Goal: Task Accomplishment & Management: Complete application form

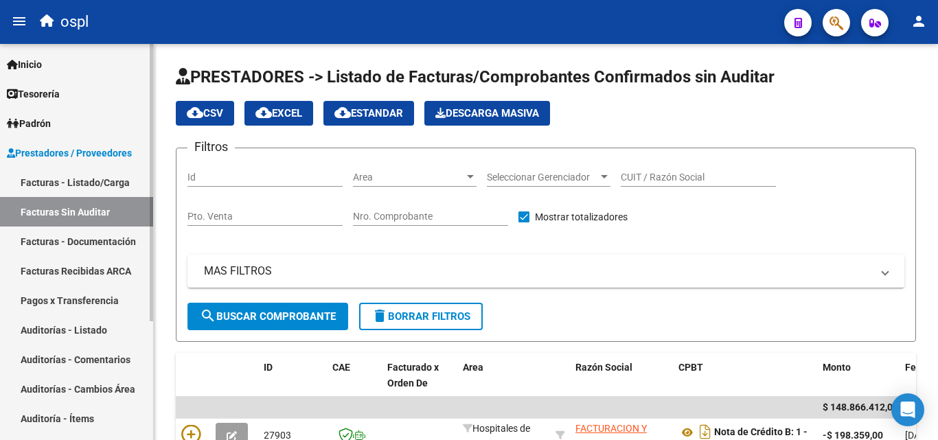
click at [47, 183] on link "Facturas - Listado/Carga" at bounding box center [76, 182] width 153 height 30
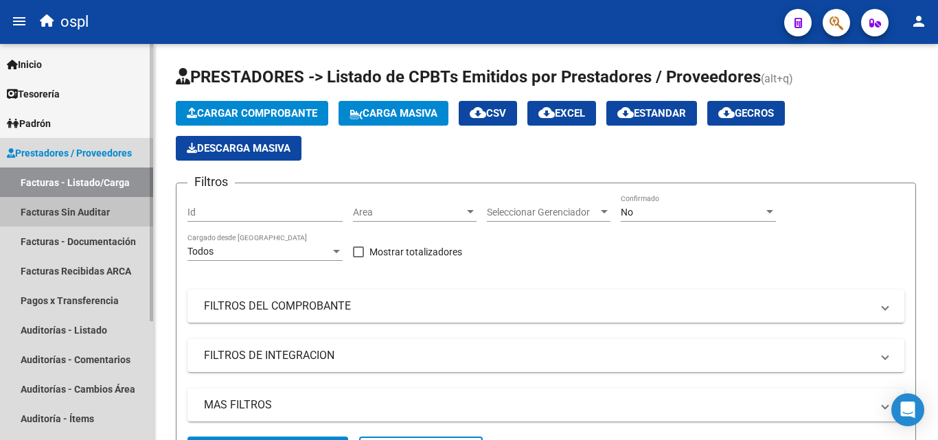
click at [62, 210] on link "Facturas Sin Auditar" at bounding box center [76, 212] width 153 height 30
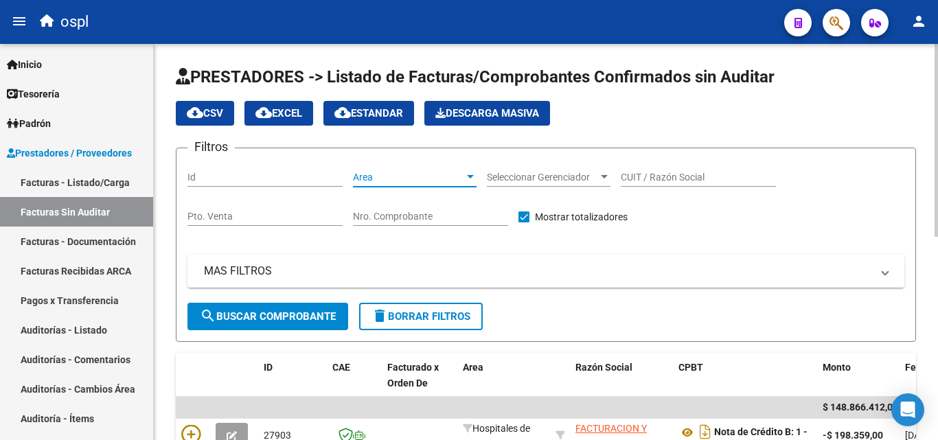
click at [469, 176] on div at bounding box center [470, 176] width 7 height 3
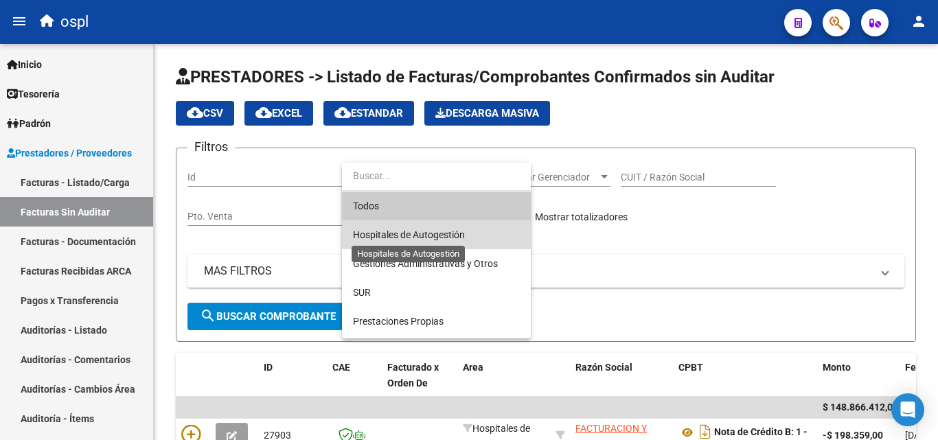
click at [434, 233] on span "Hospitales de Autogestión" at bounding box center [409, 234] width 112 height 11
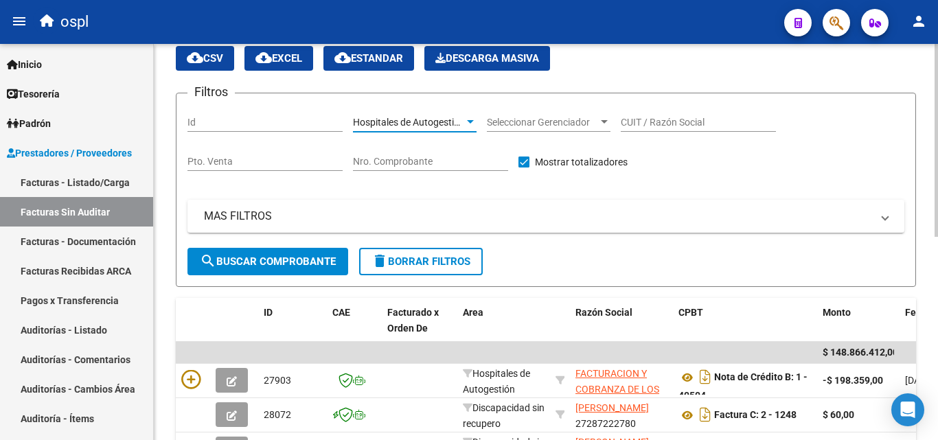
scroll to position [69, 0]
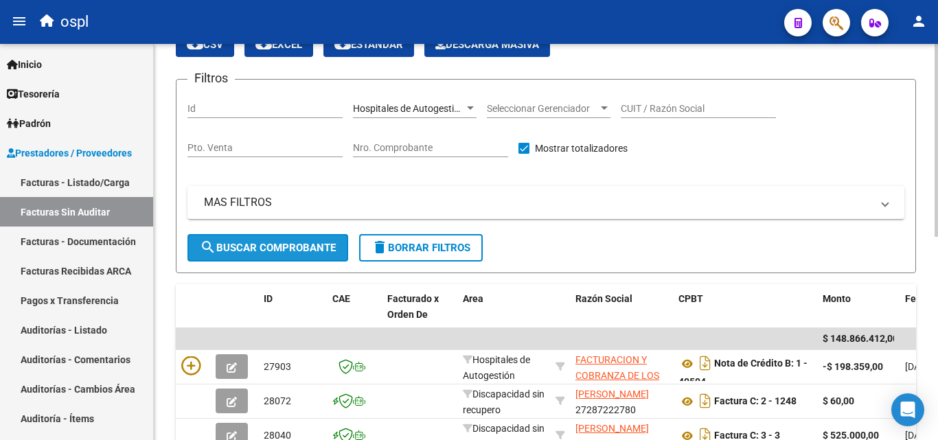
click at [293, 244] on span "search Buscar Comprobante" at bounding box center [268, 248] width 136 height 12
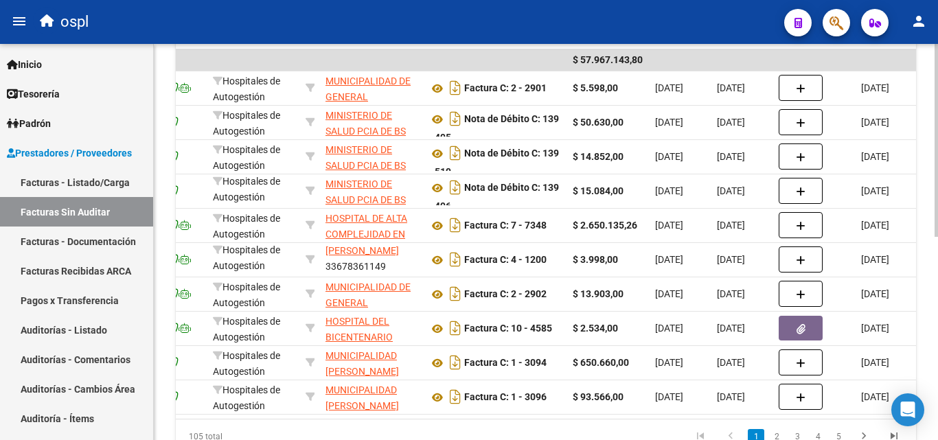
scroll to position [0, 51]
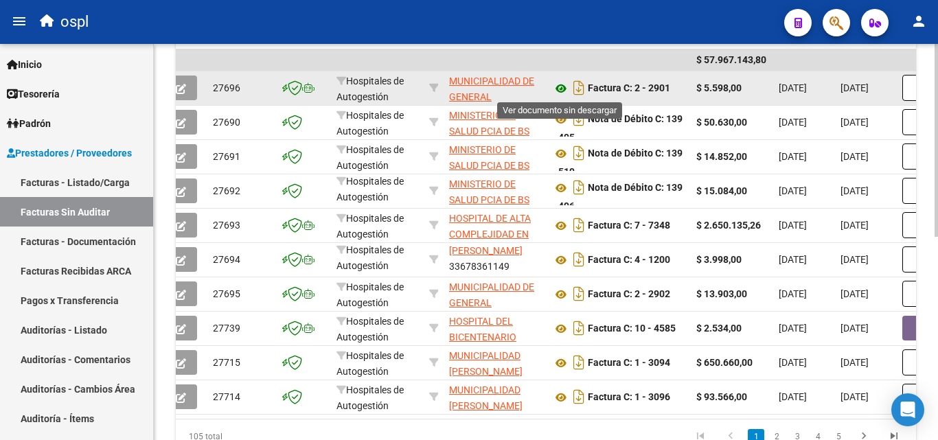
click at [560, 92] on icon at bounding box center [561, 88] width 18 height 16
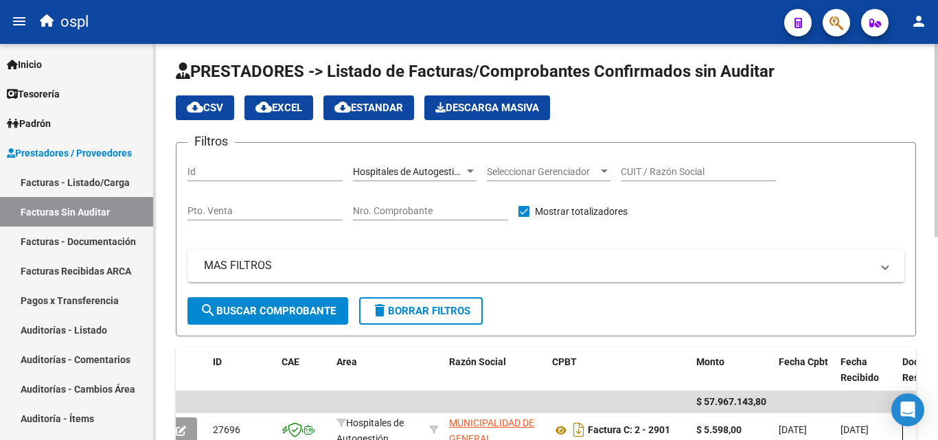
scroll to position [0, 0]
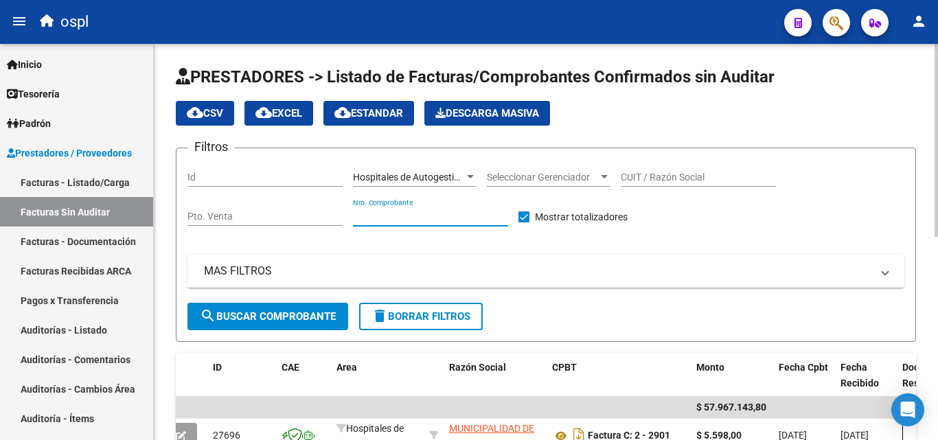
click at [438, 214] on input "Nro. Comprobante" at bounding box center [430, 217] width 155 height 12
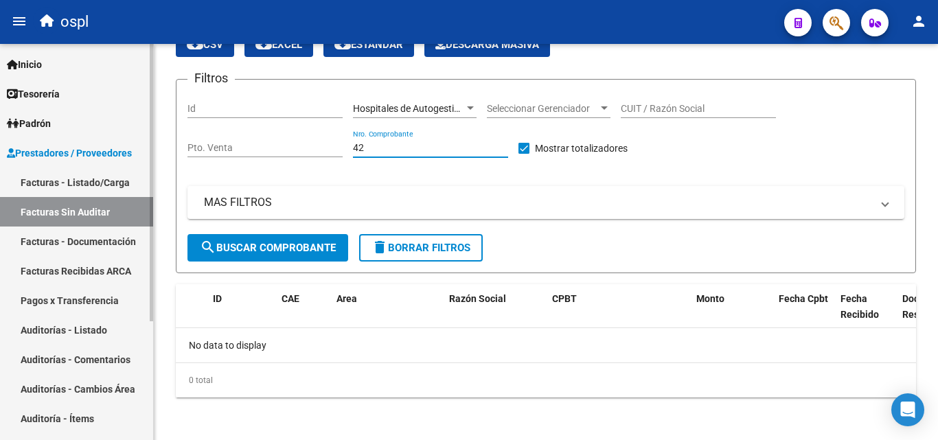
scroll to position [70, 0]
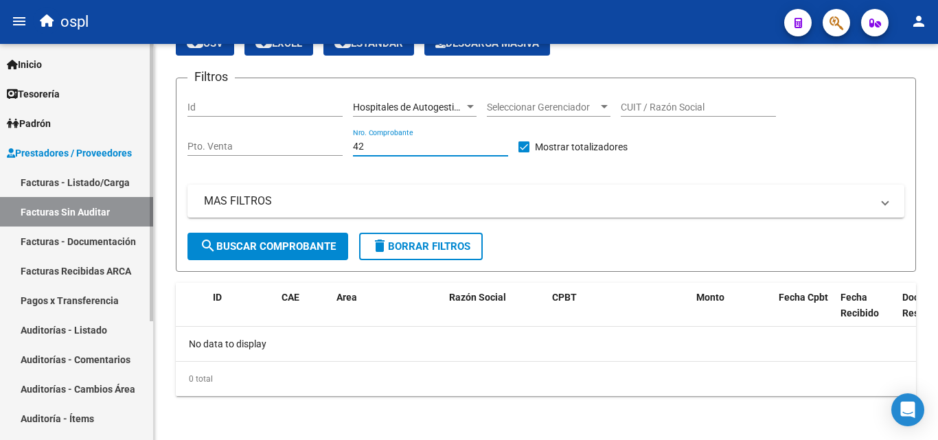
type input "42"
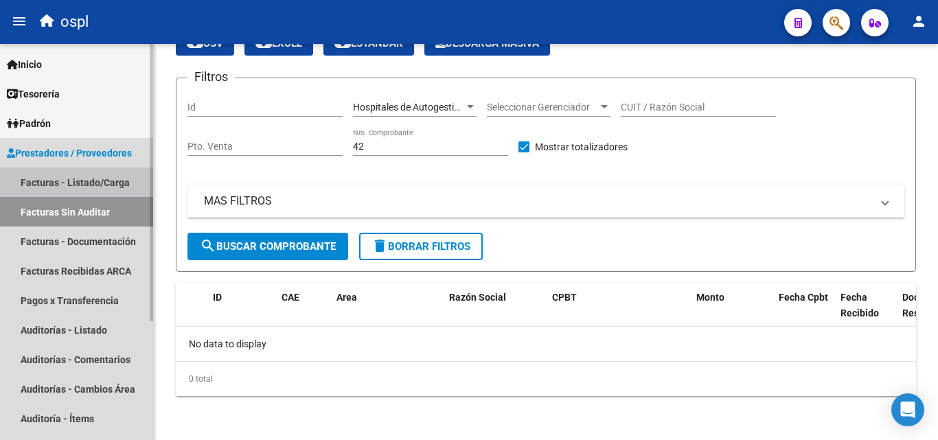
click at [76, 181] on link "Facturas - Listado/Carga" at bounding box center [76, 182] width 153 height 30
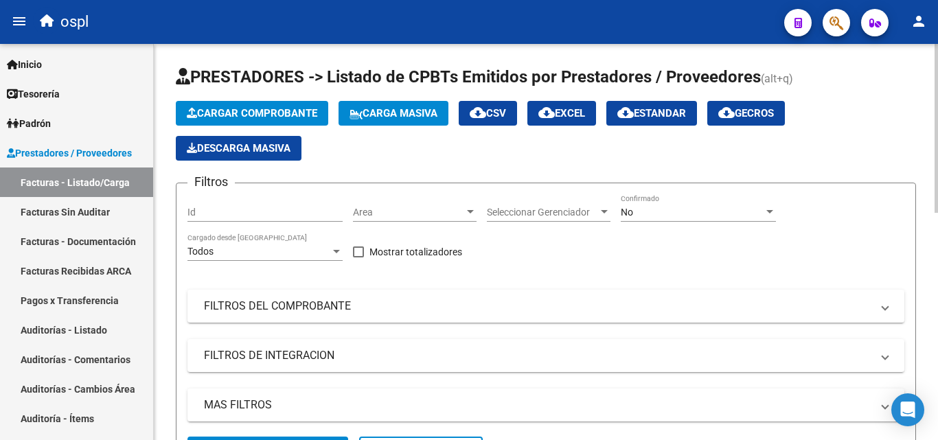
drag, startPoint x: 285, startPoint y: 298, endPoint x: 409, endPoint y: 334, distance: 129.3
click at [288, 299] on mat-panel-title "FILTROS DEL COMPROBANTE" at bounding box center [537, 306] width 667 height 15
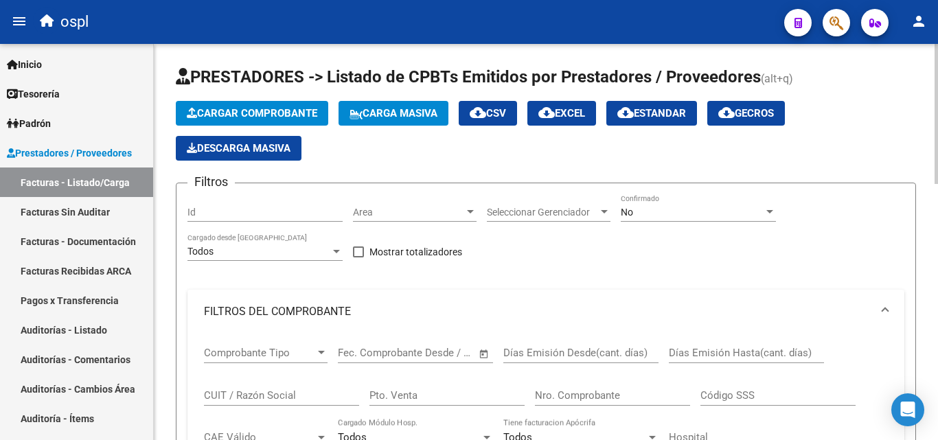
click at [588, 390] on input "Nro. Comprobante" at bounding box center [612, 395] width 155 height 12
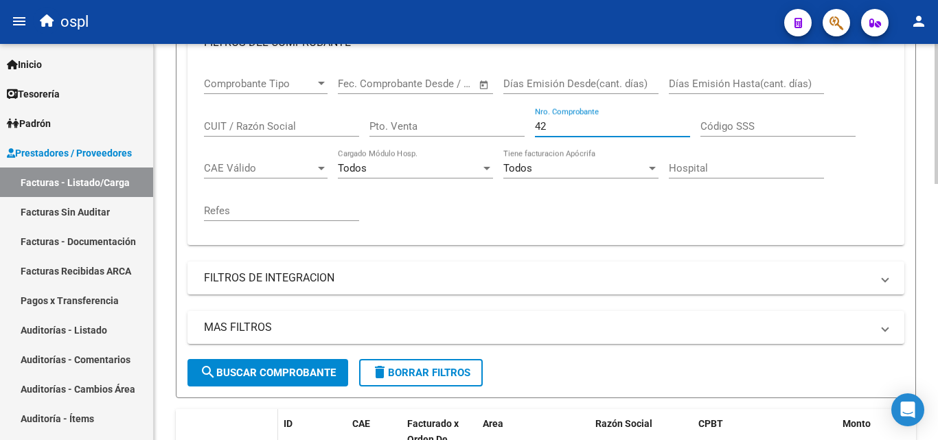
scroll to position [343, 0]
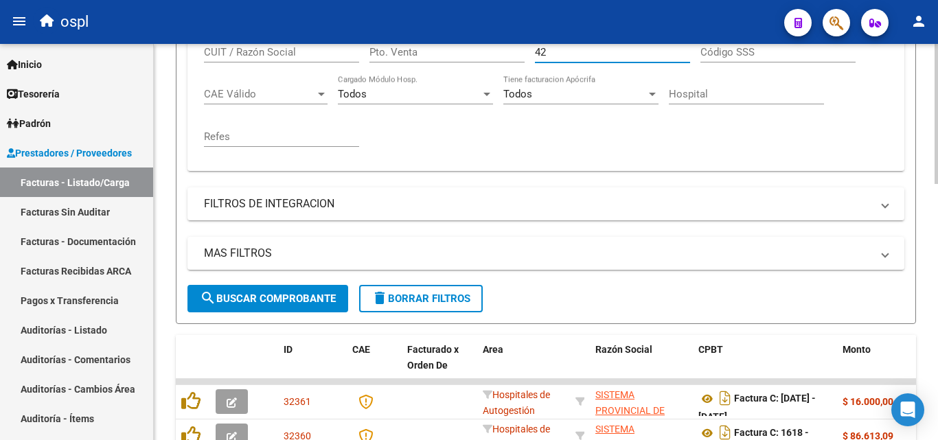
type input "42"
click at [290, 295] on span "search Buscar Comprobante" at bounding box center [268, 298] width 136 height 12
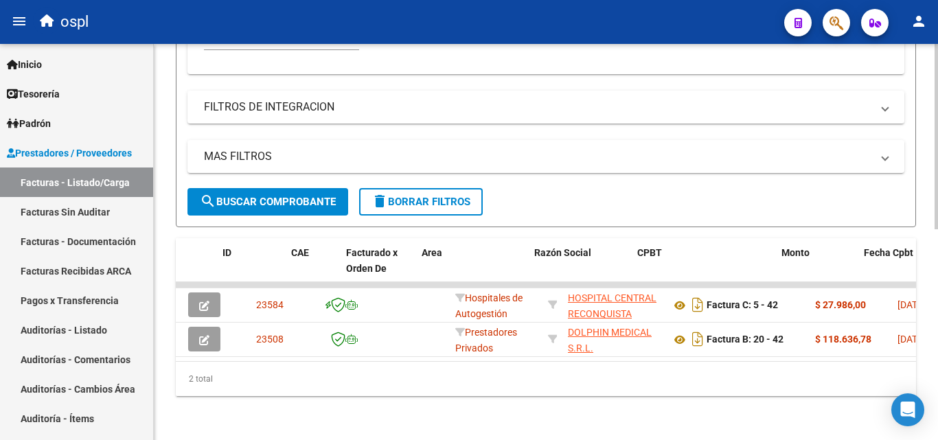
scroll to position [0, 0]
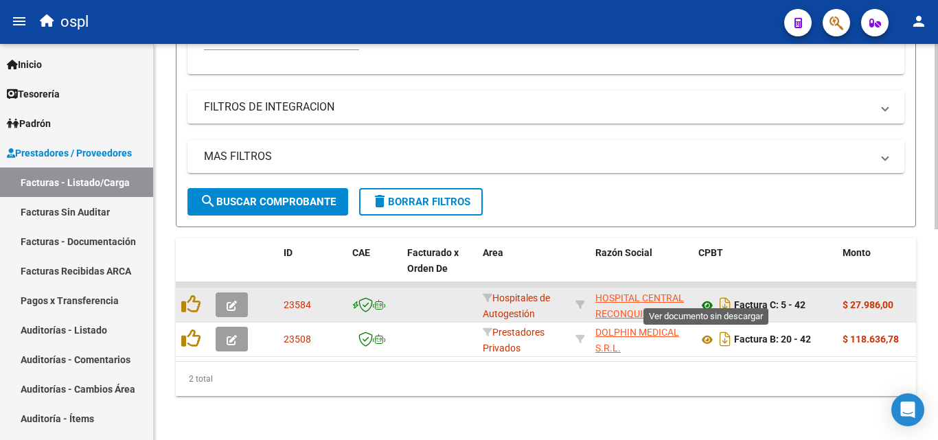
click at [704, 297] on icon at bounding box center [707, 305] width 18 height 16
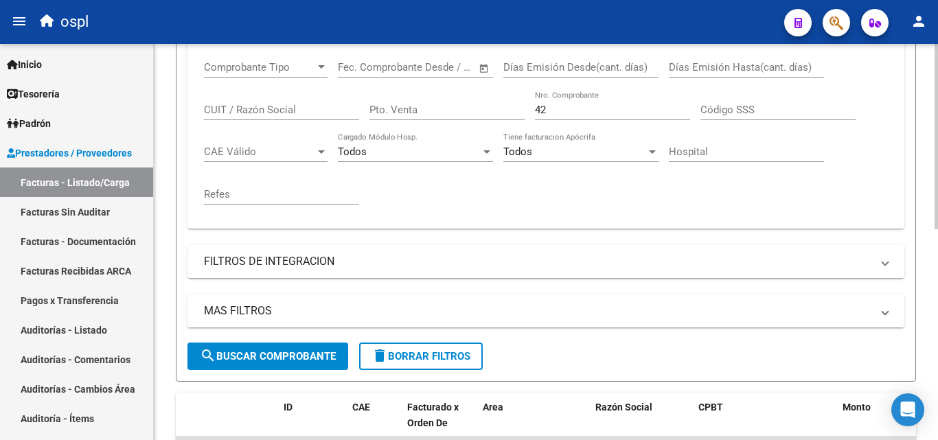
scroll to position [412, 0]
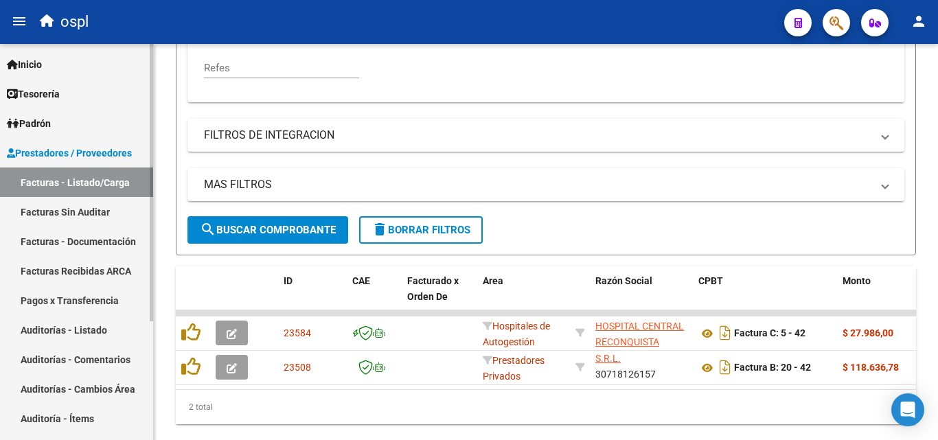
click at [93, 181] on link "Facturas - Listado/Carga" at bounding box center [76, 182] width 153 height 30
click at [91, 213] on link "Facturas Sin Auditar" at bounding box center [76, 212] width 153 height 30
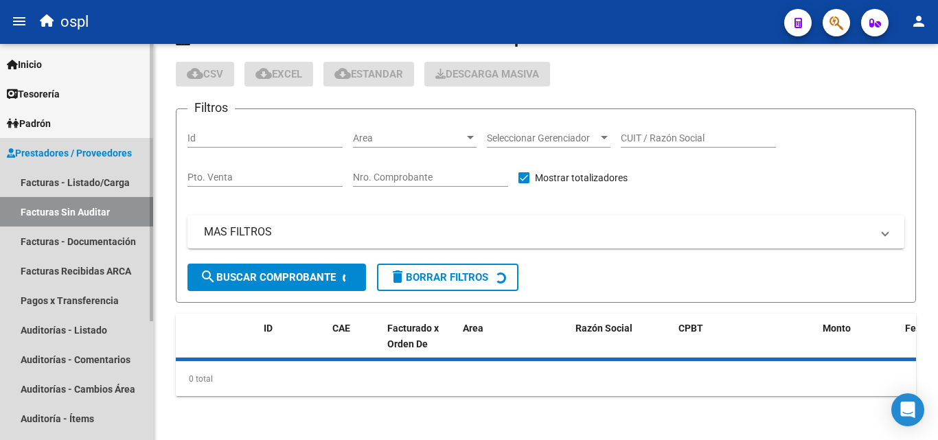
scroll to position [39, 0]
click at [93, 251] on link "Facturas - Documentación" at bounding box center [76, 241] width 153 height 30
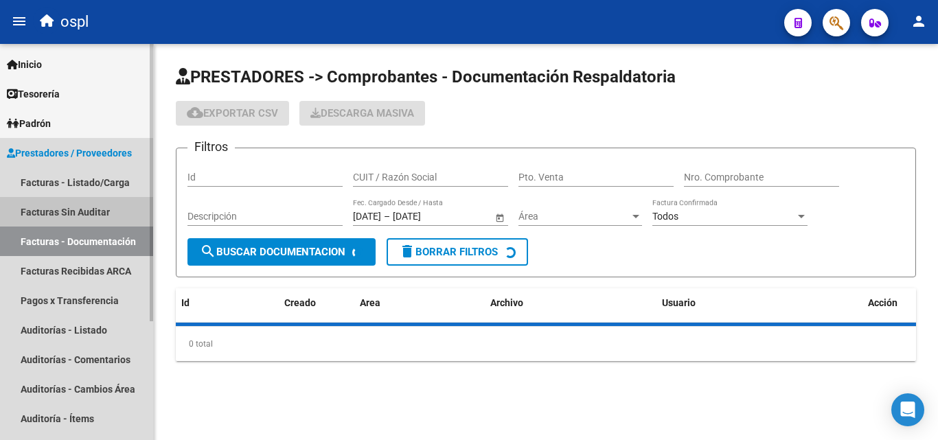
click at [88, 218] on link "Facturas Sin Auditar" at bounding box center [76, 212] width 153 height 30
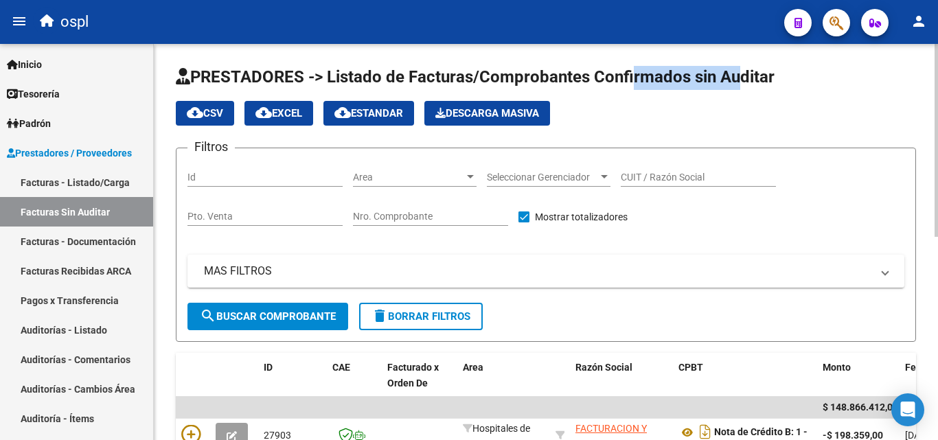
drag, startPoint x: 645, startPoint y: 80, endPoint x: 740, endPoint y: 73, distance: 95.0
click at [735, 73] on span "PRESTADORES -> Listado de Facturas/Comprobantes Confirmados sin Auditar" at bounding box center [475, 76] width 598 height 19
click at [752, 71] on span "PRESTADORES -> Listado de Facturas/Comprobantes Confirmados sin Auditar" at bounding box center [475, 76] width 598 height 19
drag, startPoint x: 723, startPoint y: 83, endPoint x: 650, endPoint y: 70, distance: 74.6
click at [652, 71] on span "PRESTADORES -> Listado de Facturas/Comprobantes Confirmados sin Auditar" at bounding box center [475, 76] width 598 height 19
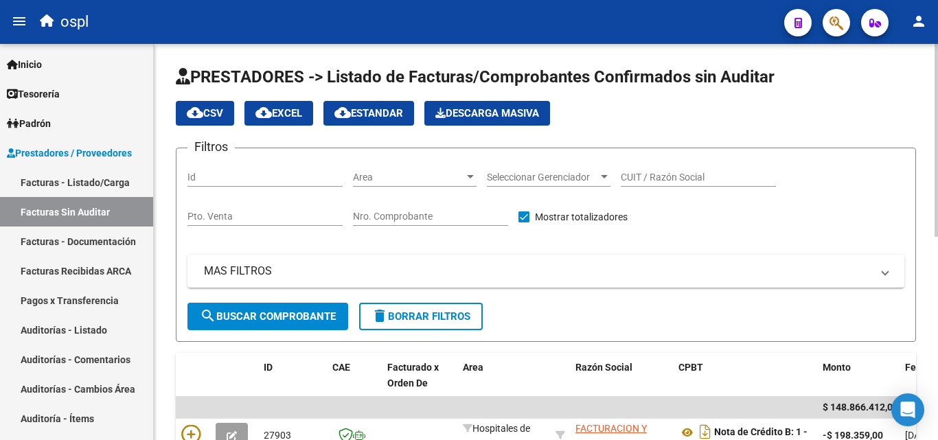
click at [637, 72] on span "PRESTADORES -> Listado de Facturas/Comprobantes Confirmados sin Auditar" at bounding box center [475, 76] width 598 height 19
click at [641, 76] on span "PRESTADORES -> Listado de Facturas/Comprobantes Confirmados sin Auditar" at bounding box center [475, 76] width 598 height 19
drag, startPoint x: 708, startPoint y: 80, endPoint x: 614, endPoint y: 15, distance: 113.5
click at [705, 80] on span "PRESTADORES -> Listado de Facturas/Comprobantes Confirmados sin Auditar" at bounding box center [475, 76] width 598 height 19
click at [464, 167] on div "Area Area" at bounding box center [415, 172] width 124 height 27
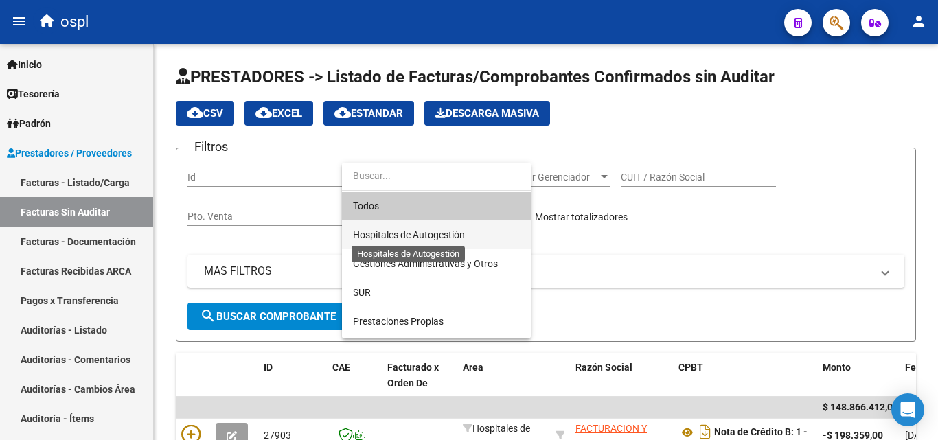
click at [416, 235] on span "Hospitales de Autogestión" at bounding box center [409, 234] width 112 height 11
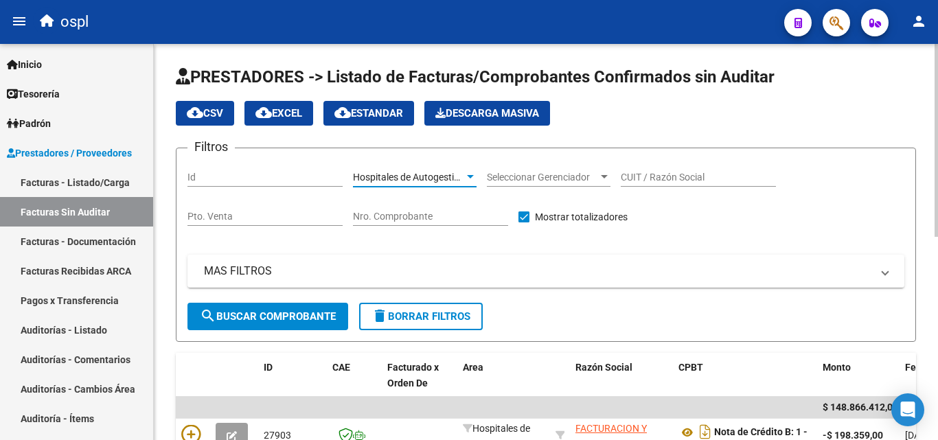
click at [248, 325] on button "search Buscar Comprobante" at bounding box center [267, 316] width 161 height 27
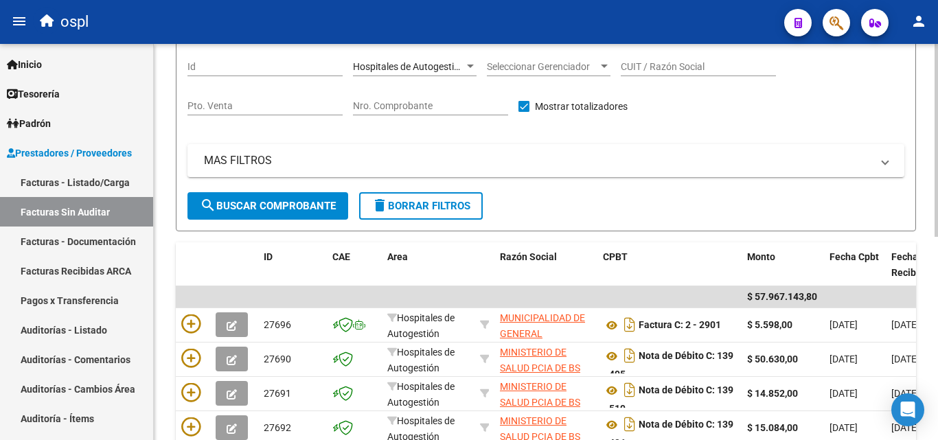
scroll to position [275, 0]
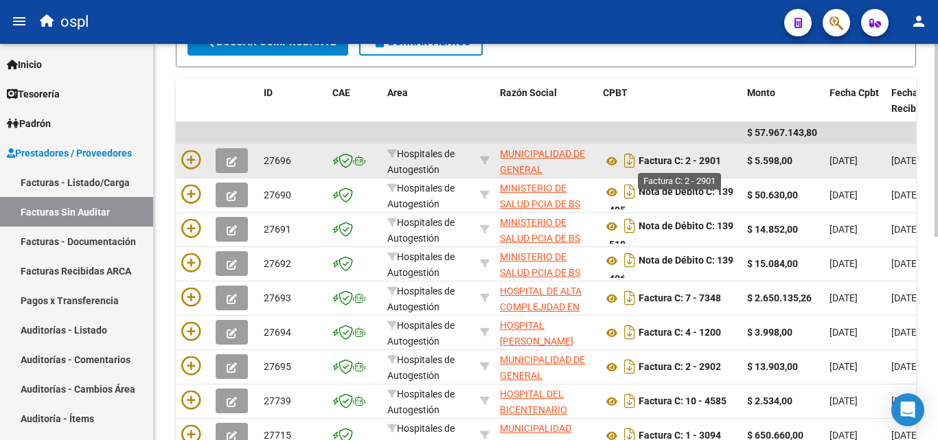
click at [690, 161] on strong "Factura C: 2 - 2901" at bounding box center [679, 161] width 82 height 11
click at [616, 156] on icon at bounding box center [612, 161] width 18 height 16
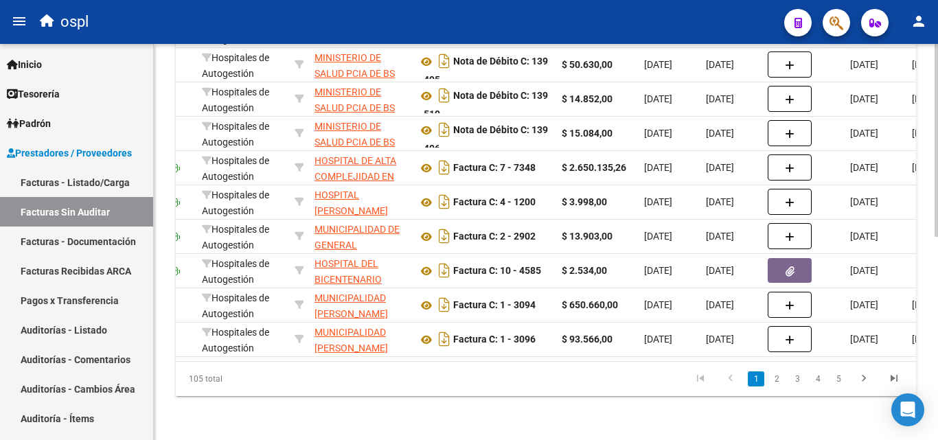
scroll to position [0, 106]
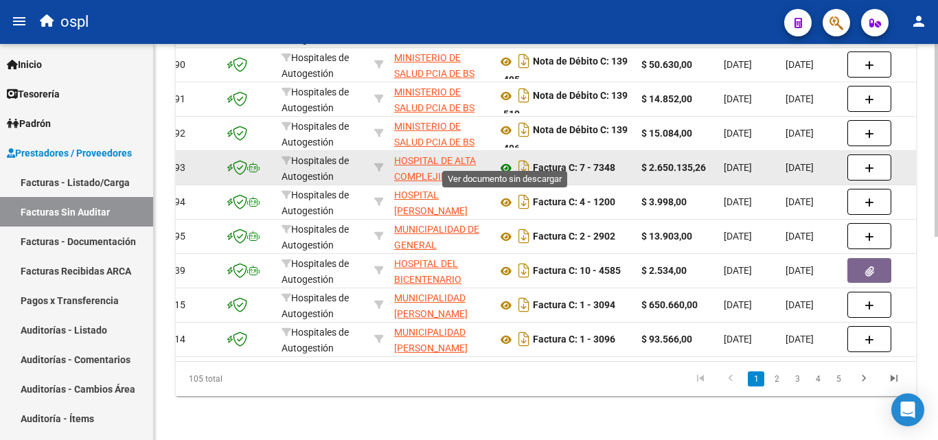
click at [508, 160] on icon at bounding box center [506, 168] width 18 height 16
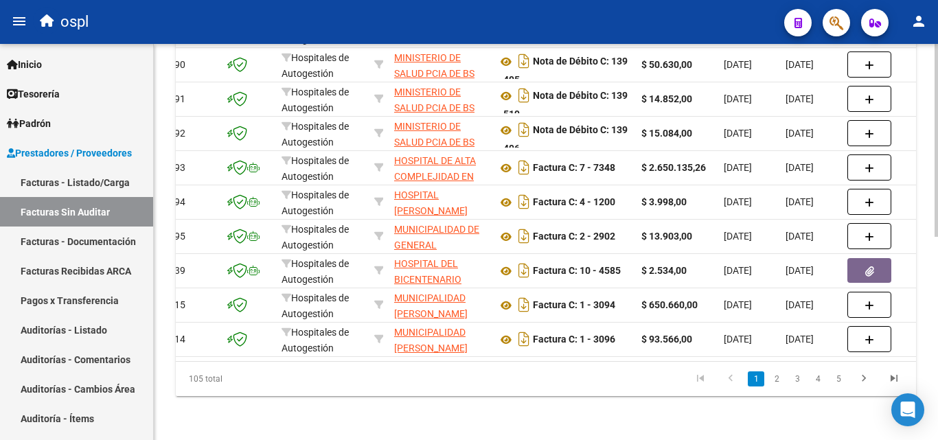
scroll to position [0, 0]
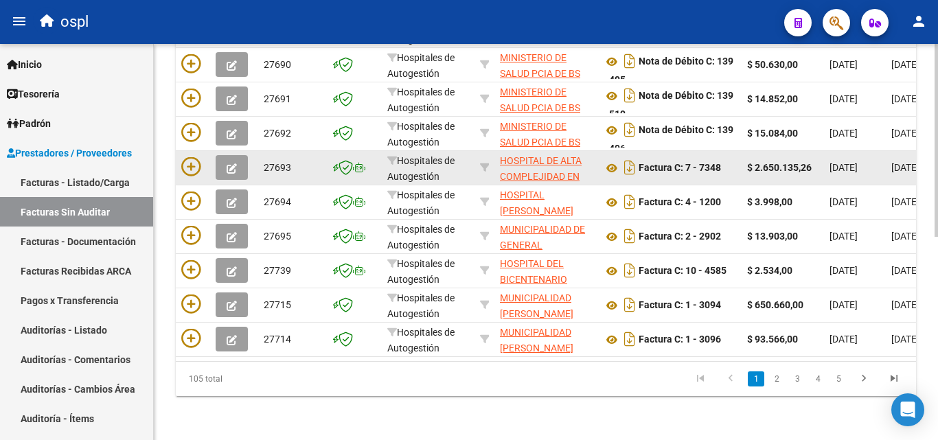
click at [229, 155] on button "button" at bounding box center [232, 167] width 32 height 25
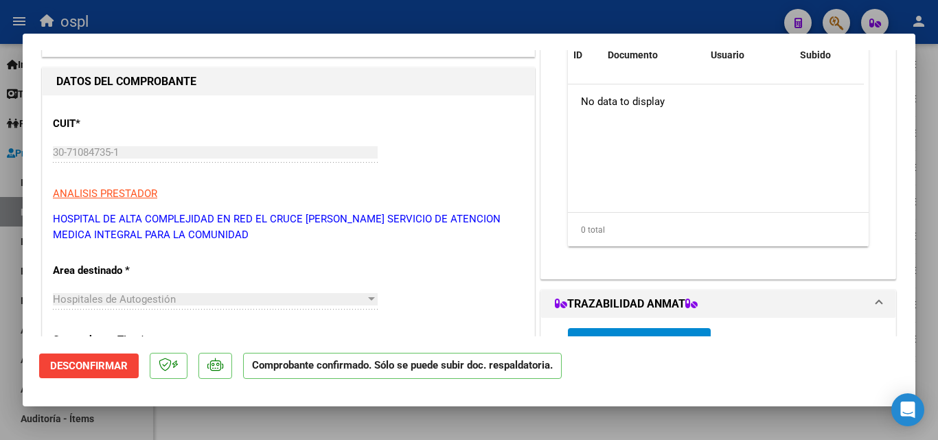
scroll to position [206, 0]
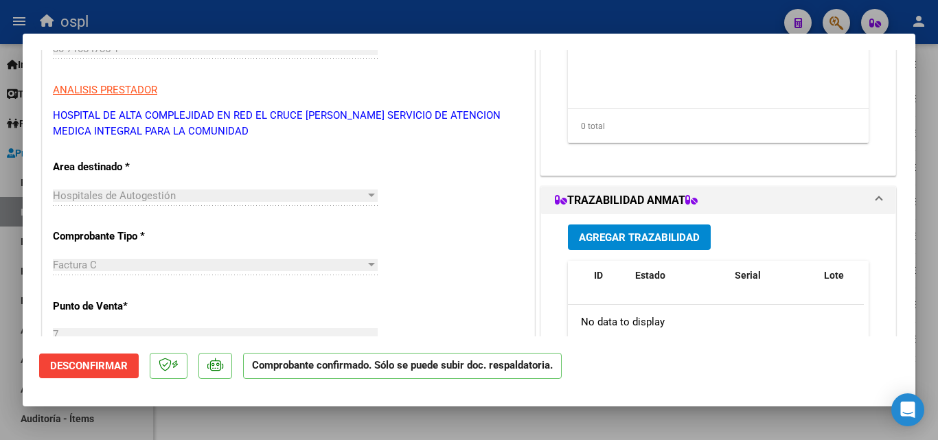
click at [0, 301] on div at bounding box center [469, 220] width 938 height 440
type input "$ 0,00"
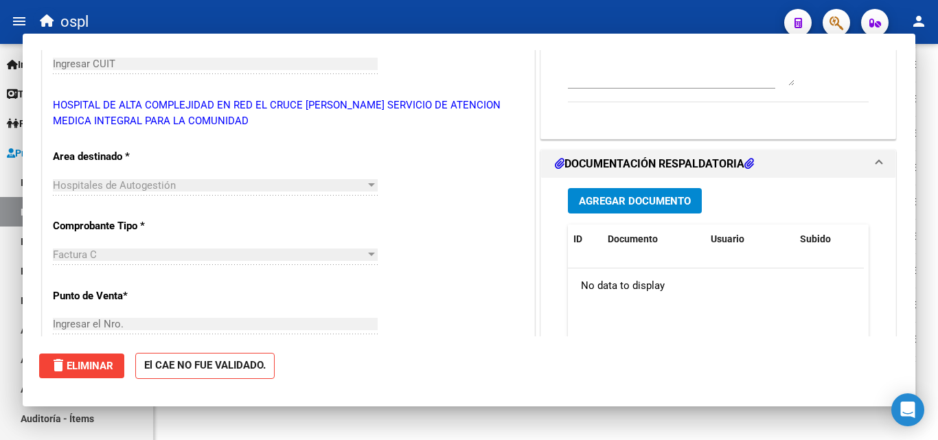
scroll to position [0, 0]
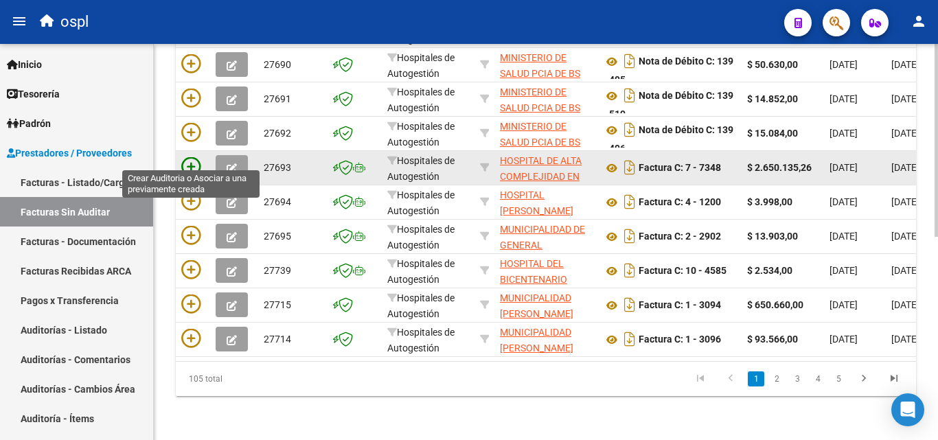
click at [189, 157] on icon at bounding box center [190, 166] width 19 height 19
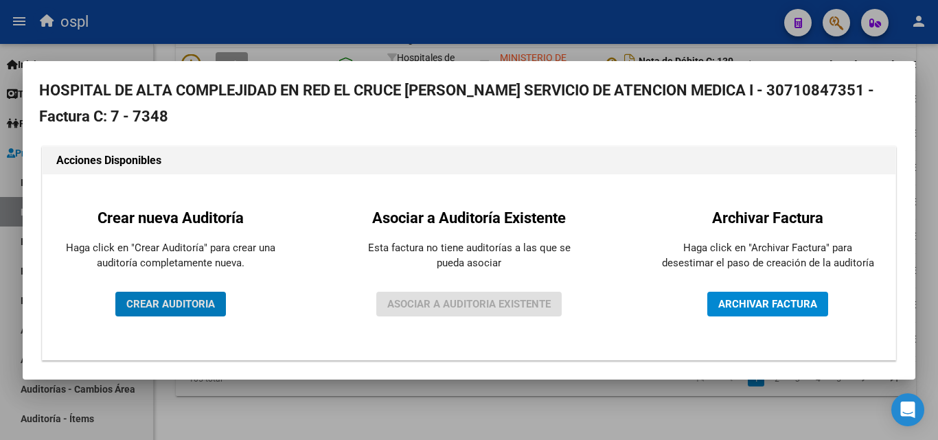
click at [168, 303] on span "CREAR AUDITORIA" at bounding box center [170, 304] width 89 height 12
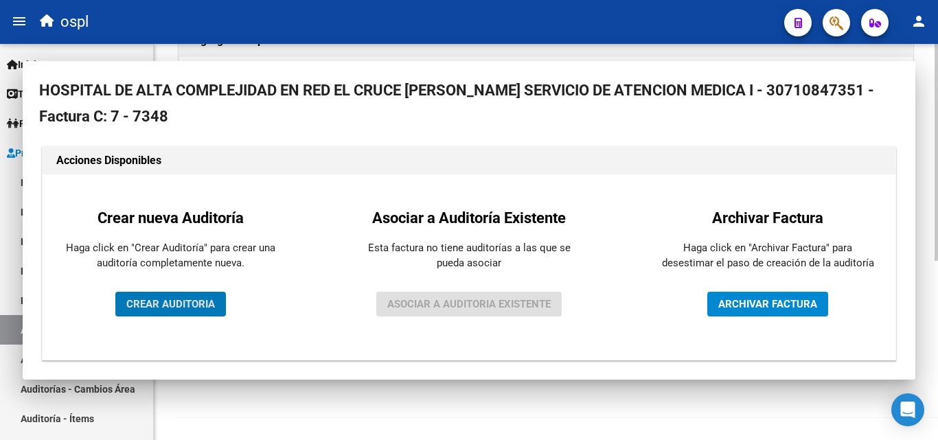
scroll to position [328, 0]
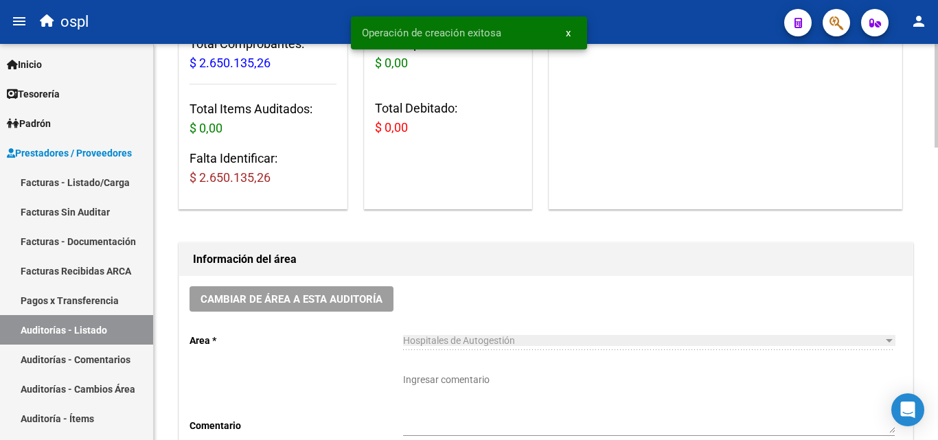
scroll to position [343, 0]
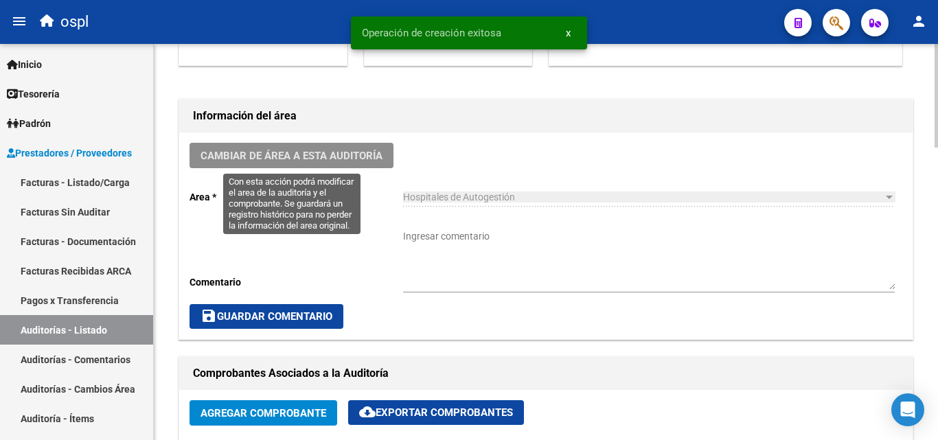
click at [369, 156] on span "Cambiar de área a esta auditoría" at bounding box center [291, 156] width 182 height 12
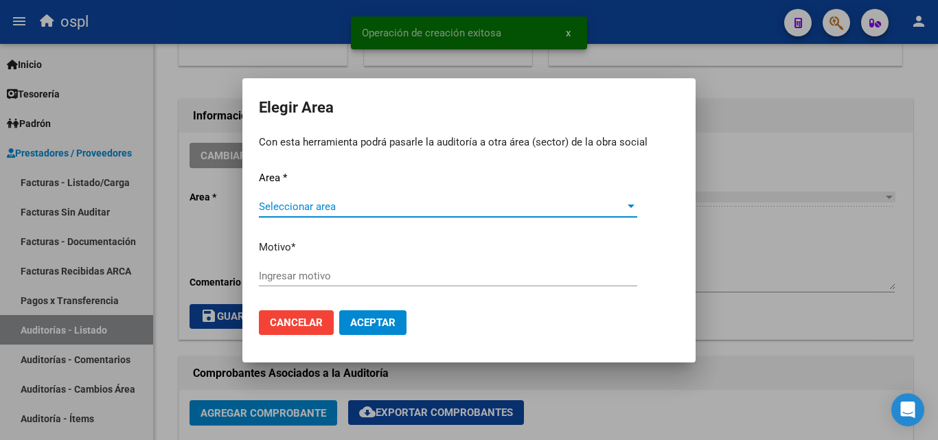
click at [312, 210] on span "Seleccionar area" at bounding box center [442, 206] width 366 height 12
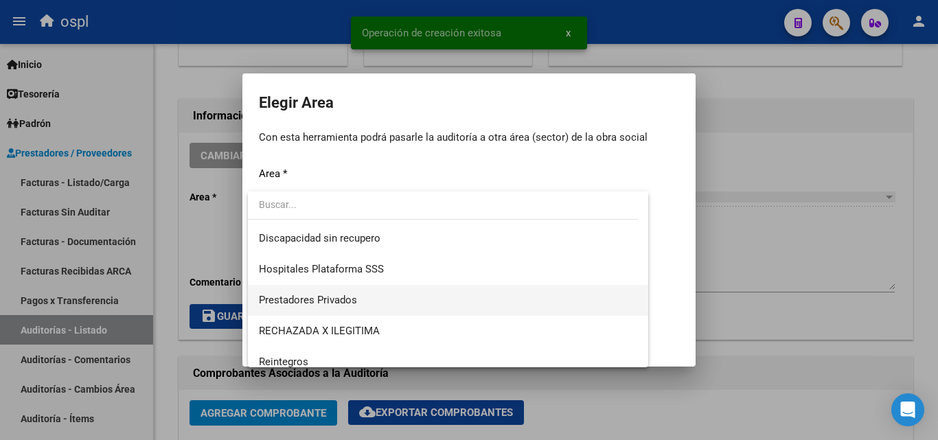
scroll to position [164, 0]
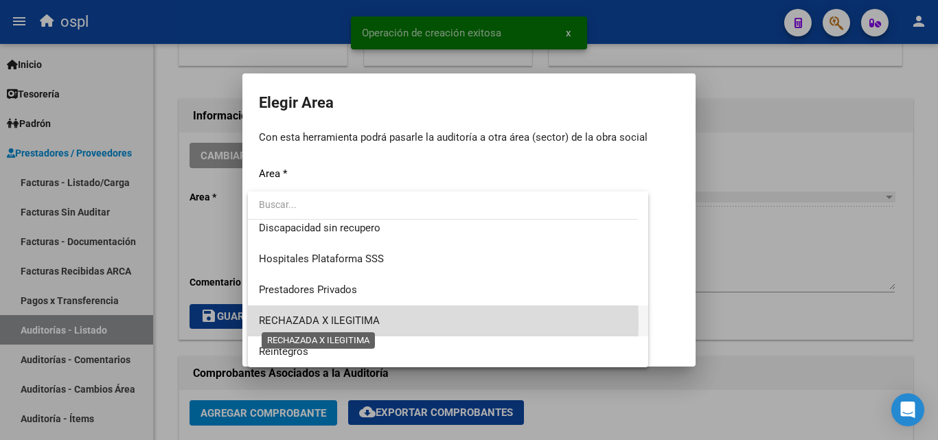
click at [349, 323] on span "RECHAZADA X ILEGITIMA" at bounding box center [319, 320] width 121 height 12
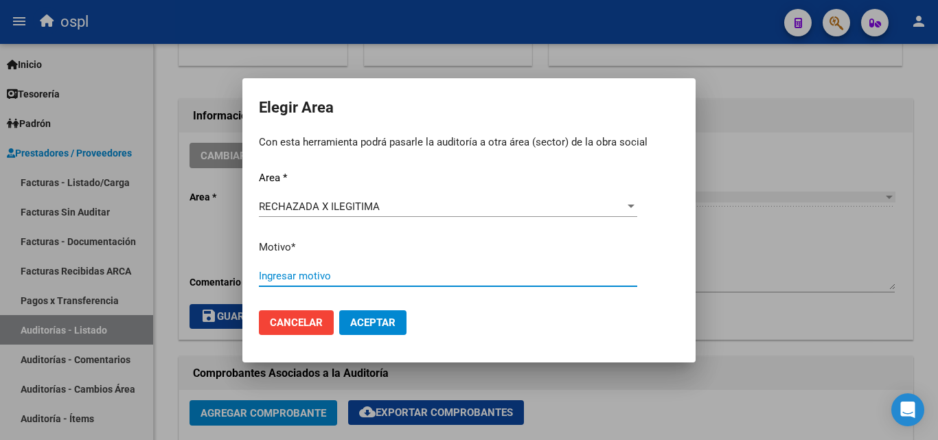
click at [317, 272] on input "Ingresar motivo" at bounding box center [448, 276] width 378 height 12
type input "ilegitima"
click at [388, 333] on button "Aceptar" at bounding box center [372, 322] width 67 height 25
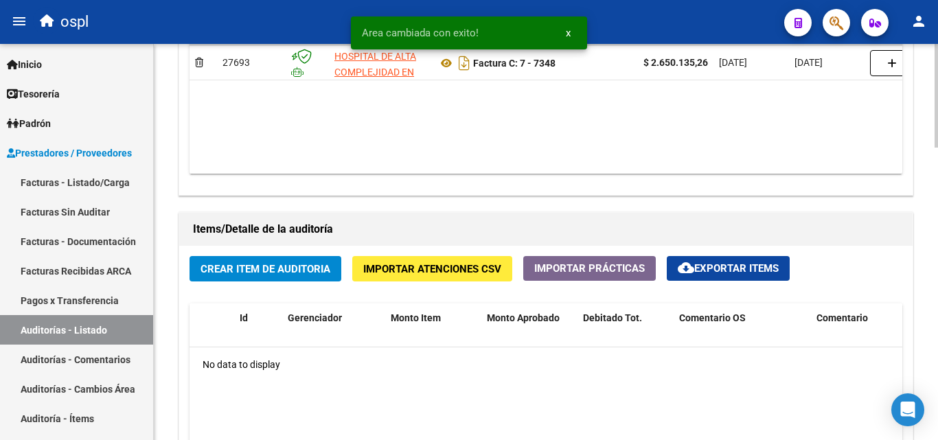
scroll to position [824, 0]
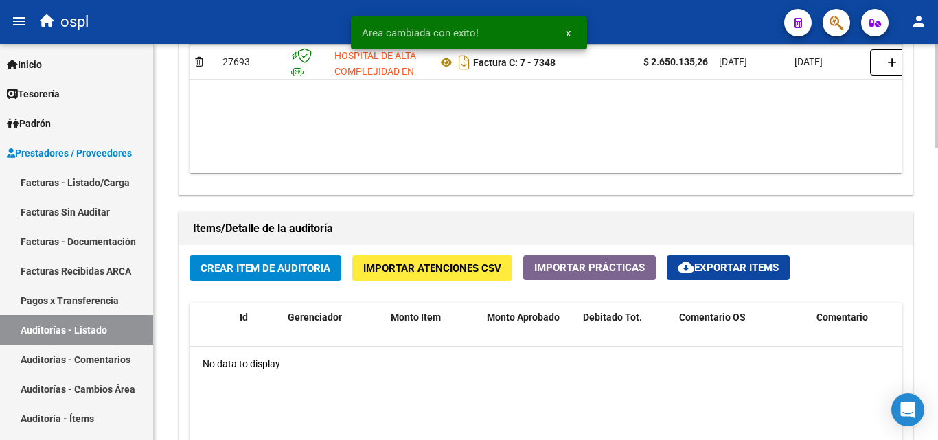
click at [278, 264] on span "Crear Item de Auditoria" at bounding box center [265, 268] width 130 height 12
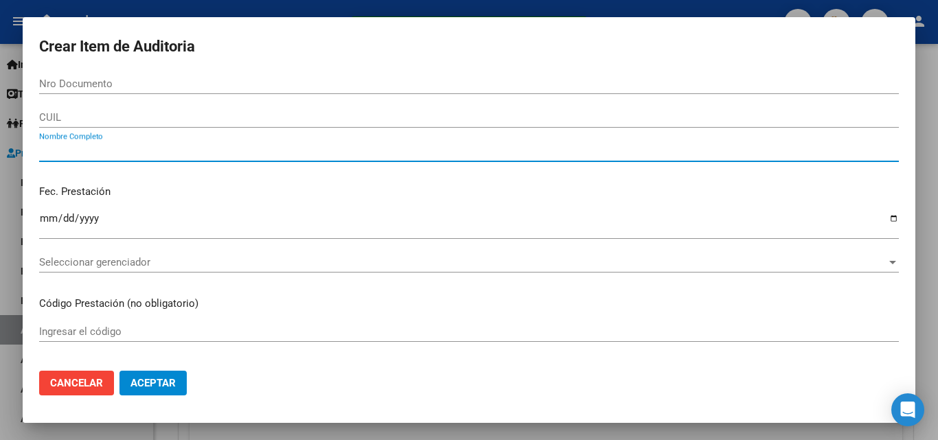
click at [171, 153] on input "Nombre Completo" at bounding box center [468, 151] width 859 height 12
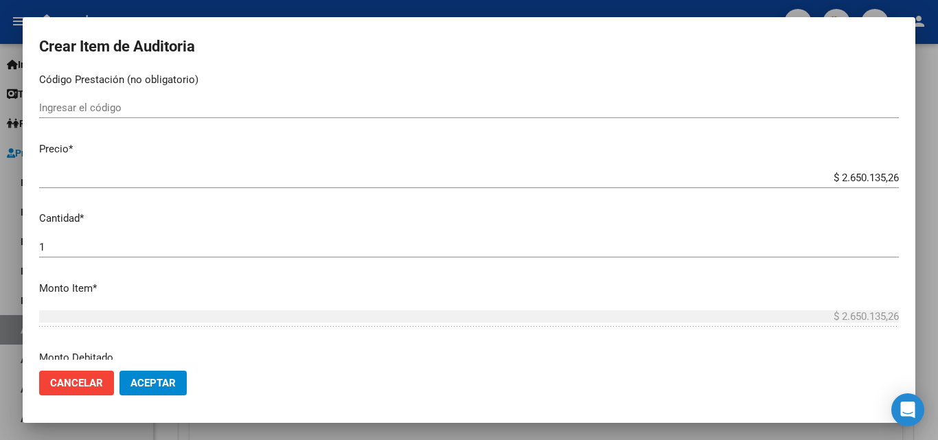
scroll to position [275, 0]
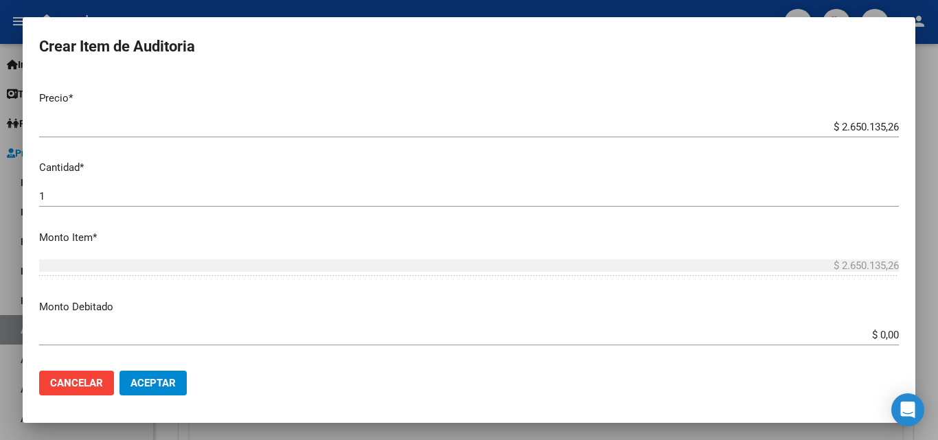
type input "todos"
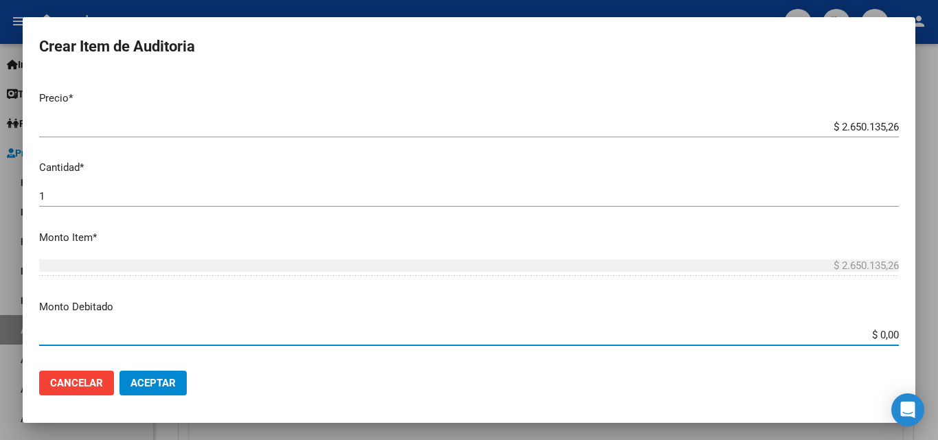
drag, startPoint x: 868, startPoint y: 334, endPoint x: 888, endPoint y: 338, distance: 20.5
click at [898, 338] on app-form-text-field "Monto Debitado $ 0,00 Ingresar el monto" at bounding box center [474, 320] width 870 height 43
type input "$ 2.650.135,26"
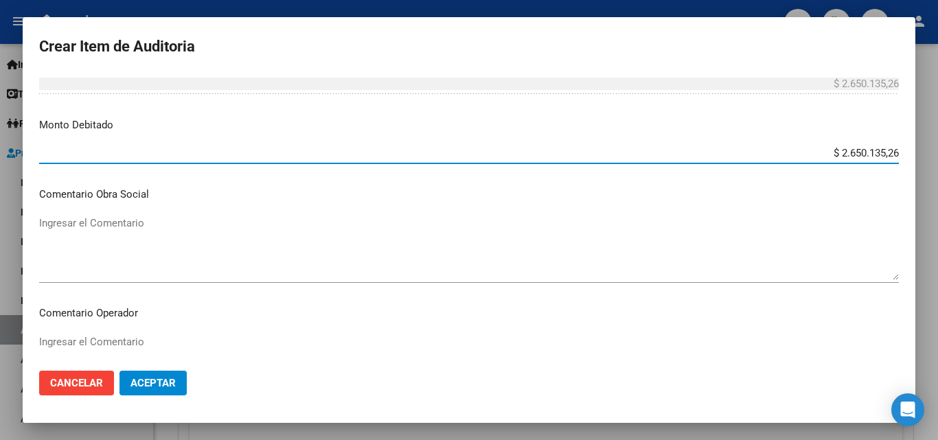
scroll to position [480, 0]
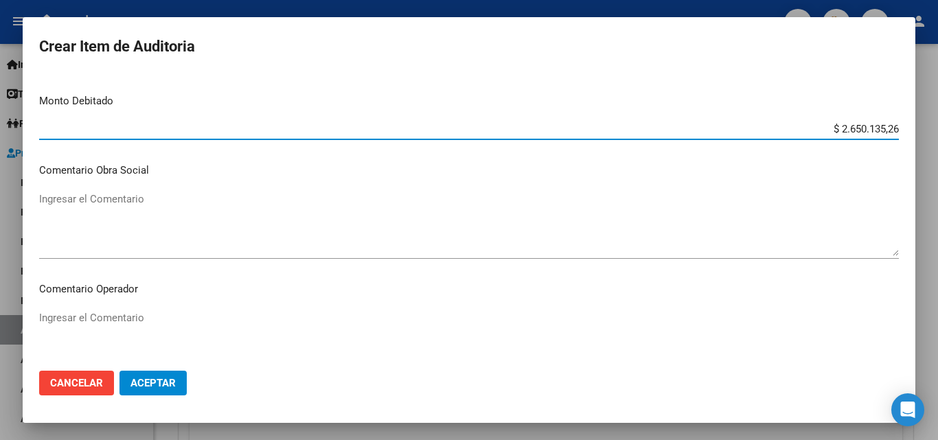
click at [175, 296] on p "Comentario Operador" at bounding box center [468, 289] width 859 height 16
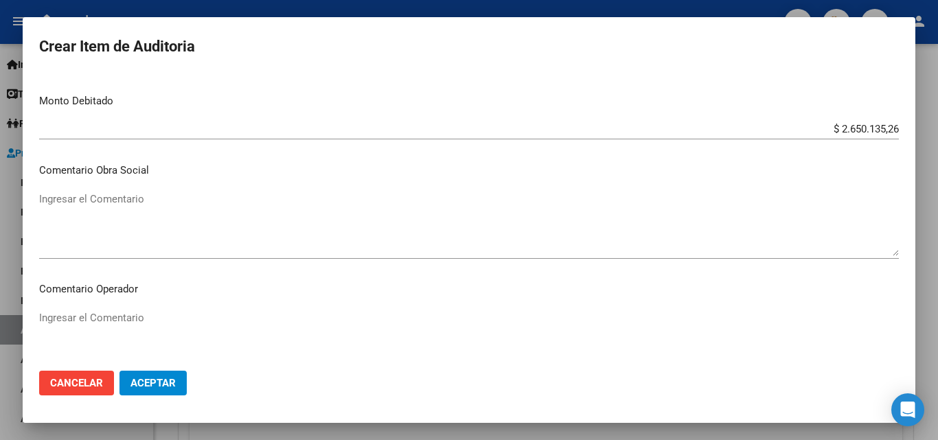
click at [196, 338] on textarea "Ingresar el Comentario" at bounding box center [468, 342] width 859 height 65
type textarea "e"
click at [229, 321] on textarea "rechazada por ilegitima - devuelta en fisico al hospital" at bounding box center [468, 342] width 859 height 65
type textarea "rechazada por ilegitima - devuelta en físico al hospital"
click at [173, 375] on button "Aceptar" at bounding box center [152, 383] width 67 height 25
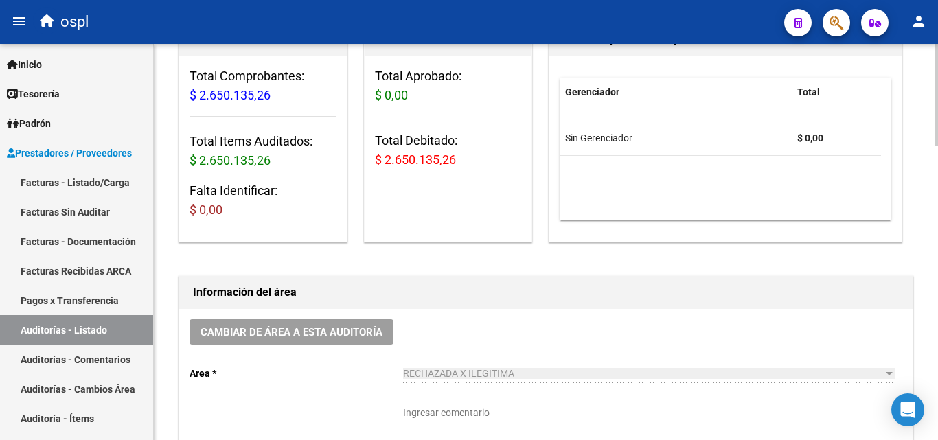
scroll to position [396, 0]
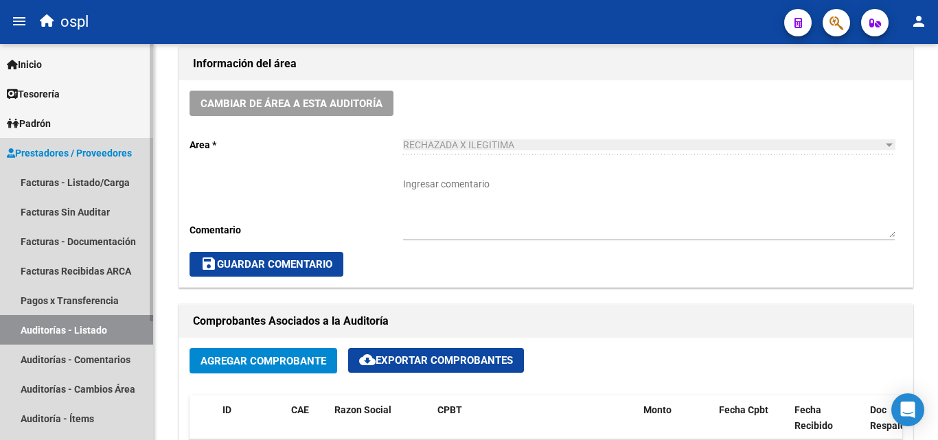
click at [86, 322] on link "Auditorías - Listado" at bounding box center [76, 330] width 153 height 30
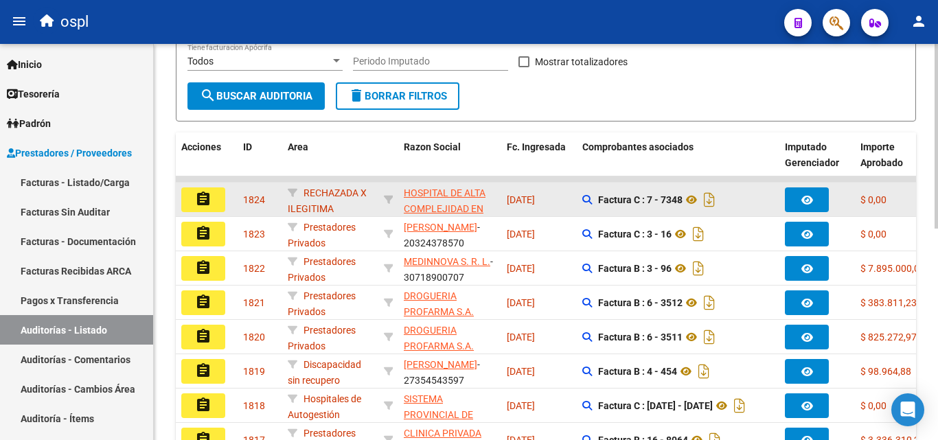
scroll to position [327, 0]
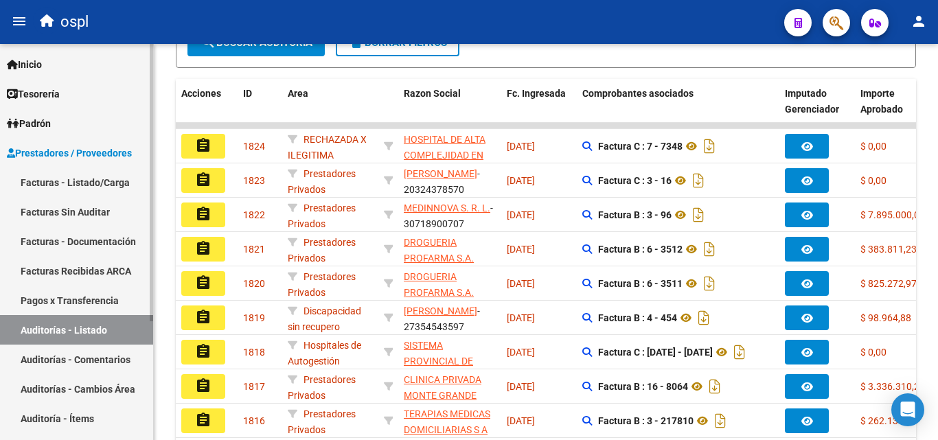
click at [104, 189] on link "Facturas - Listado/Carga" at bounding box center [76, 182] width 153 height 30
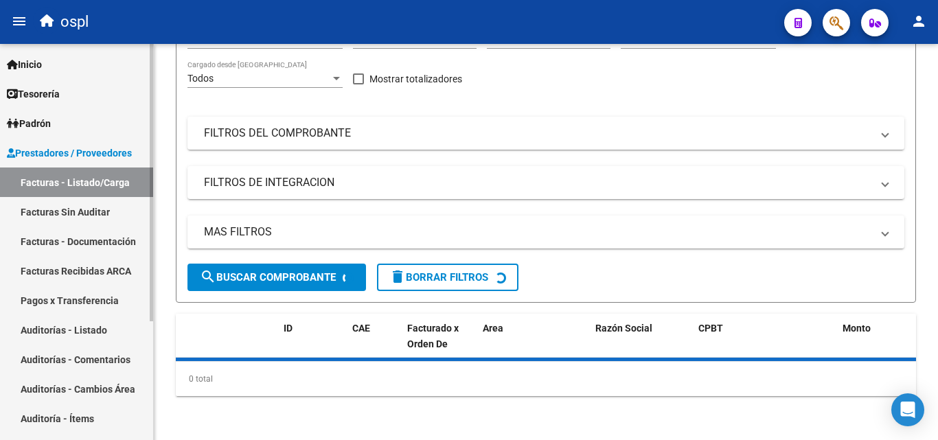
click at [65, 200] on link "Facturas Sin Auditar" at bounding box center [76, 212] width 153 height 30
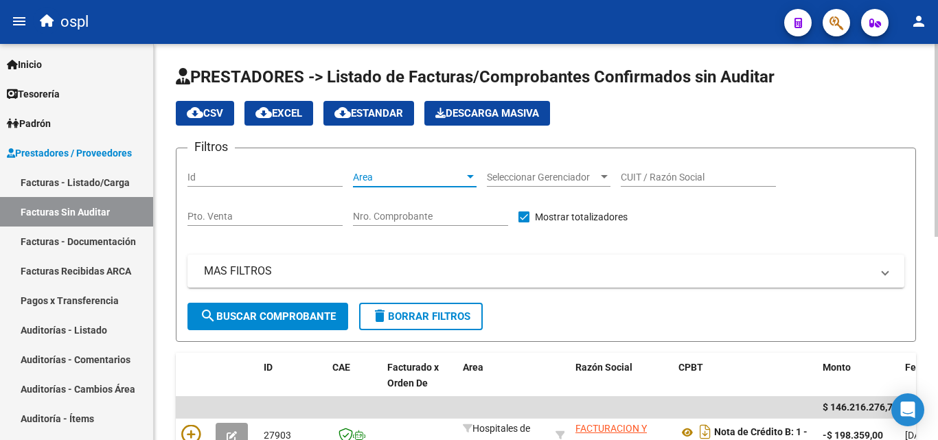
click at [377, 173] on span "Area" at bounding box center [408, 178] width 111 height 12
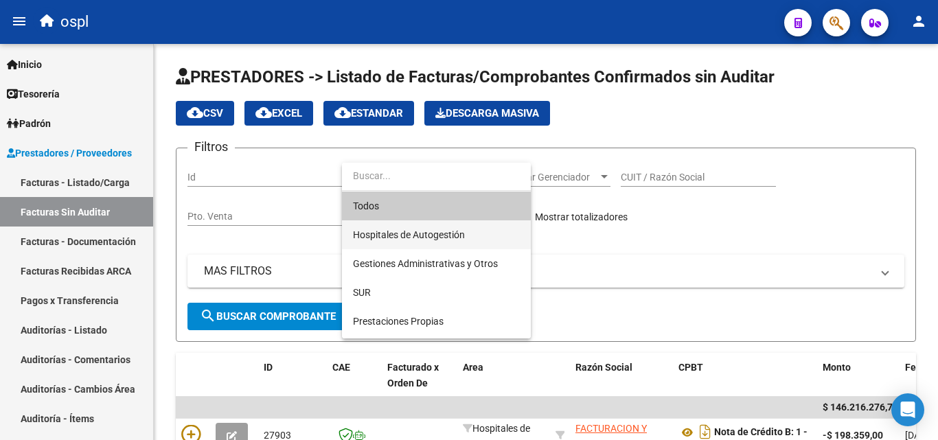
click at [456, 234] on span "Hospitales de Autogestión" at bounding box center [409, 234] width 112 height 11
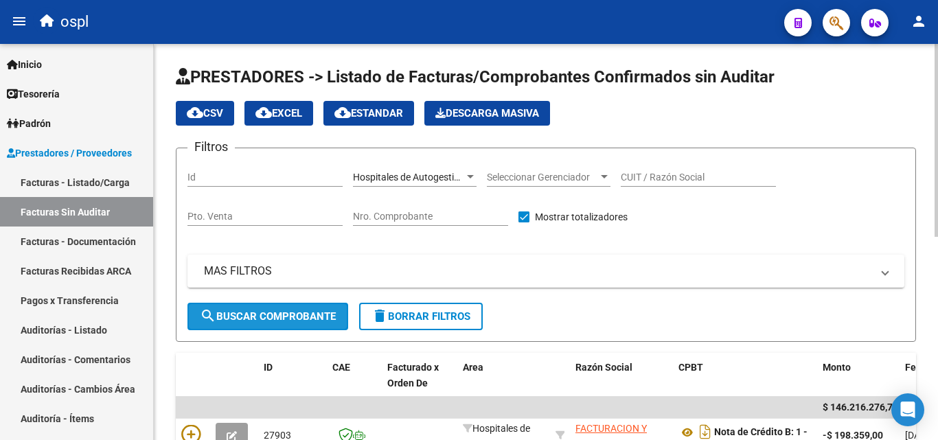
click at [307, 318] on span "search Buscar Comprobante" at bounding box center [268, 316] width 136 height 12
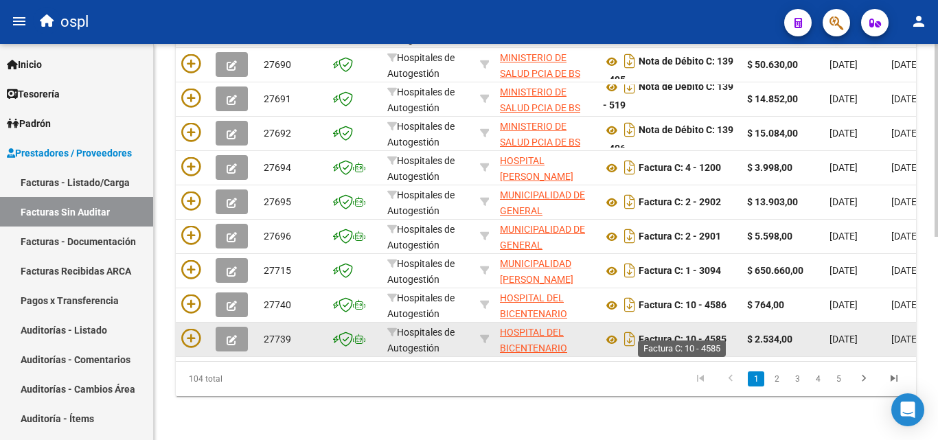
scroll to position [347, 0]
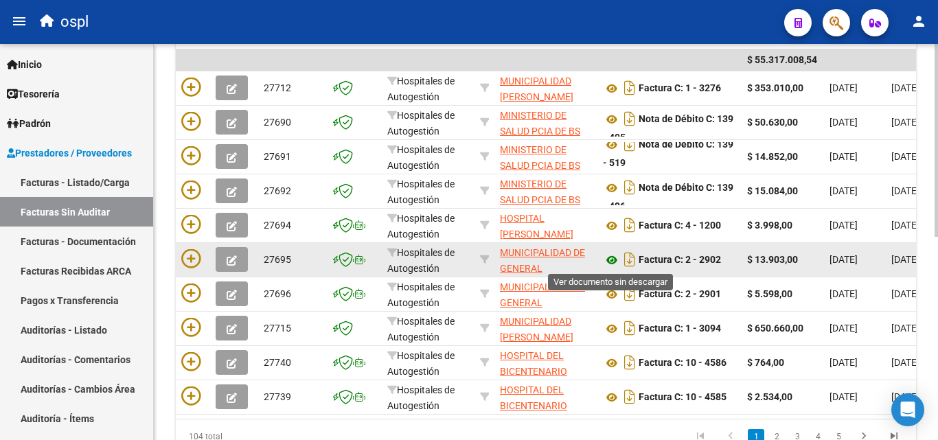
click at [605, 259] on icon at bounding box center [612, 260] width 18 height 16
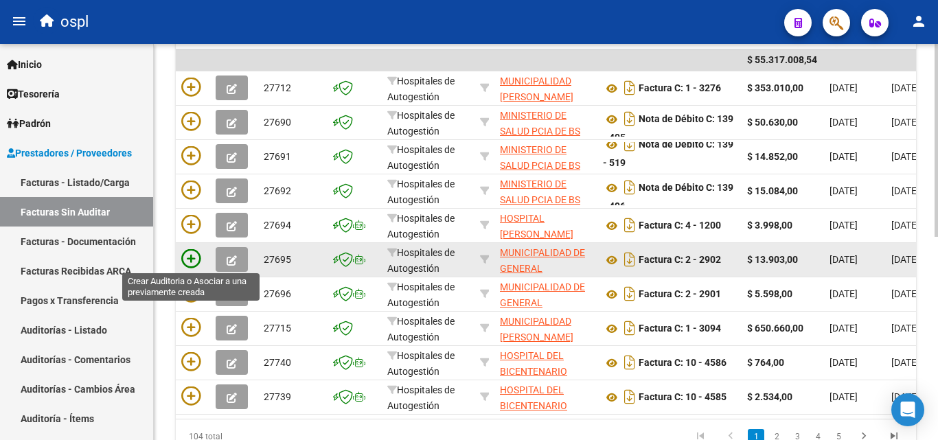
click at [187, 252] on icon at bounding box center [190, 258] width 19 height 19
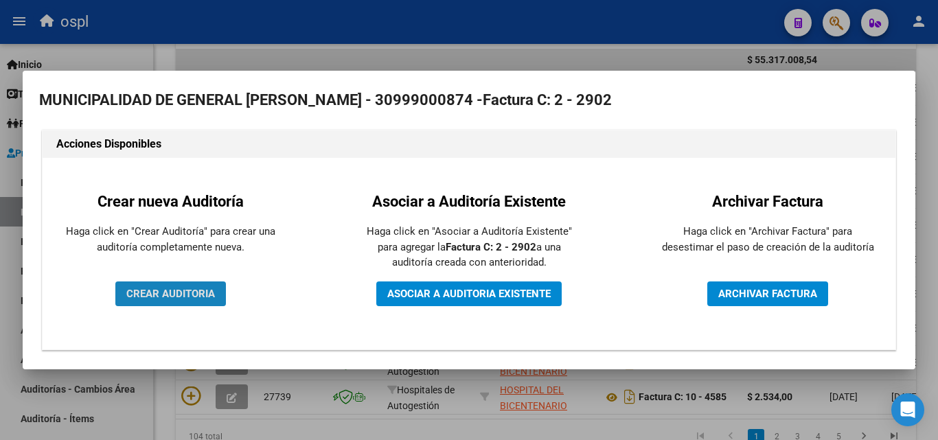
click at [181, 292] on span "CREAR AUDITORIA" at bounding box center [170, 294] width 89 height 12
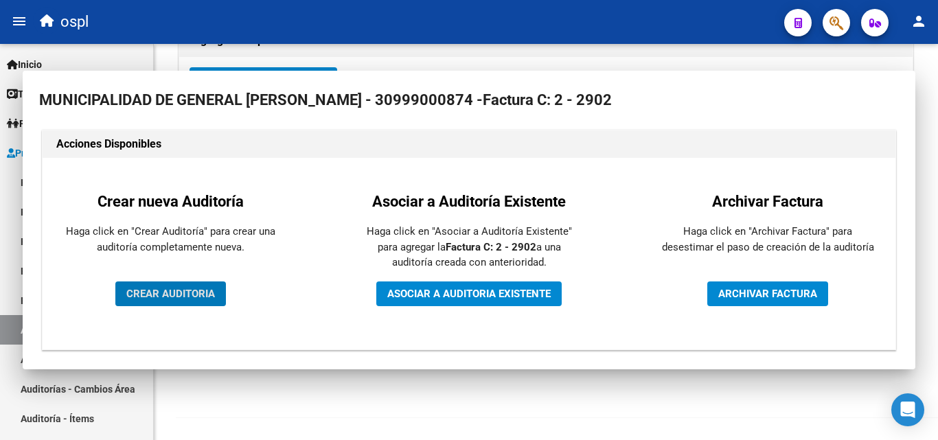
scroll to position [328, 0]
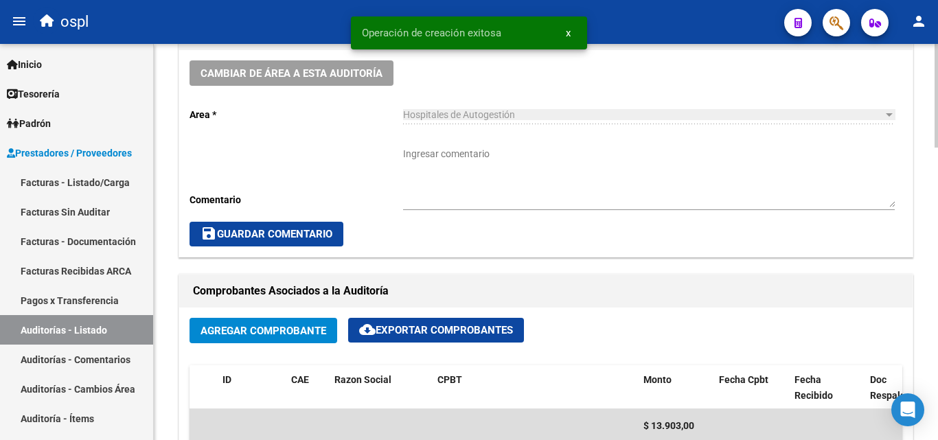
scroll to position [206, 0]
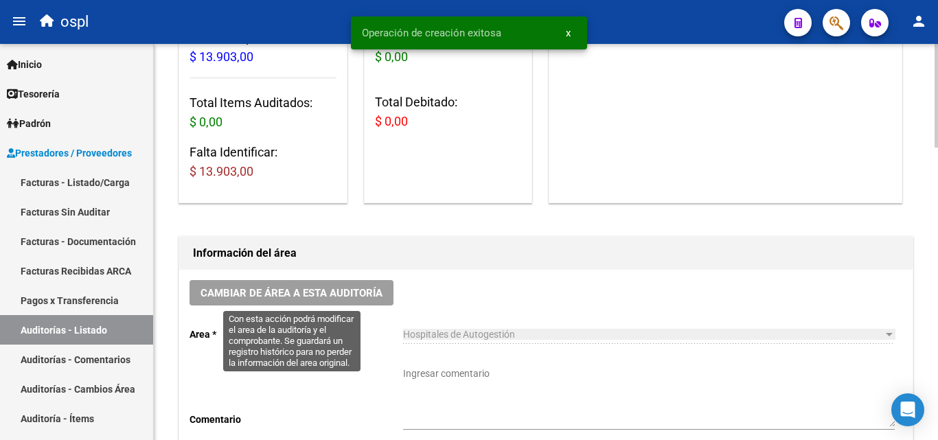
click at [364, 303] on button "Cambiar de área a esta auditoría" at bounding box center [291, 292] width 204 height 25
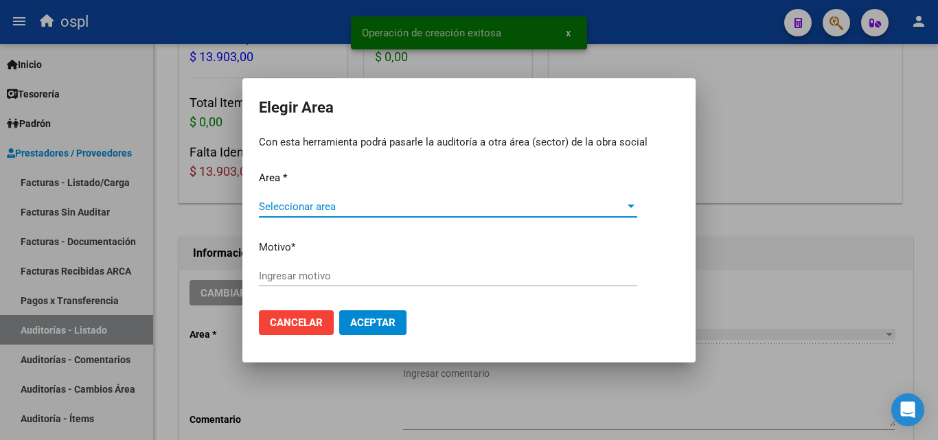
click at [327, 216] on div "Seleccionar area Seleccionar area" at bounding box center [448, 213] width 378 height 34
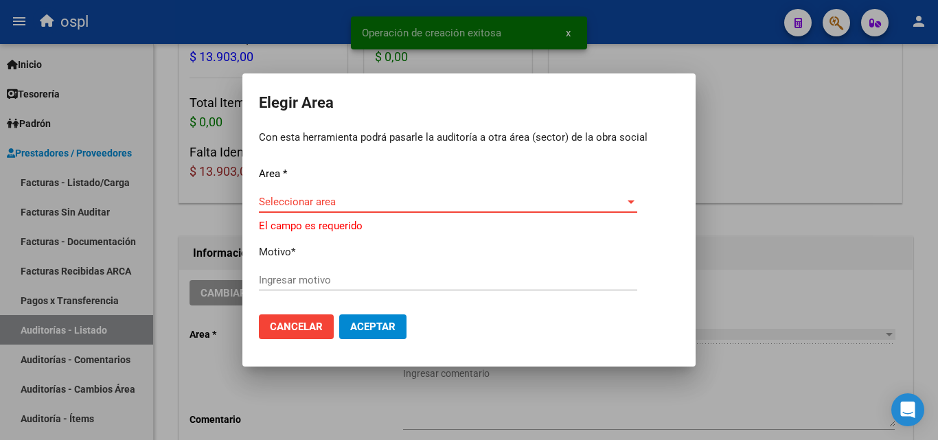
click at [315, 205] on span "Seleccionar area" at bounding box center [442, 202] width 366 height 12
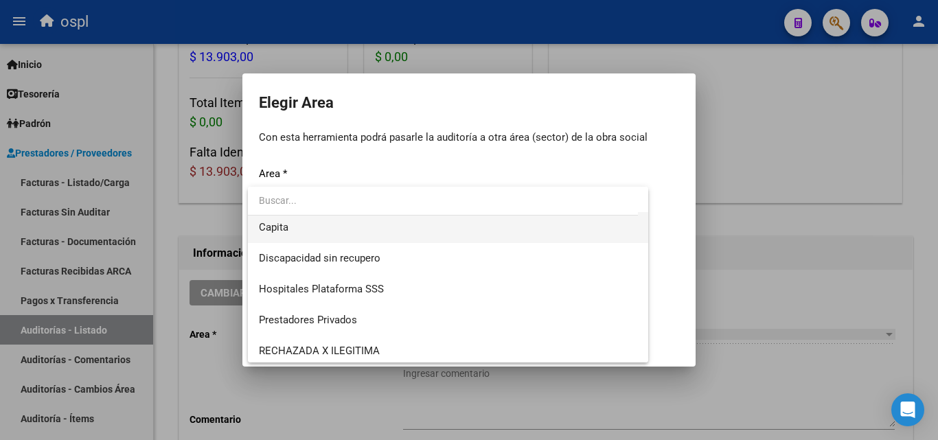
scroll to position [164, 0]
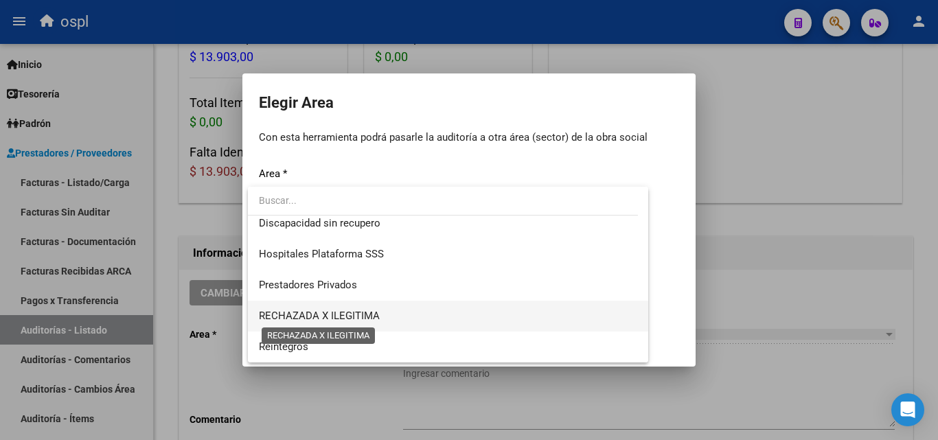
click at [325, 313] on span "RECHAZADA X ILEGITIMA" at bounding box center [319, 316] width 121 height 12
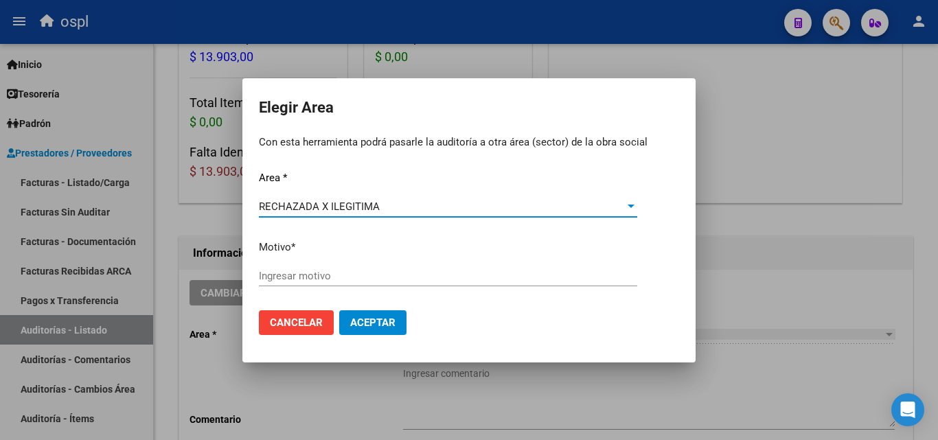
click at [297, 281] on input "Ingresar motivo" at bounding box center [448, 276] width 378 height 12
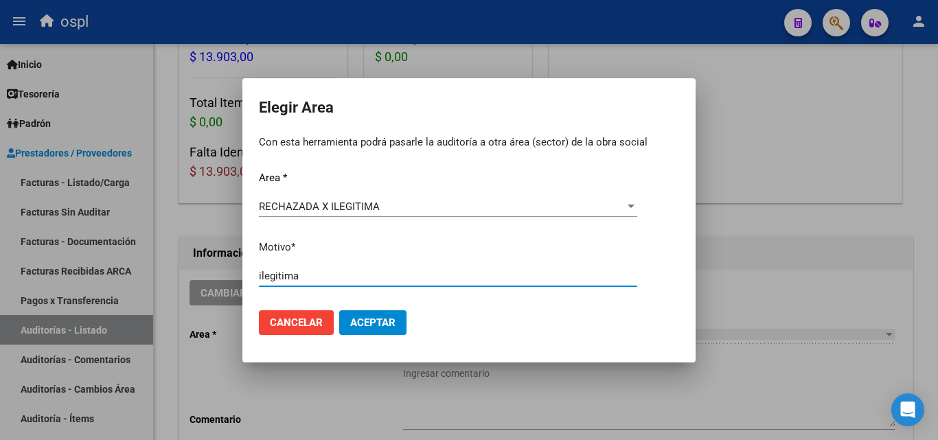
type input "ilegitima"
click at [399, 319] on button "Aceptar" at bounding box center [372, 322] width 67 height 25
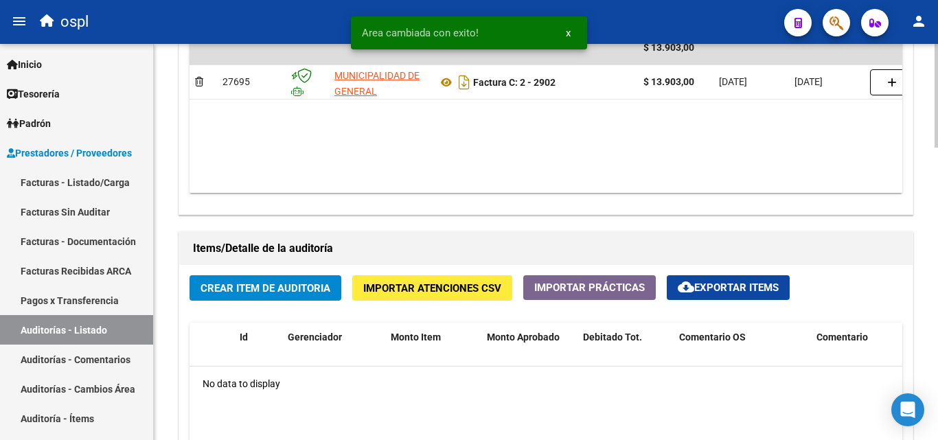
scroll to position [824, 0]
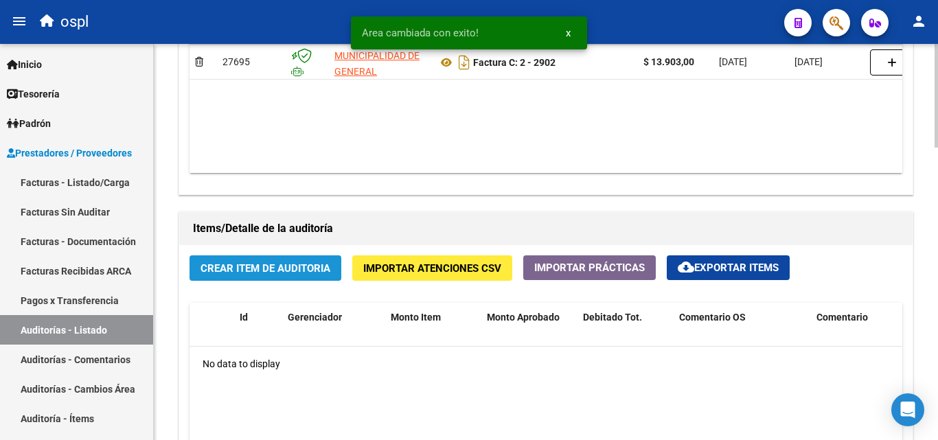
click at [262, 270] on span "Crear Item de Auditoria" at bounding box center [265, 268] width 130 height 12
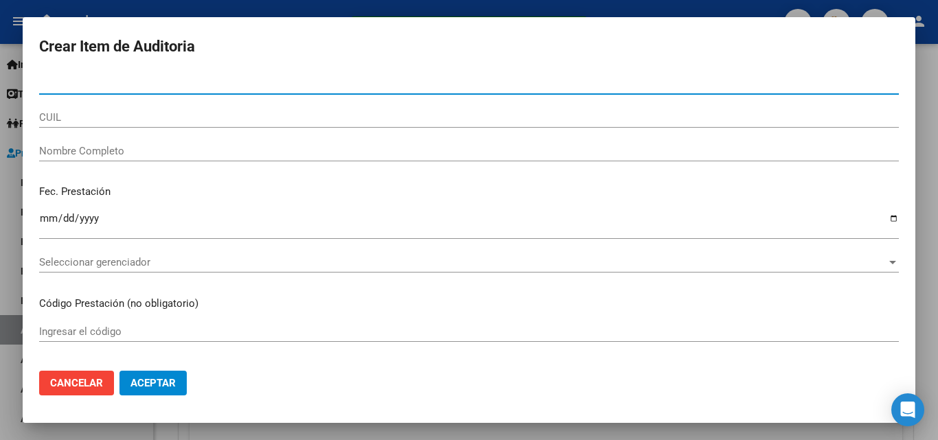
click at [137, 155] on input "Nombre Completo" at bounding box center [468, 151] width 859 height 12
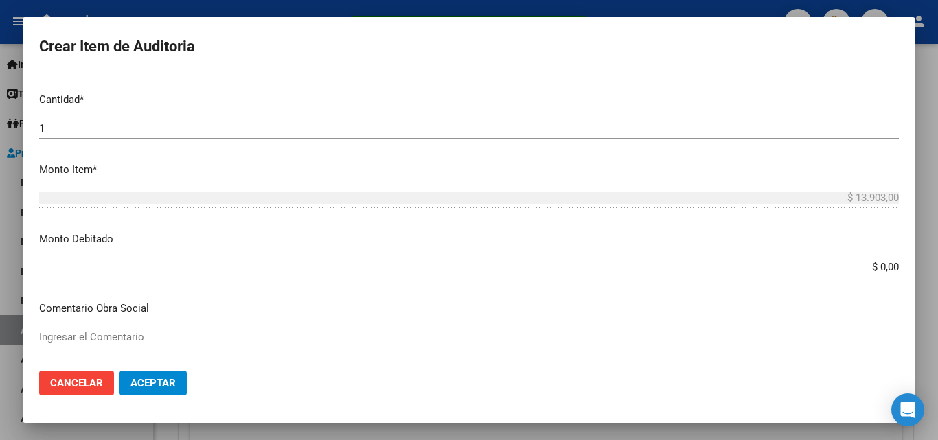
scroll to position [343, 0]
type input "todos"
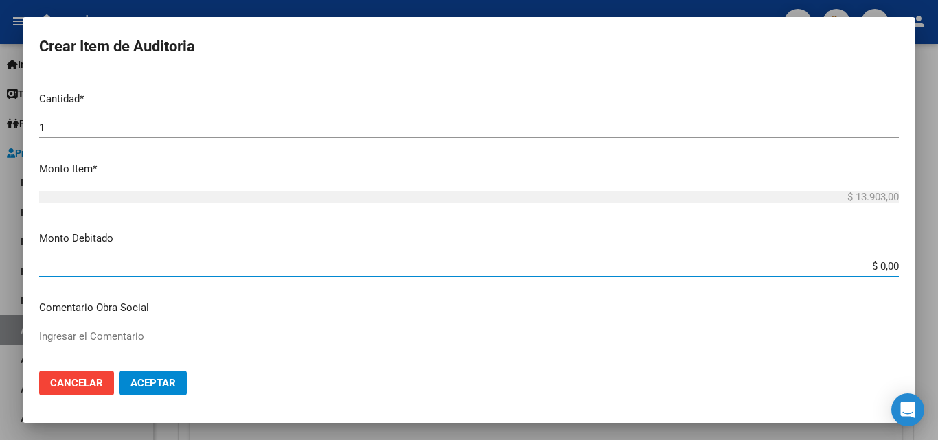
drag, startPoint x: 852, startPoint y: 265, endPoint x: 937, endPoint y: 281, distance: 86.0
click at [937, 281] on div "Crear Item de Auditoria Nro Documento CUIL todos Nombre Completo Fec. Prestació…" at bounding box center [469, 220] width 938 height 440
type input "$ 13.903,00"
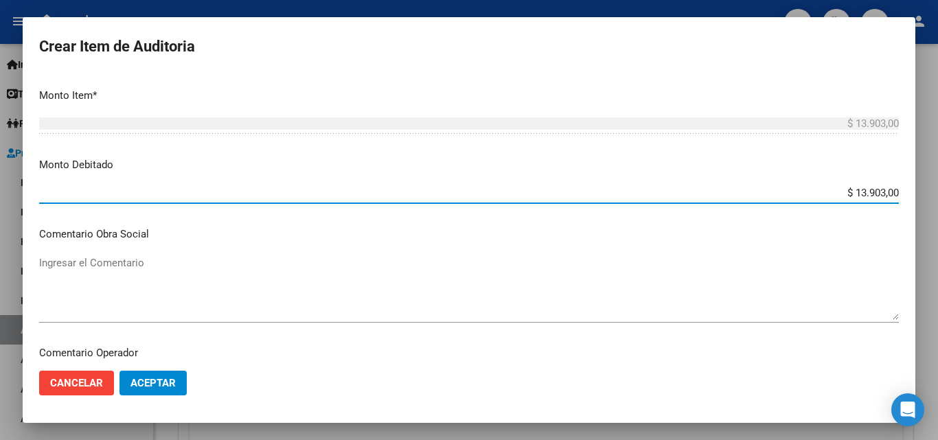
scroll to position [480, 0]
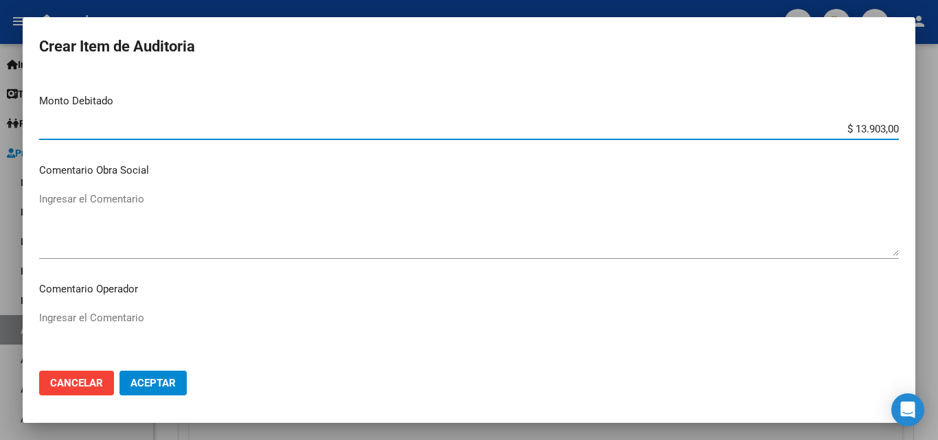
click at [213, 323] on textarea "Ingresar el Comentario" at bounding box center [468, 342] width 859 height 65
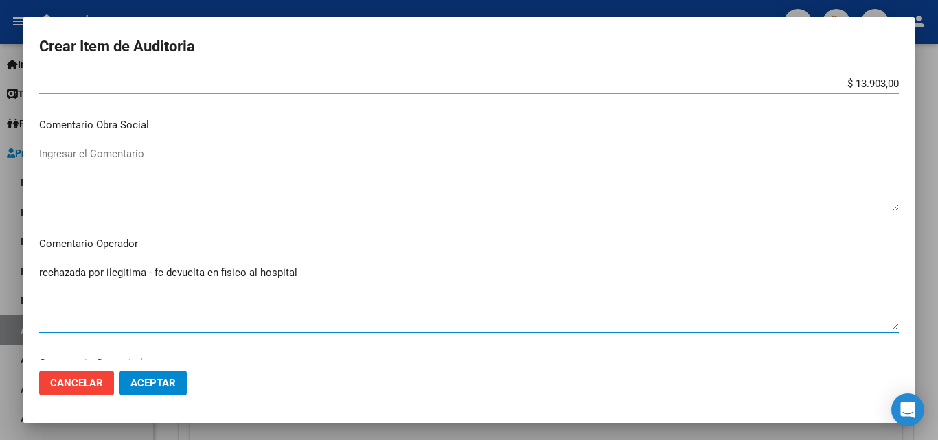
scroll to position [549, 0]
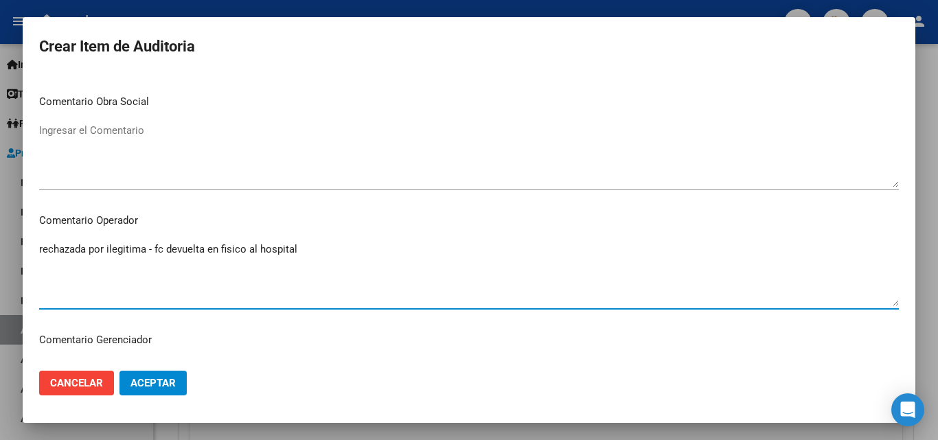
type textarea "rechazada por ilegitima - fc devuelta en fisico al hospital"
click at [159, 380] on span "Aceptar" at bounding box center [152, 383] width 45 height 12
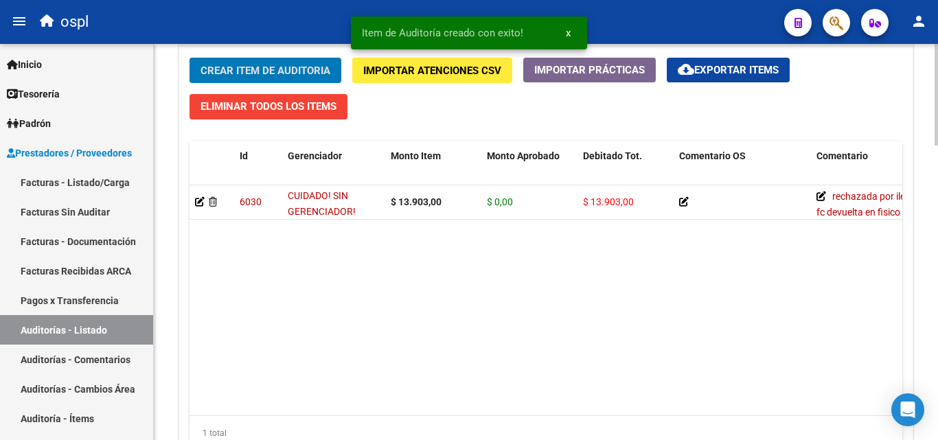
scroll to position [1099, 0]
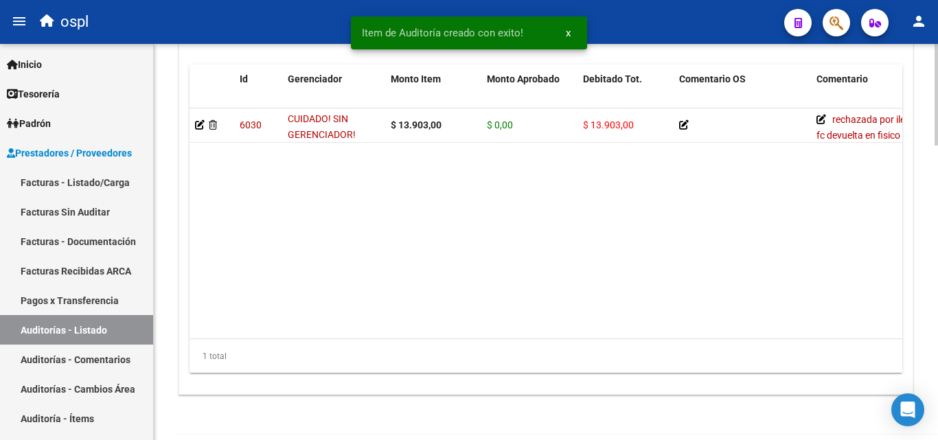
drag, startPoint x: 445, startPoint y: 332, endPoint x: 573, endPoint y: 349, distance: 128.8
click at [573, 349] on div "Id Gerenciador Monto Item Monto Aprobado Debitado Tot. Comentario OS Comentario…" at bounding box center [545, 219] width 712 height 309
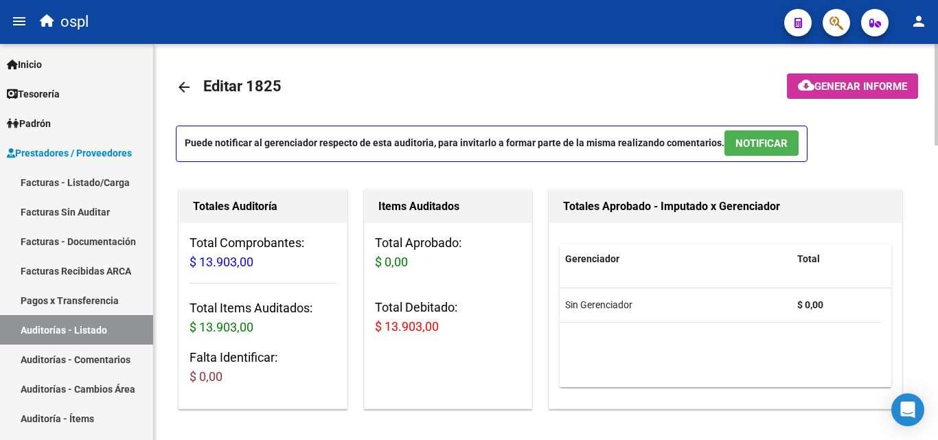
scroll to position [0, 0]
drag, startPoint x: 178, startPoint y: 84, endPoint x: 169, endPoint y: 118, distance: 35.5
click at [179, 86] on mat-icon "arrow_back" at bounding box center [184, 88] width 16 height 16
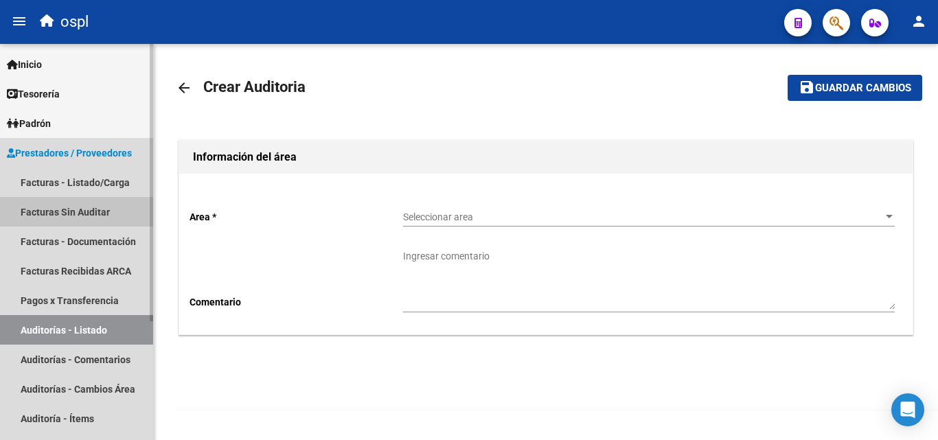
click at [107, 215] on link "Facturas Sin Auditar" at bounding box center [76, 212] width 153 height 30
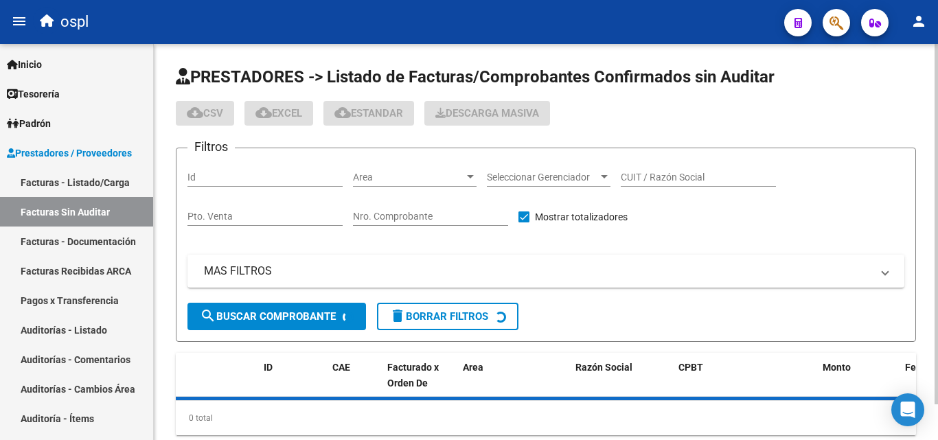
click at [360, 179] on span "Area" at bounding box center [408, 178] width 111 height 12
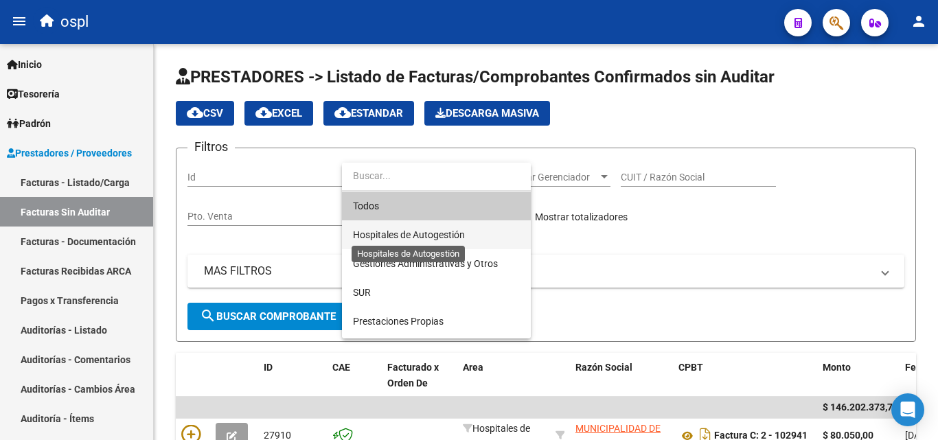
click at [384, 235] on span "Hospitales de Autogestión" at bounding box center [409, 234] width 112 height 11
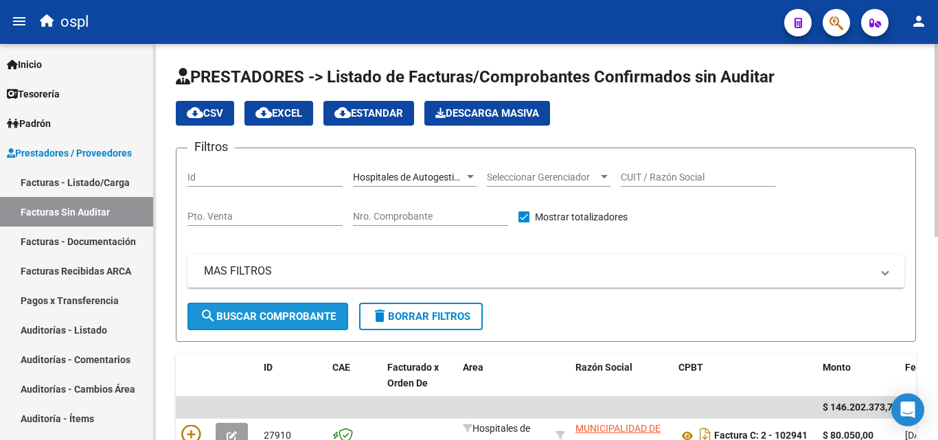
click at [282, 319] on span "search Buscar Comprobante" at bounding box center [268, 316] width 136 height 12
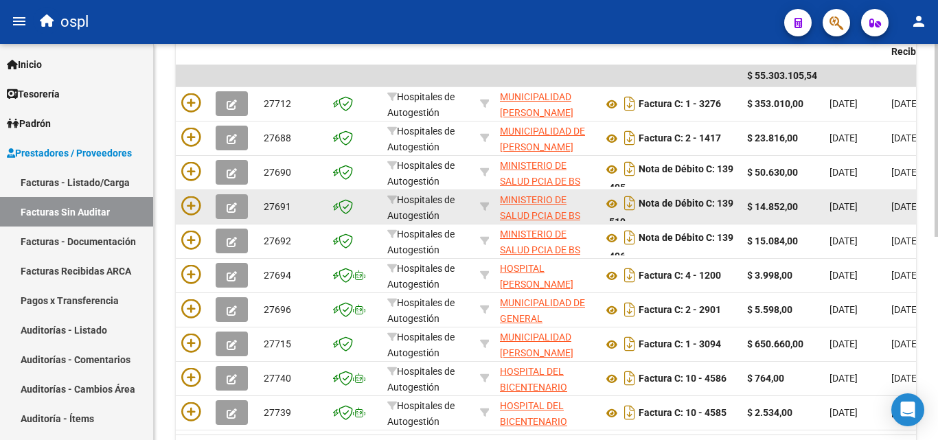
scroll to position [412, 0]
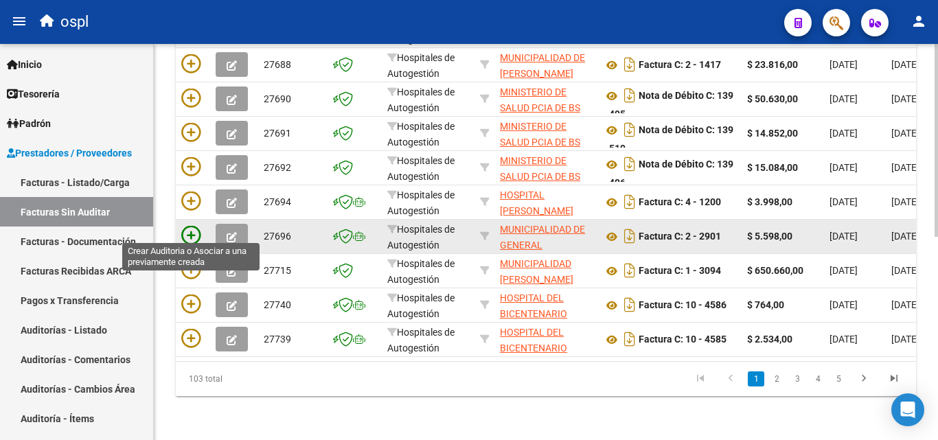
click at [189, 226] on icon at bounding box center [190, 235] width 19 height 19
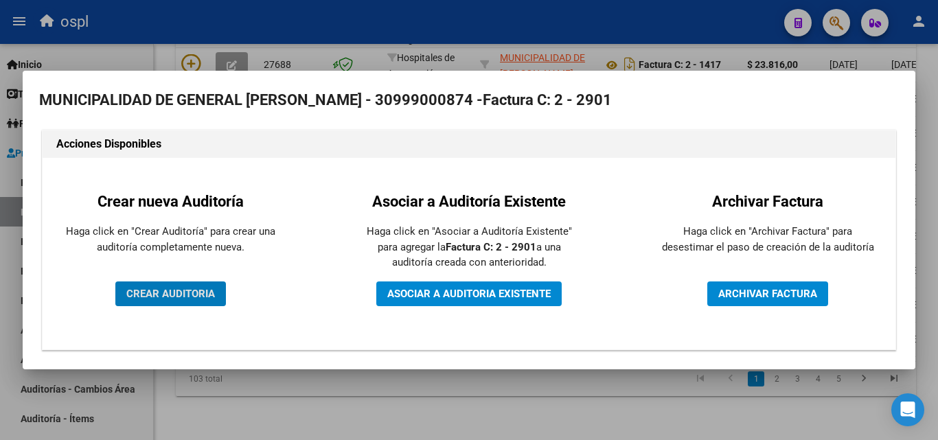
click at [186, 298] on span "CREAR AUDITORIA" at bounding box center [170, 294] width 89 height 12
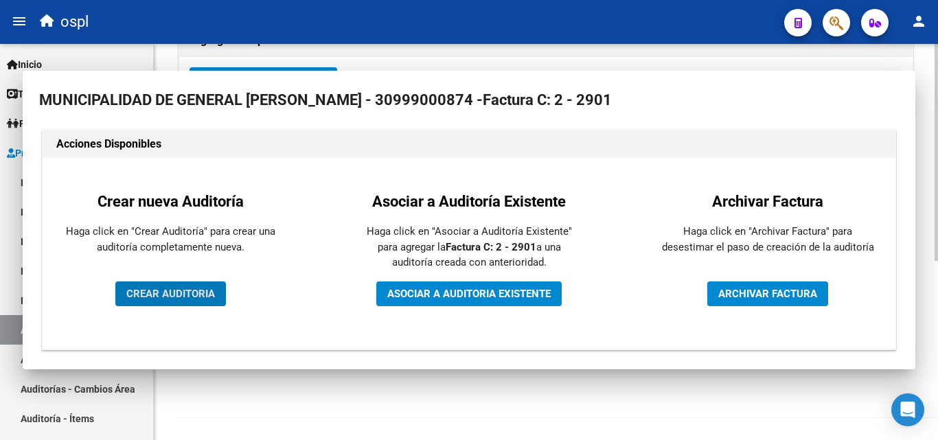
scroll to position [328, 0]
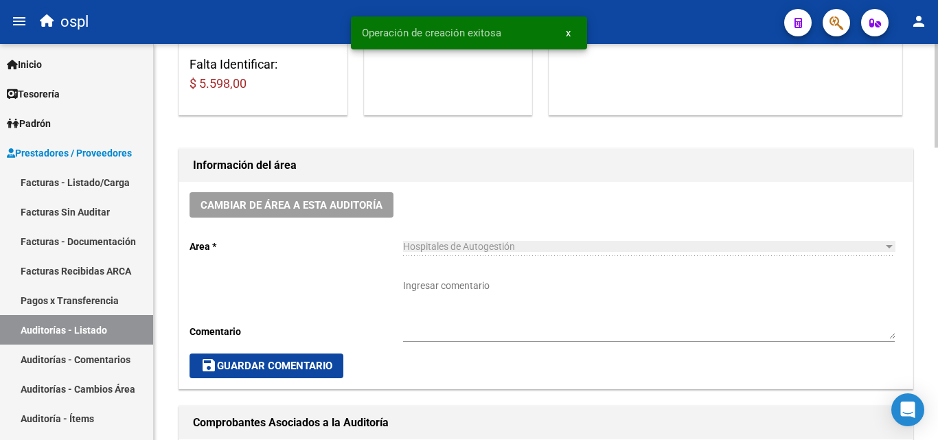
scroll to position [343, 0]
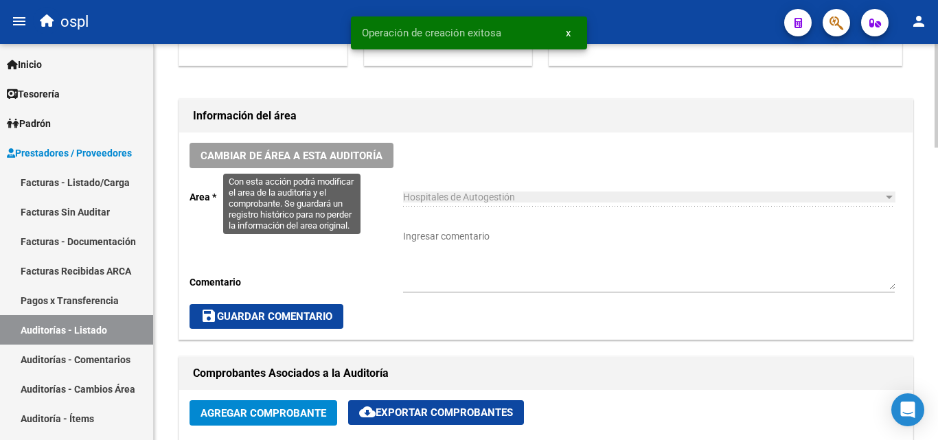
click at [336, 152] on span "Cambiar de área a esta auditoría" at bounding box center [291, 156] width 182 height 12
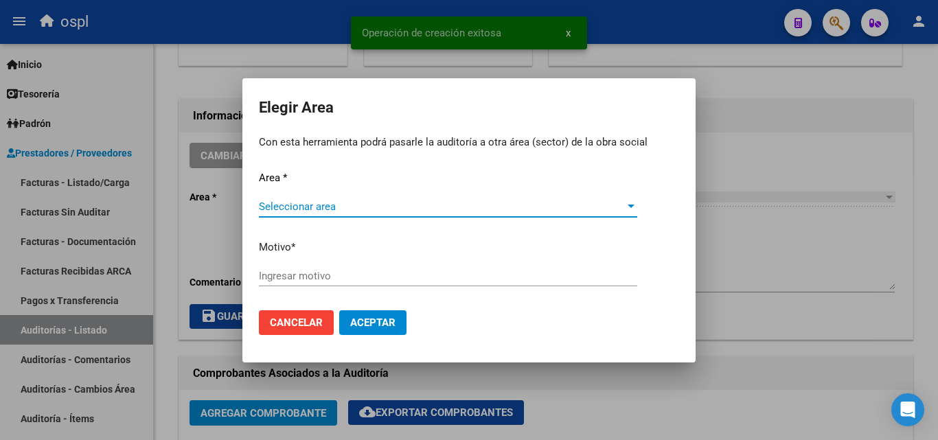
click at [425, 204] on span "Seleccionar area" at bounding box center [442, 206] width 366 height 12
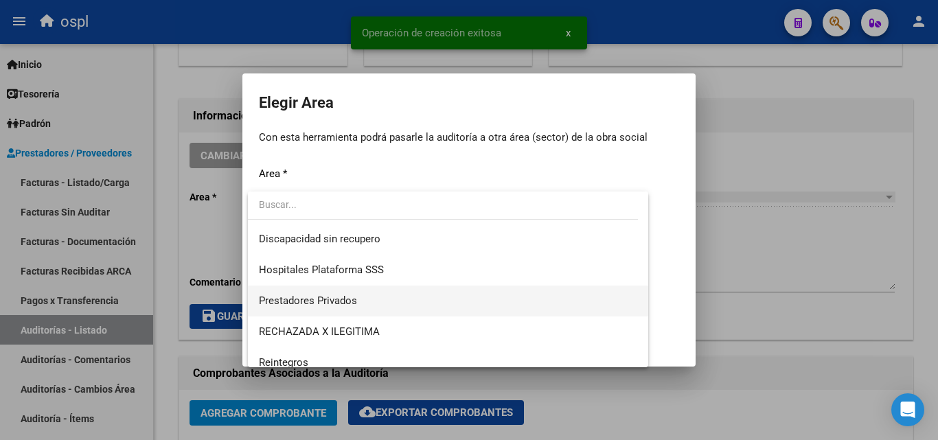
scroll to position [164, 0]
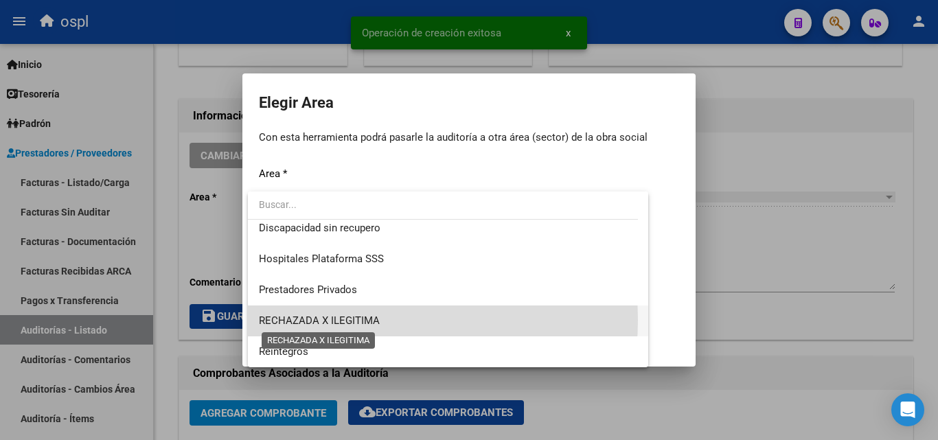
click at [363, 321] on span "RECHAZADA X ILEGITIMA" at bounding box center [319, 320] width 121 height 12
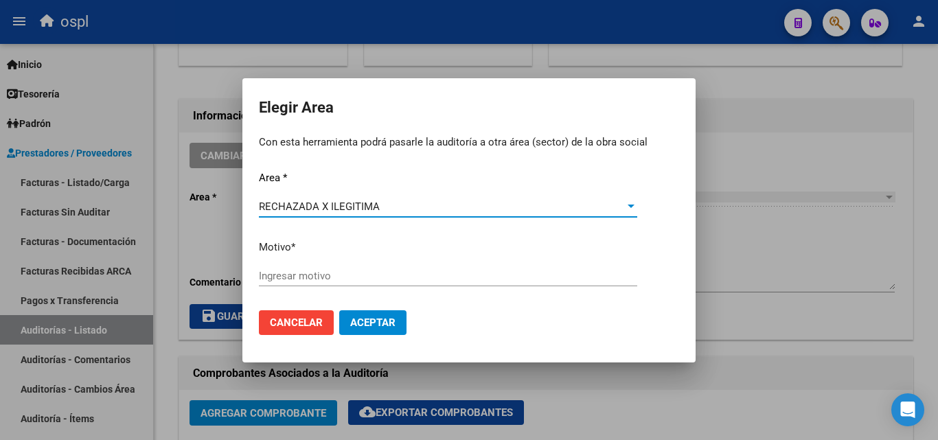
click at [312, 274] on input "Ingresar motivo" at bounding box center [448, 276] width 378 height 12
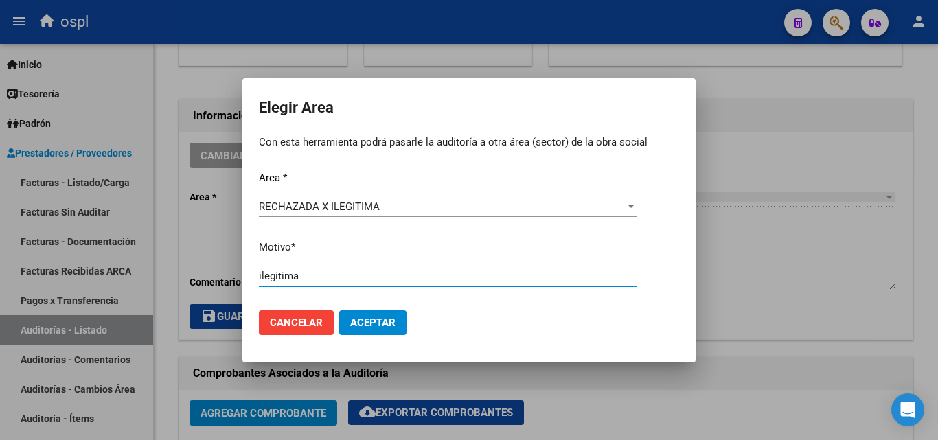
type input "ilegitima"
click at [397, 317] on button "Aceptar" at bounding box center [372, 322] width 67 height 25
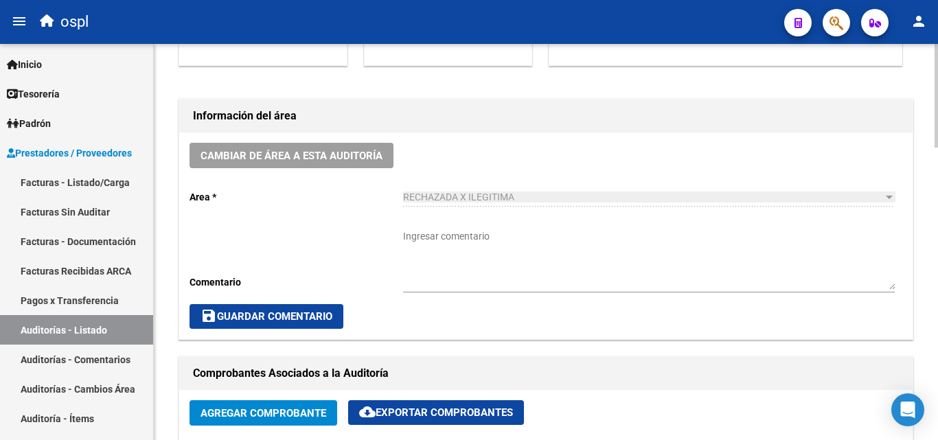
click at [553, 327] on div "save Guardar Comentario" at bounding box center [545, 316] width 712 height 25
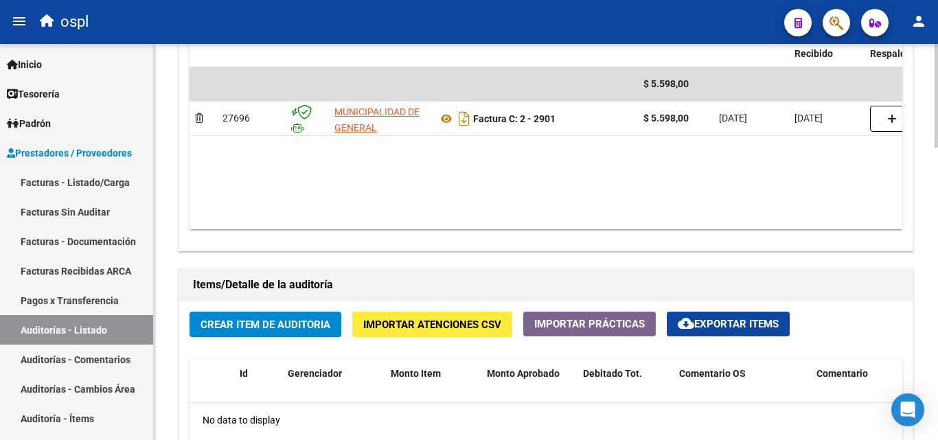
scroll to position [892, 0]
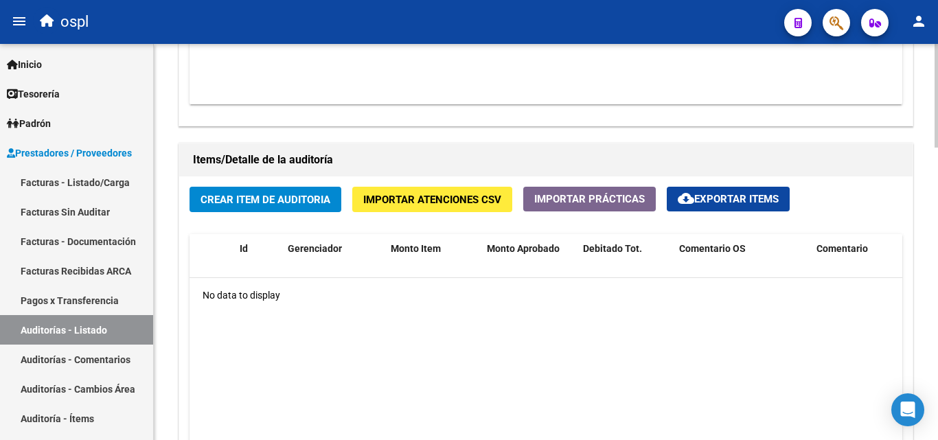
click at [293, 206] on span "Crear Item de Auditoria" at bounding box center [265, 200] width 130 height 12
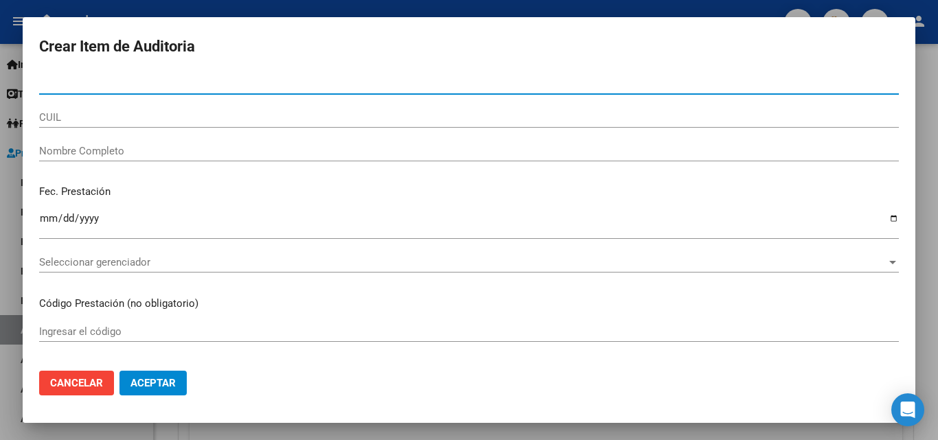
click at [90, 146] on mat-dialog-content "Nro Documento CUIL Nombre Completo Fec. Prestación Ingresar la fecha Selecciona…" at bounding box center [469, 216] width 892 height 286
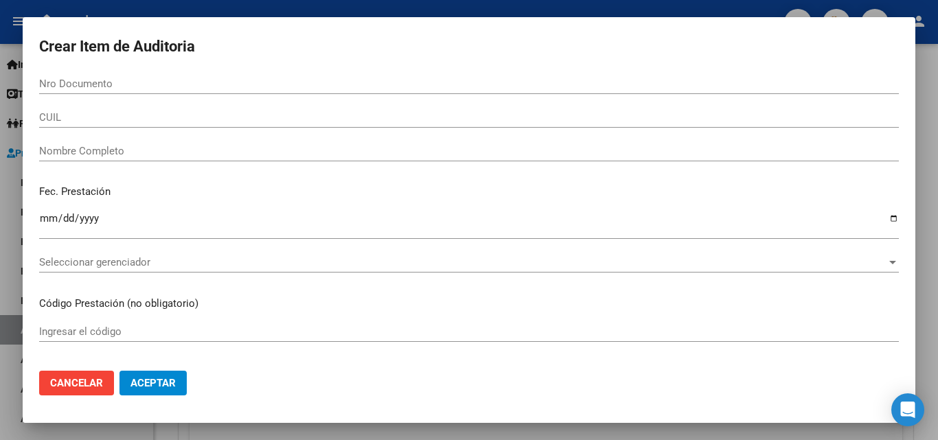
click at [90, 152] on input "Nombre Completo" at bounding box center [468, 151] width 859 height 12
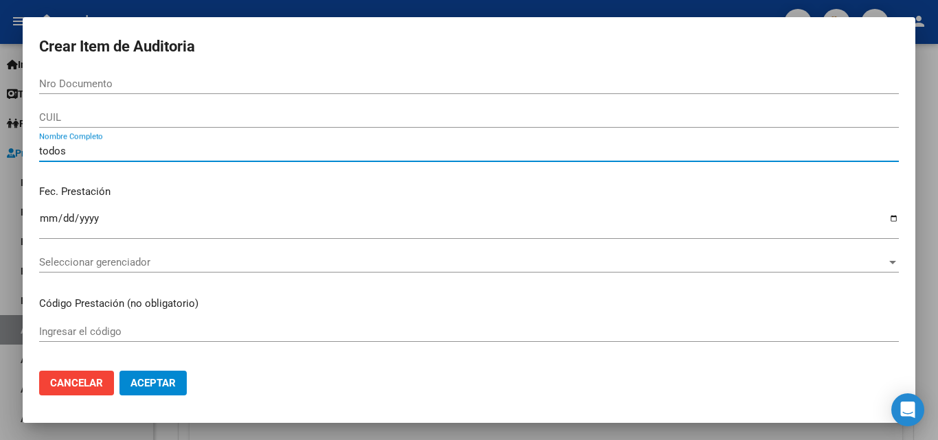
type input "todos"
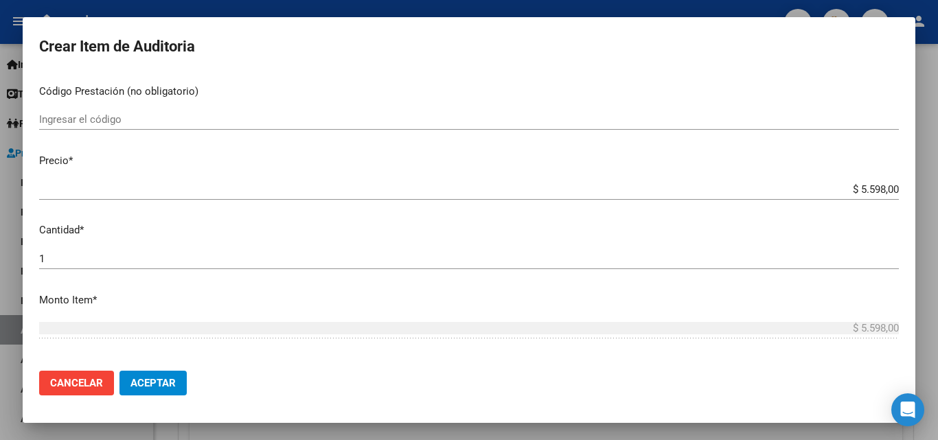
scroll to position [343, 0]
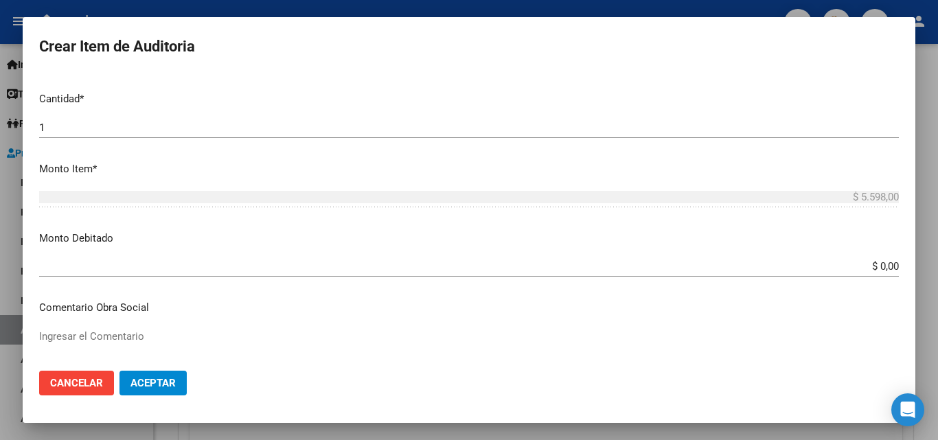
drag, startPoint x: 852, startPoint y: 266, endPoint x: 937, endPoint y: 270, distance: 85.2
click at [937, 270] on div "Crear Item de Auditoria Nro Documento CUIL todos Nombre Completo Fec. Prestació…" at bounding box center [469, 220] width 938 height 440
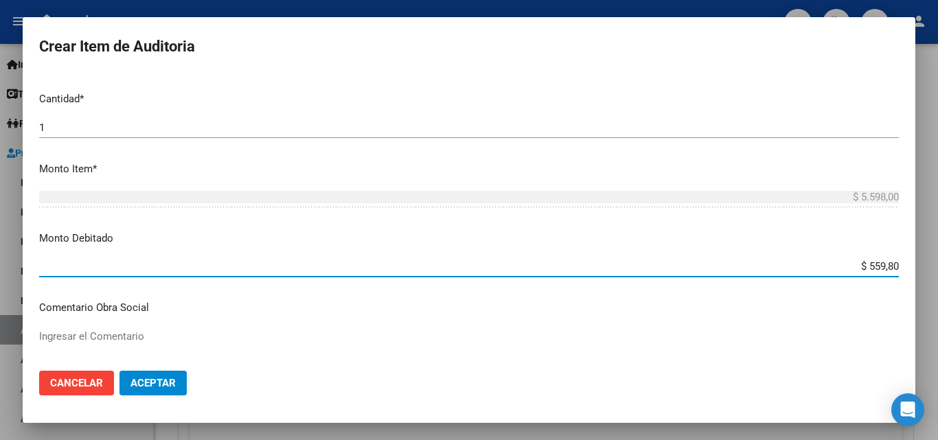
type input "$ 5.598,00"
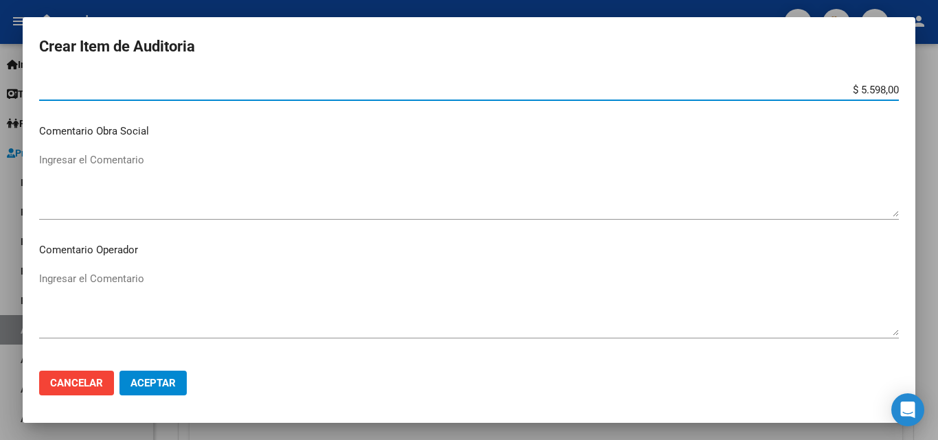
scroll to position [549, 0]
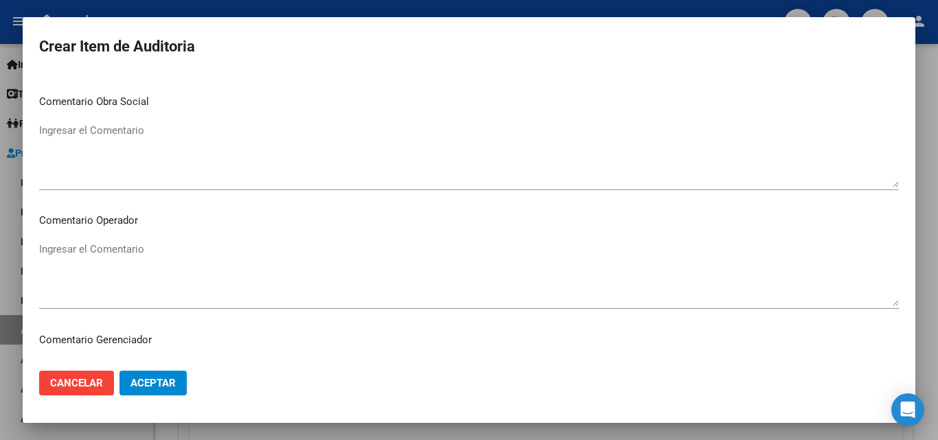
click at [209, 321] on div "Ingresar el Comentario" at bounding box center [468, 280] width 859 height 83
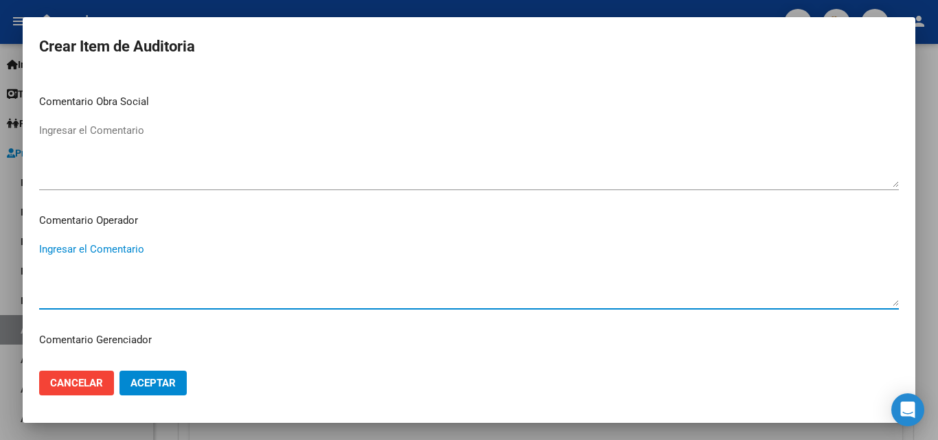
click at [205, 267] on textarea "Ingresar el Comentario" at bounding box center [468, 274] width 859 height 65
type textarea "t"
type textarea "rechazada por ilegitima - fc devuelta en fisico al hospital"
click at [130, 382] on span "Aceptar" at bounding box center [152, 383] width 45 height 12
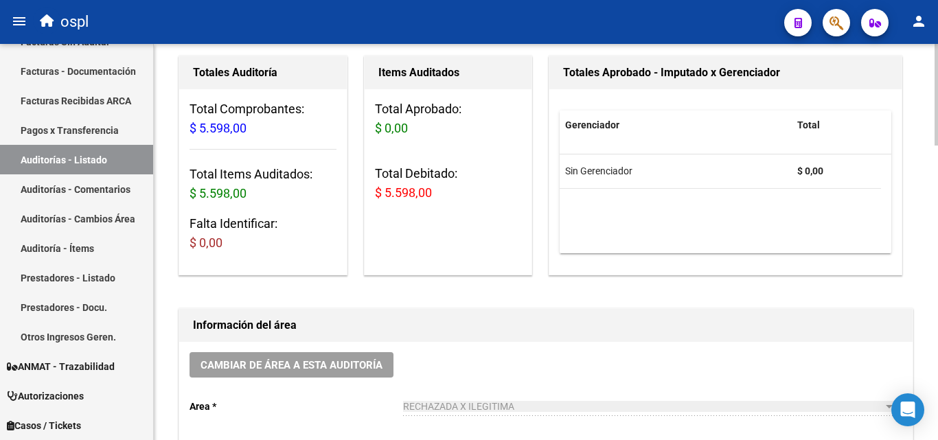
scroll to position [275, 0]
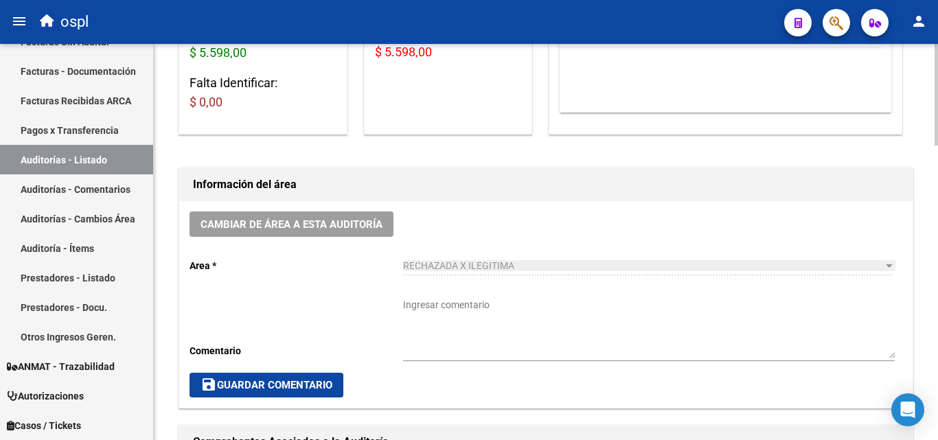
drag, startPoint x: 527, startPoint y: 266, endPoint x: 714, endPoint y: 293, distance: 189.4
click at [714, 293] on div "Cambiar de área a esta auditoría Area * RECHAZADA X ILEGITIMA Seleccionar area …" at bounding box center [545, 304] width 733 height 207
drag, startPoint x: 518, startPoint y: 270, endPoint x: 384, endPoint y: 305, distance: 138.8
click at [384, 301] on div "Cambiar de área a esta auditoría Area * RECHAZADA X ILEGITIMA Seleccionar area …" at bounding box center [545, 304] width 733 height 207
click at [496, 318] on textarea "Ingresar comentario" at bounding box center [648, 328] width 491 height 60
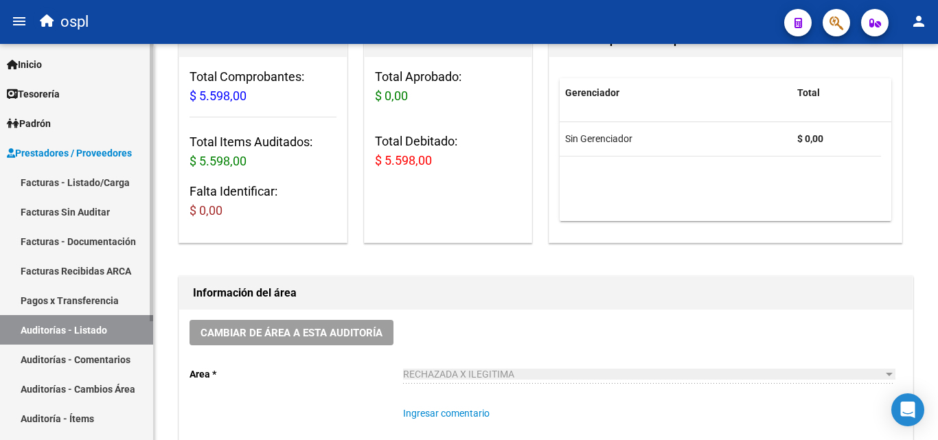
scroll to position [1, 0]
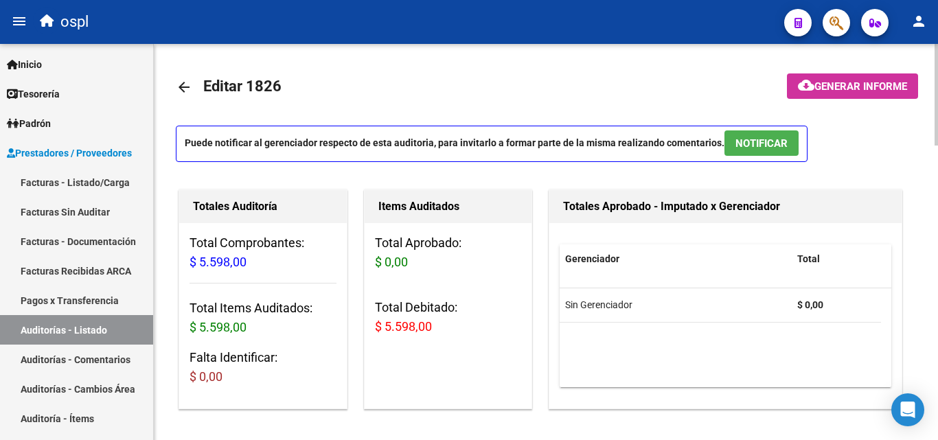
click at [187, 81] on mat-icon "arrow_back" at bounding box center [184, 87] width 16 height 16
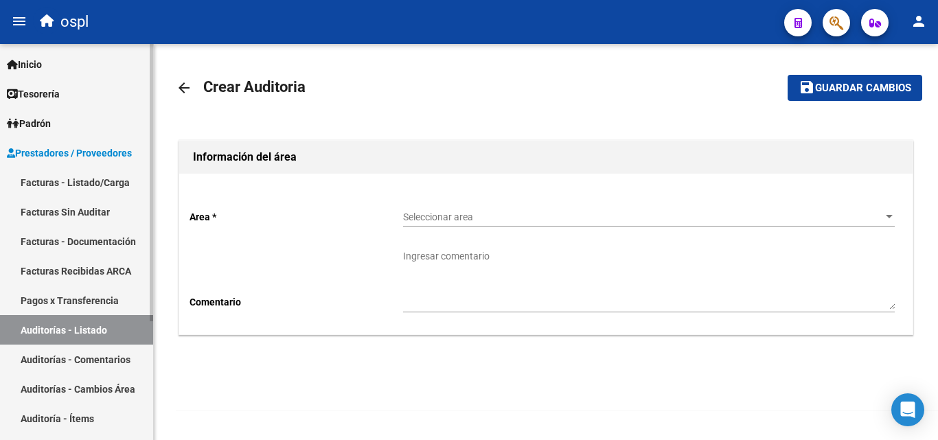
click at [93, 212] on link "Facturas Sin Auditar" at bounding box center [76, 212] width 153 height 30
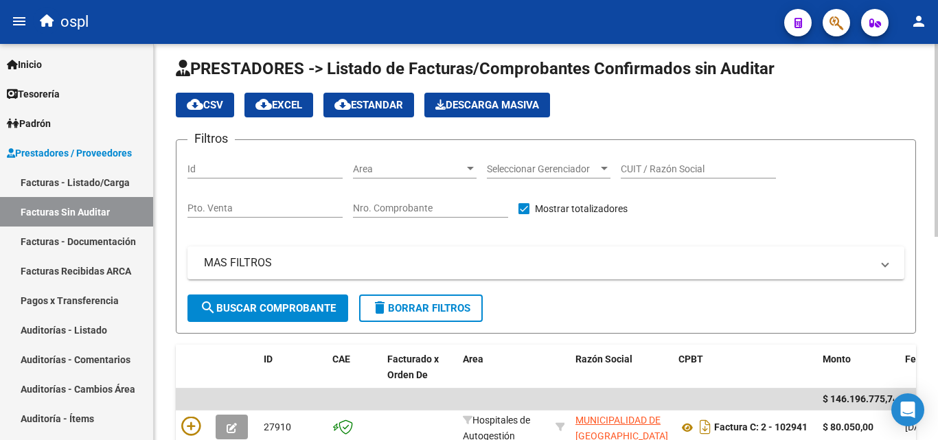
scroll to position [4, 0]
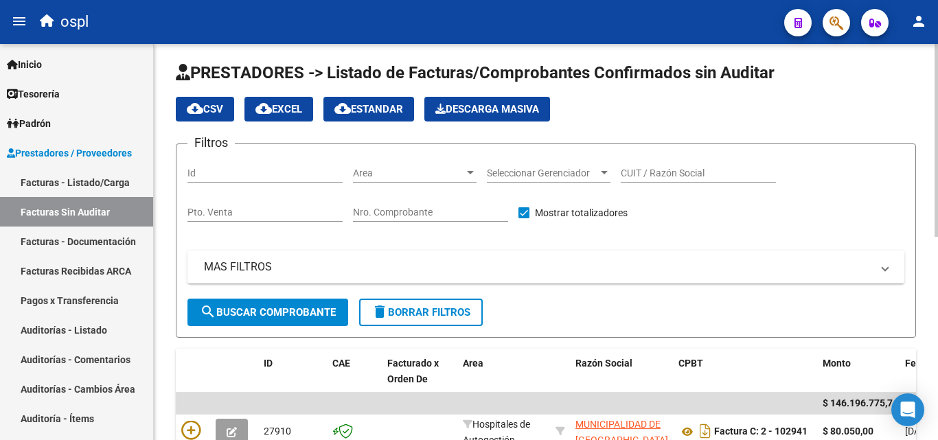
click at [430, 162] on div "Area Area" at bounding box center [415, 168] width 124 height 27
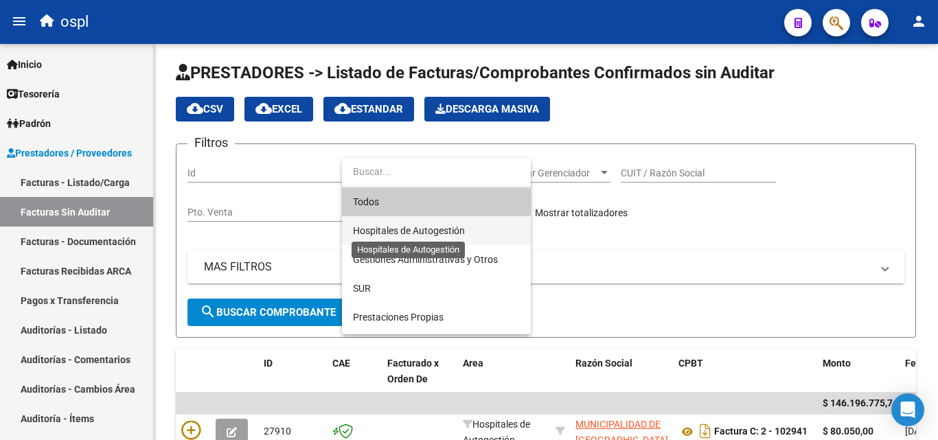
drag, startPoint x: 414, startPoint y: 227, endPoint x: 320, endPoint y: 259, distance: 99.4
click at [413, 229] on span "Hospitales de Autogestión" at bounding box center [409, 230] width 112 height 11
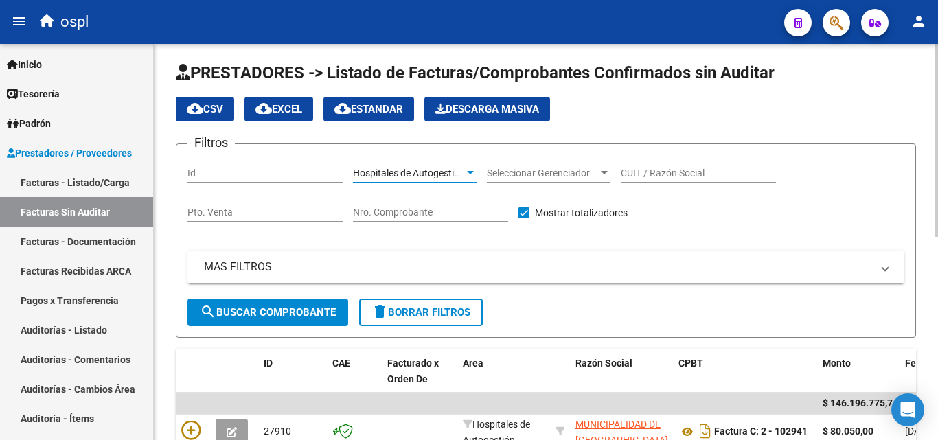
click at [294, 312] on span "search Buscar Comprobante" at bounding box center [268, 312] width 136 height 12
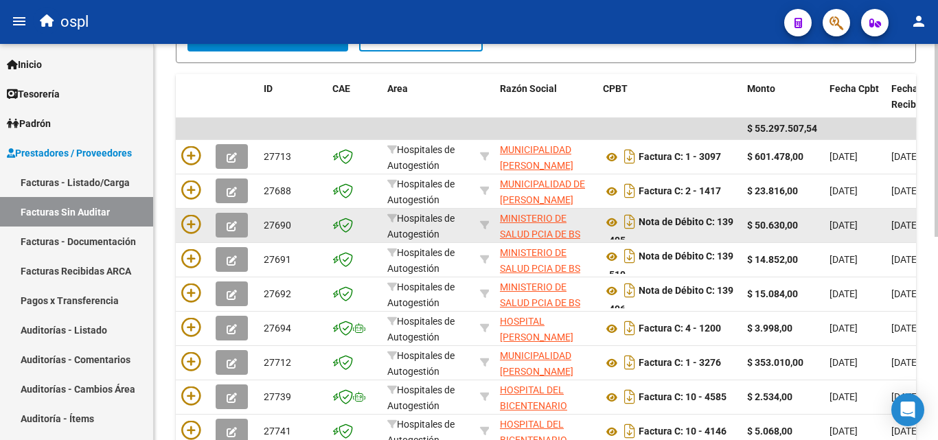
scroll to position [347, 0]
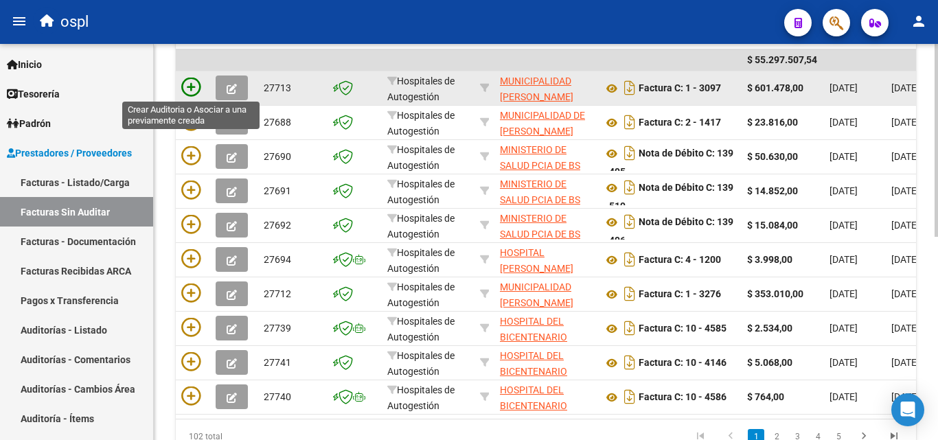
click at [189, 83] on icon at bounding box center [190, 87] width 19 height 19
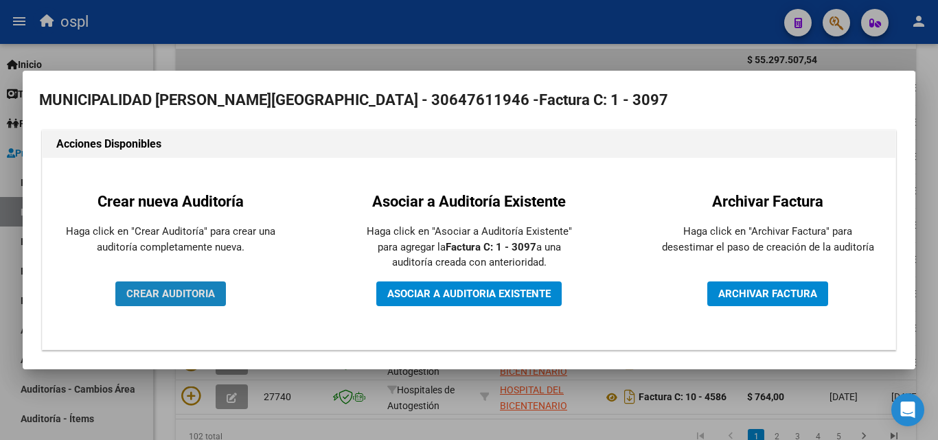
click at [183, 294] on span "CREAR AUDITORIA" at bounding box center [170, 294] width 89 height 12
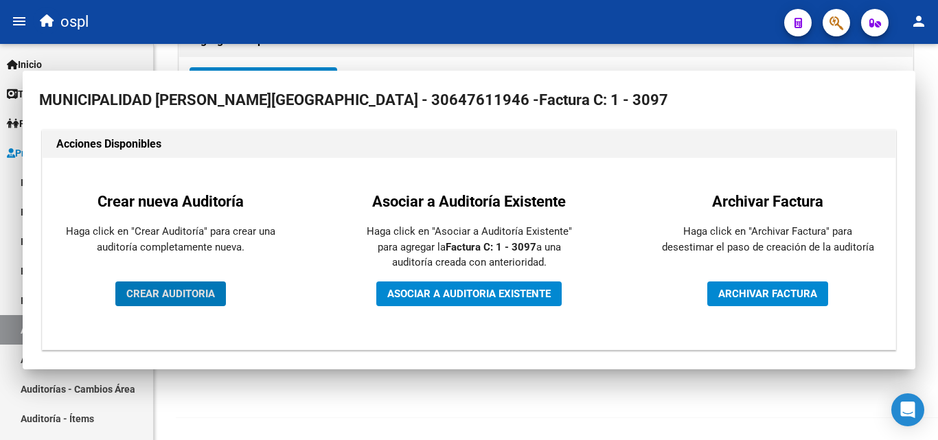
scroll to position [328, 0]
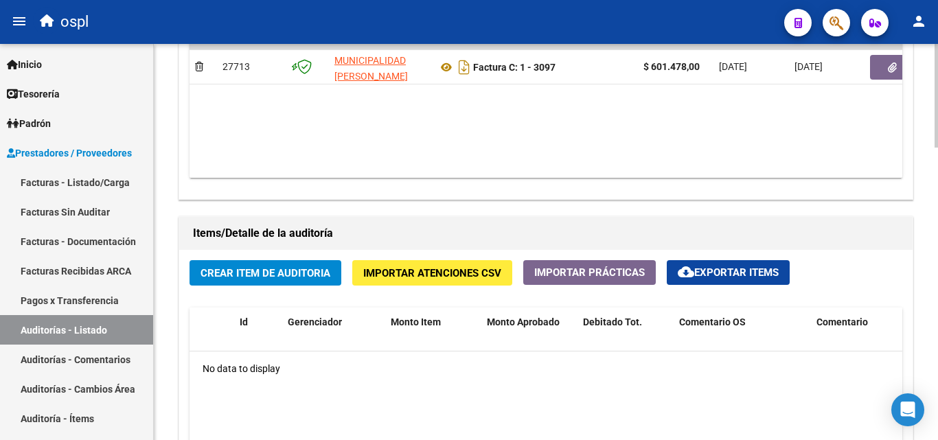
scroll to position [824, 0]
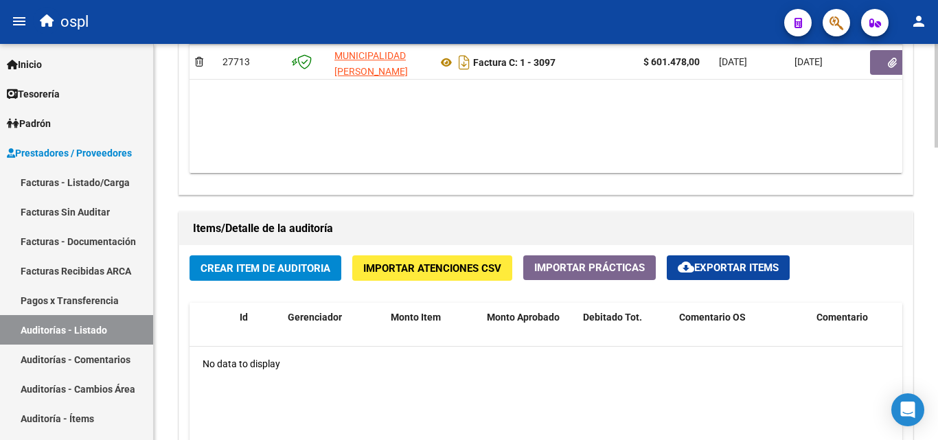
click at [251, 268] on span "Crear Item de Auditoria" at bounding box center [265, 268] width 130 height 12
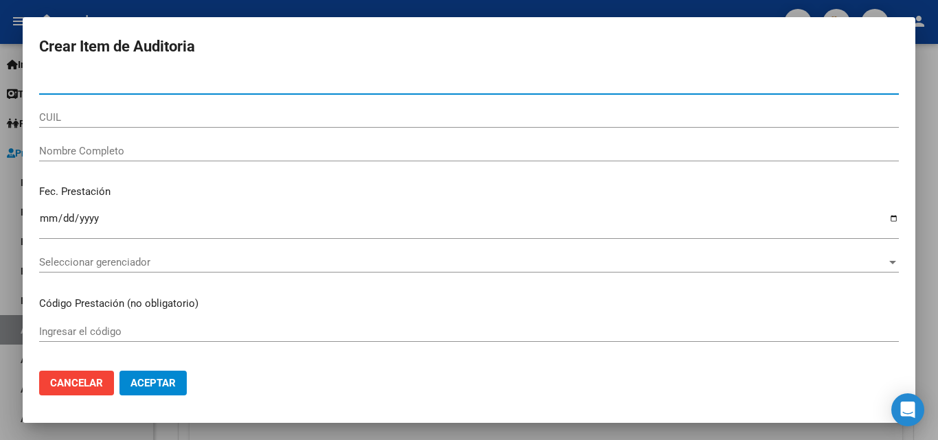
click at [114, 150] on input "Nombre Completo" at bounding box center [468, 151] width 859 height 12
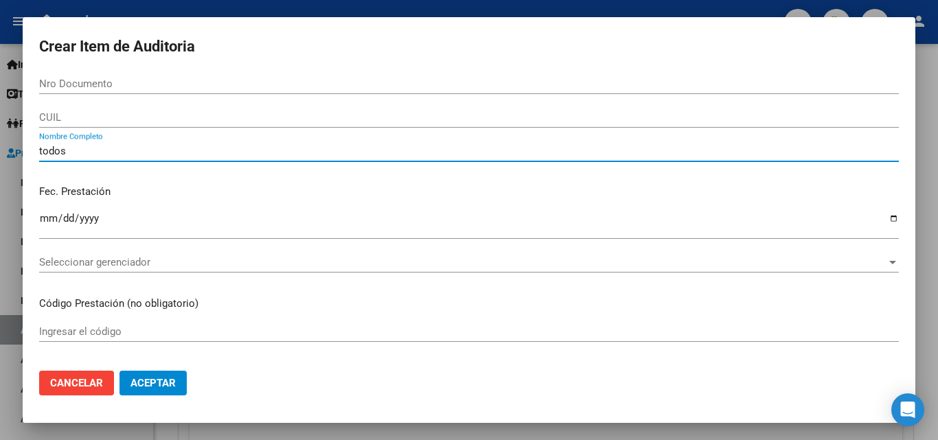
type input "todos"
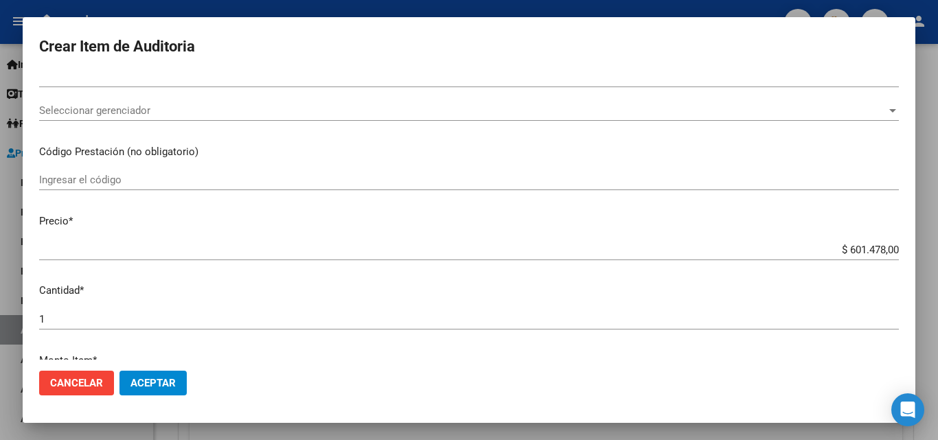
scroll to position [275, 0]
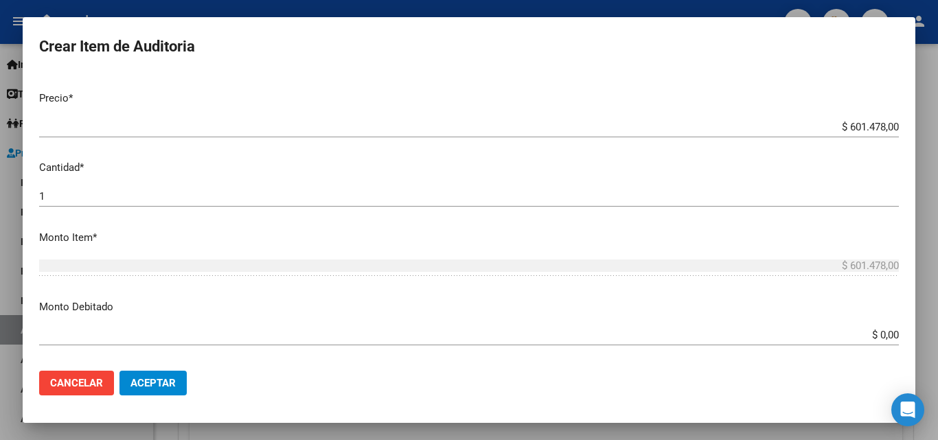
click at [924, 334] on div "Crear Item de Auditoria Nro Documento CUIL todos Nombre Completo Fec. Prestació…" at bounding box center [469, 220] width 938 height 440
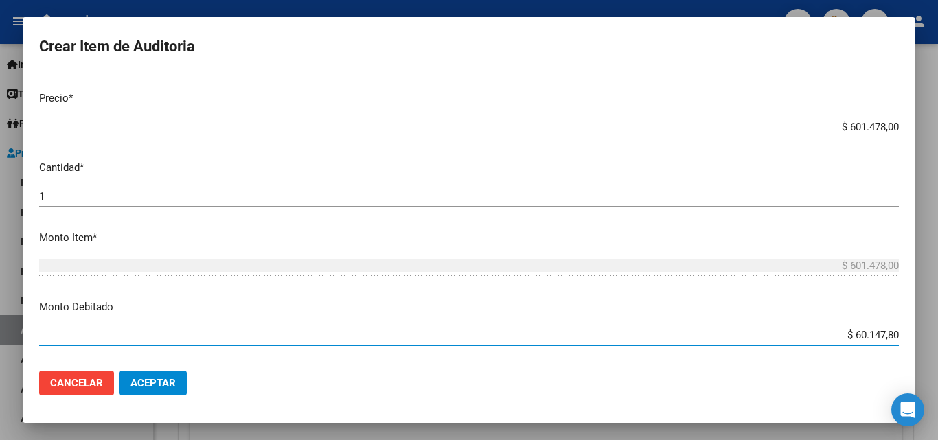
type input "$ 601.478,00"
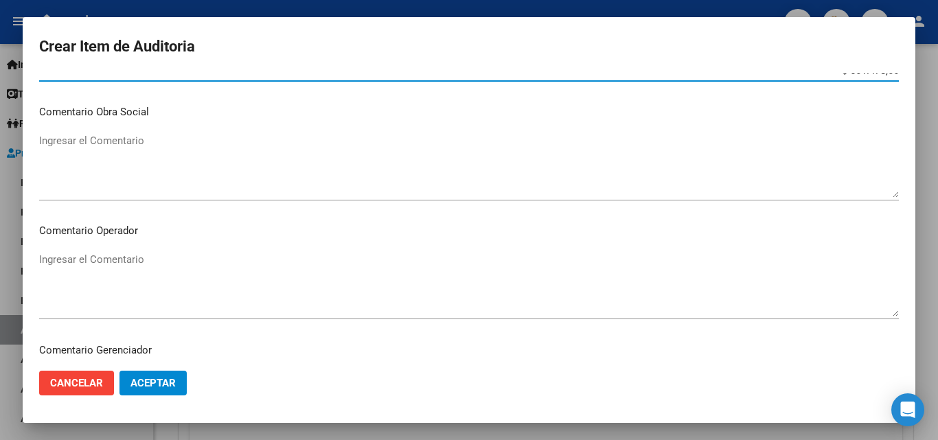
scroll to position [549, 0]
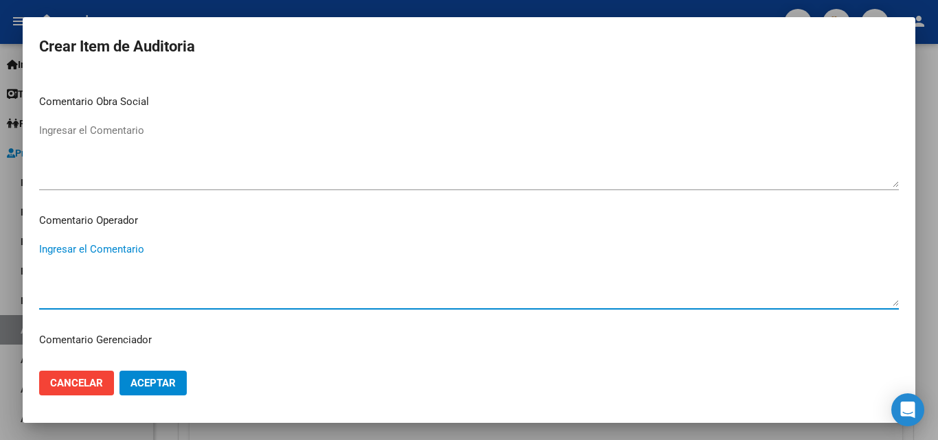
click at [131, 262] on textarea "Ingresar el Comentario" at bounding box center [468, 274] width 859 height 65
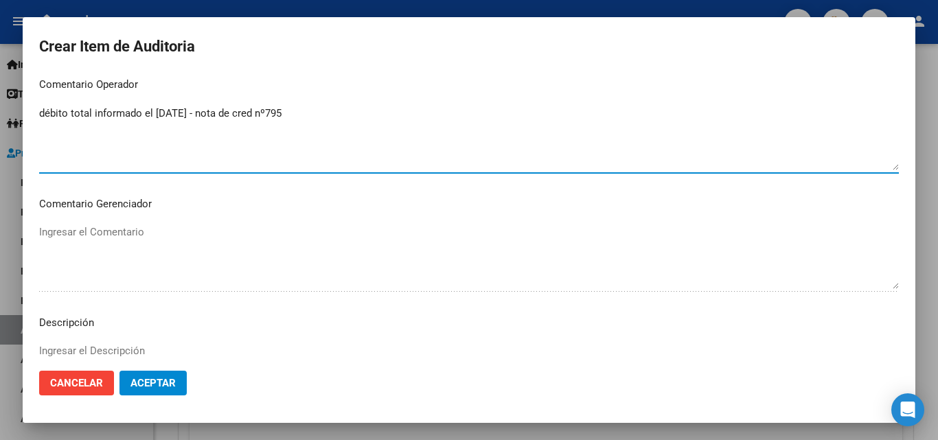
scroll to position [686, 0]
type textarea "débito total informado el [DATE] - nota de cred nº795"
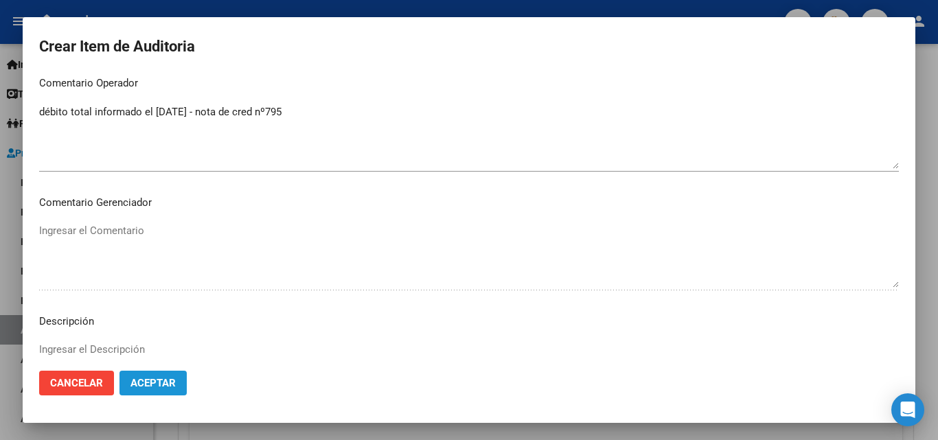
click at [178, 382] on button "Aceptar" at bounding box center [152, 383] width 67 height 25
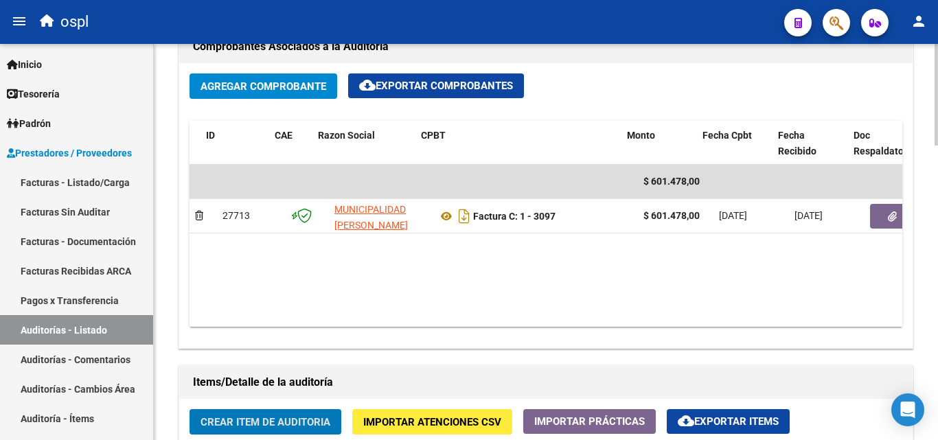
scroll to position [0, 323]
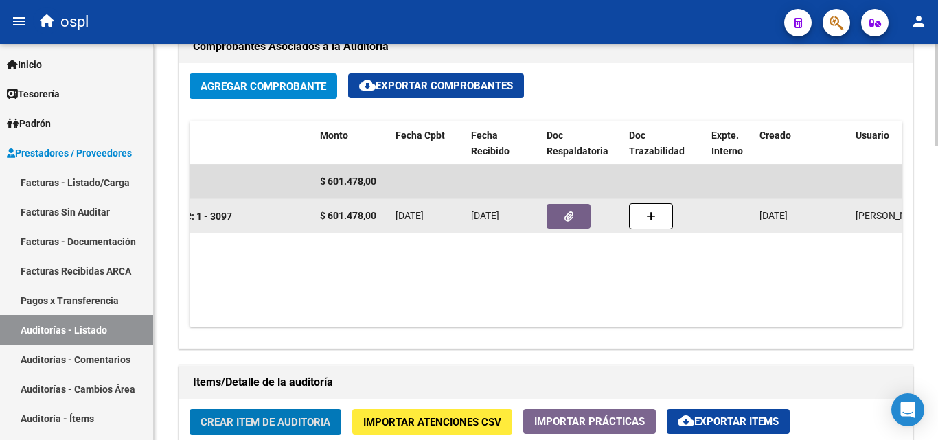
click at [570, 213] on icon "button" at bounding box center [568, 216] width 9 height 10
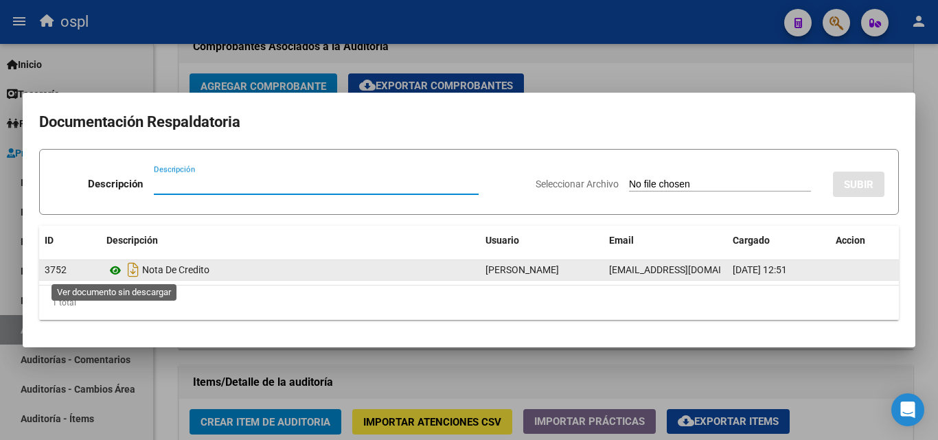
click at [119, 267] on icon at bounding box center [115, 270] width 18 height 16
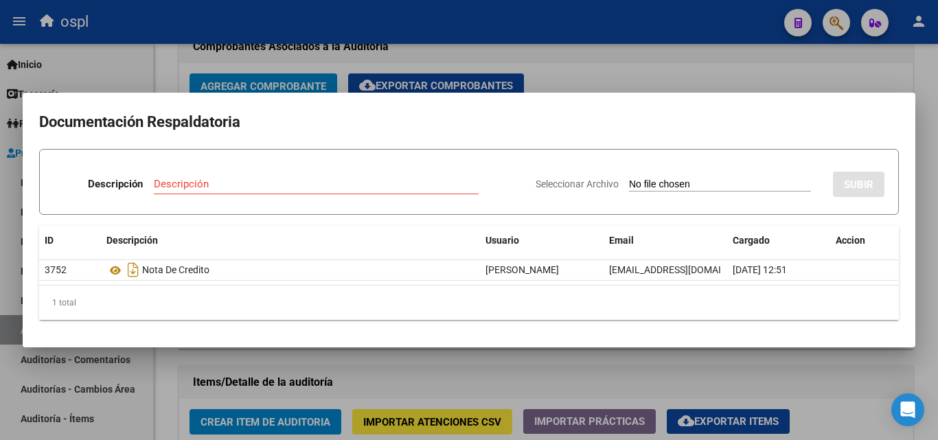
click at [623, 347] on mat-dialog-container "Documentación Respaldatoria Descripción Descripción Seleccionar Archivo SUBIR I…" at bounding box center [469, 220] width 892 height 255
click at [680, 63] on div at bounding box center [469, 220] width 938 height 440
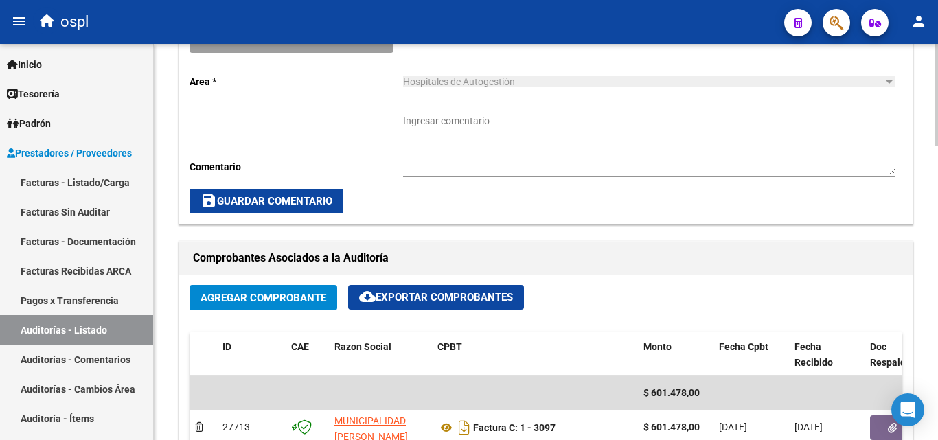
scroll to position [480, 0]
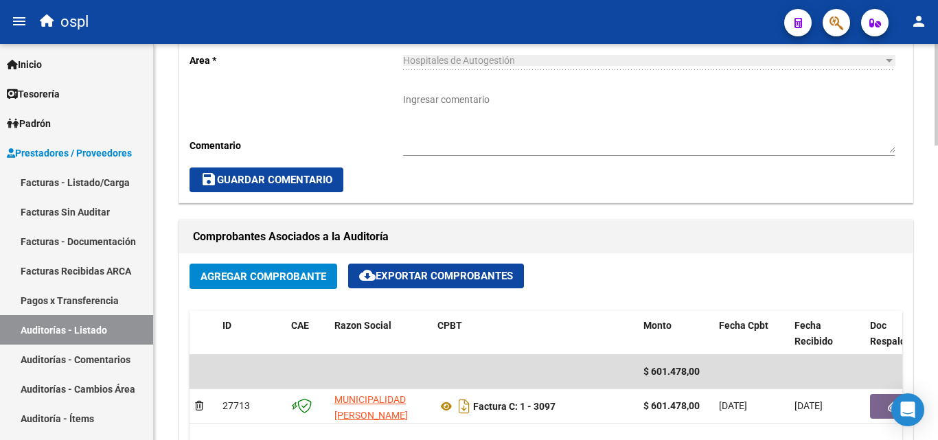
click at [275, 275] on span "Agregar Comprobante" at bounding box center [263, 276] width 126 height 12
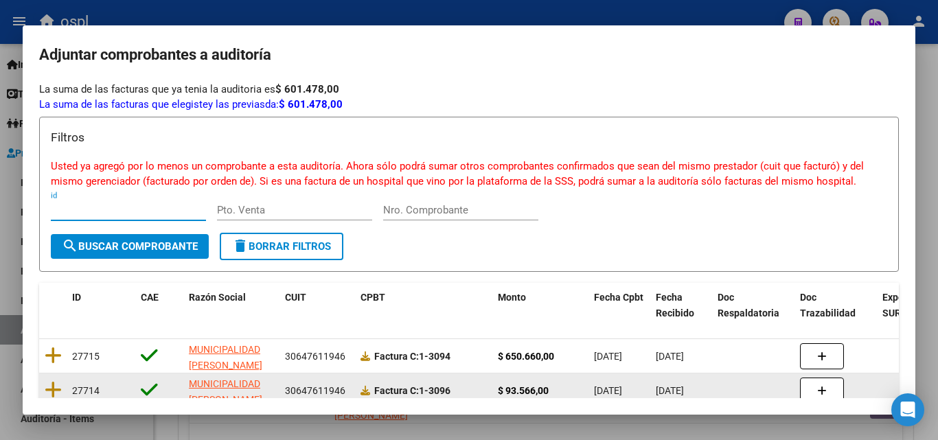
scroll to position [0, 0]
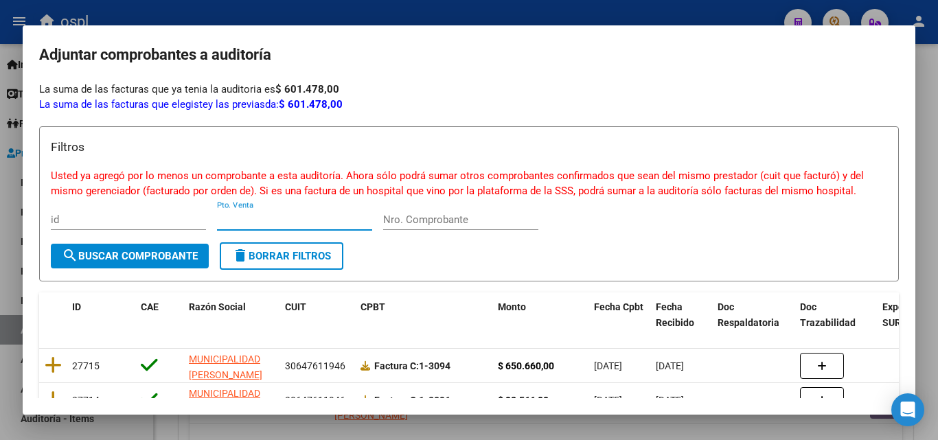
click at [297, 221] on input "Pto. Venta" at bounding box center [294, 219] width 155 height 12
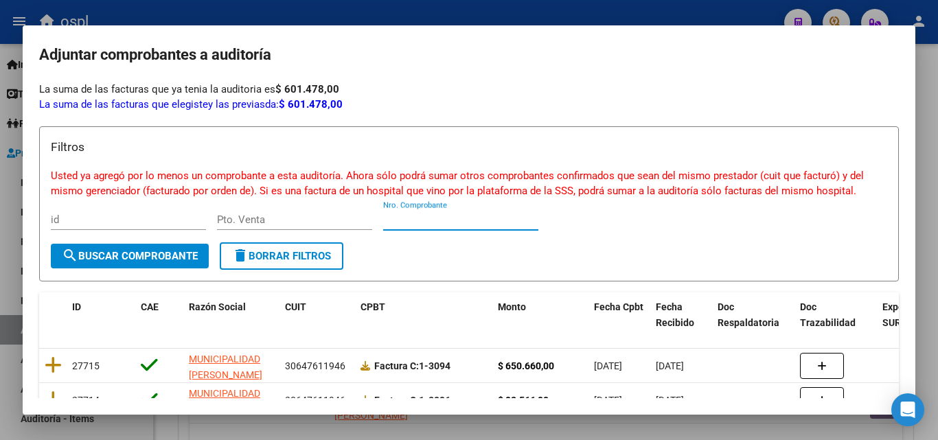
click at [427, 214] on input "Nro. Comprobante" at bounding box center [460, 219] width 155 height 12
type input "795"
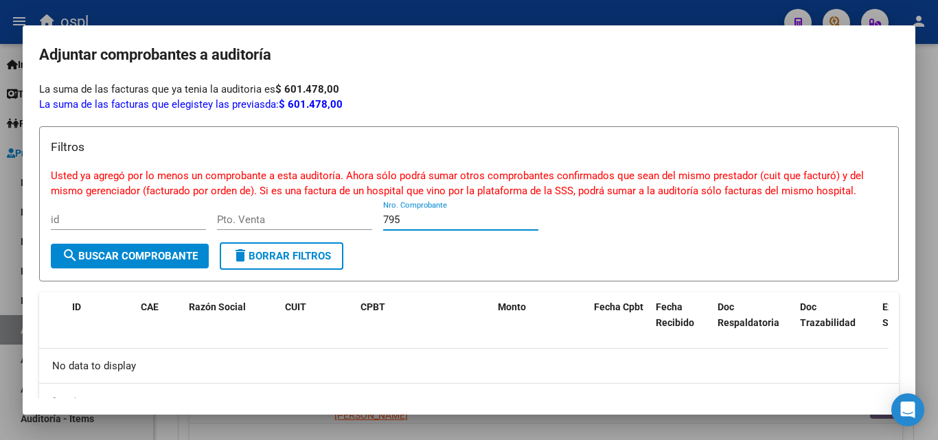
drag, startPoint x: 401, startPoint y: 216, endPoint x: 351, endPoint y: 216, distance: 49.4
click at [351, 216] on div "Filtros Usted ya agregó por lo menos un comprobante a esta auditoría. Ahora sól…" at bounding box center [469, 190] width 836 height 105
drag, startPoint x: 226, startPoint y: 170, endPoint x: 336, endPoint y: 181, distance: 110.4
click at [311, 181] on p "Usted ya agregó por lo menos un comprobante a esta auditoría. Ahora sólo podrá …" at bounding box center [469, 183] width 836 height 31
click at [336, 181] on p "Usted ya agregó por lo menos un comprobante a esta auditoría. Ahora sólo podrá …" at bounding box center [469, 183] width 836 height 31
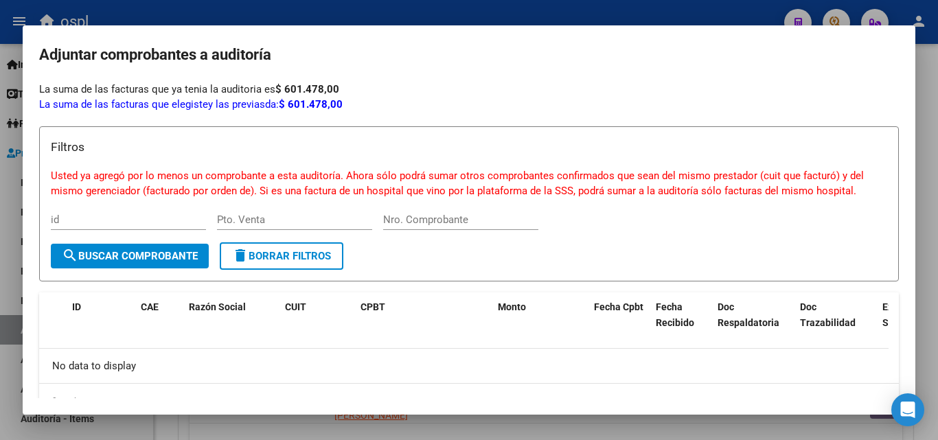
click at [337, 181] on p "Usted ya agregó por lo menos un comprobante a esta auditoría. Ahora sólo podrá …" at bounding box center [469, 183] width 836 height 31
click at [165, 348] on datatable-header "ID CAE Razón Social CUIT CPBT Monto Fecha Cpbt Fecha Recibido Doc Respaldatoria…" at bounding box center [463, 320] width 849 height 56
click at [139, 261] on span "search Buscar Comprobante" at bounding box center [130, 256] width 136 height 12
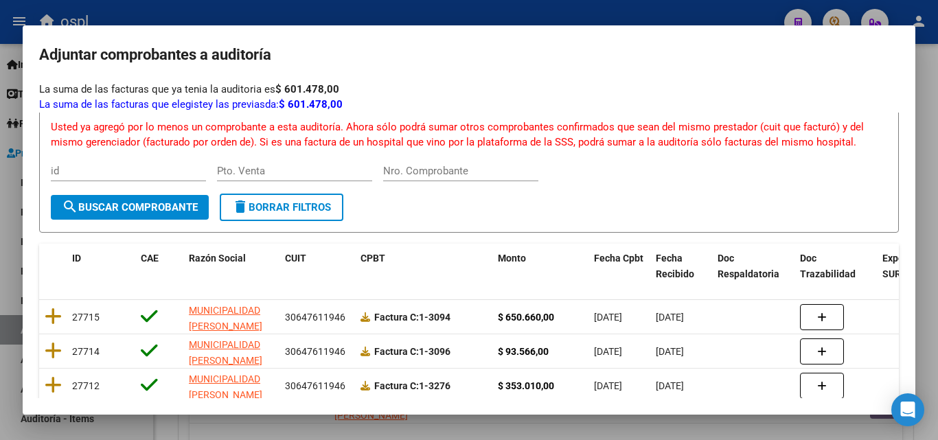
scroll to position [114, 0]
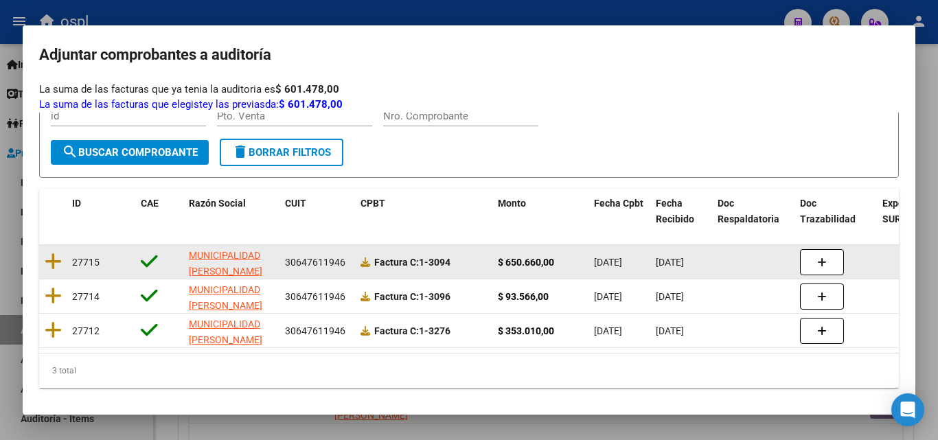
drag, startPoint x: 644, startPoint y: 253, endPoint x: 706, endPoint y: 257, distance: 61.9
click at [706, 257] on div "27715 MUNICIPALIDAD [PERSON_NAME] 30647611946 Factura C: 1-3094 $ 650.660,00 [D…" at bounding box center [533, 262] width 988 height 34
click at [706, 257] on datatable-body-cell "[DATE]" at bounding box center [681, 262] width 62 height 34
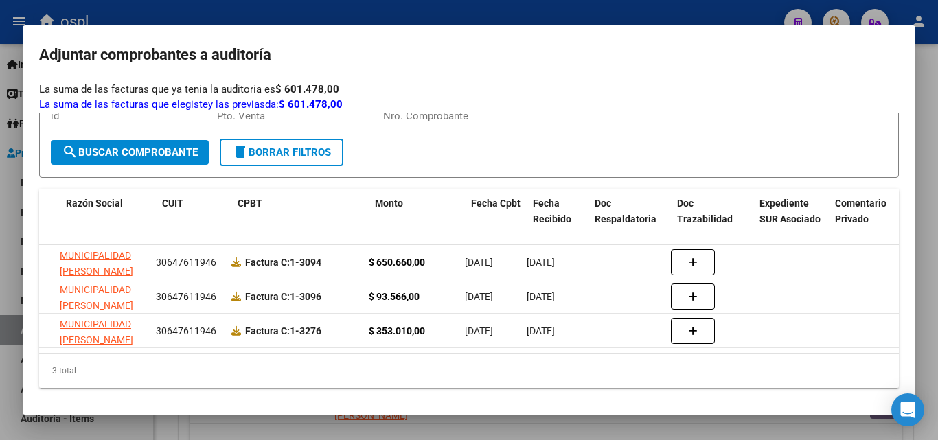
scroll to position [0, 0]
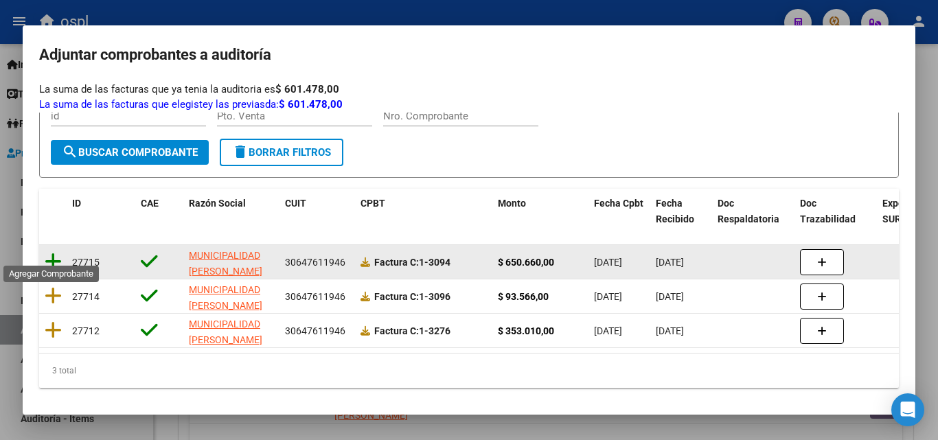
click at [51, 252] on icon at bounding box center [53, 261] width 17 height 19
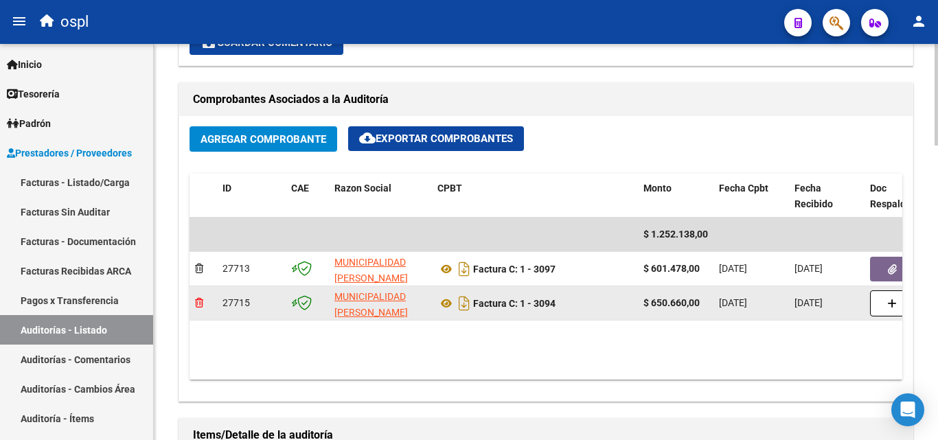
click at [200, 303] on icon at bounding box center [199, 303] width 8 height 10
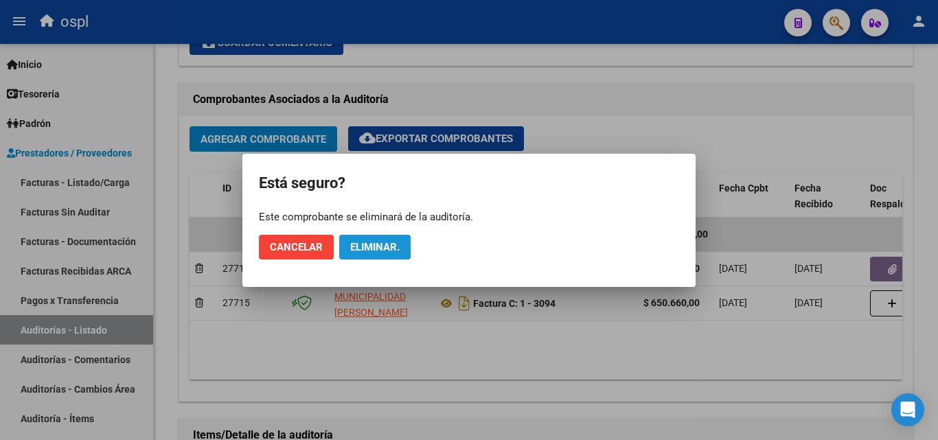
click at [396, 248] on span "Eliminar." at bounding box center [374, 247] width 49 height 12
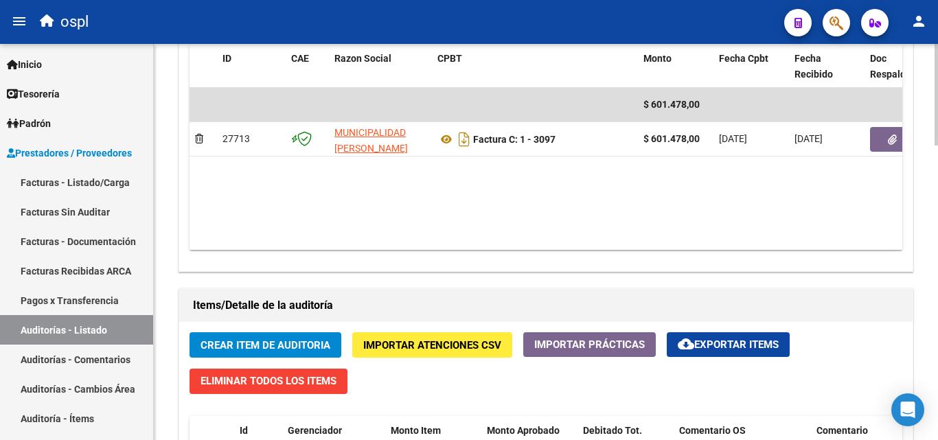
scroll to position [602, 0]
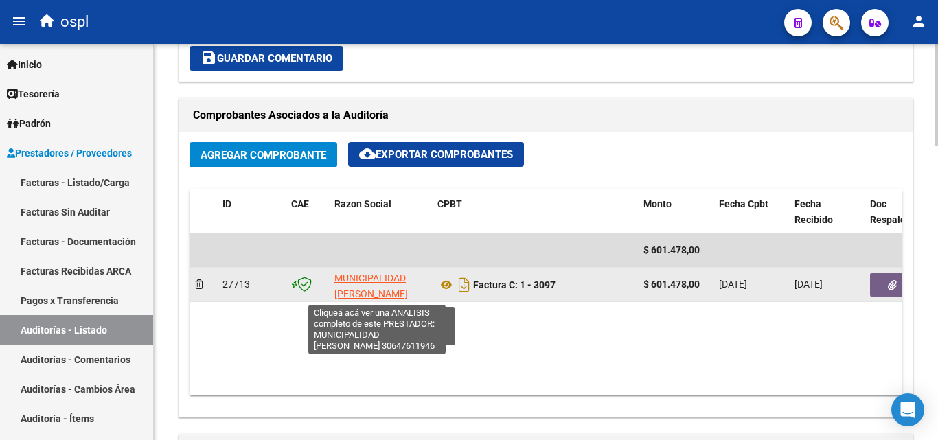
click at [358, 277] on span "MUNICIPALIDAD [PERSON_NAME][GEOGRAPHIC_DATA]" at bounding box center [380, 293] width 93 height 43
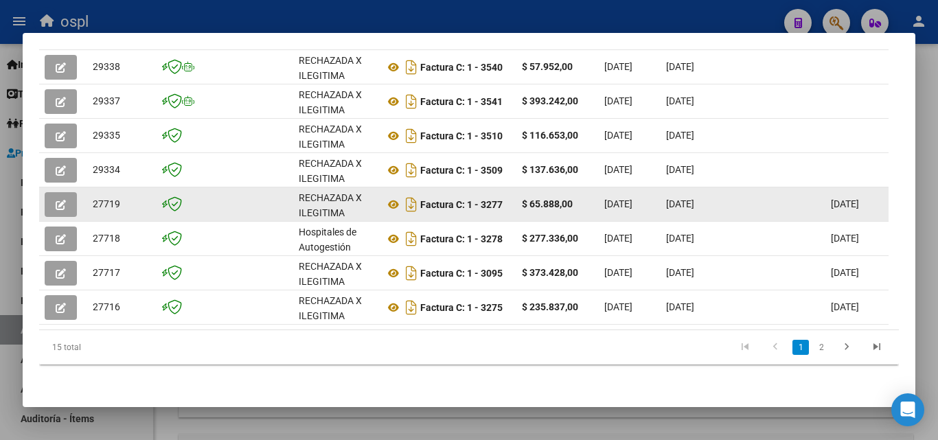
scroll to position [497, 0]
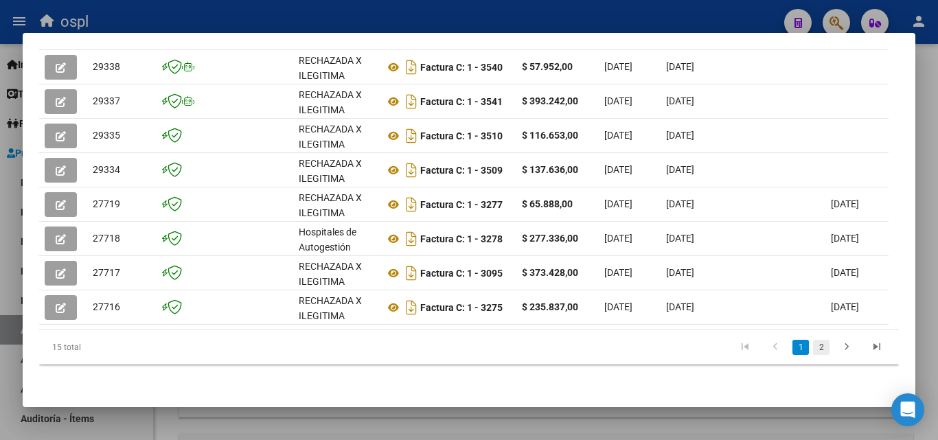
click at [813, 345] on link "2" at bounding box center [821, 347] width 16 height 15
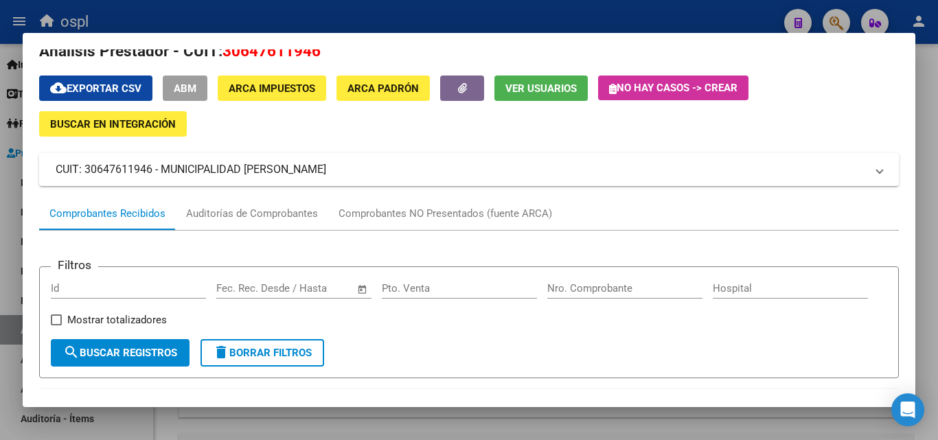
scroll to position [0, 0]
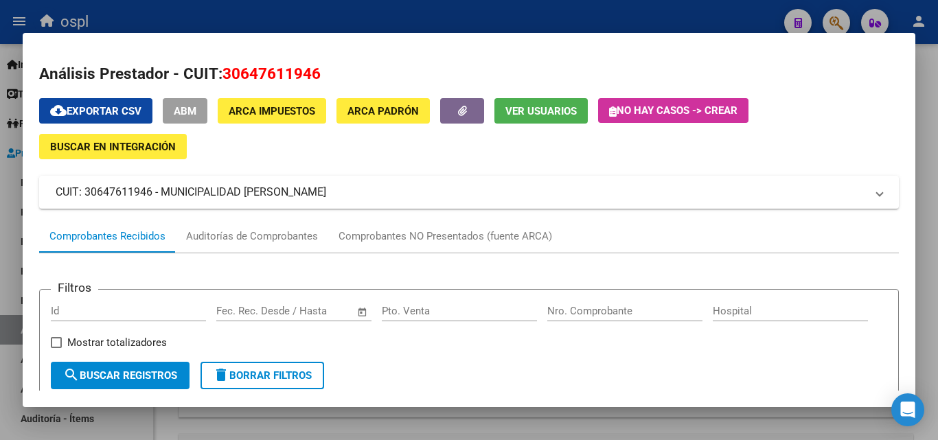
click at [0, 115] on div at bounding box center [469, 220] width 938 height 440
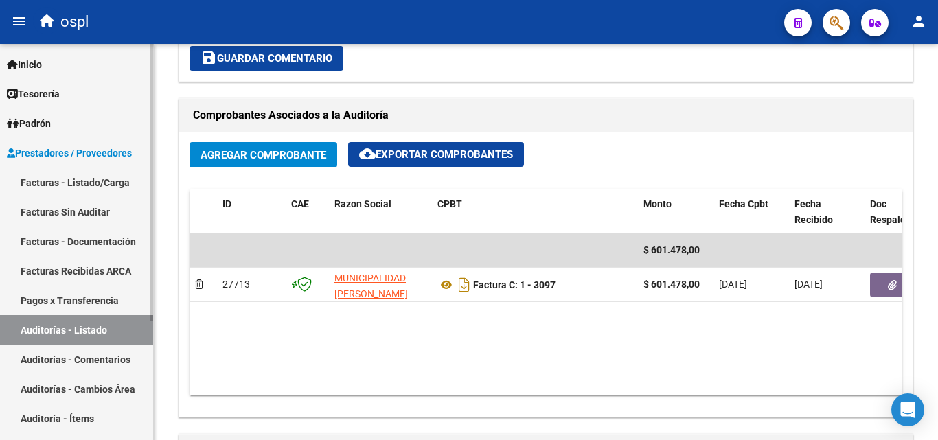
click at [71, 181] on link "Facturas - Listado/Carga" at bounding box center [76, 182] width 153 height 30
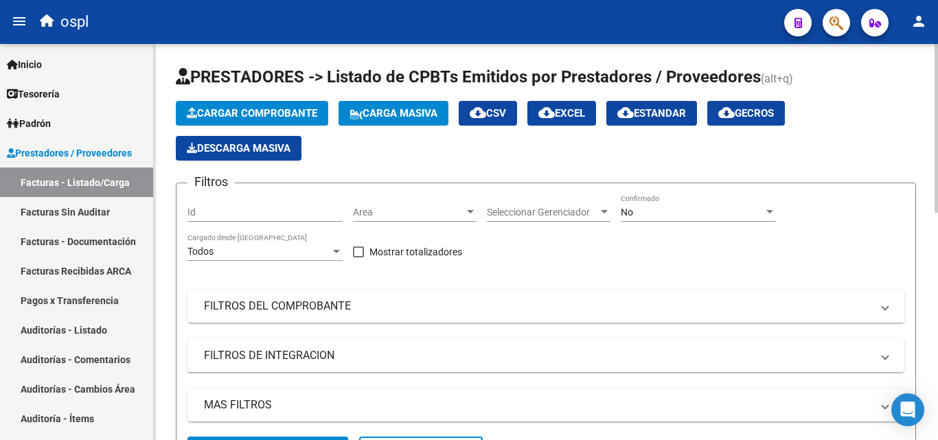
click at [296, 310] on mat-panel-title "FILTROS DEL COMPROBANTE" at bounding box center [537, 306] width 667 height 15
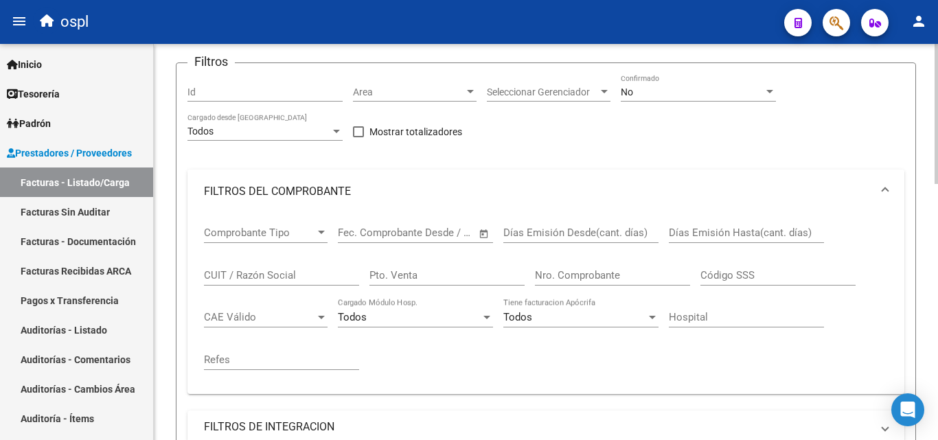
scroll to position [137, 0]
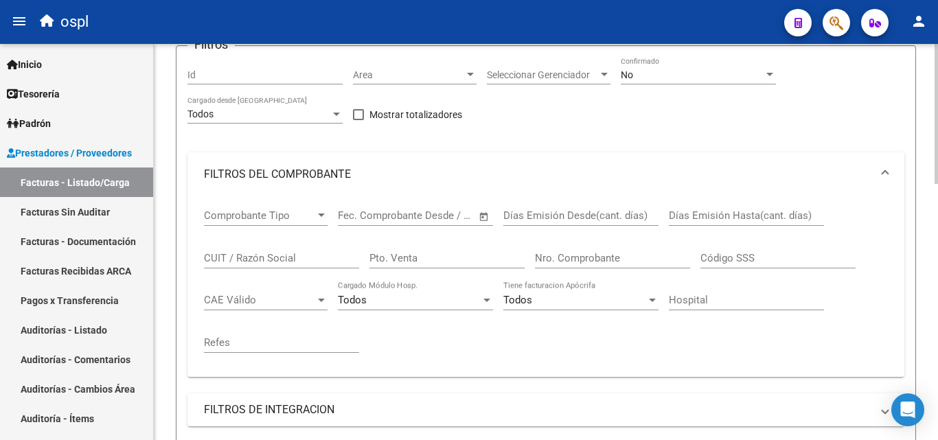
click at [583, 258] on input "Nro. Comprobante" at bounding box center [612, 258] width 155 height 12
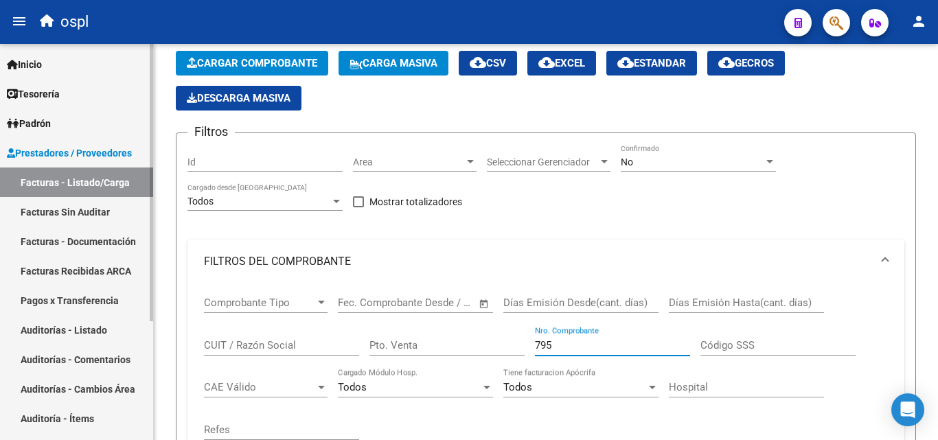
scroll to position [0, 0]
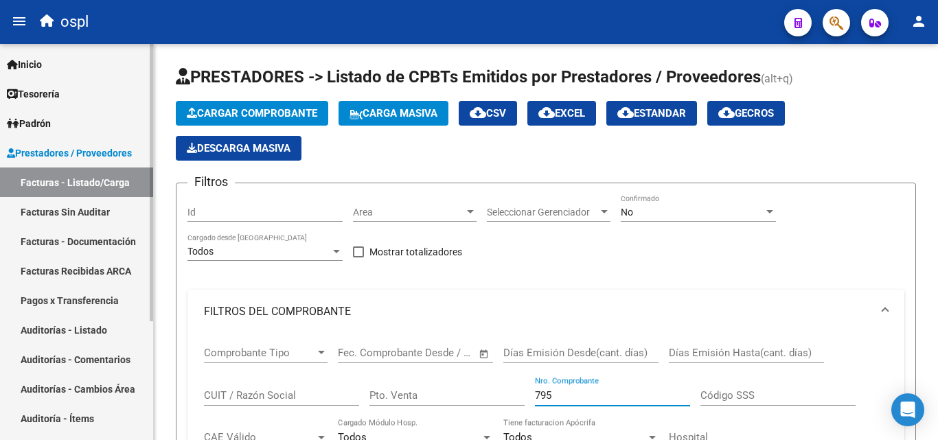
type input "795"
click at [89, 214] on link "Facturas Sin Auditar" at bounding box center [76, 212] width 153 height 30
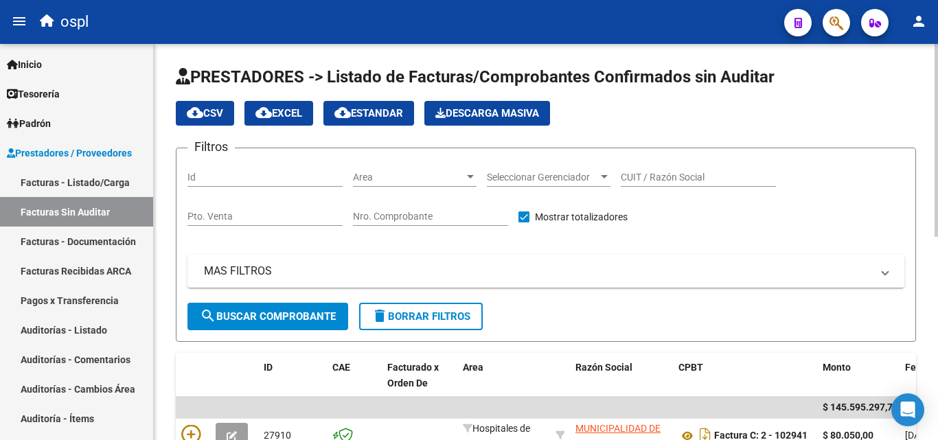
click at [384, 220] on input "Nro. Comprobante" at bounding box center [430, 217] width 155 height 12
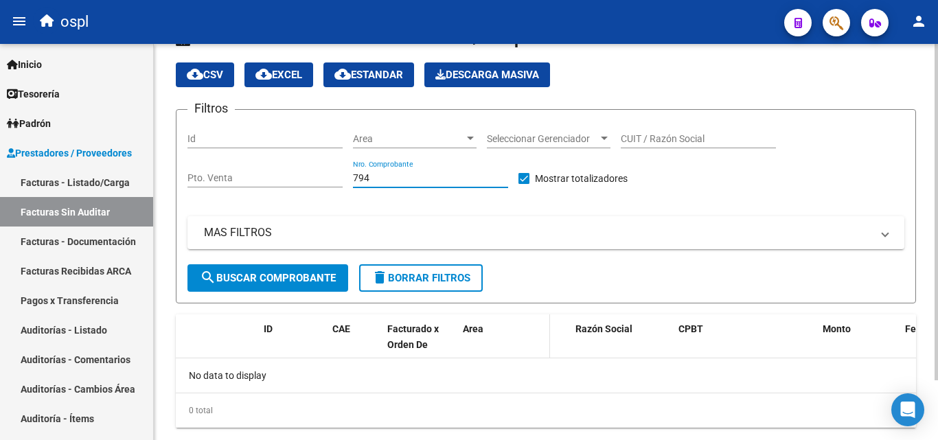
scroll to position [70, 0]
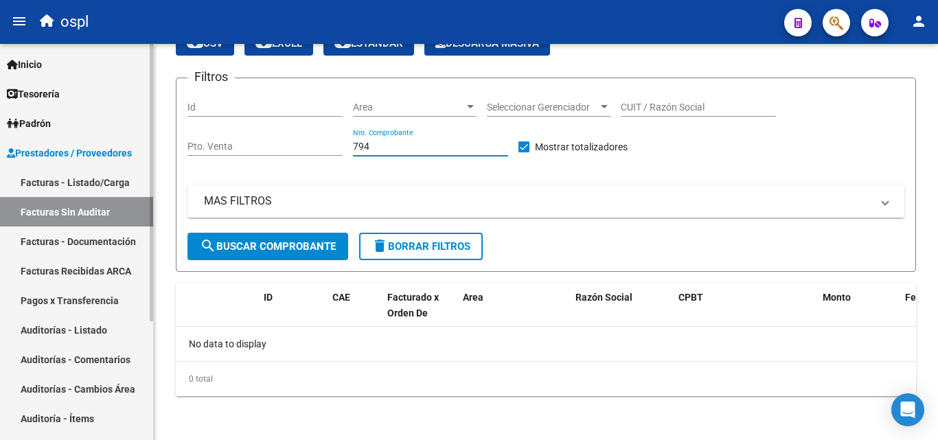
type input "794"
drag, startPoint x: 94, startPoint y: 260, endPoint x: 88, endPoint y: 230, distance: 30.8
click at [95, 260] on link "Facturas Recibidas ARCA" at bounding box center [76, 271] width 153 height 30
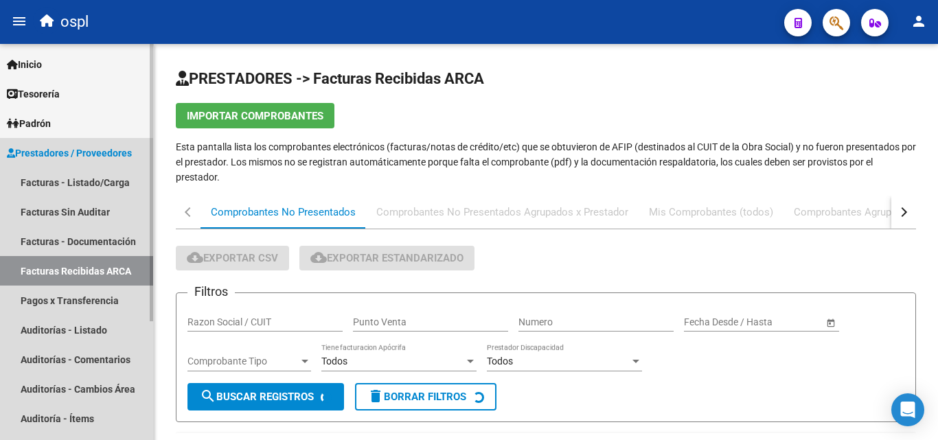
click at [86, 226] on link "Facturas - Documentación" at bounding box center [76, 241] width 153 height 30
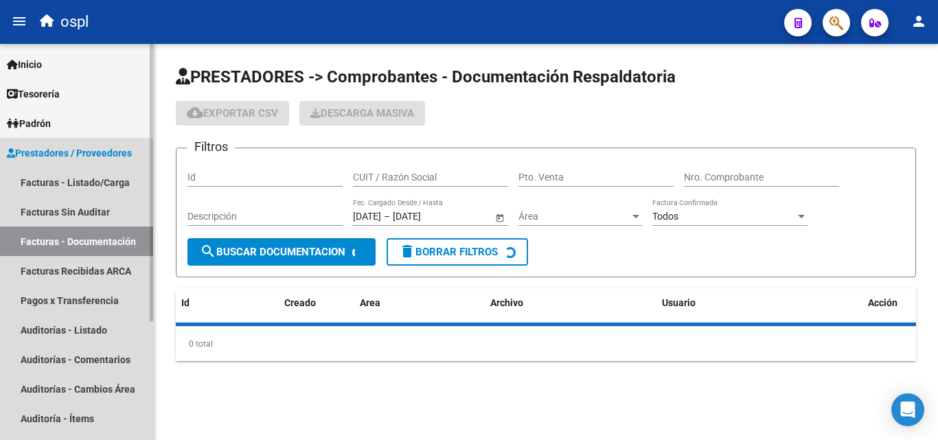
click at [81, 242] on link "Facturas - Documentación" at bounding box center [76, 241] width 153 height 30
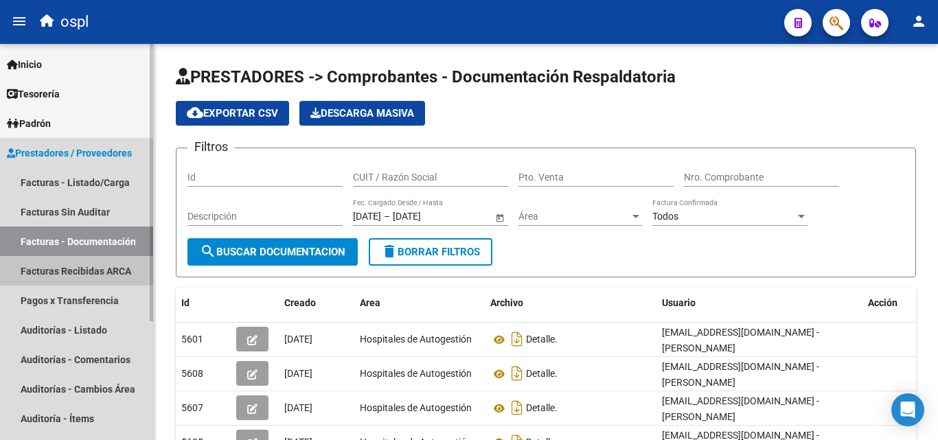
click at [69, 268] on link "Facturas Recibidas ARCA" at bounding box center [76, 271] width 153 height 30
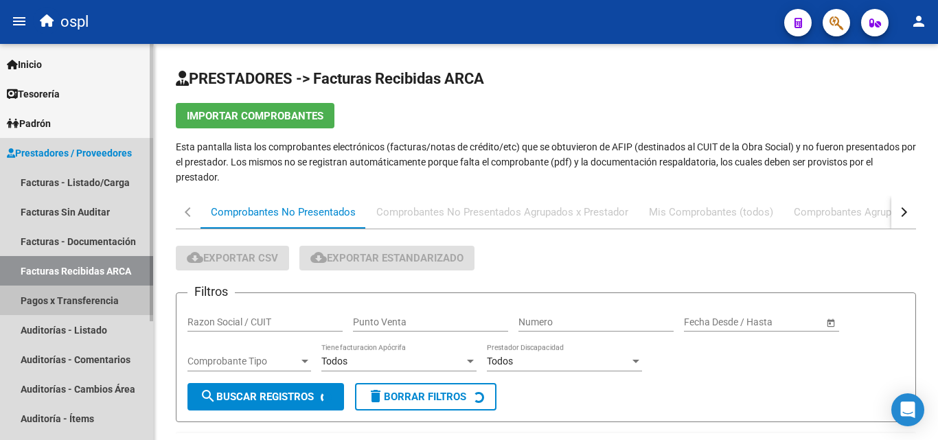
click at [63, 302] on link "Pagos x Transferencia" at bounding box center [76, 301] width 153 height 30
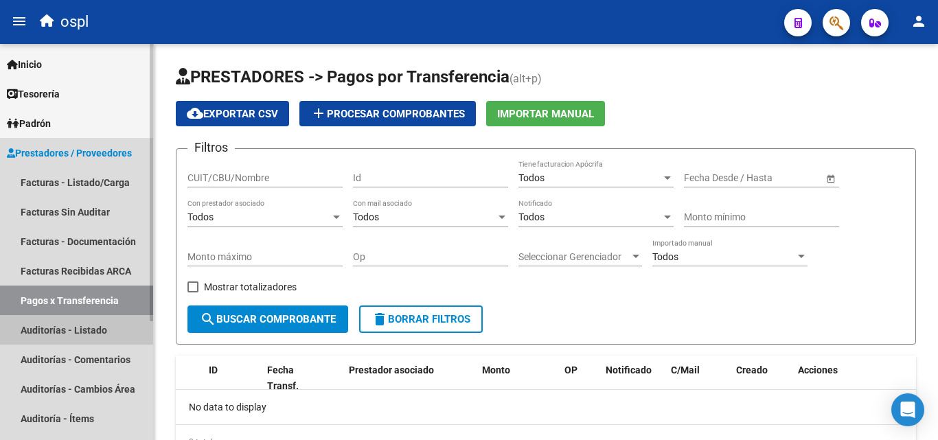
click at [71, 325] on link "Auditorías - Listado" at bounding box center [76, 330] width 153 height 30
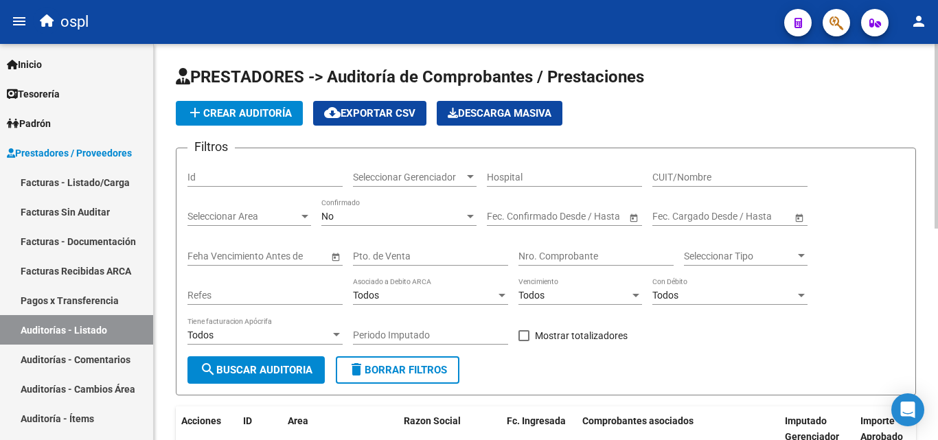
drag, startPoint x: 106, startPoint y: 212, endPoint x: 169, endPoint y: 217, distance: 63.3
click at [106, 213] on link "Facturas Sin Auditar" at bounding box center [76, 212] width 153 height 30
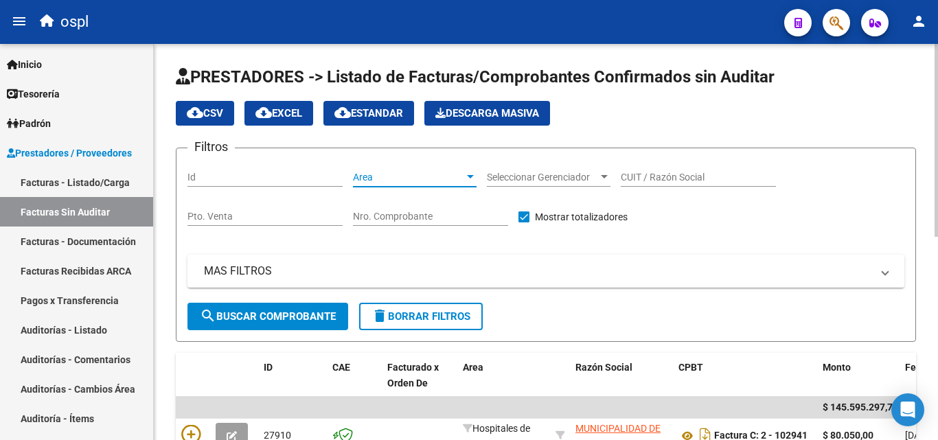
click at [399, 174] on span "Area" at bounding box center [408, 178] width 111 height 12
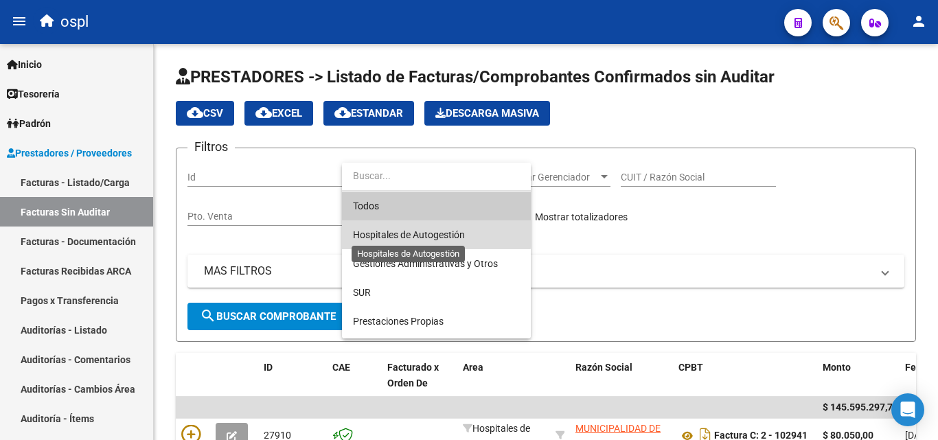
click at [433, 232] on span "Hospitales de Autogestión" at bounding box center [409, 234] width 112 height 11
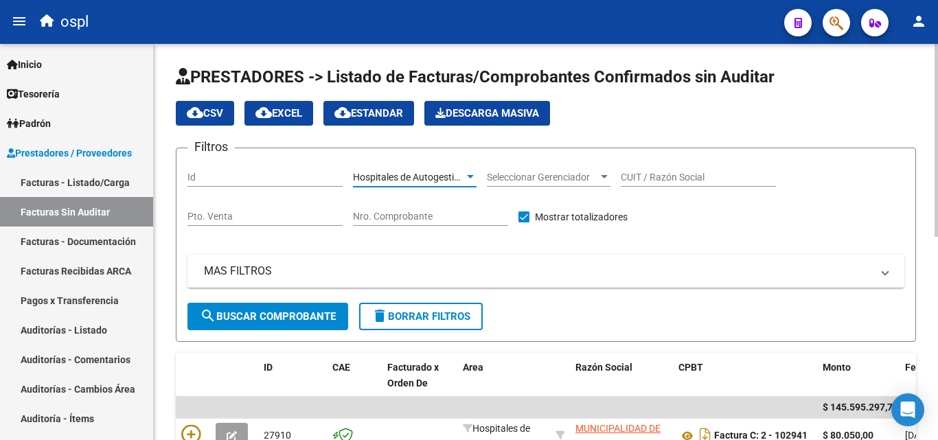
click at [289, 310] on span "search Buscar Comprobante" at bounding box center [268, 316] width 136 height 12
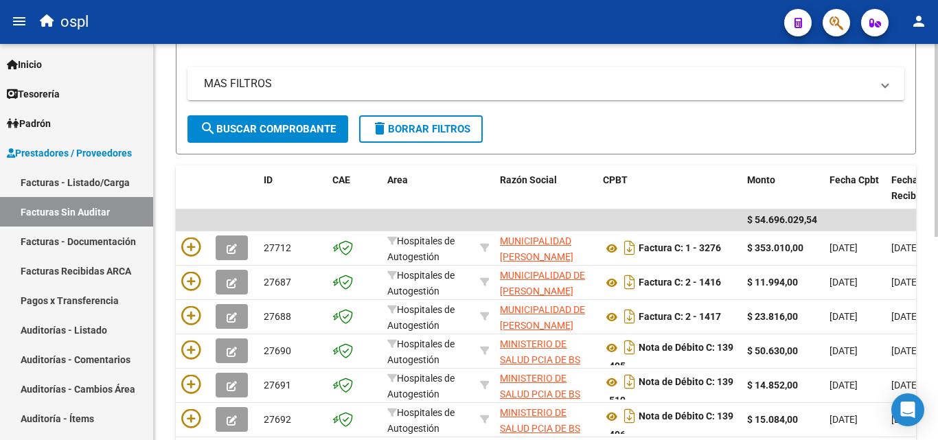
scroll to position [206, 0]
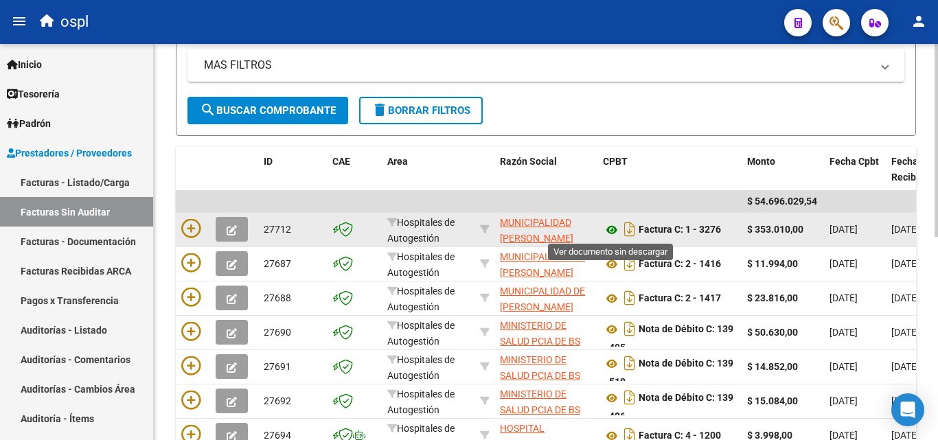
click at [612, 228] on icon at bounding box center [612, 230] width 18 height 16
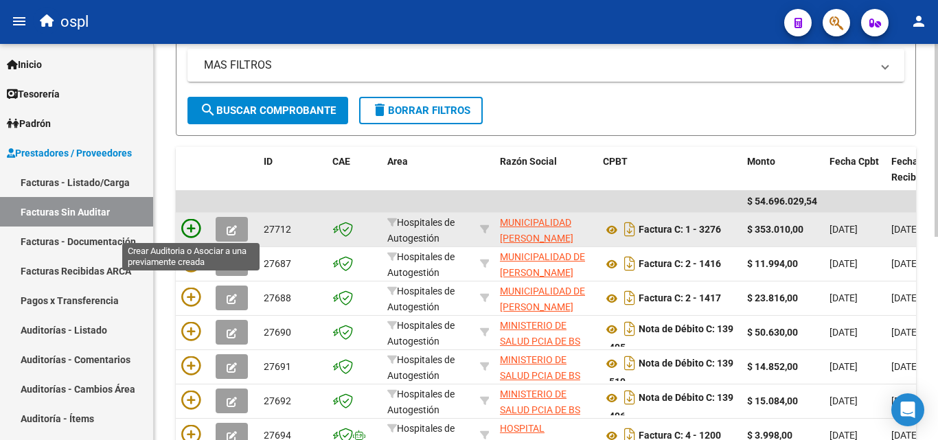
click at [191, 225] on icon at bounding box center [190, 228] width 19 height 19
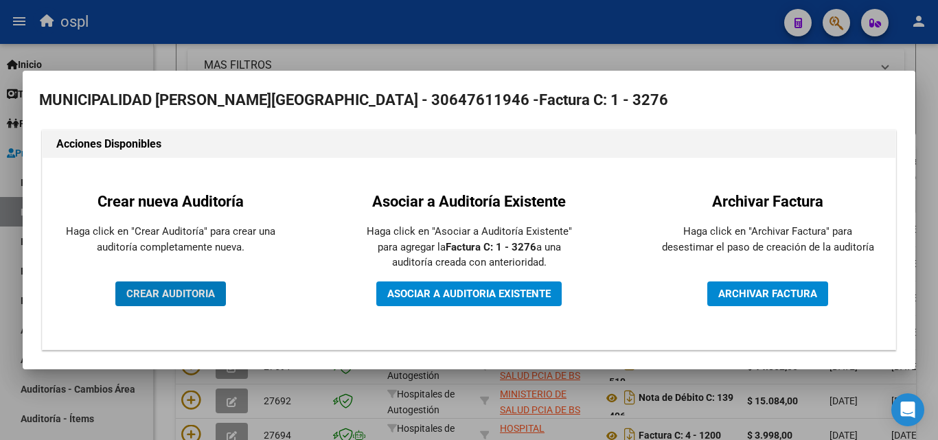
click at [176, 292] on span "CREAR AUDITORIA" at bounding box center [170, 294] width 89 height 12
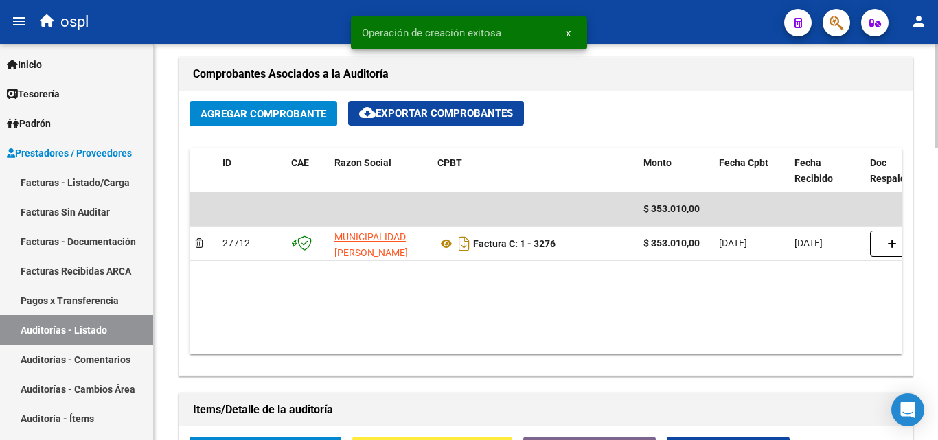
scroll to position [892, 0]
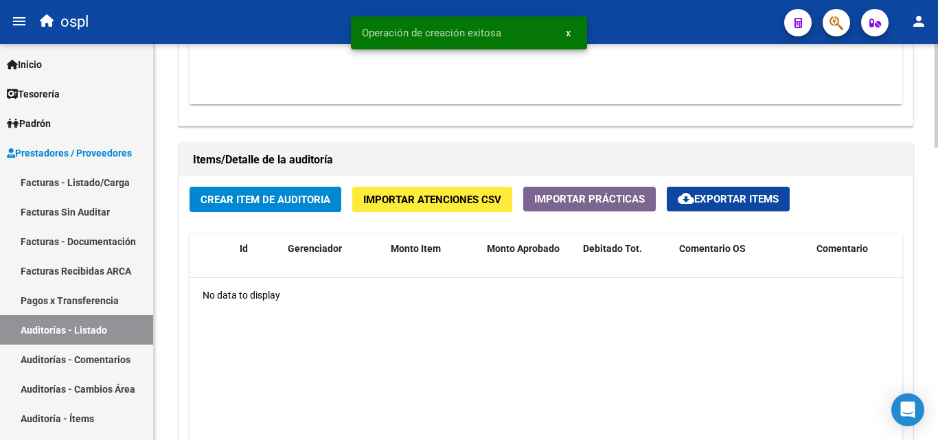
click at [273, 200] on span "Crear Item de Auditoria" at bounding box center [265, 200] width 130 height 12
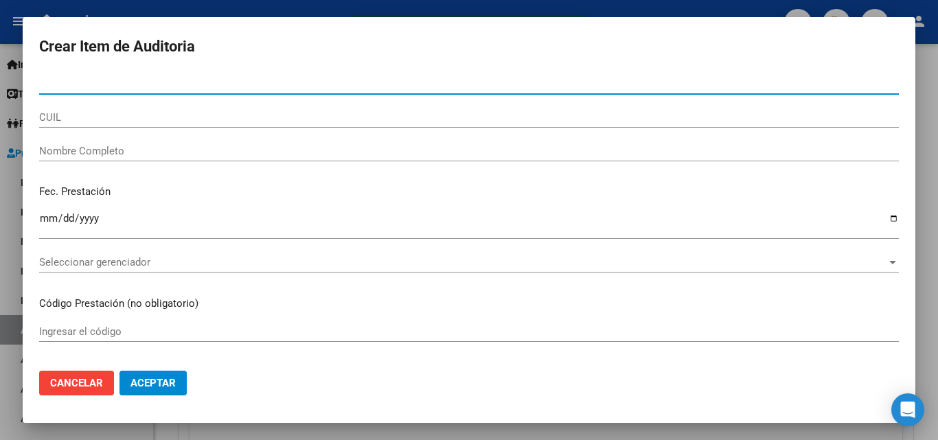
click at [104, 159] on div "Nombre Completo" at bounding box center [468, 151] width 859 height 21
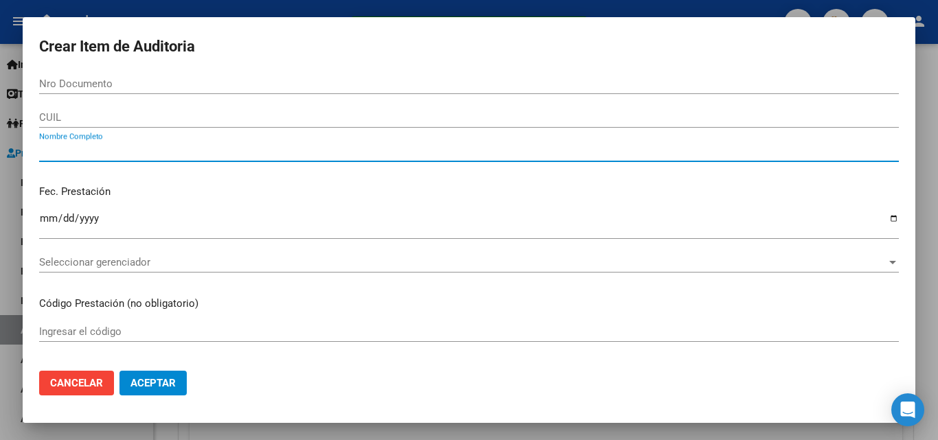
click at [111, 152] on input "Nombre Completo" at bounding box center [468, 151] width 859 height 12
type input "todos"
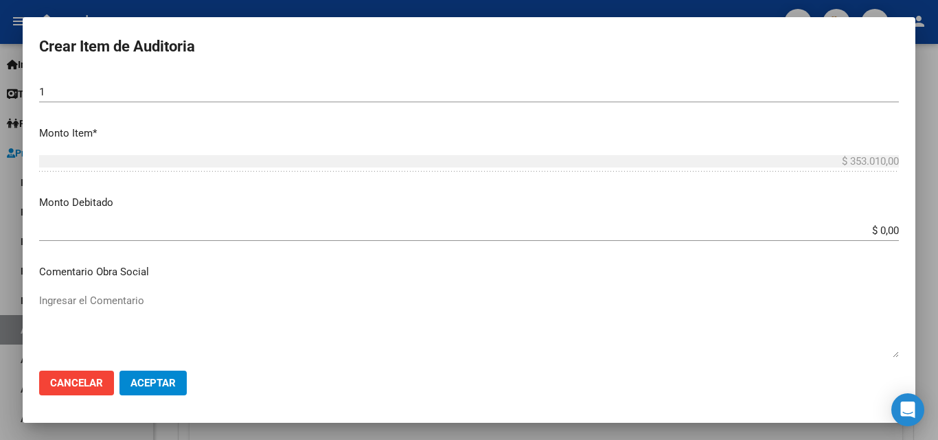
scroll to position [412, 0]
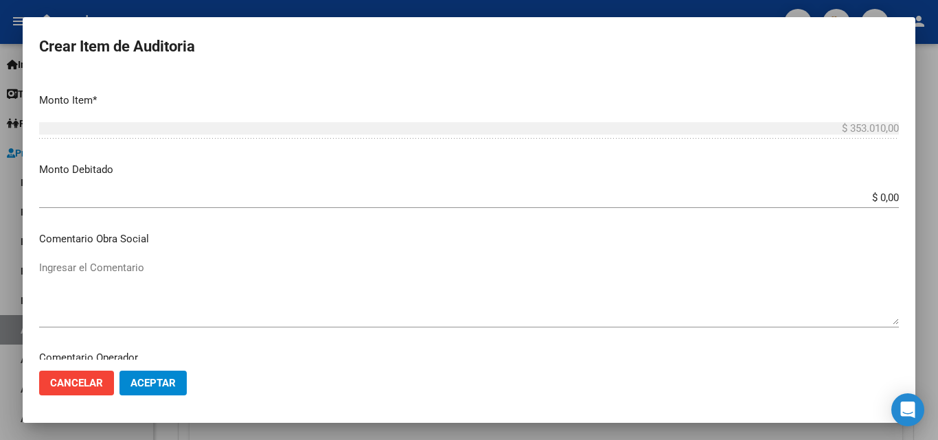
click at [937, 185] on div "Crear Item de Auditoria Nro Documento CUIL todos Nombre Completo Fec. Prestació…" at bounding box center [469, 220] width 938 height 440
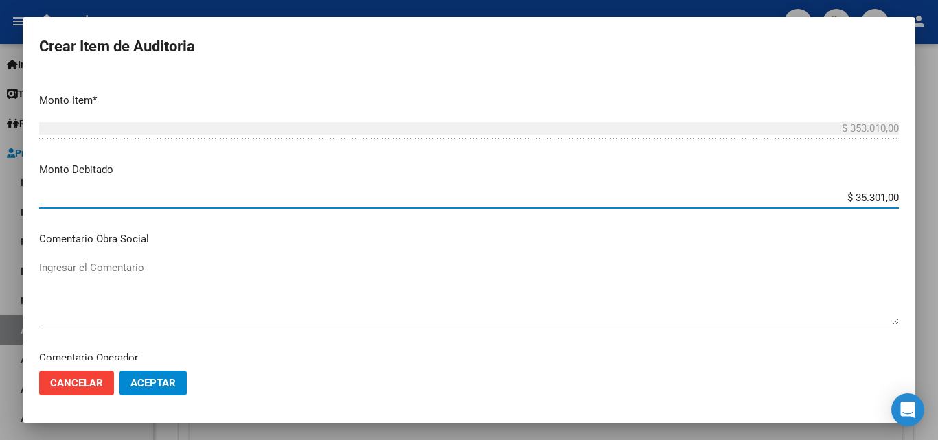
type input "$ 353.010,00"
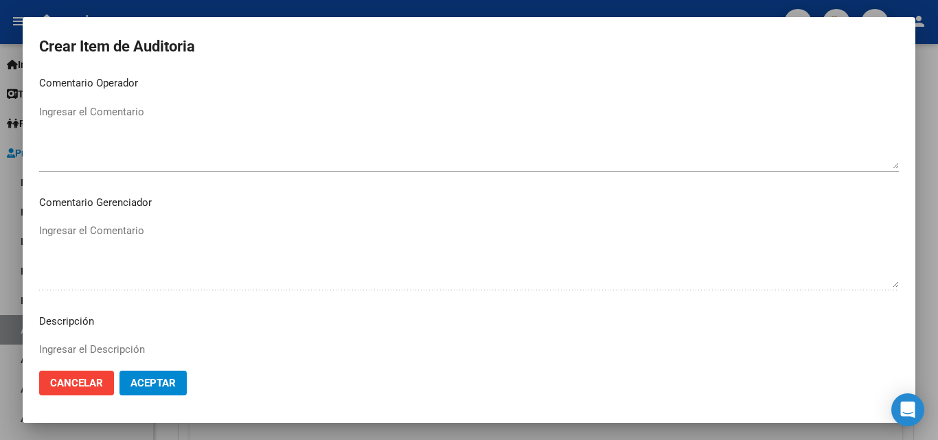
click at [117, 115] on textarea "Ingresar el Comentario" at bounding box center [468, 136] width 859 height 65
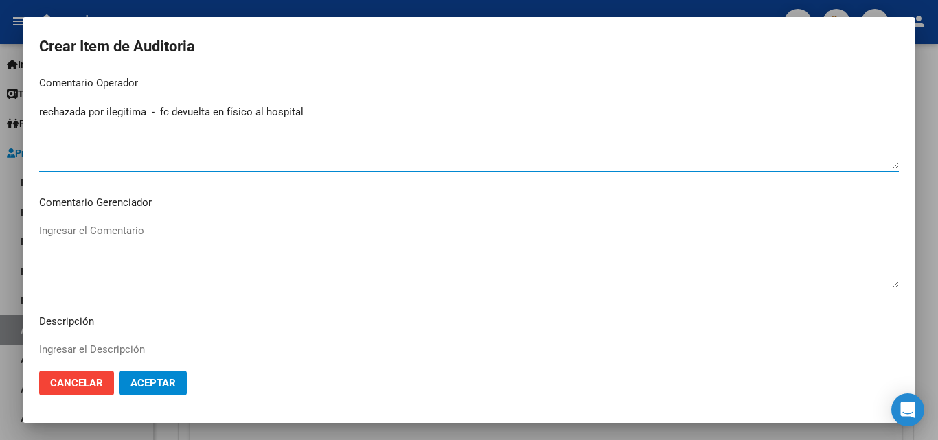
type textarea "rechazada por ilegitima - fc devuelta en físico al hospital"
click at [153, 381] on span "Aceptar" at bounding box center [152, 383] width 45 height 12
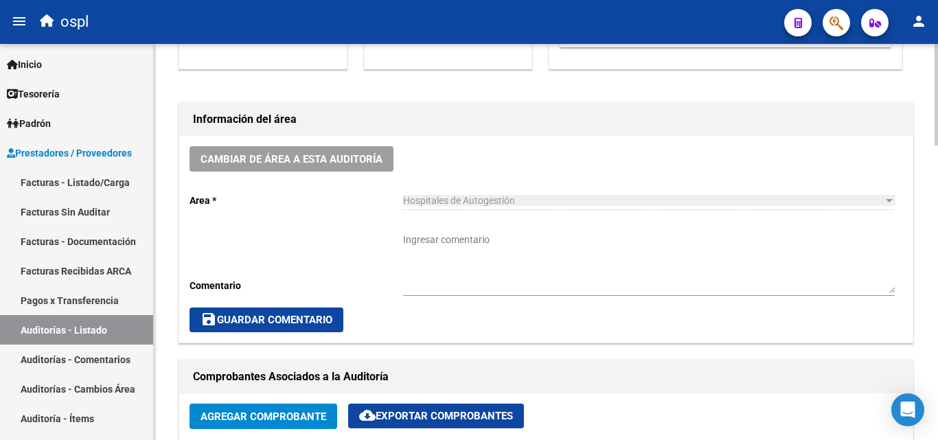
scroll to position [327, 0]
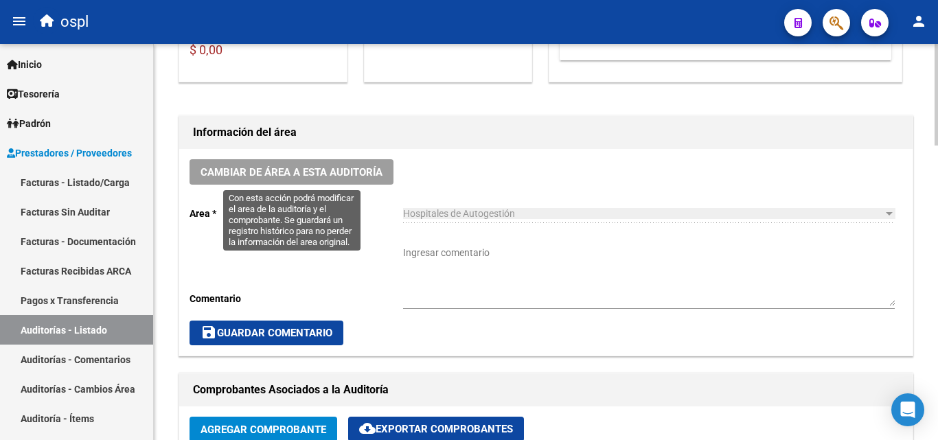
click at [351, 179] on button "Cambiar de área a esta auditoría" at bounding box center [291, 171] width 204 height 25
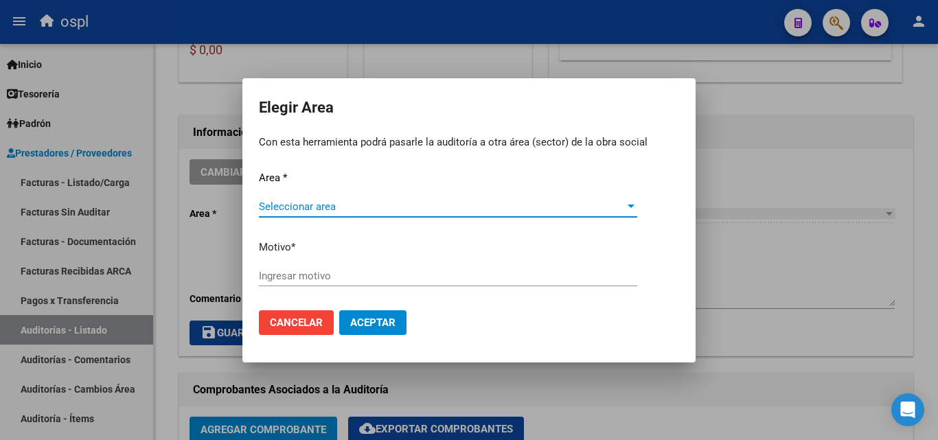
click at [336, 207] on span "Seleccionar area" at bounding box center [442, 206] width 366 height 12
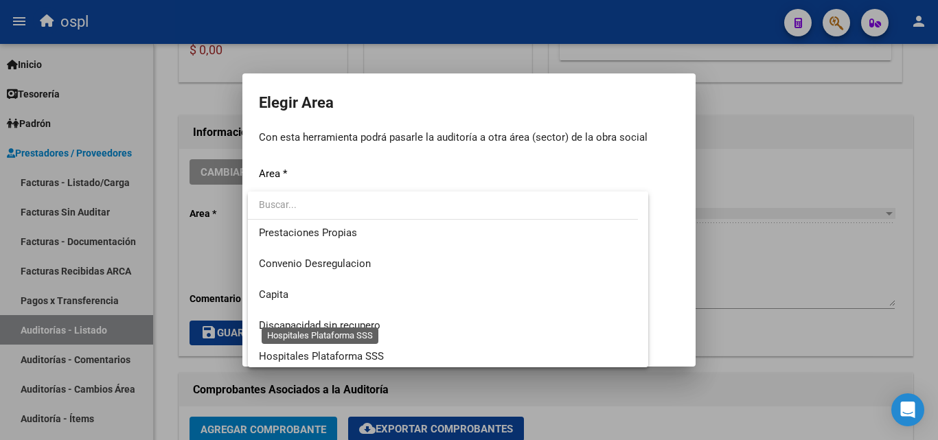
scroll to position [164, 0]
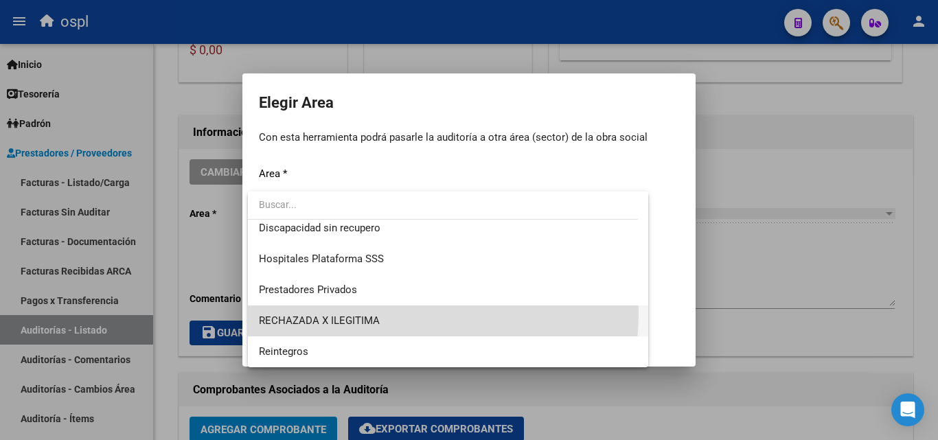
drag, startPoint x: 348, startPoint y: 312, endPoint x: 318, endPoint y: 303, distance: 31.3
click at [348, 313] on span "RECHAZADA X ILEGITIMA" at bounding box center [448, 320] width 378 height 31
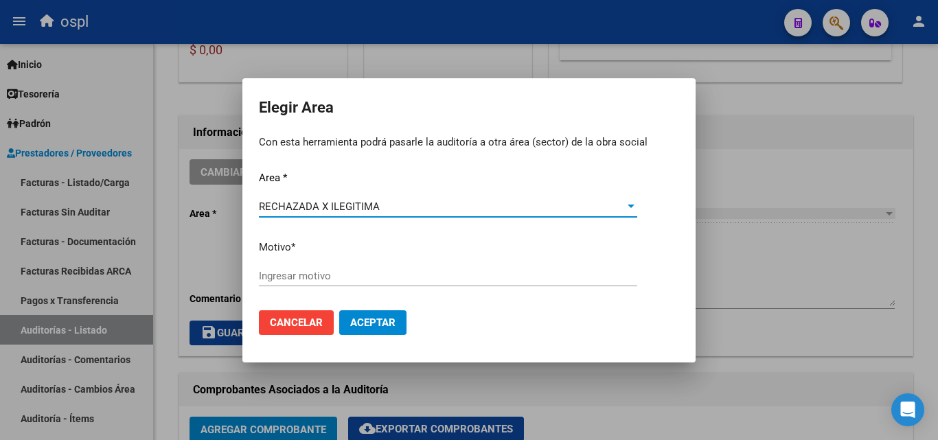
click at [303, 277] on input "Ingresar motivo" at bounding box center [448, 276] width 378 height 12
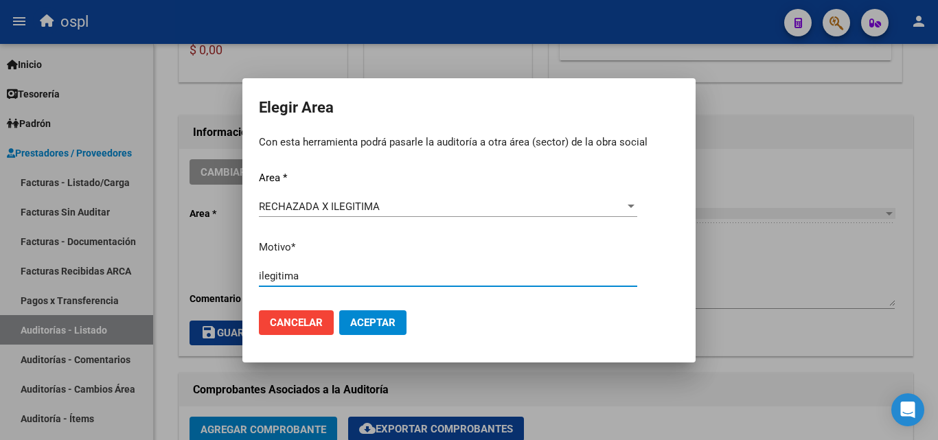
type input "ilegitima"
click at [357, 319] on span "Aceptar" at bounding box center [372, 322] width 45 height 12
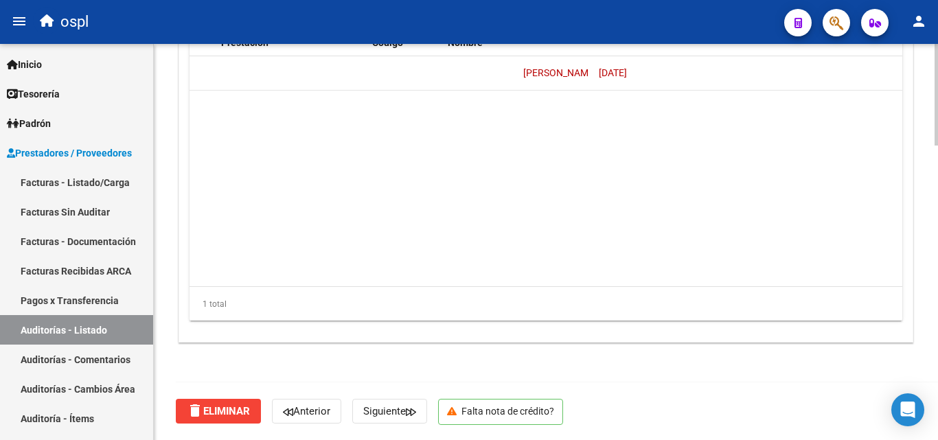
scroll to position [0, 0]
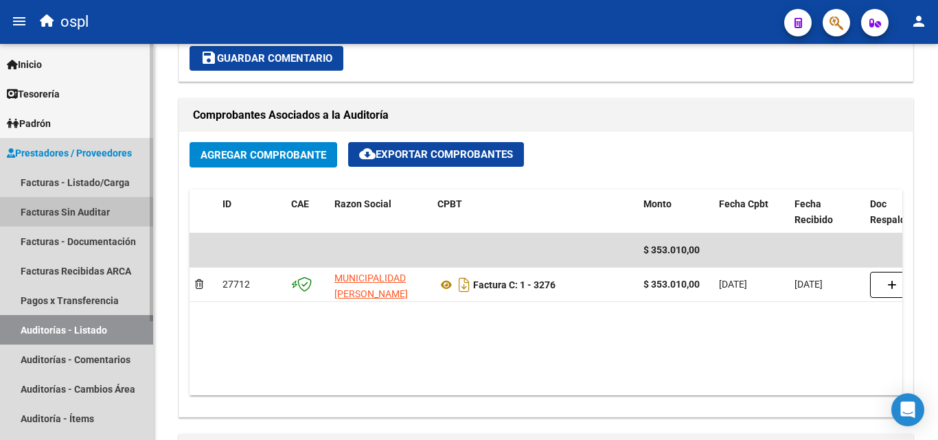
click at [75, 206] on link "Facturas Sin Auditar" at bounding box center [76, 212] width 153 height 30
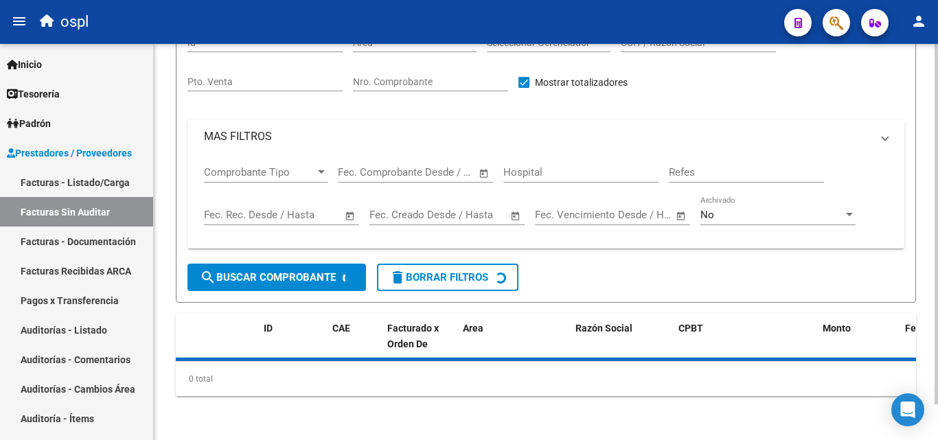
scroll to position [39, 0]
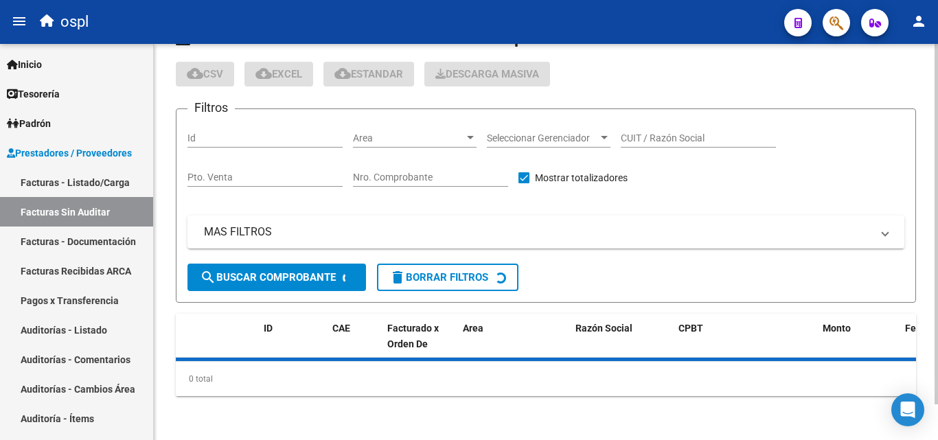
click at [367, 139] on span "Area" at bounding box center [408, 138] width 111 height 12
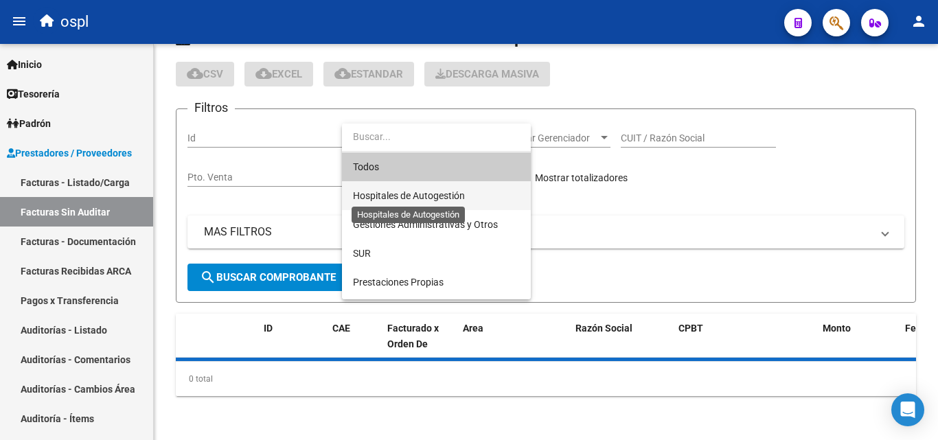
click at [404, 192] on span "Hospitales de Autogestión" at bounding box center [409, 195] width 112 height 11
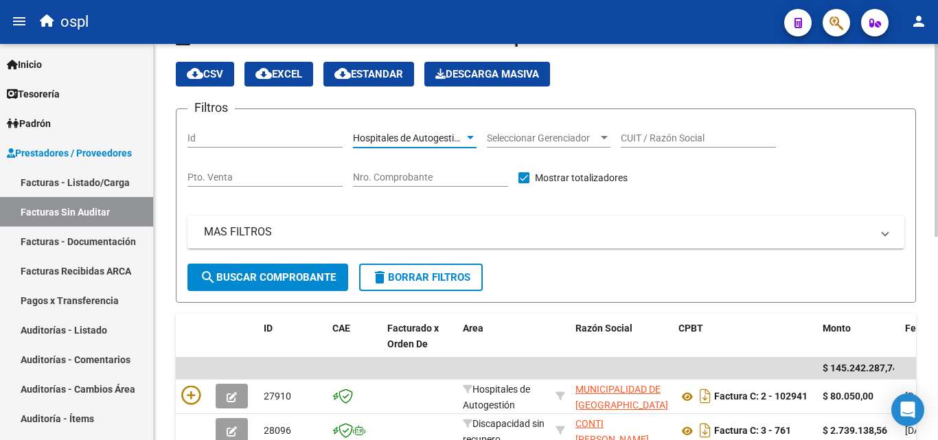
click at [297, 279] on span "search Buscar Comprobante" at bounding box center [268, 277] width 136 height 12
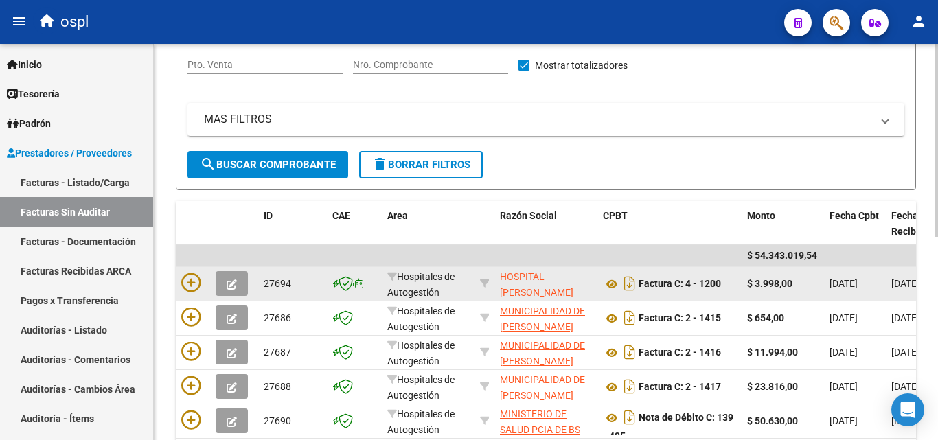
scroll to position [176, 0]
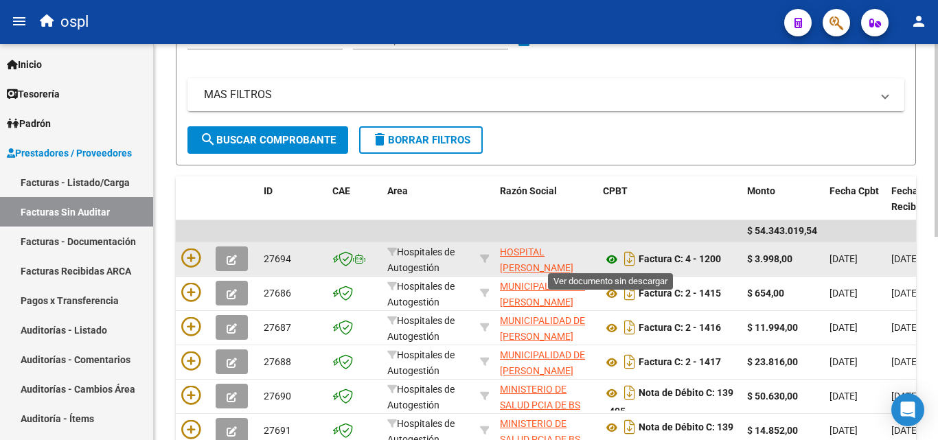
click at [615, 259] on icon at bounding box center [612, 259] width 18 height 16
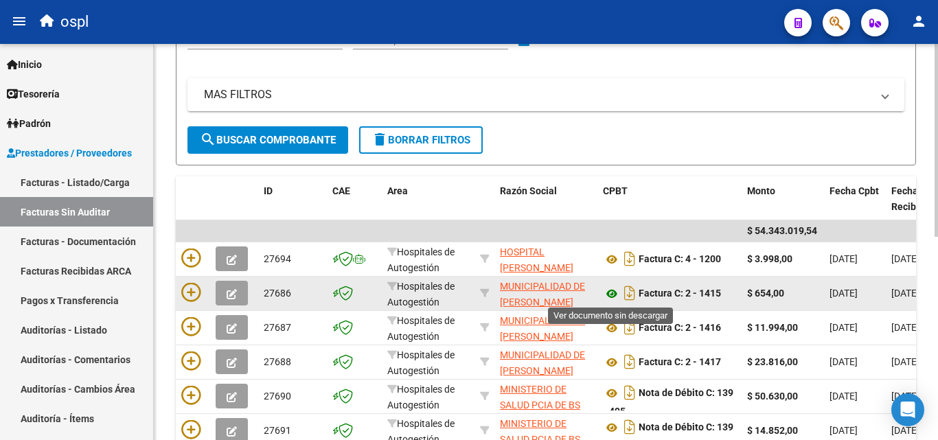
click at [614, 288] on icon at bounding box center [612, 294] width 18 height 16
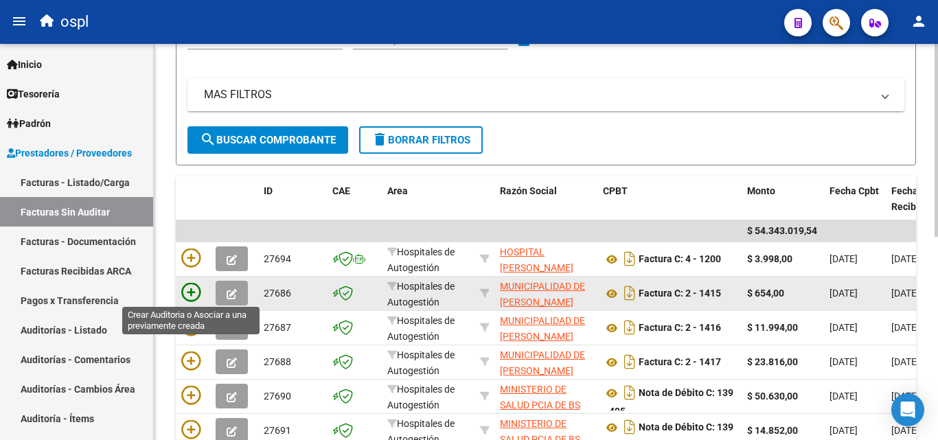
click at [198, 293] on icon at bounding box center [190, 292] width 19 height 19
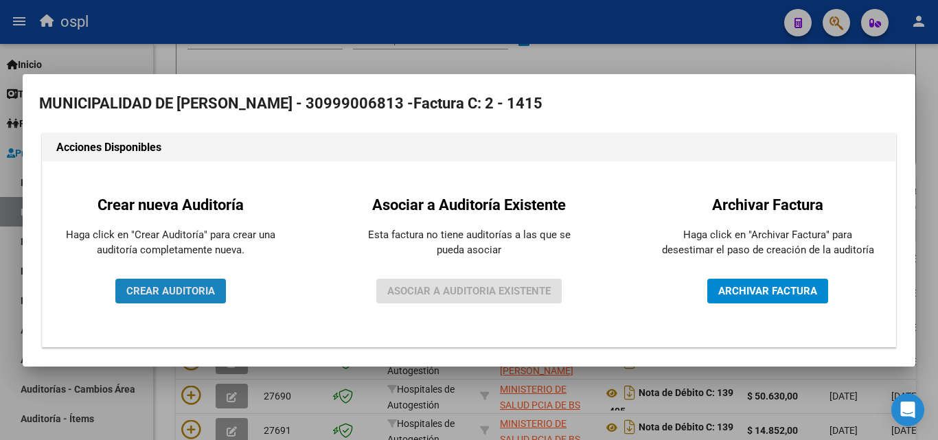
click at [163, 288] on span "CREAR AUDITORIA" at bounding box center [170, 291] width 89 height 12
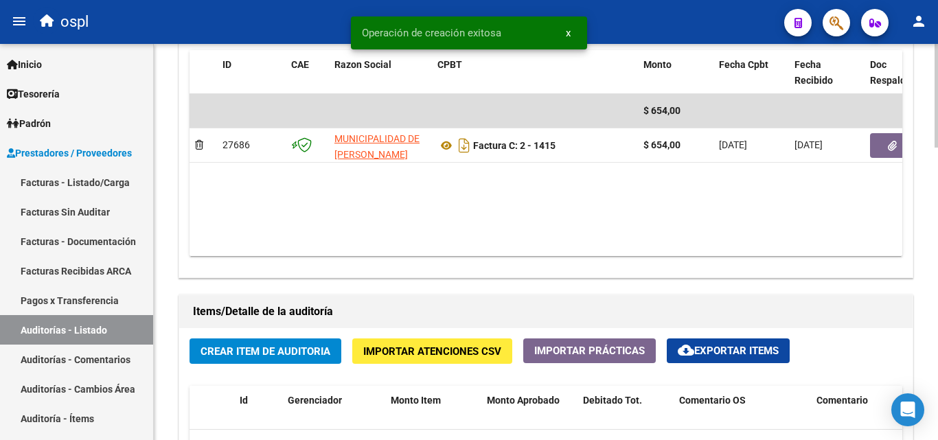
scroll to position [755, 0]
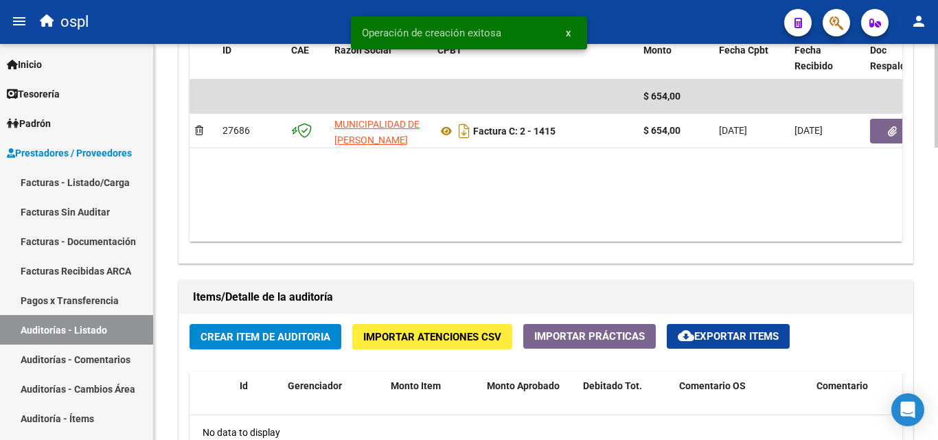
click at [286, 339] on span "Crear Item de Auditoria" at bounding box center [265, 337] width 130 height 12
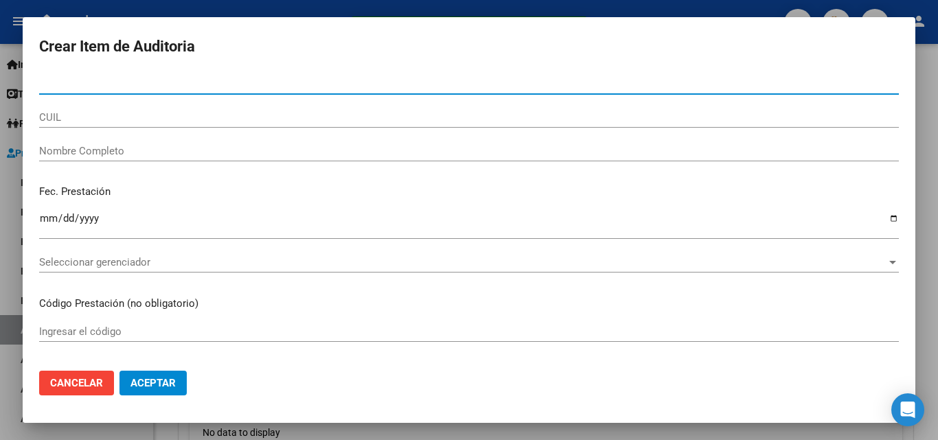
click at [102, 148] on input "Nombre Completo" at bounding box center [468, 151] width 859 height 12
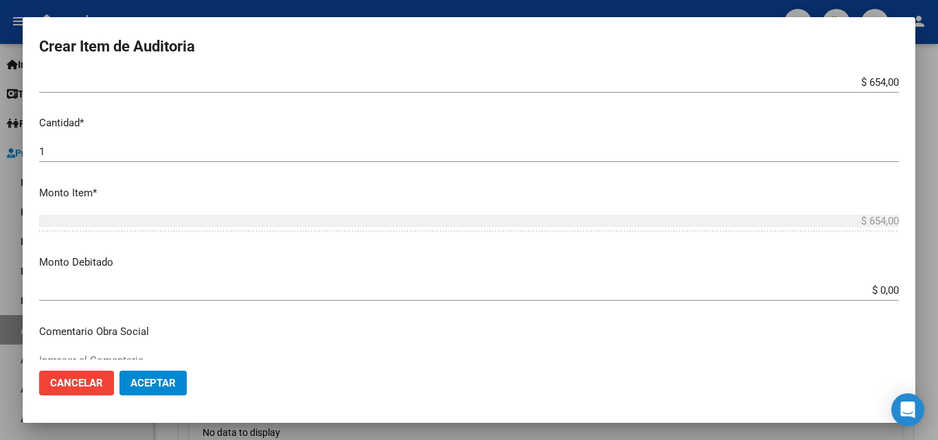
scroll to position [343, 0]
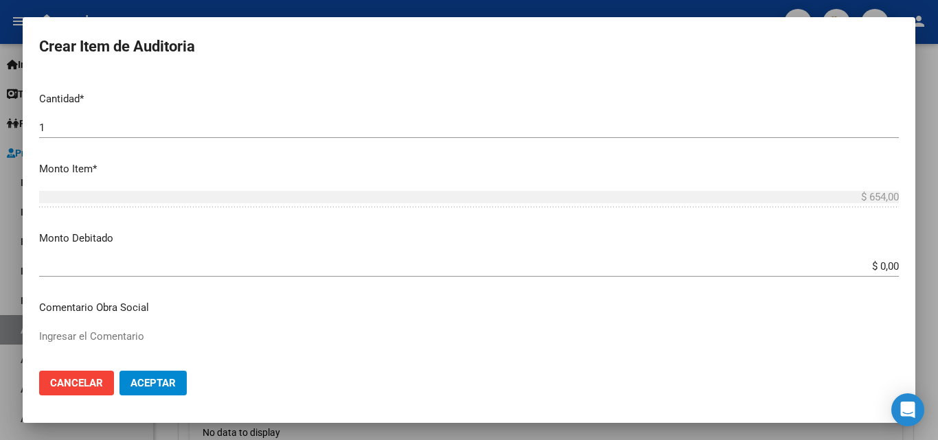
type input "todos"
drag, startPoint x: 856, startPoint y: 257, endPoint x: 937, endPoint y: 280, distance: 84.3
click at [937, 280] on div "Crear Item de Auditoria Nro Documento CUIL todos Nombre Completo Fec. Prestació…" at bounding box center [469, 220] width 938 height 440
drag, startPoint x: 843, startPoint y: 278, endPoint x: 885, endPoint y: 279, distance: 41.9
click at [885, 279] on div "$ 0,00 Ingresar el monto" at bounding box center [468, 273] width 859 height 34
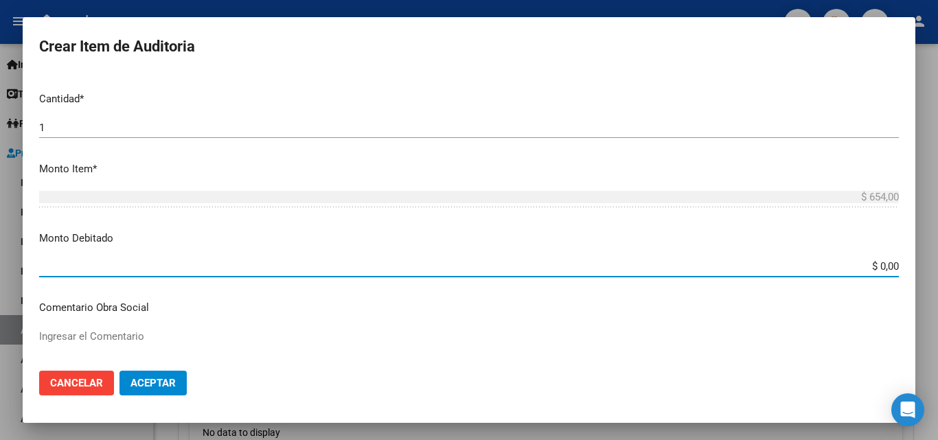
click at [833, 270] on input "$ 0,00" at bounding box center [468, 266] width 859 height 12
drag, startPoint x: 833, startPoint y: 270, endPoint x: 904, endPoint y: 279, distance: 71.3
click at [904, 279] on mat-dialog-content "Nro Documento CUIL todos Nombre Completo Fec. Prestación Ingresar la fecha Sele…" at bounding box center [469, 216] width 892 height 286
type input "$ 654,00"
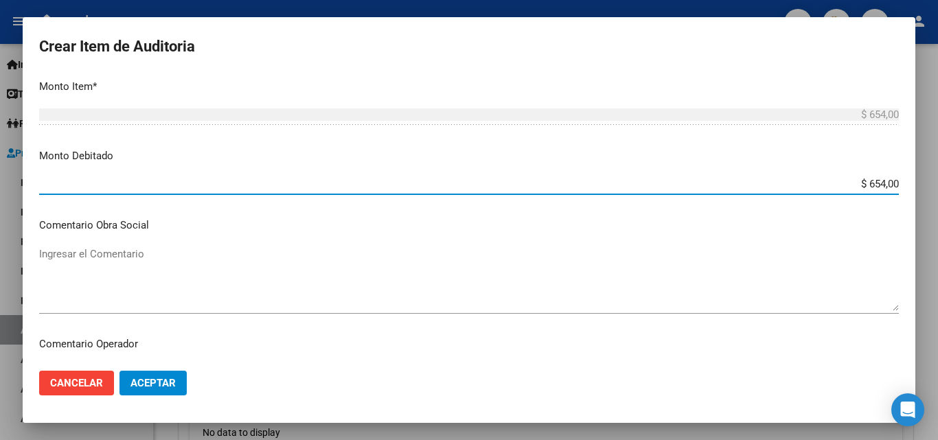
scroll to position [549, 0]
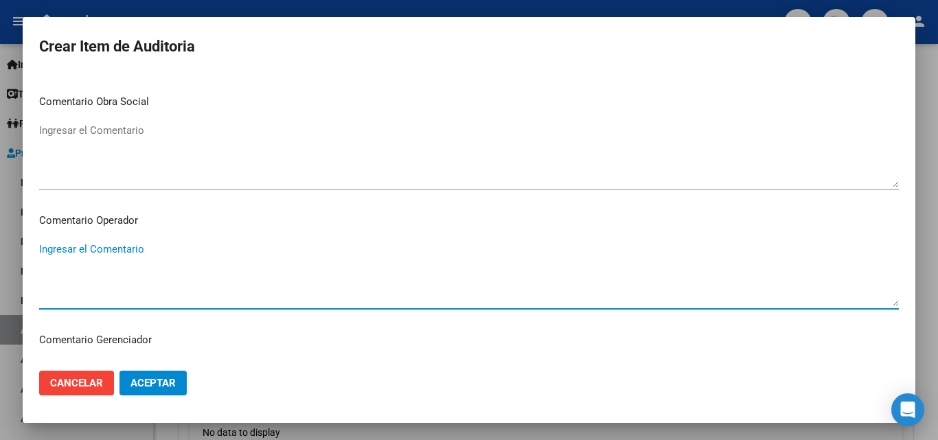
click at [112, 255] on textarea "Ingresar el Comentario" at bounding box center [468, 274] width 859 height 65
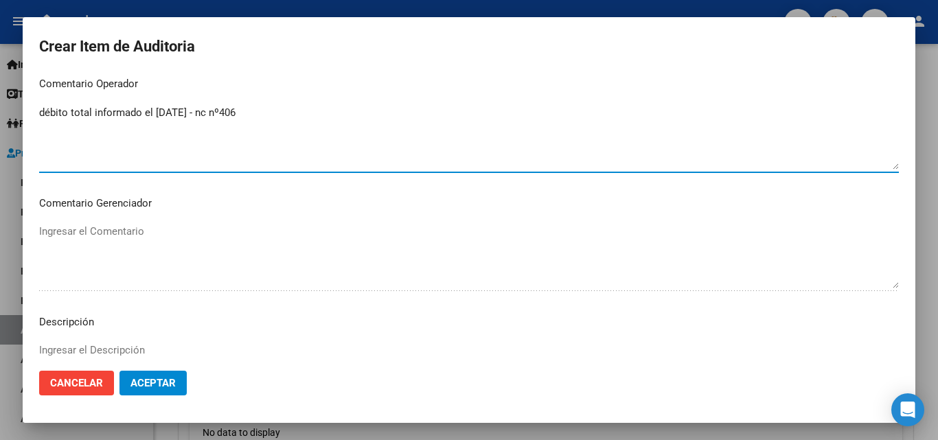
scroll to position [686, 0]
type textarea "débito total informado el [DATE] - nc nº406"
click at [167, 382] on span "Aceptar" at bounding box center [152, 383] width 45 height 12
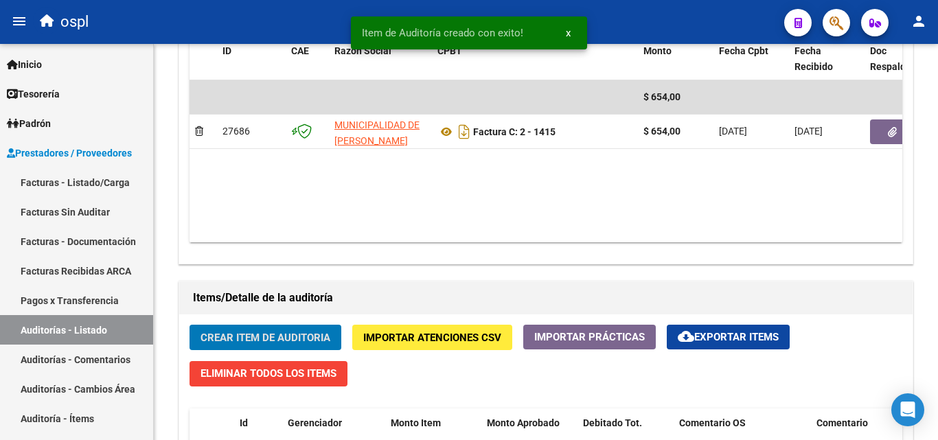
scroll to position [756, 0]
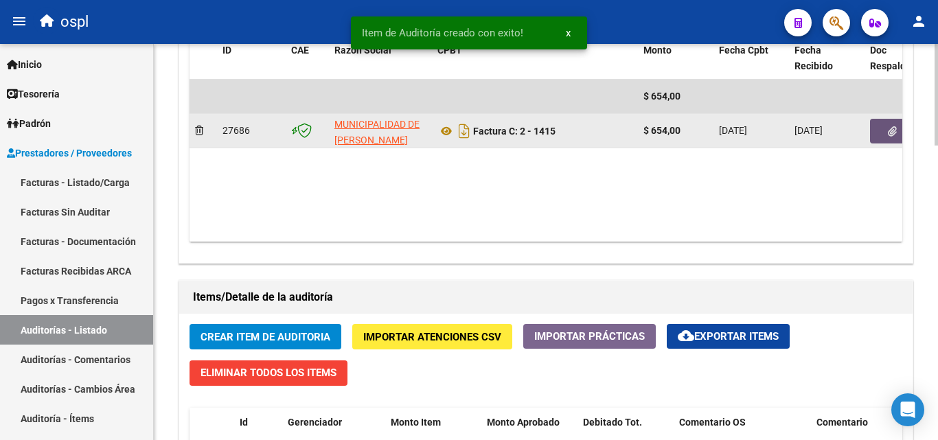
click at [871, 133] on button "button" at bounding box center [892, 131] width 44 height 25
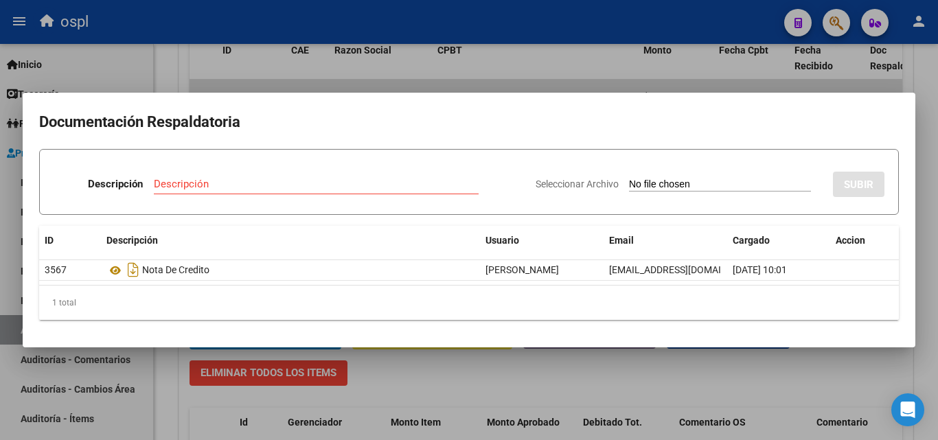
click at [290, 74] on div at bounding box center [469, 220] width 938 height 440
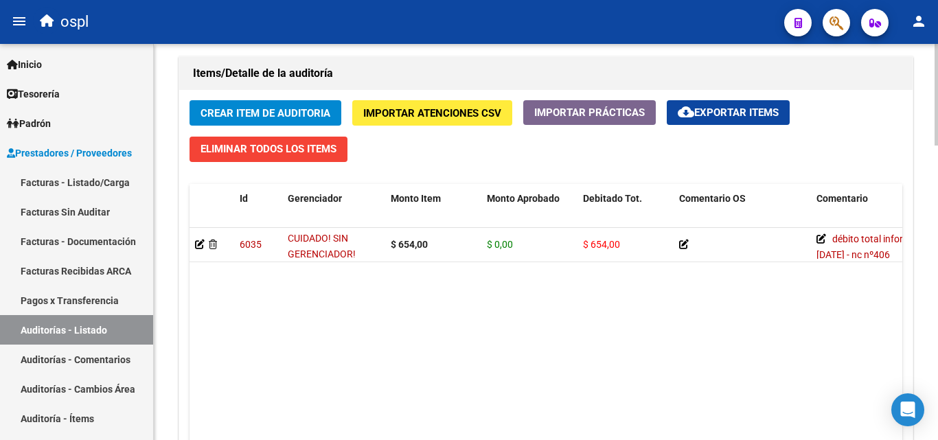
scroll to position [1030, 0]
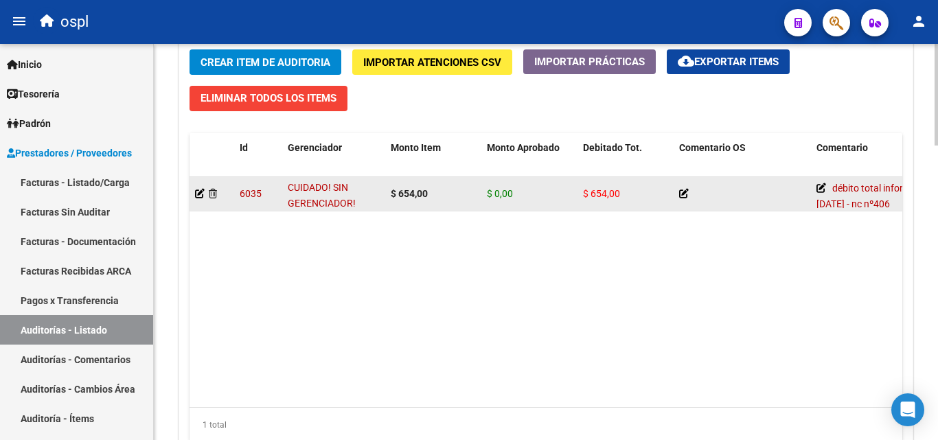
click at [198, 199] on app-auditoria-detalle at bounding box center [200, 193] width 10 height 11
click at [200, 194] on icon at bounding box center [200, 194] width 10 height 10
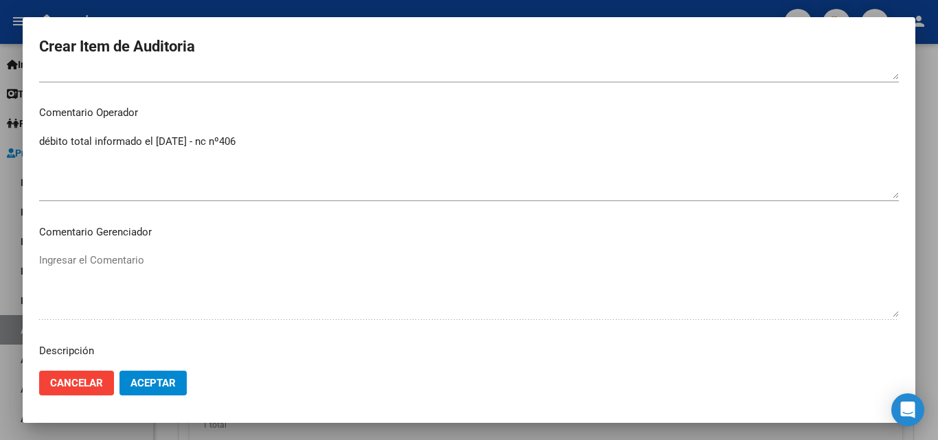
scroll to position [686, 0]
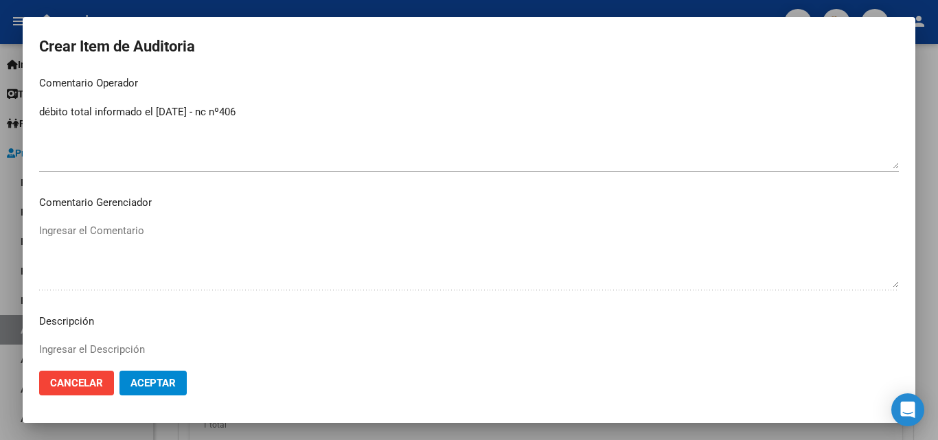
click at [299, 115] on textarea "débito total informado el [DATE] - nc nº406" at bounding box center [468, 136] width 859 height 65
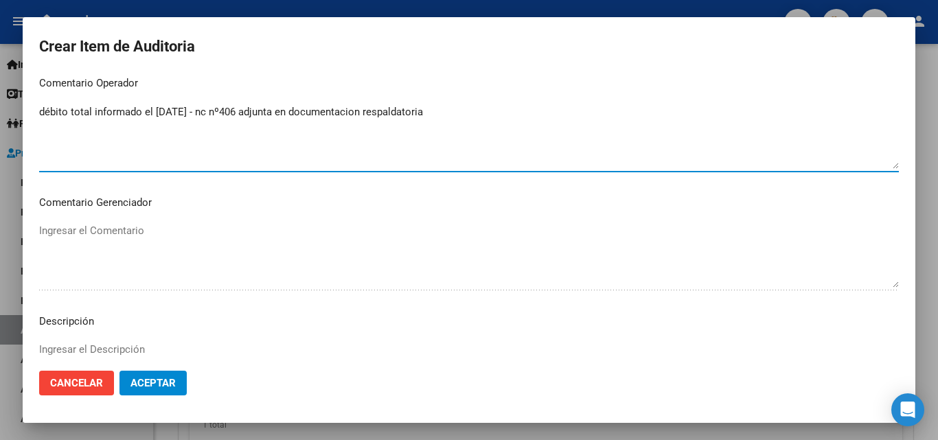
click at [303, 108] on textarea "débito total informado el [DATE] - nc nº406 adjunta en documentacion respaldato…" at bounding box center [468, 136] width 859 height 65
click at [332, 104] on textarea "débito total informado el [DATE] - nc nº406 adjunta en documentacion respaldato…" at bounding box center [468, 136] width 859 height 65
drag, startPoint x: 370, startPoint y: 116, endPoint x: 546, endPoint y: 139, distance: 177.2
click at [594, 133] on textarea "débito total informado el [DATE] - nc nº406 adjunta en documentación respaldato…" at bounding box center [468, 136] width 859 height 65
type textarea "débito total informado el [DATE] - nc nº406 adjunta en documentación respaldato…"
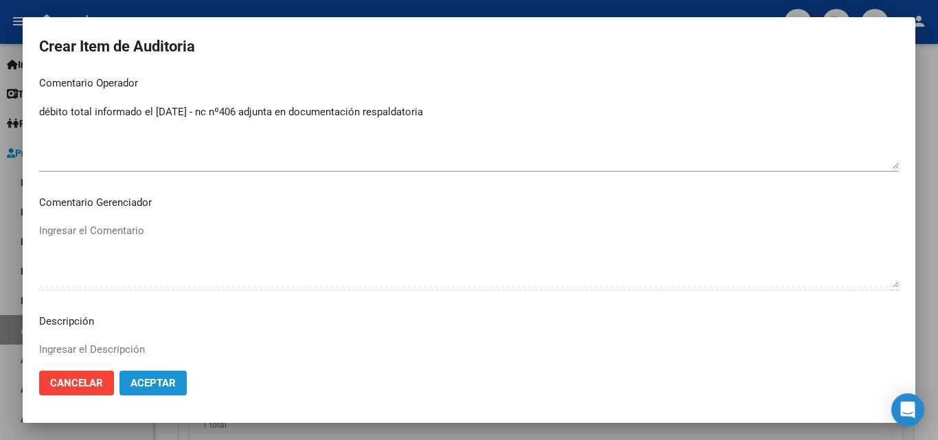
click at [163, 385] on span "Aceptar" at bounding box center [152, 383] width 45 height 12
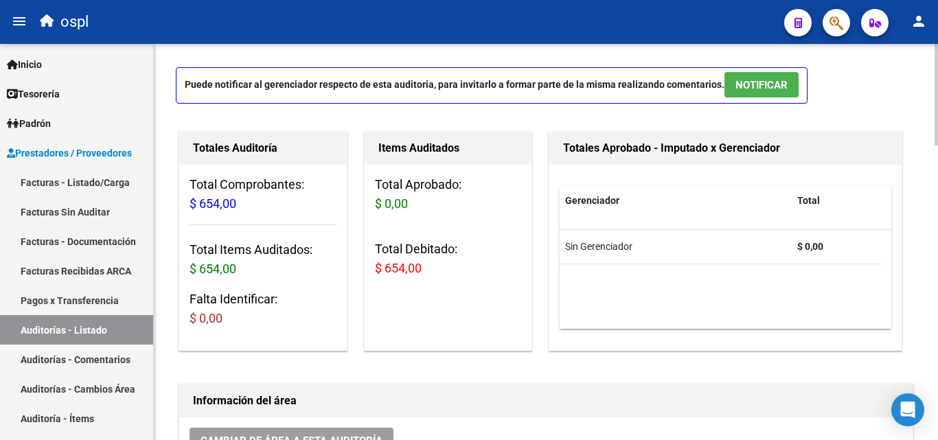
scroll to position [0, 0]
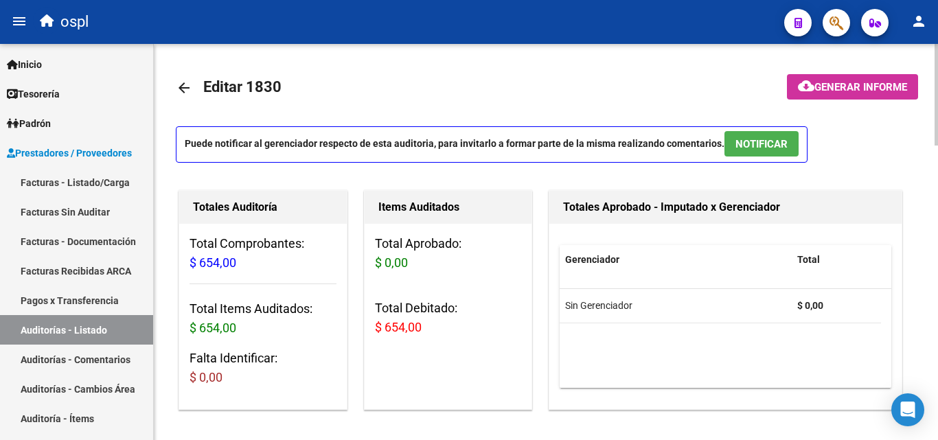
click at [180, 86] on mat-icon "arrow_back" at bounding box center [184, 88] width 16 height 16
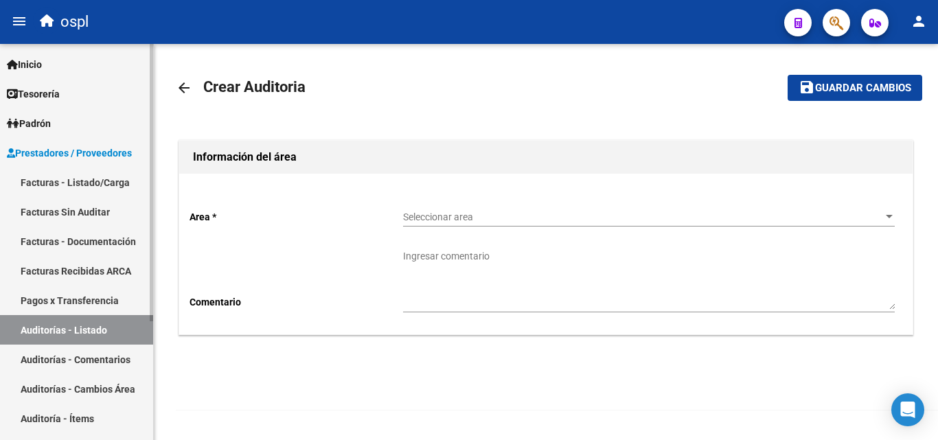
click at [95, 202] on link "Facturas Sin Auditar" at bounding box center [76, 212] width 153 height 30
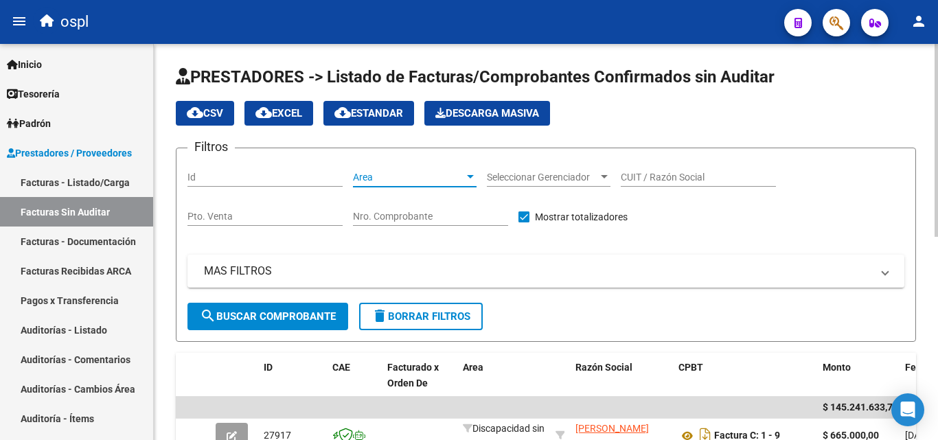
click at [419, 181] on span "Area" at bounding box center [408, 178] width 111 height 12
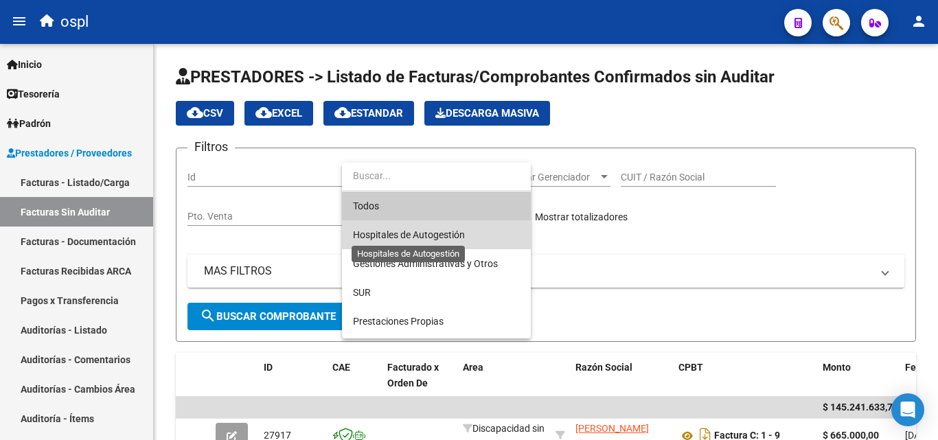
click at [408, 237] on span "Hospitales de Autogestión" at bounding box center [409, 234] width 112 height 11
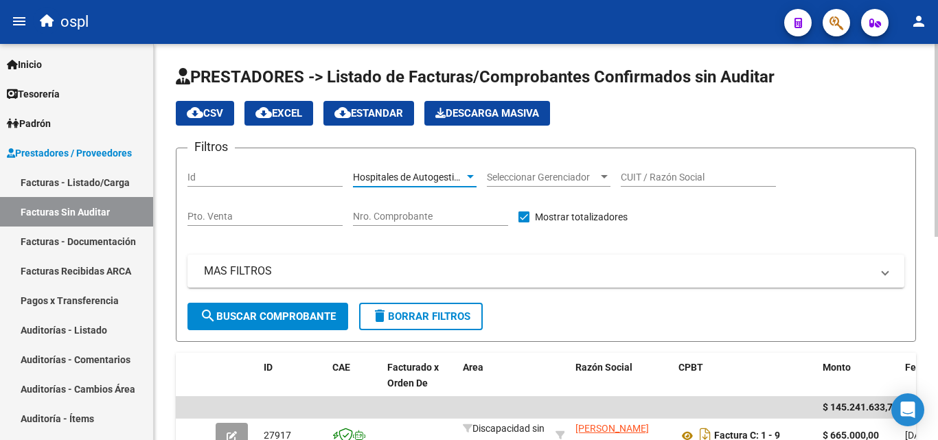
click at [259, 311] on span "search Buscar Comprobante" at bounding box center [268, 316] width 136 height 12
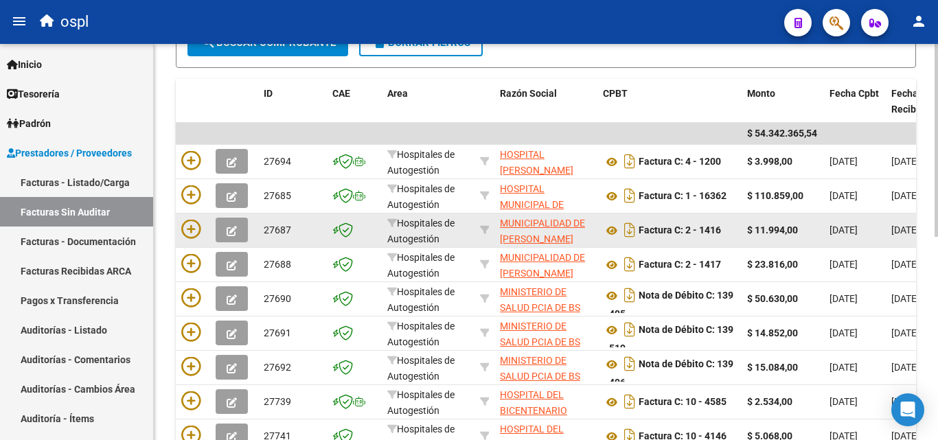
scroll to position [275, 0]
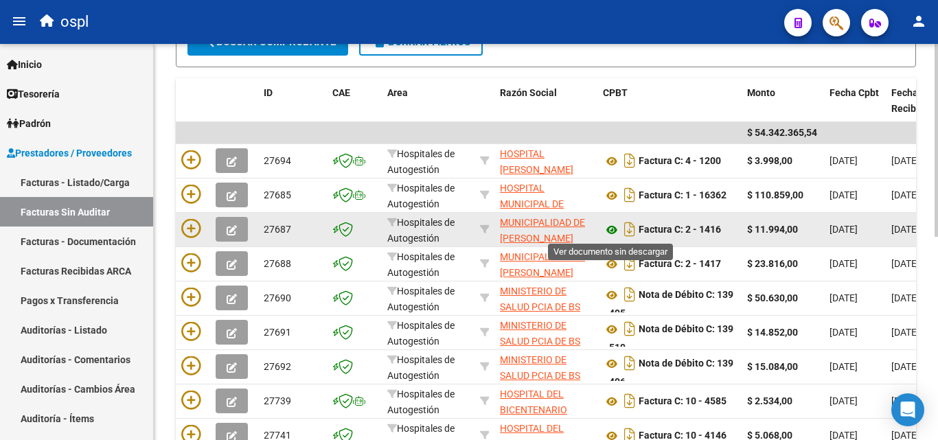
click at [613, 228] on icon at bounding box center [612, 230] width 18 height 16
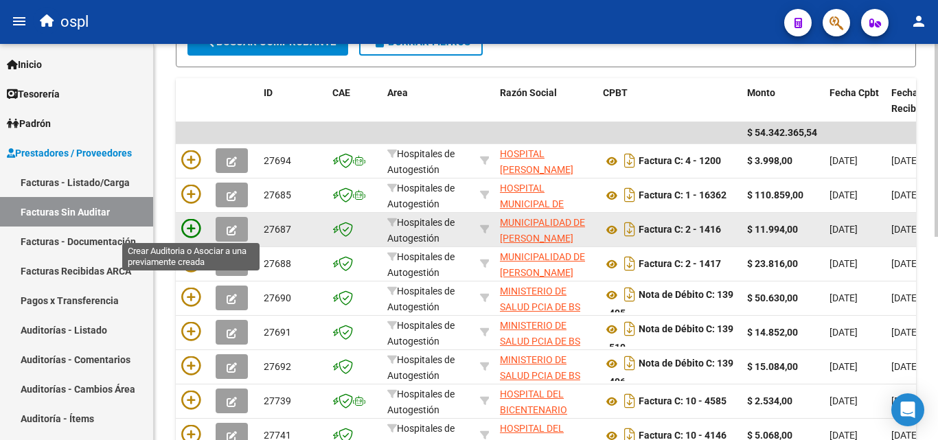
click at [194, 225] on icon at bounding box center [190, 228] width 19 height 19
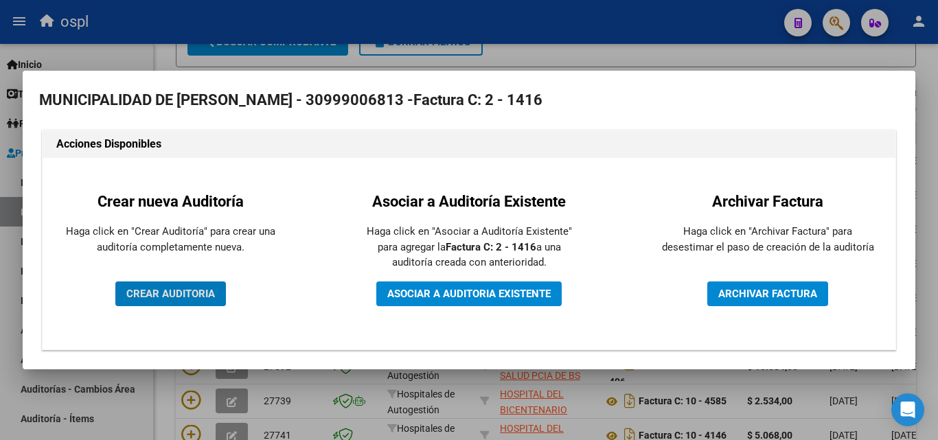
click at [184, 291] on span "CREAR AUDITORIA" at bounding box center [170, 294] width 89 height 12
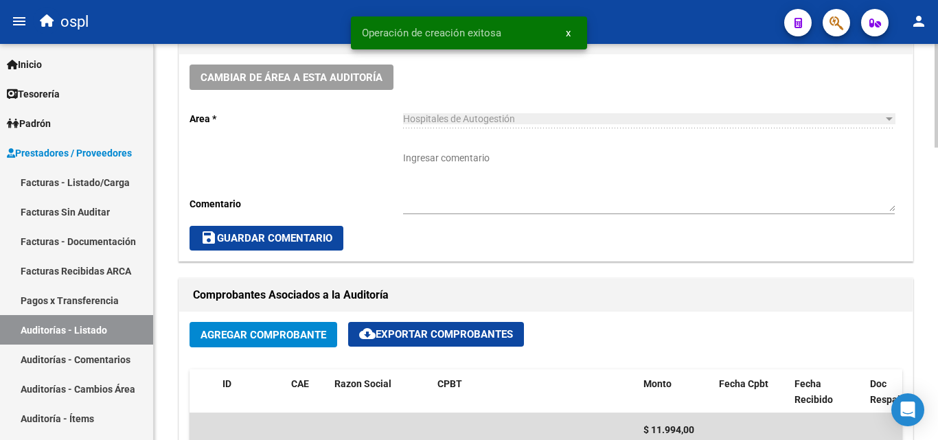
scroll to position [343, 0]
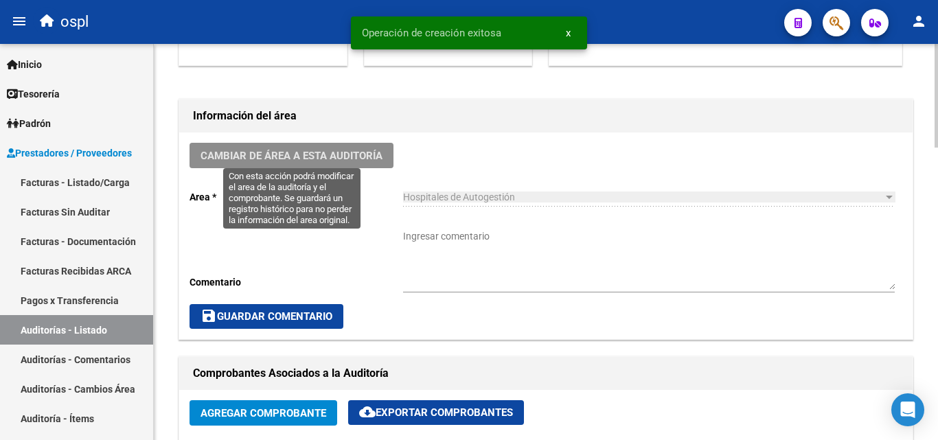
click at [329, 155] on span "Cambiar de área a esta auditoría" at bounding box center [291, 156] width 182 height 12
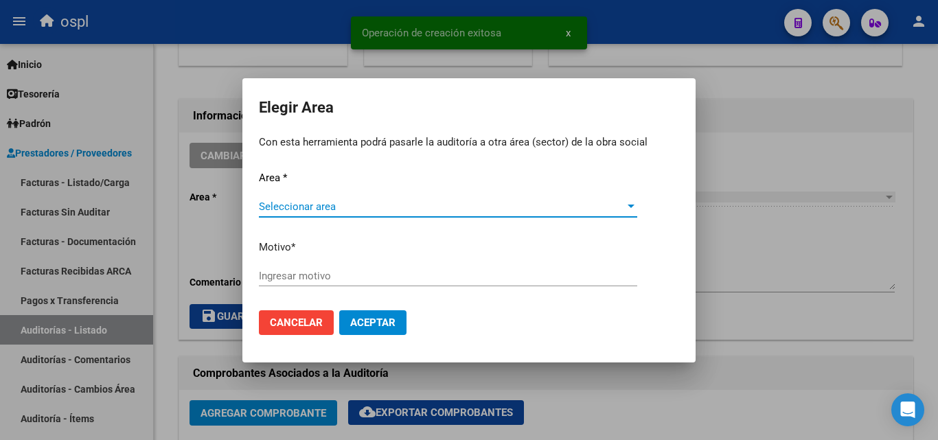
click at [353, 196] on div "Seleccionar area Seleccionar area" at bounding box center [448, 206] width 378 height 21
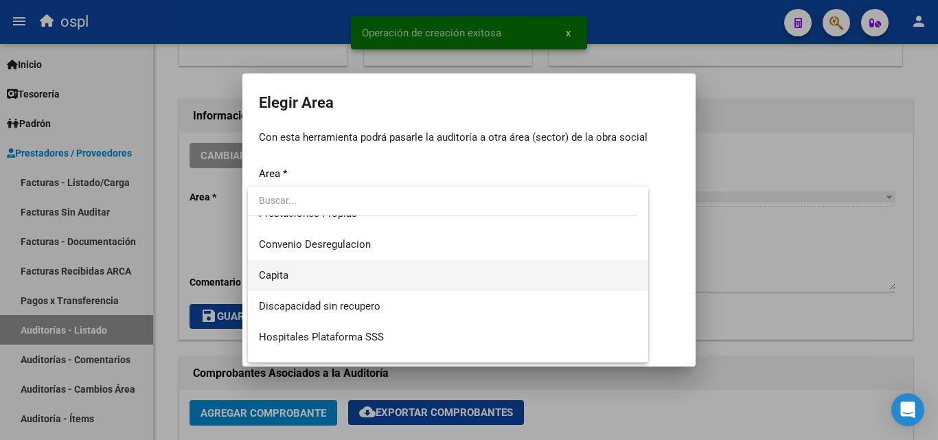
scroll to position [164, 0]
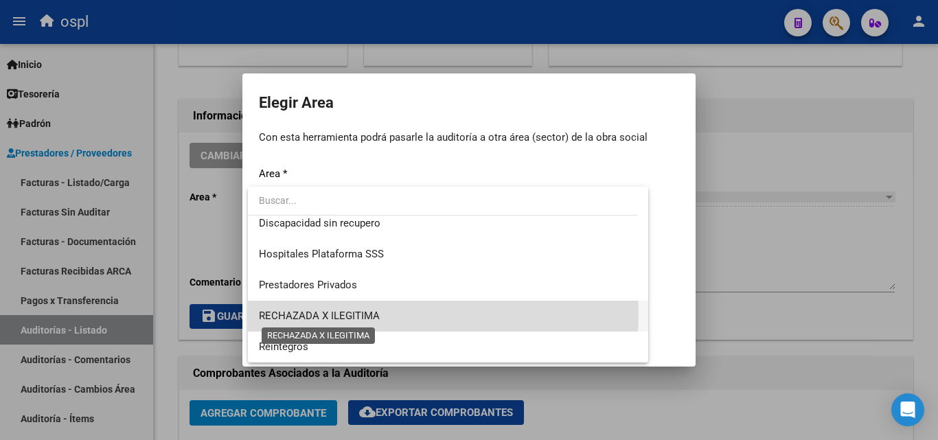
click at [346, 313] on span "RECHAZADA X ILEGITIMA" at bounding box center [319, 316] width 121 height 12
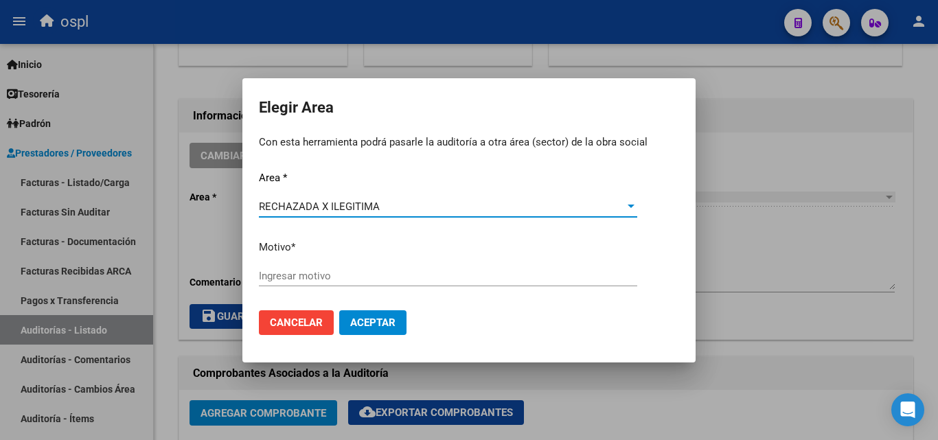
click at [326, 275] on input "Ingresar motivo" at bounding box center [448, 276] width 378 height 12
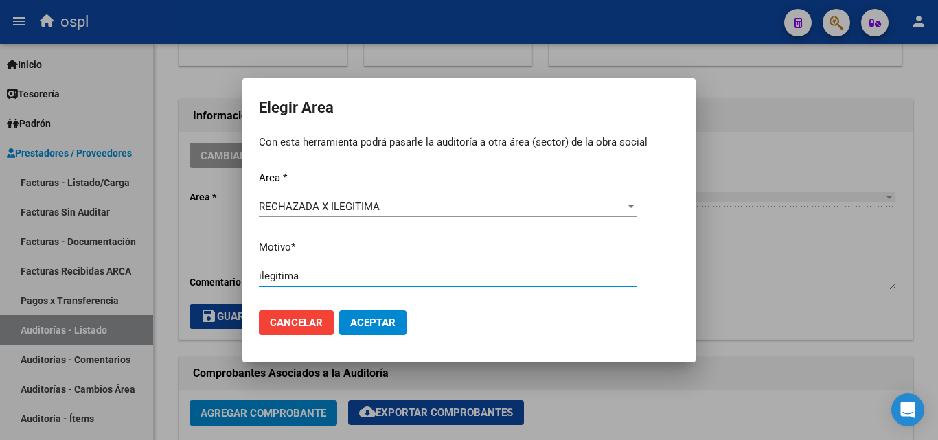
type input "ilegitima"
click at [391, 333] on button "Aceptar" at bounding box center [372, 322] width 67 height 25
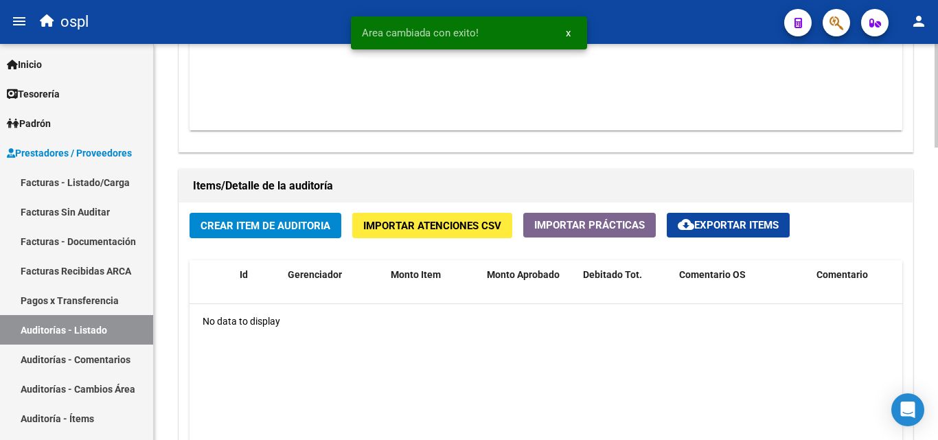
scroll to position [892, 0]
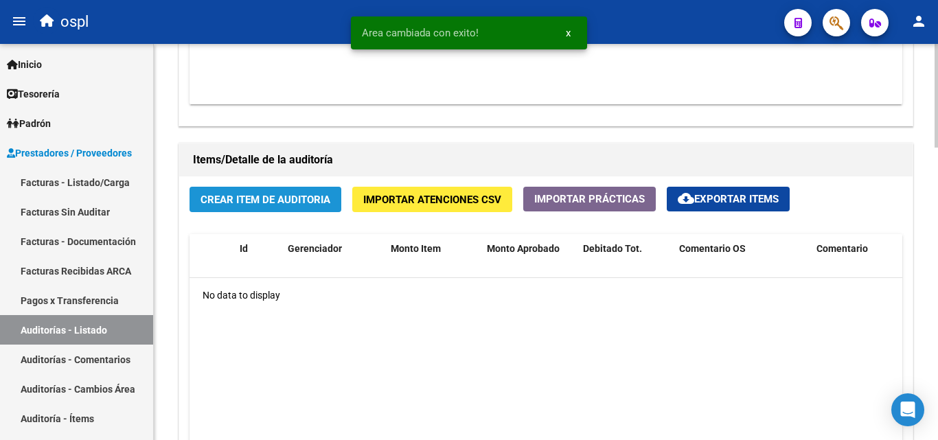
click at [297, 195] on span "Crear Item de Auditoria" at bounding box center [265, 200] width 130 height 12
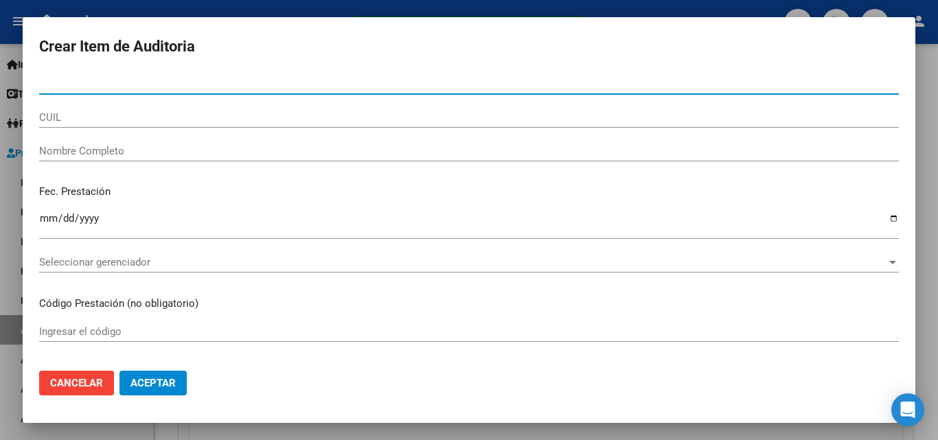
click at [96, 152] on input "Nombre Completo" at bounding box center [468, 151] width 859 height 12
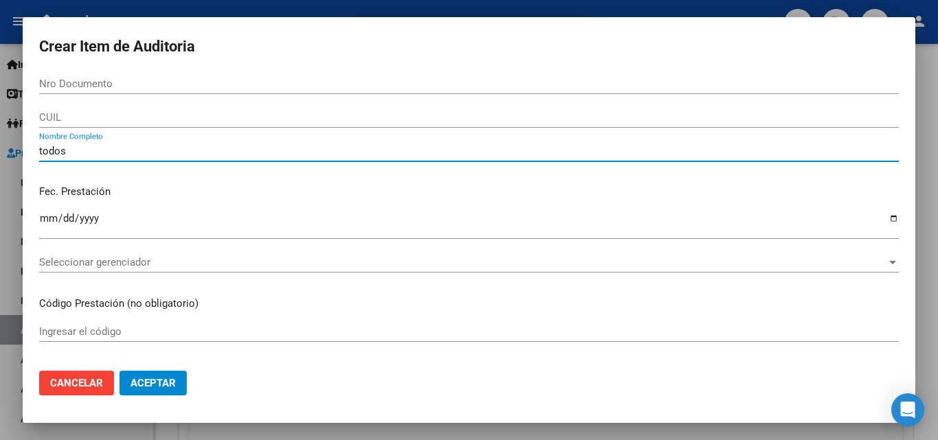
type input "todos"
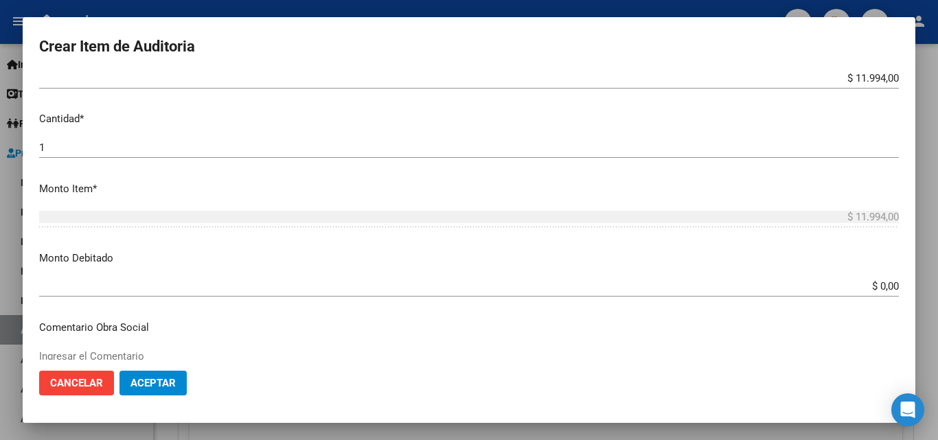
scroll to position [343, 0]
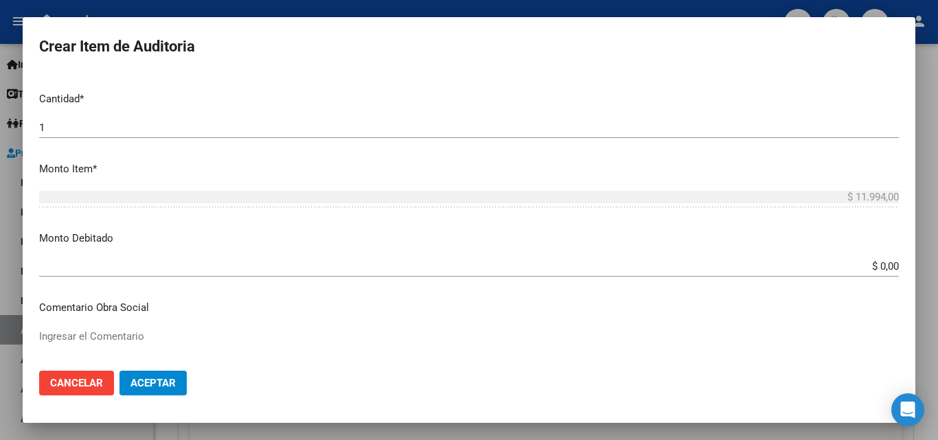
drag, startPoint x: 848, startPoint y: 257, endPoint x: 905, endPoint y: 268, distance: 57.9
click at [905, 268] on mat-dialog-content "Nro Documento CUIL todos Nombre Completo Fec. Prestación Ingresar la fecha Sele…" at bounding box center [469, 216] width 892 height 286
click at [865, 274] on div "$ 0,00 Ingresar el monto" at bounding box center [468, 266] width 859 height 21
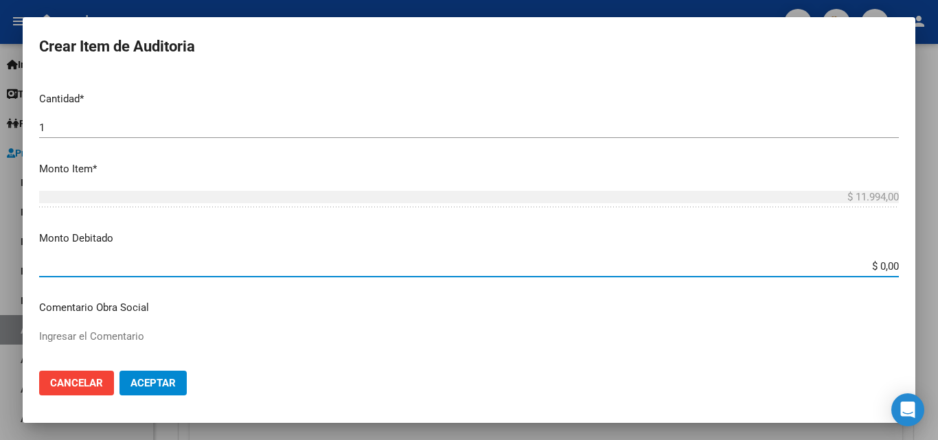
click at [865, 266] on input "$ 0,00" at bounding box center [468, 266] width 859 height 12
drag, startPoint x: 874, startPoint y: 266, endPoint x: 901, endPoint y: 267, distance: 27.5
click at [898, 267] on app-form-text-field "Monto Debitado $ 0,00 Ingresar el monto" at bounding box center [474, 252] width 870 height 43
type input "$ 11.994,00"
click at [396, 308] on p "Comentario Obra Social" at bounding box center [468, 308] width 859 height 16
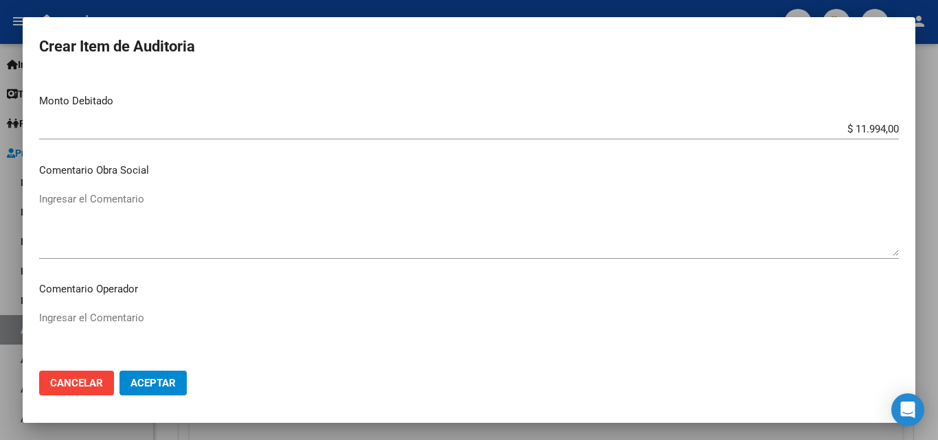
scroll to position [549, 0]
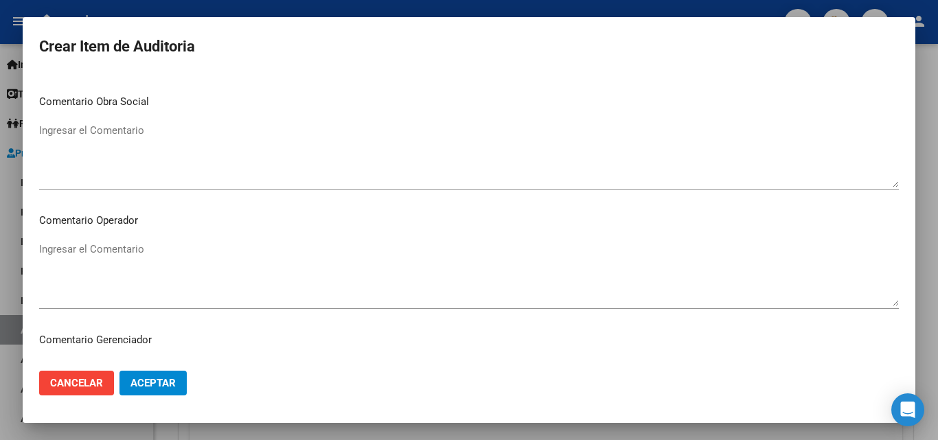
click at [162, 255] on textarea "Ingresar el Comentario" at bounding box center [468, 274] width 859 height 65
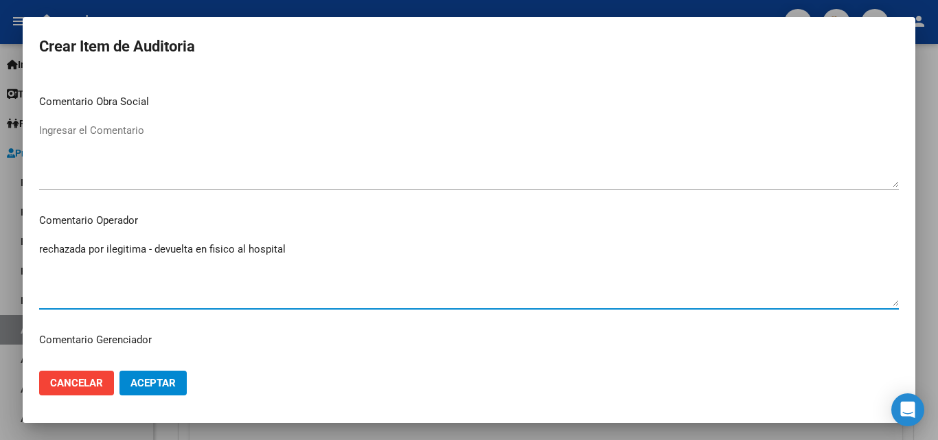
type textarea "rechazada por ilegitima - devuelta en fisico al hospital"
click at [178, 364] on mat-dialog-actions "Cancelar Aceptar" at bounding box center [468, 383] width 859 height 47
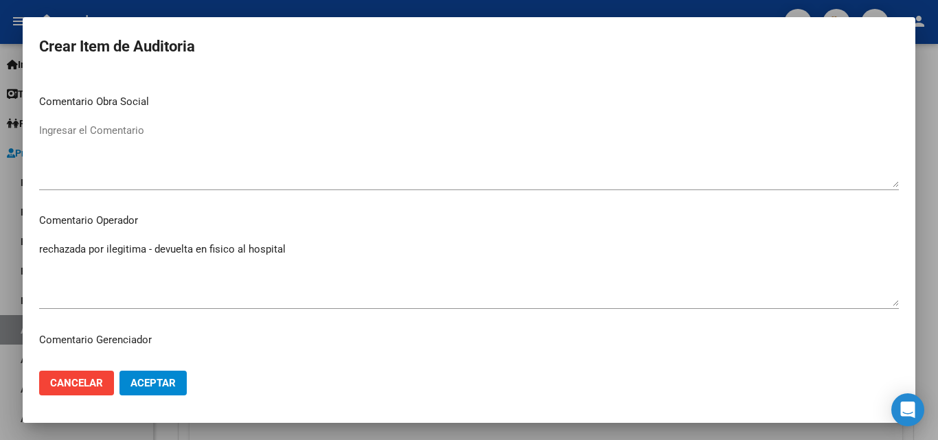
click at [173, 385] on span "Aceptar" at bounding box center [152, 383] width 45 height 12
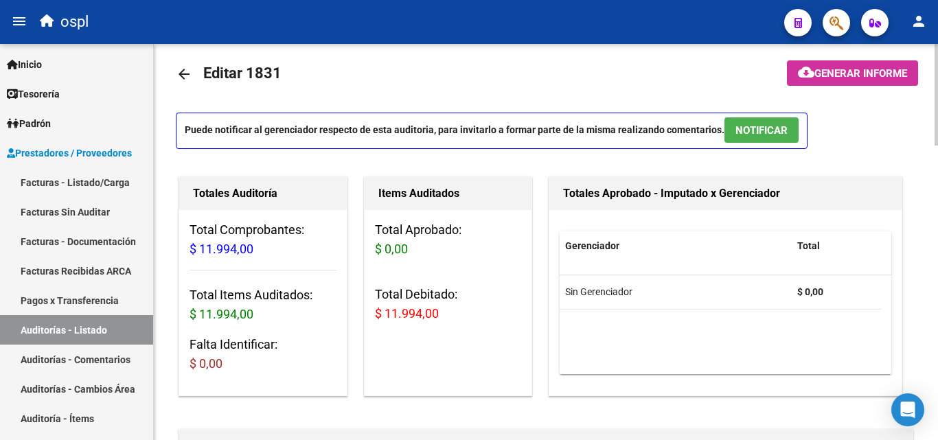
scroll to position [0, 0]
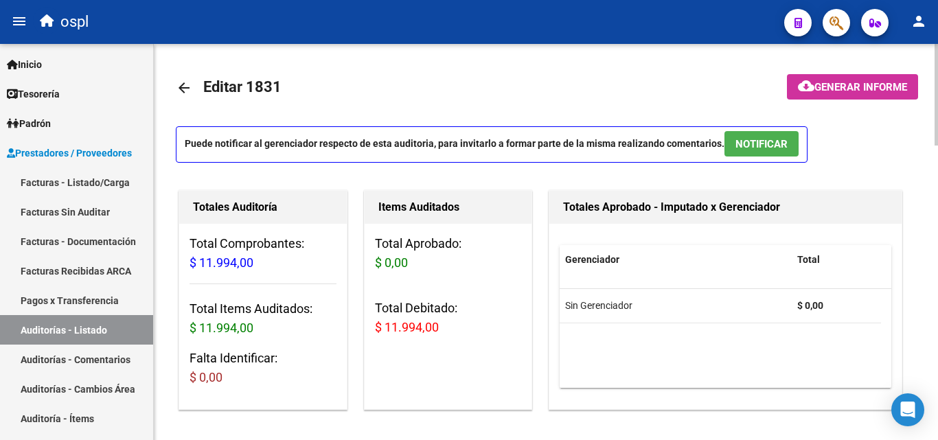
click at [197, 93] on link "arrow_back" at bounding box center [189, 87] width 27 height 32
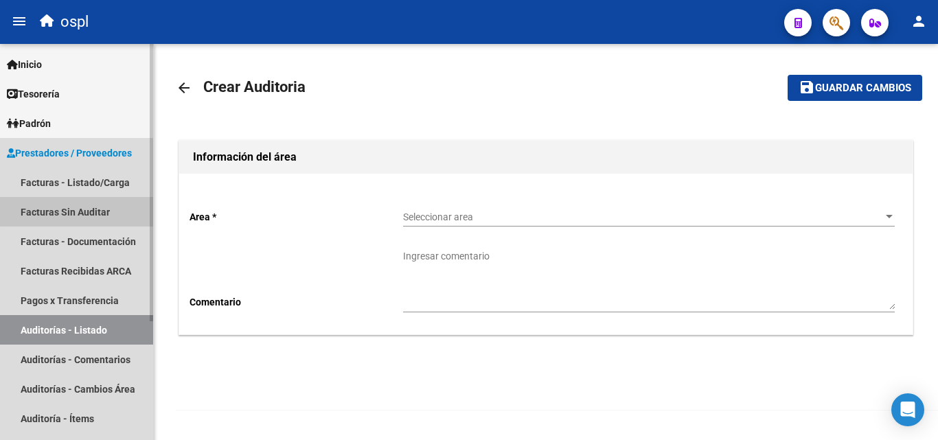
click at [84, 207] on link "Facturas Sin Auditar" at bounding box center [76, 212] width 153 height 30
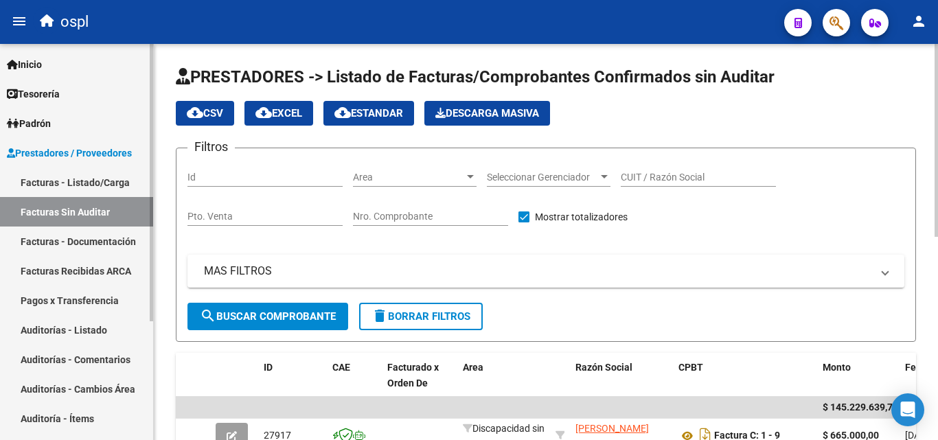
click at [96, 332] on link "Auditorías - Listado" at bounding box center [76, 330] width 153 height 30
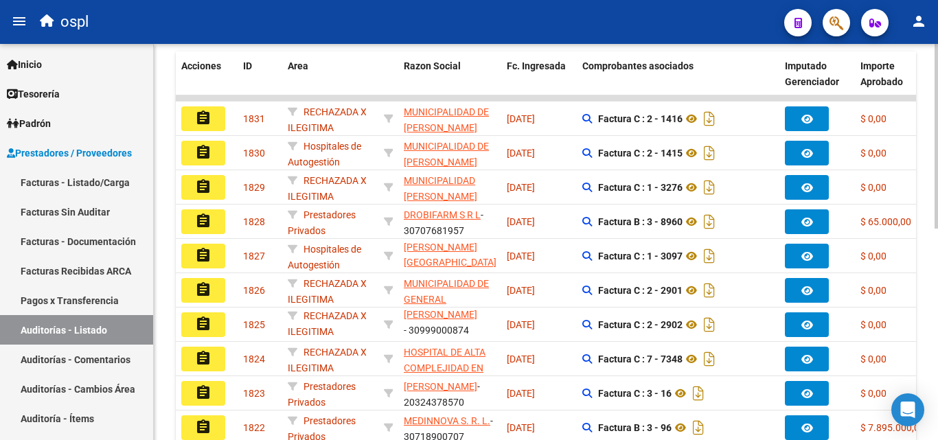
scroll to position [454, 0]
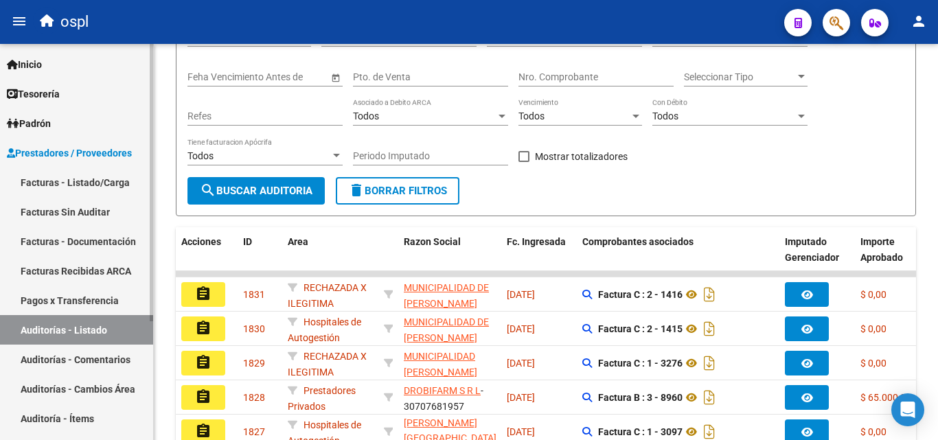
click at [104, 180] on link "Facturas - Listado/Carga" at bounding box center [76, 182] width 153 height 30
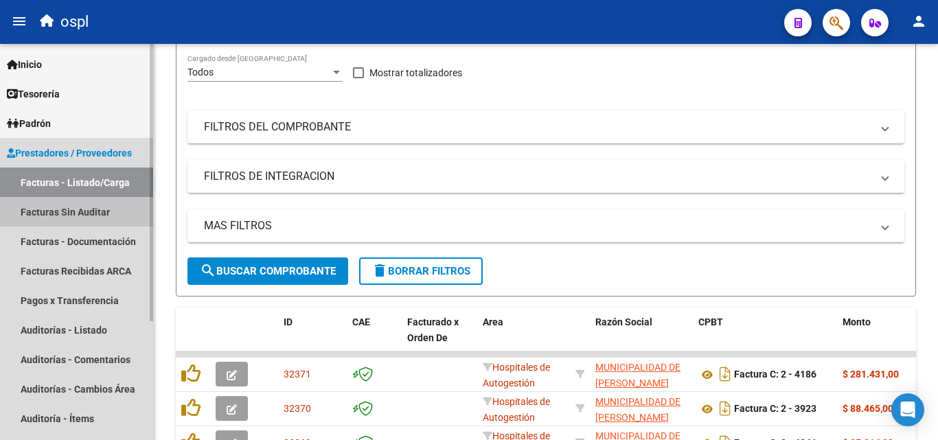
click at [121, 218] on link "Facturas Sin Auditar" at bounding box center [76, 212] width 153 height 30
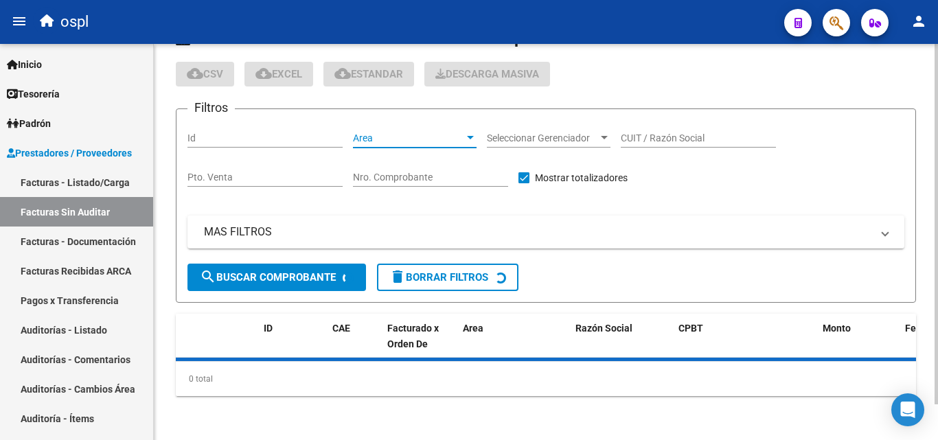
click at [436, 141] on span "Area" at bounding box center [408, 138] width 111 height 12
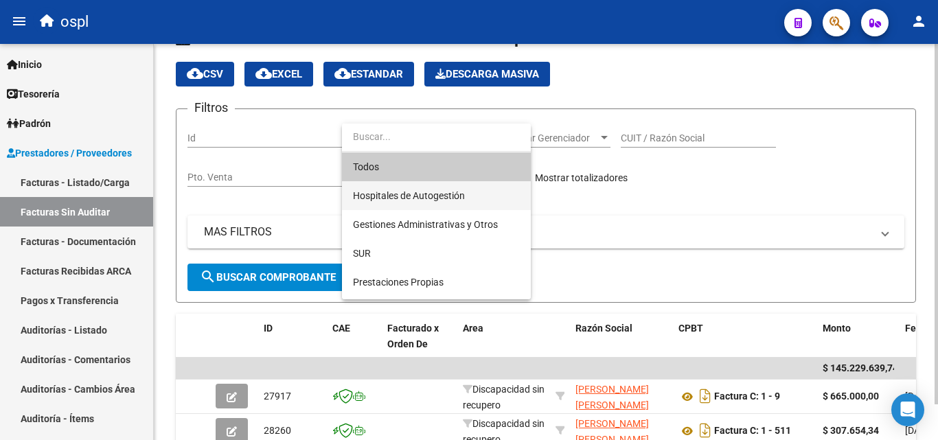
click at [417, 194] on span "Hospitales de Autogestión" at bounding box center [409, 195] width 112 height 11
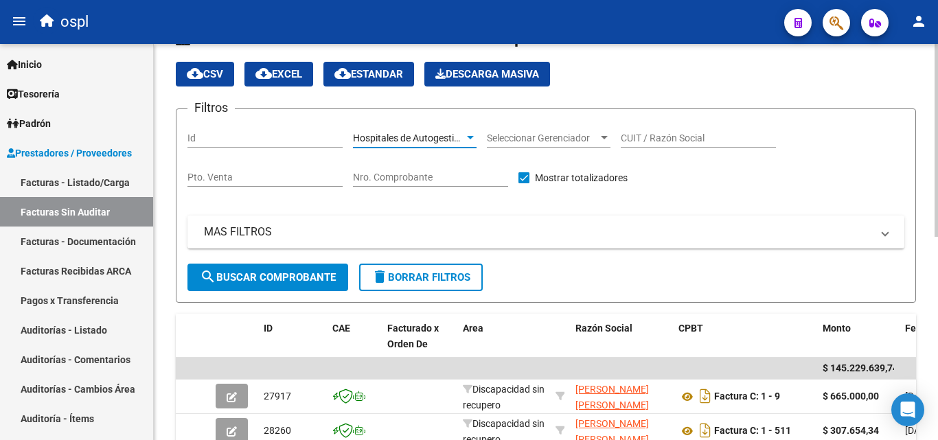
click at [305, 272] on span "search Buscar Comprobante" at bounding box center [268, 277] width 136 height 12
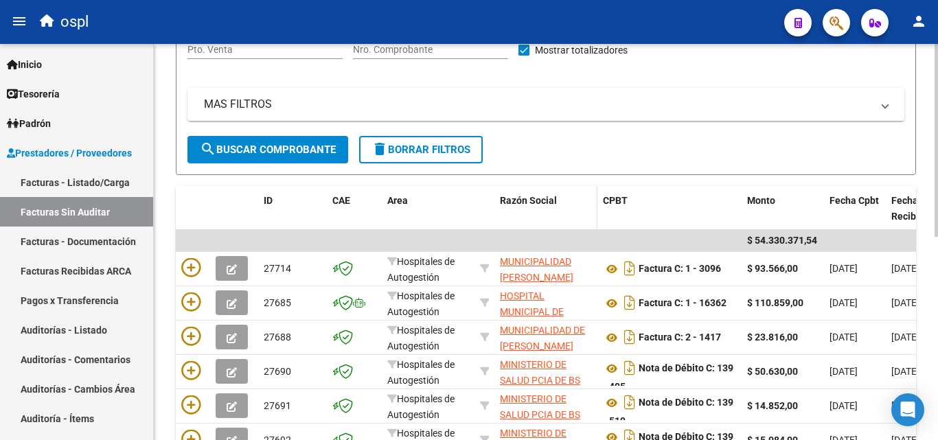
scroll to position [176, 0]
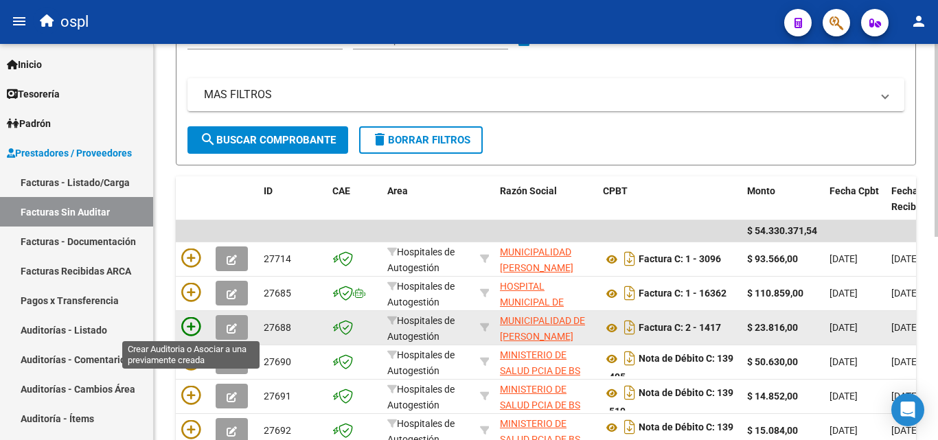
click at [194, 322] on icon at bounding box center [190, 326] width 19 height 19
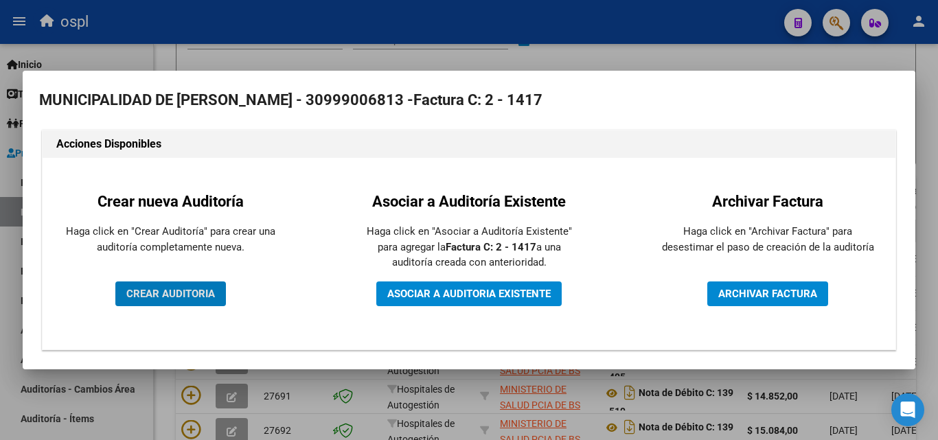
click at [167, 285] on button "CREAR AUDITORIA" at bounding box center [170, 293] width 111 height 25
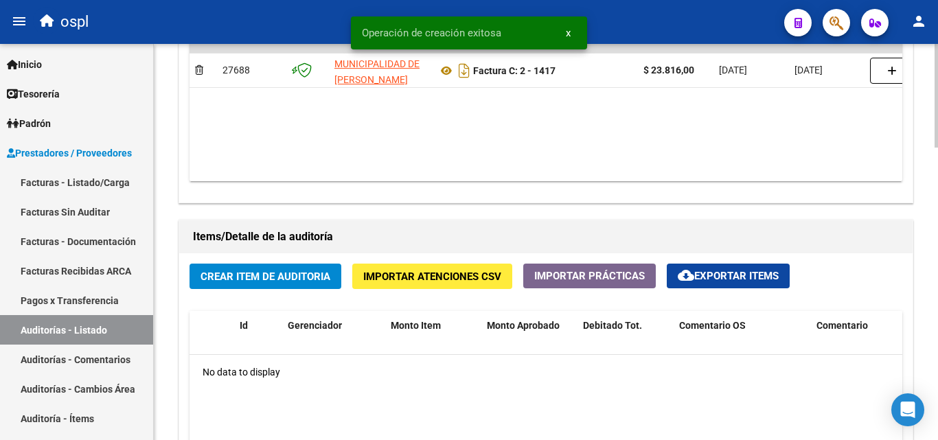
scroll to position [824, 0]
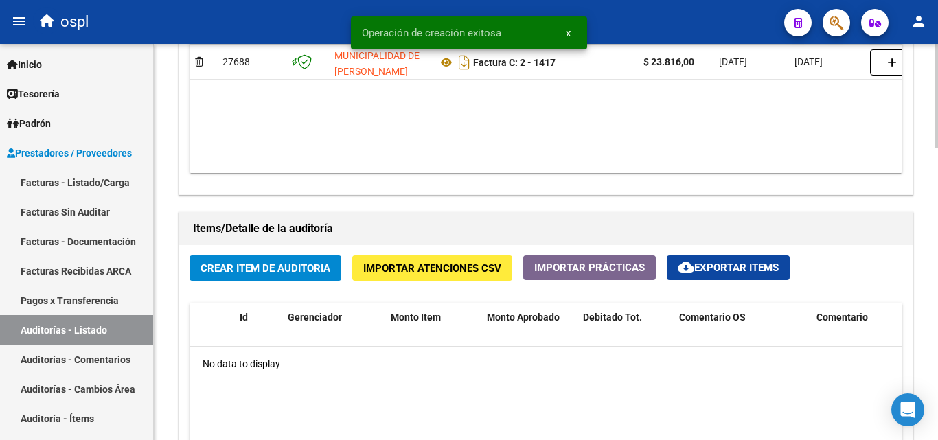
click at [268, 264] on span "Crear Item de Auditoria" at bounding box center [265, 268] width 130 height 12
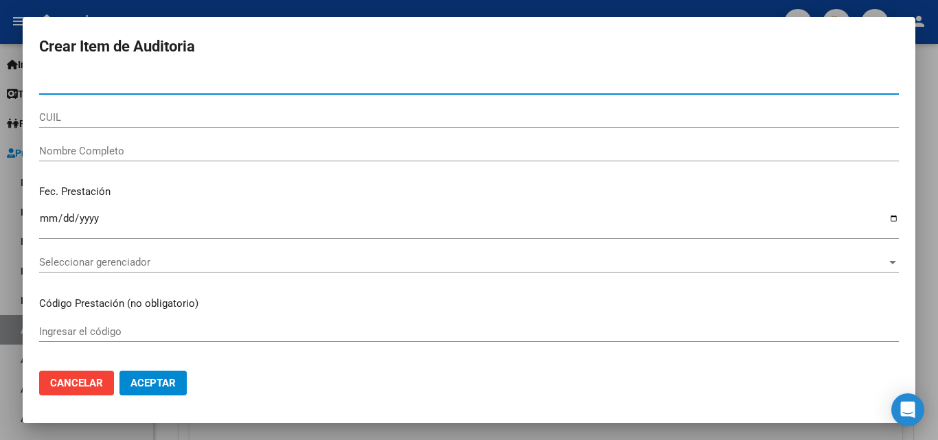
click at [172, 152] on input "Nombre Completo" at bounding box center [468, 151] width 859 height 12
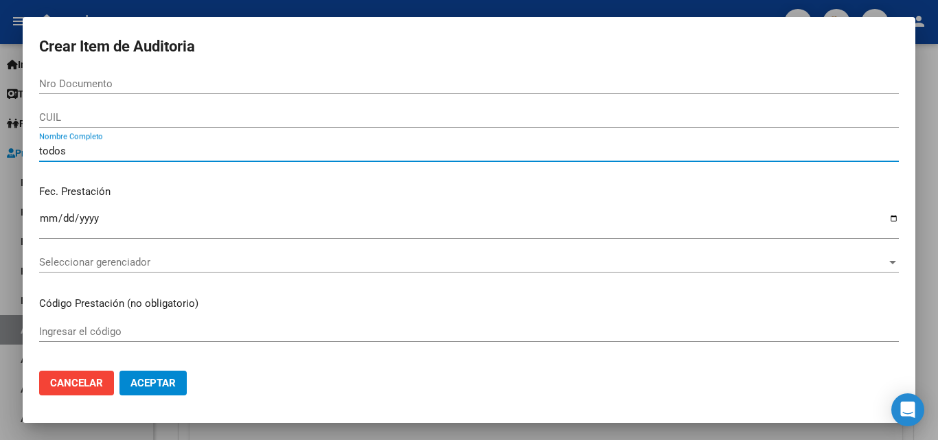
type input "todos"
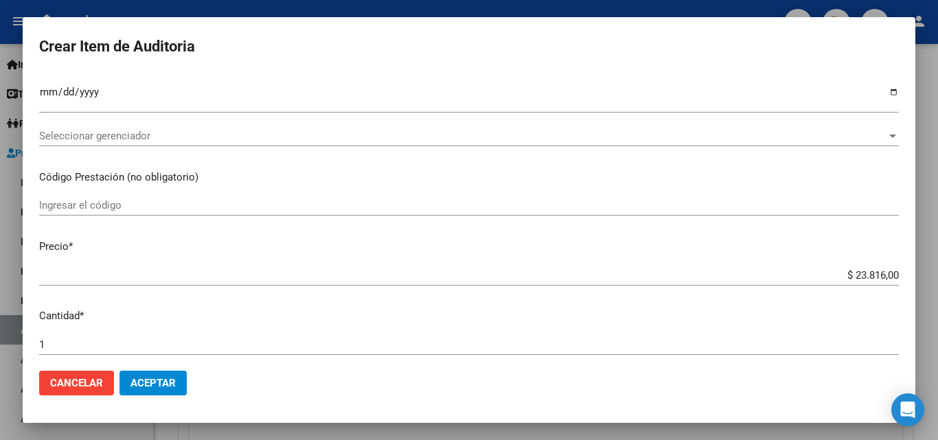
scroll to position [137, 0]
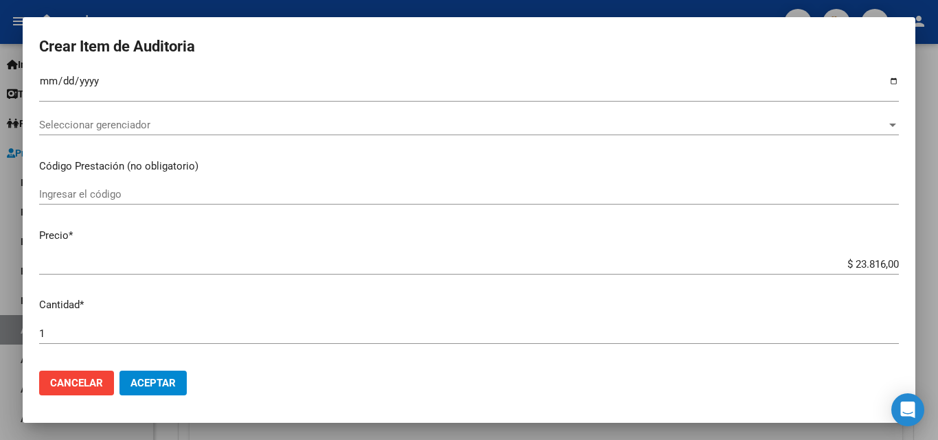
click at [386, 219] on mat-dialog-content "Nro Documento CUIL todos Nombre Completo Fec. Prestación Ingresar la fecha Sele…" at bounding box center [469, 216] width 892 height 286
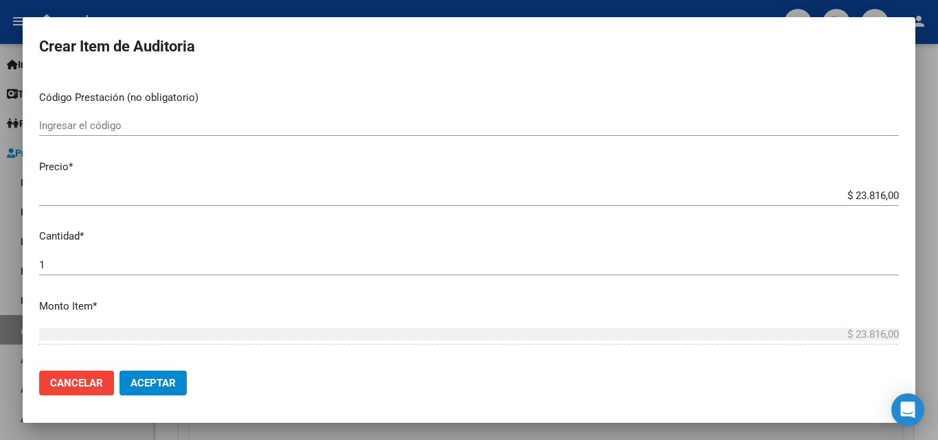
scroll to position [343, 0]
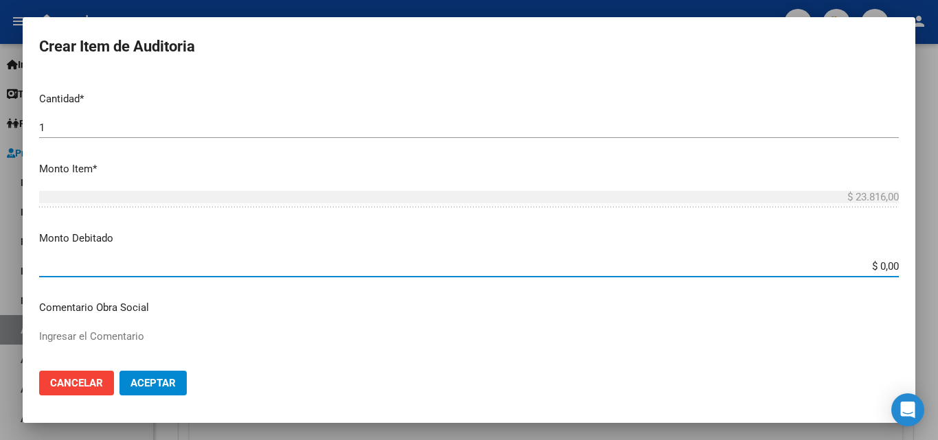
drag, startPoint x: 859, startPoint y: 259, endPoint x: 916, endPoint y: 275, distance: 59.1
click at [916, 275] on div "Crear Item de Auditoria Nro Documento CUIL todos Nombre Completo Fec. Prestació…" at bounding box center [469, 220] width 938 height 440
type input "$ 23.816,00"
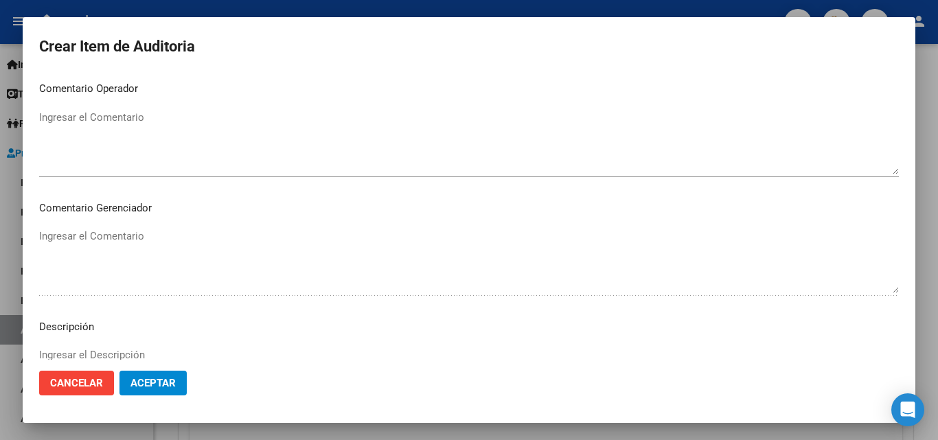
scroll to position [686, 0]
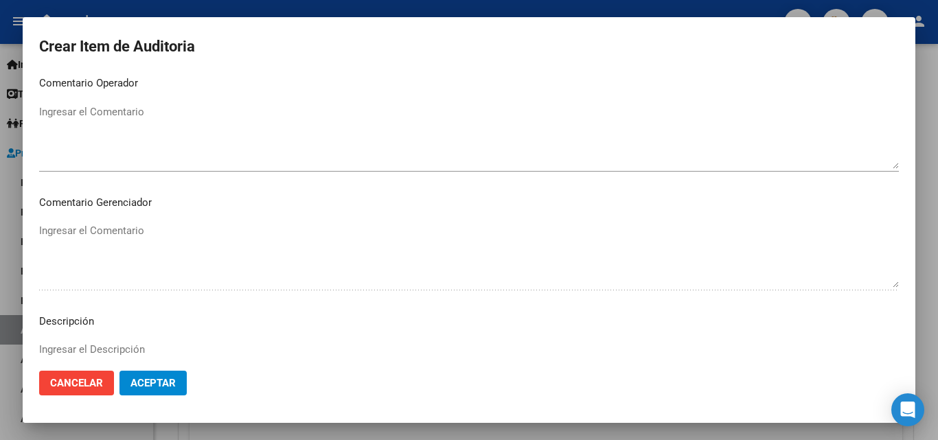
click at [68, 130] on textarea "Ingresar el Comentario" at bounding box center [468, 136] width 859 height 65
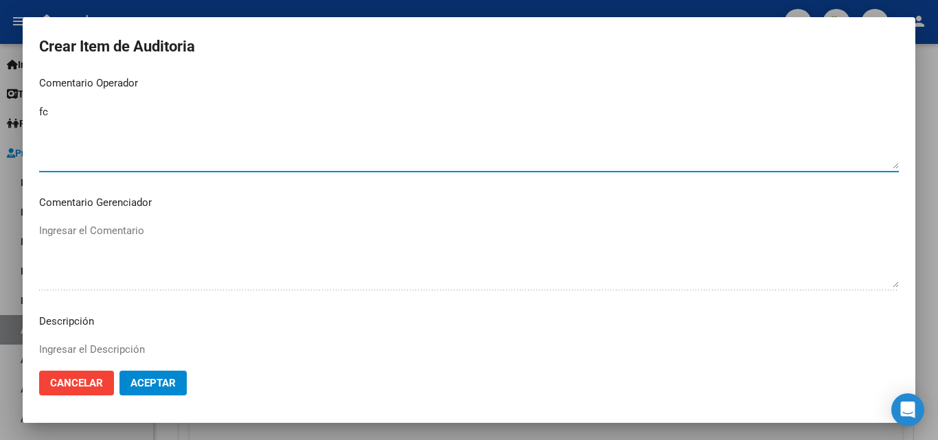
type textarea "f"
type textarea "rechazada por ilegitima - fc devuelta en fisico al hospital"
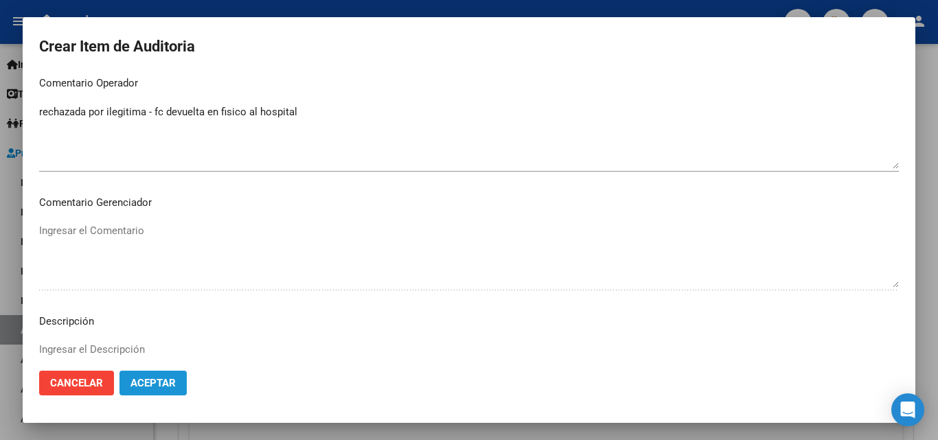
click at [176, 377] on button "Aceptar" at bounding box center [152, 383] width 67 height 25
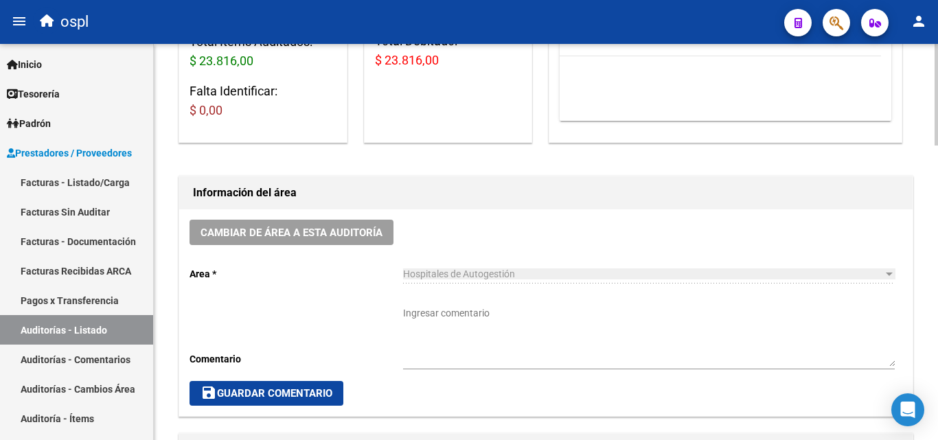
scroll to position [259, 0]
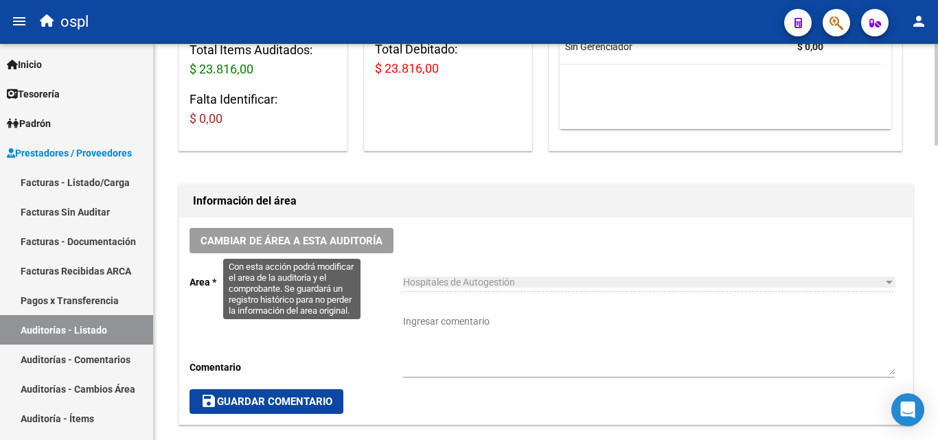
click at [353, 235] on span "Cambiar de área a esta auditoría" at bounding box center [291, 241] width 182 height 12
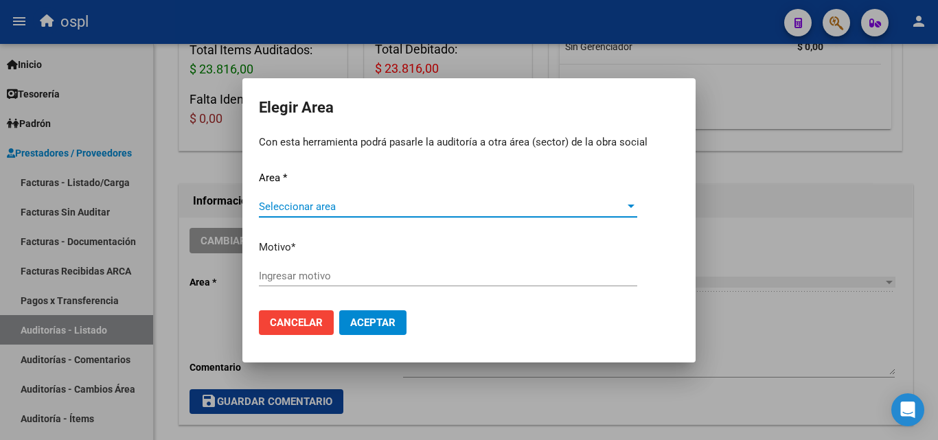
click at [323, 207] on span "Seleccionar area" at bounding box center [442, 206] width 366 height 12
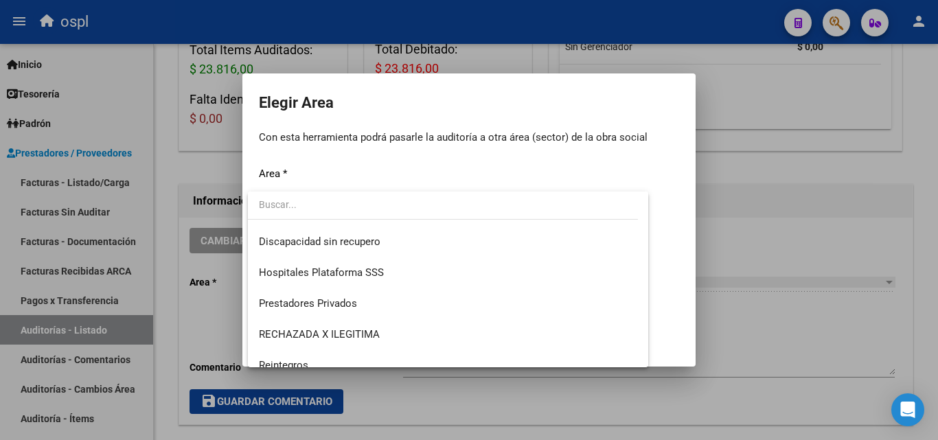
scroll to position [164, 0]
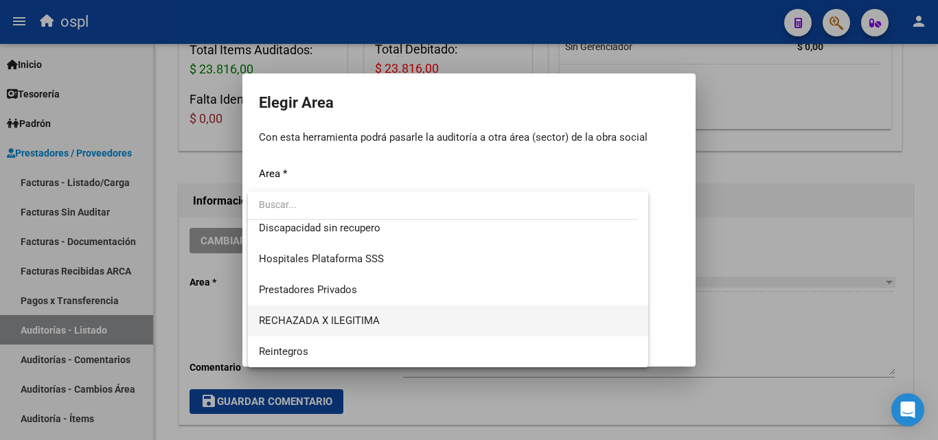
click at [386, 315] on span "RECHAZADA X ILEGITIMA" at bounding box center [448, 320] width 378 height 31
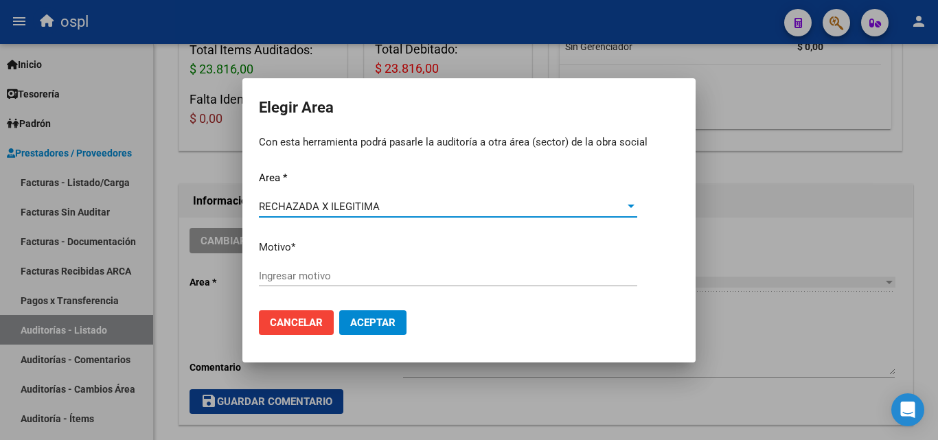
click at [308, 279] on input "Ingresar motivo" at bounding box center [448, 276] width 378 height 12
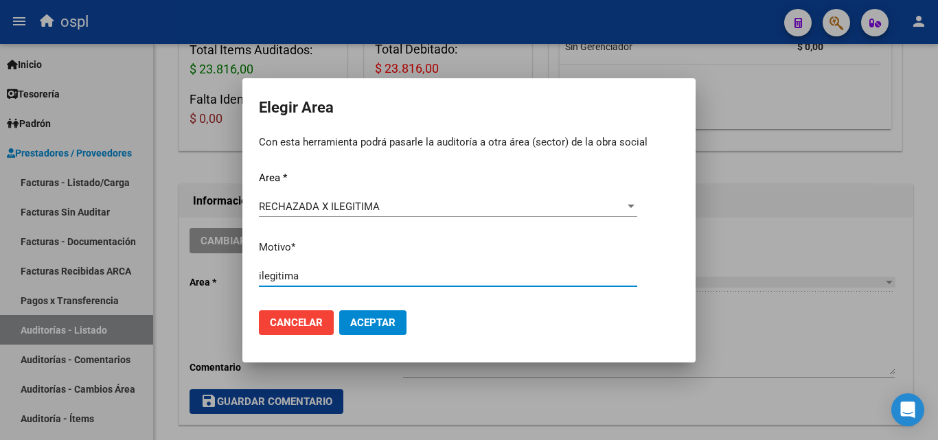
type input "ilegitima"
click at [364, 329] on button "Aceptar" at bounding box center [372, 322] width 67 height 25
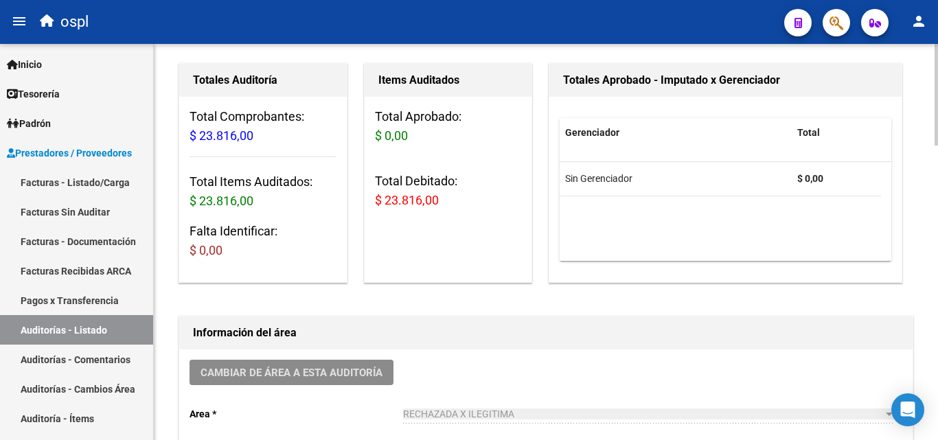
scroll to position [0, 0]
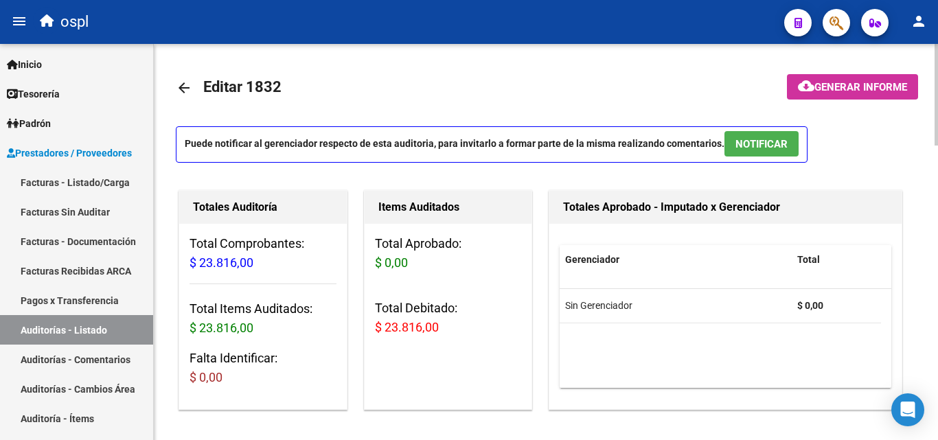
click at [184, 91] on mat-icon "arrow_back" at bounding box center [184, 88] width 16 height 16
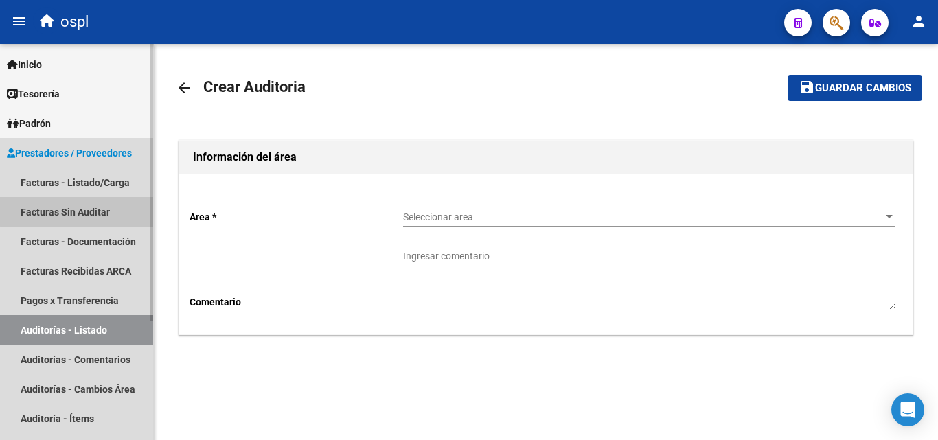
drag, startPoint x: 103, startPoint y: 210, endPoint x: 151, endPoint y: 176, distance: 59.0
click at [103, 209] on link "Facturas Sin Auditar" at bounding box center [76, 212] width 153 height 30
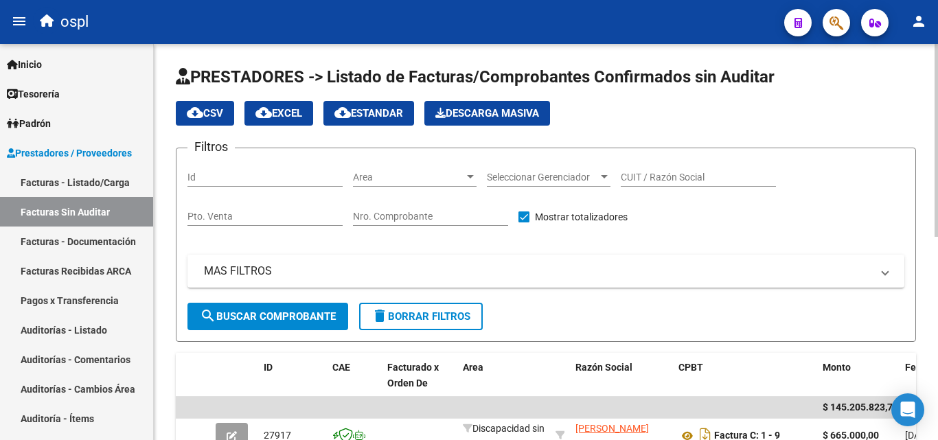
click at [380, 167] on div "Area Area" at bounding box center [415, 172] width 124 height 27
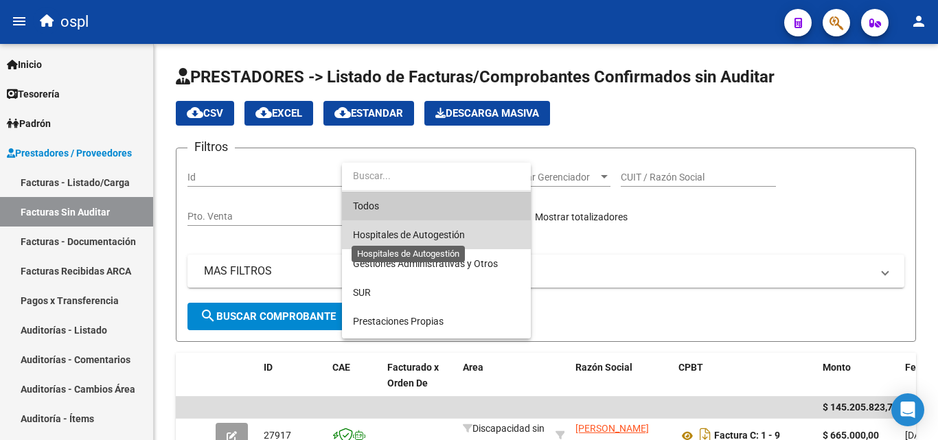
click at [441, 235] on span "Hospitales de Autogestión" at bounding box center [409, 234] width 112 height 11
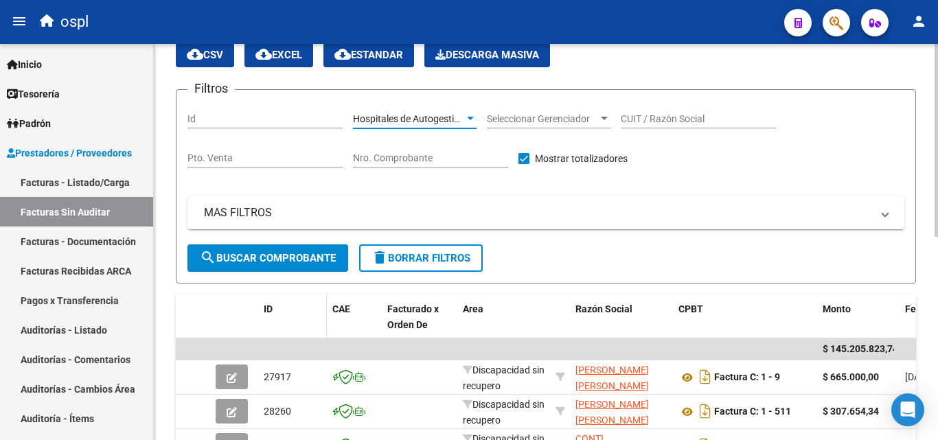
scroll to position [69, 0]
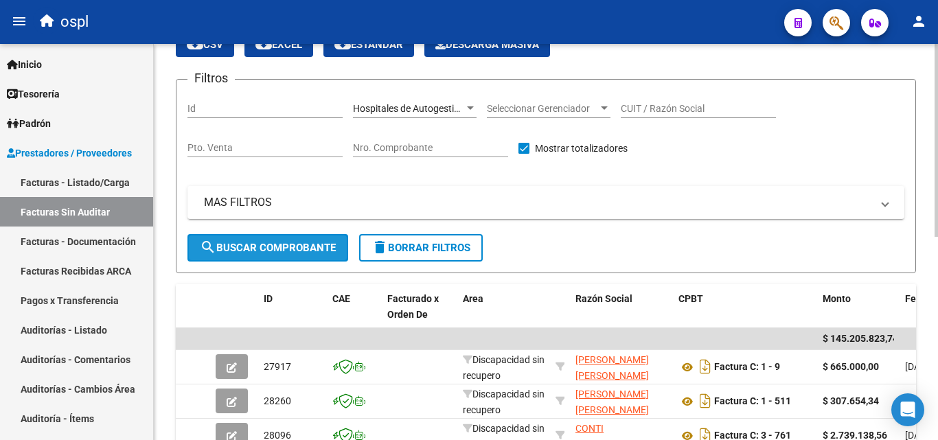
click at [312, 248] on span "search Buscar Comprobante" at bounding box center [268, 248] width 136 height 12
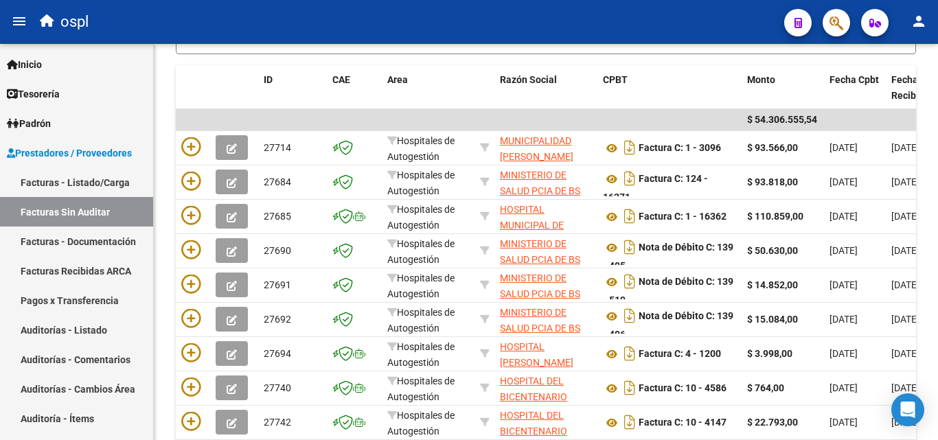
scroll to position [343, 0]
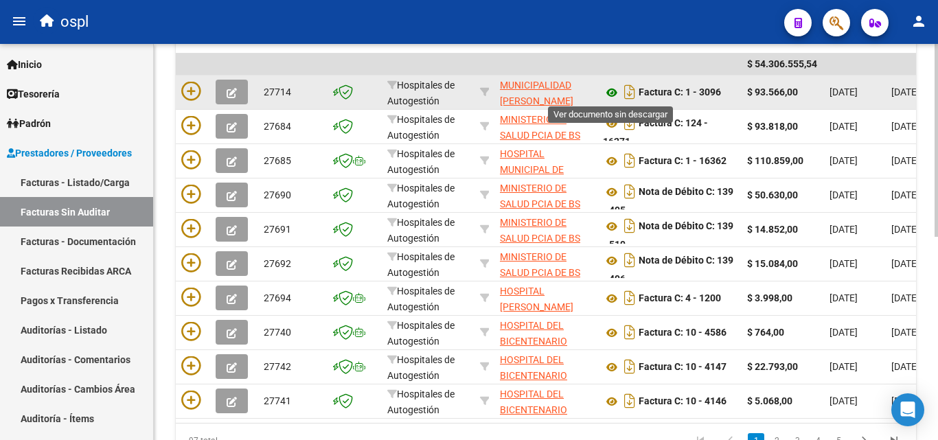
click at [615, 92] on icon at bounding box center [612, 92] width 18 height 16
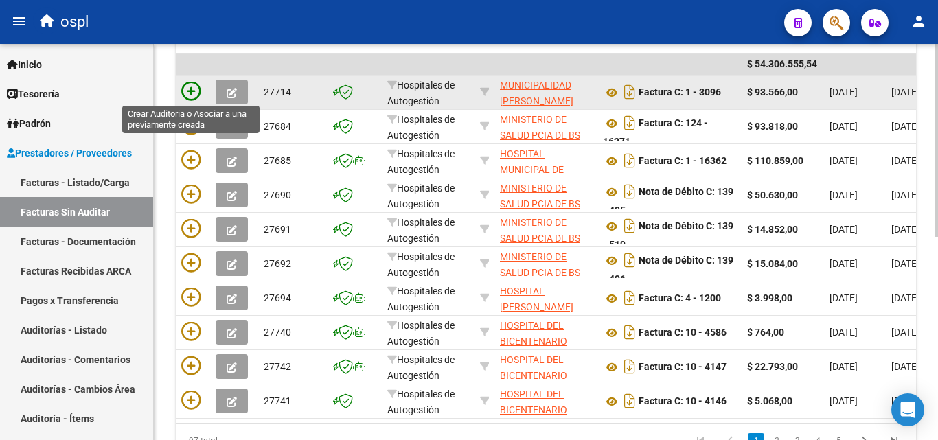
click at [189, 84] on icon at bounding box center [190, 91] width 19 height 19
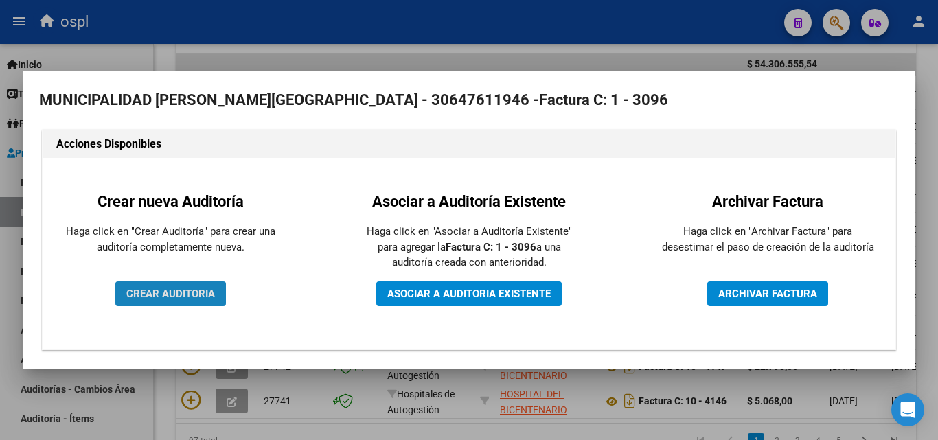
drag, startPoint x: 163, startPoint y: 300, endPoint x: 165, endPoint y: 290, distance: 9.8
click at [163, 299] on button "CREAR AUDITORIA" at bounding box center [170, 293] width 111 height 25
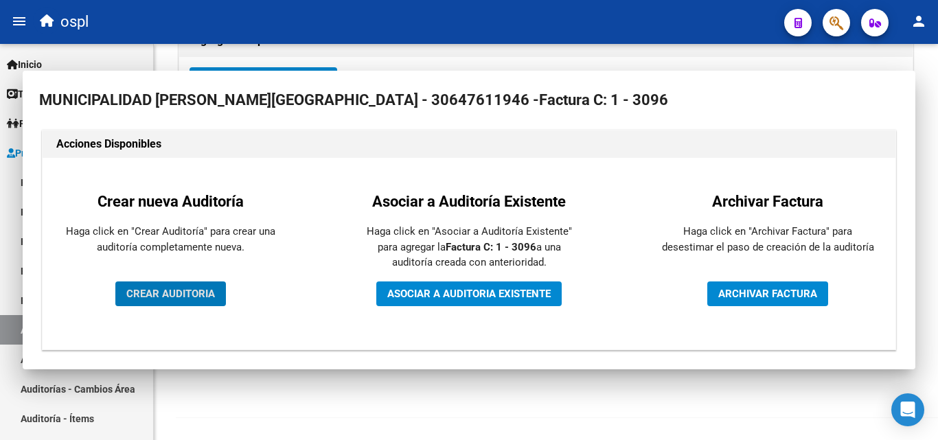
scroll to position [328, 0]
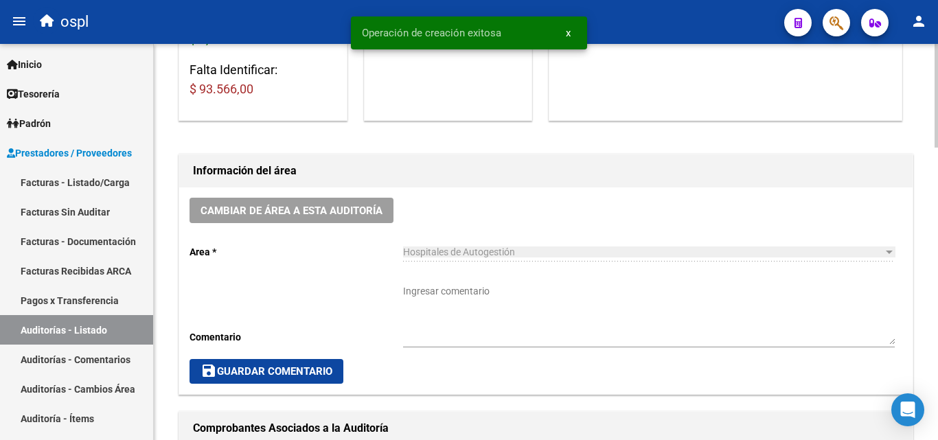
scroll to position [275, 0]
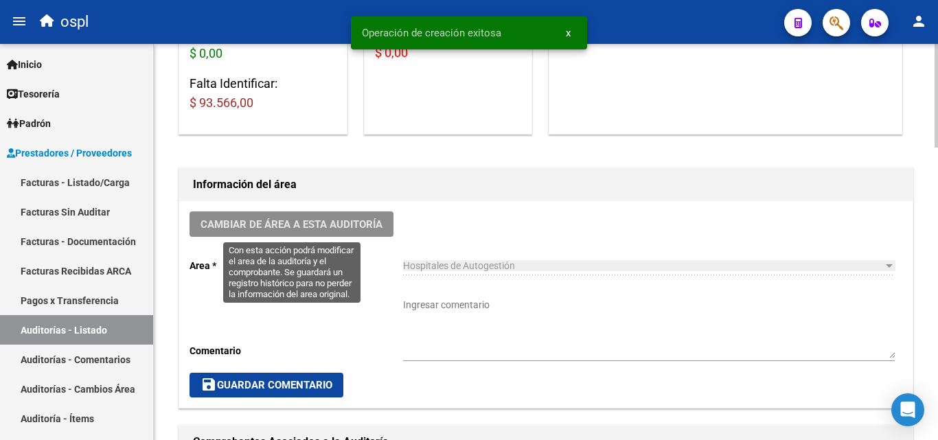
click at [363, 222] on span "Cambiar de área a esta auditoría" at bounding box center [291, 224] width 182 height 12
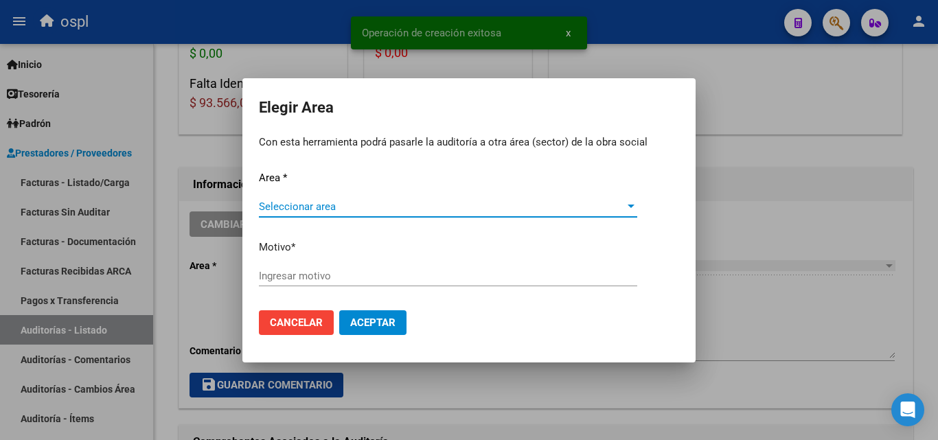
click at [324, 189] on div "Area * Seleccionar area Seleccionar area Motivo * Ingresar motivo" at bounding box center [469, 234] width 420 height 129
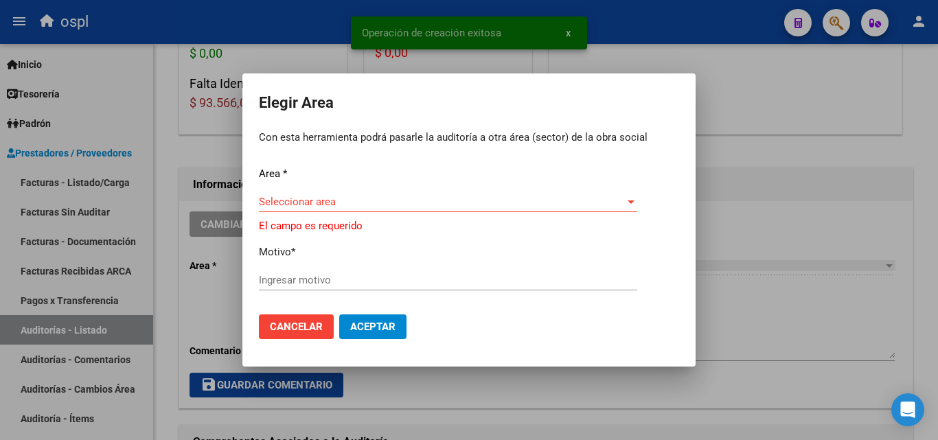
click at [325, 201] on span "Seleccionar area" at bounding box center [442, 202] width 366 height 12
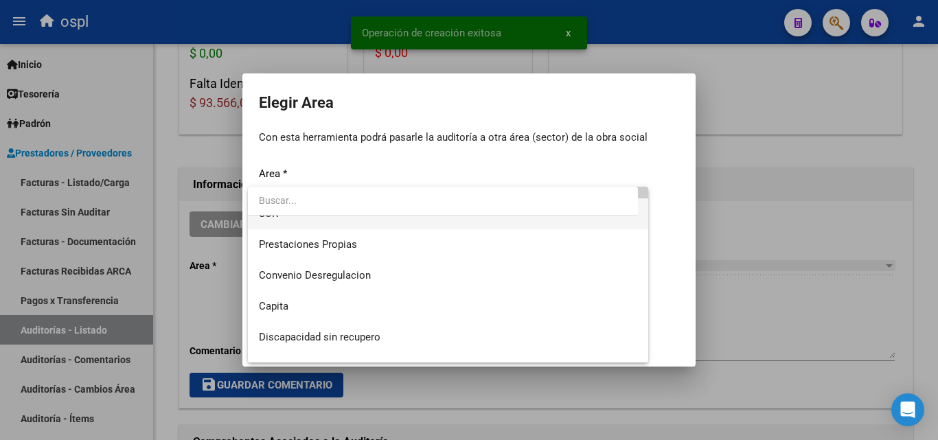
scroll to position [164, 0]
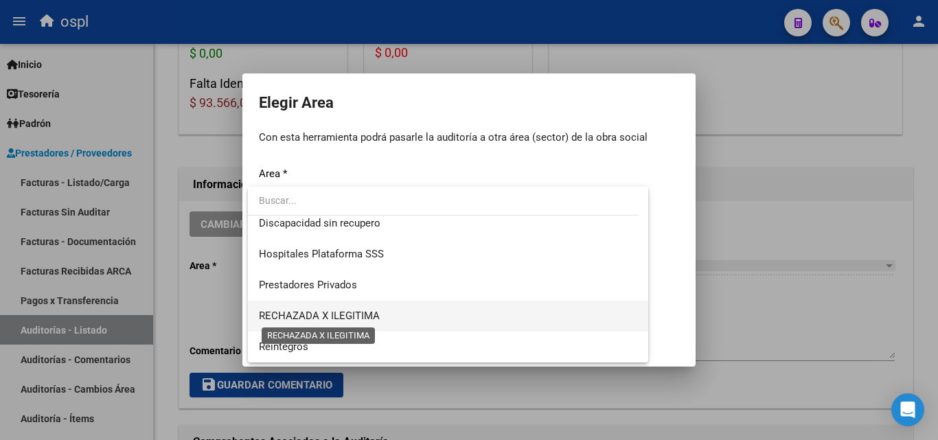
click at [368, 318] on span "RECHAZADA X ILEGITIMA" at bounding box center [319, 316] width 121 height 12
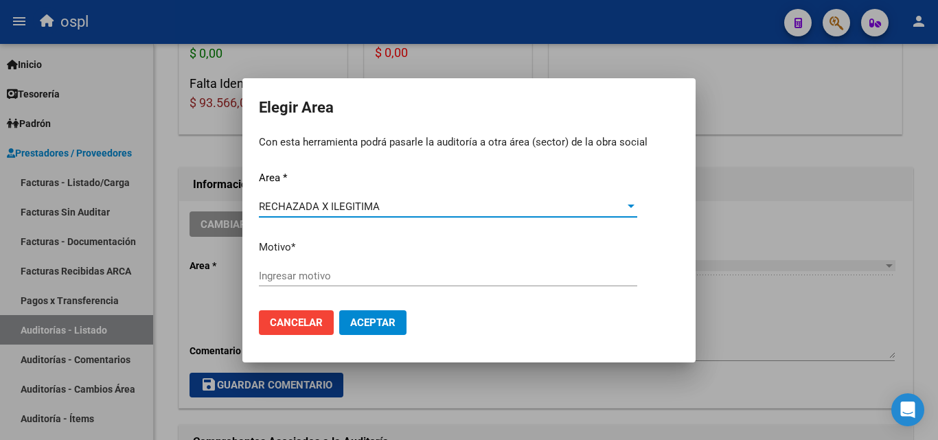
click at [313, 266] on div "Ingresar motivo" at bounding box center [448, 276] width 378 height 21
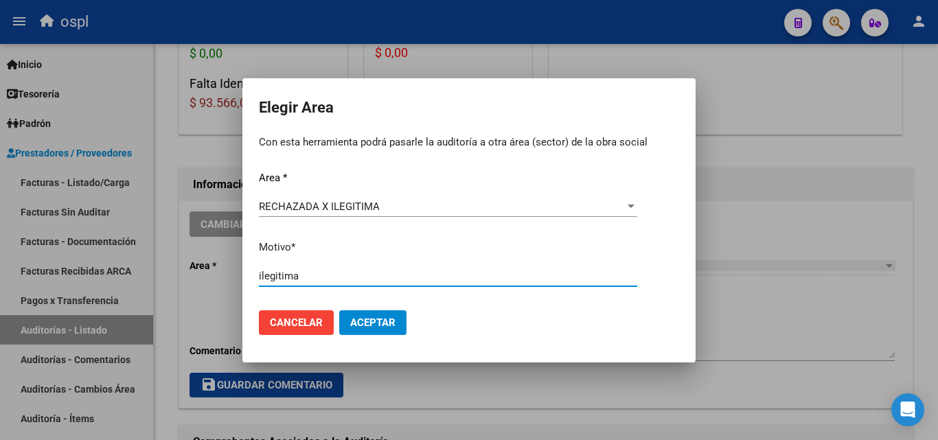
type input "ilegitima"
click at [371, 318] on span "Aceptar" at bounding box center [372, 322] width 45 height 12
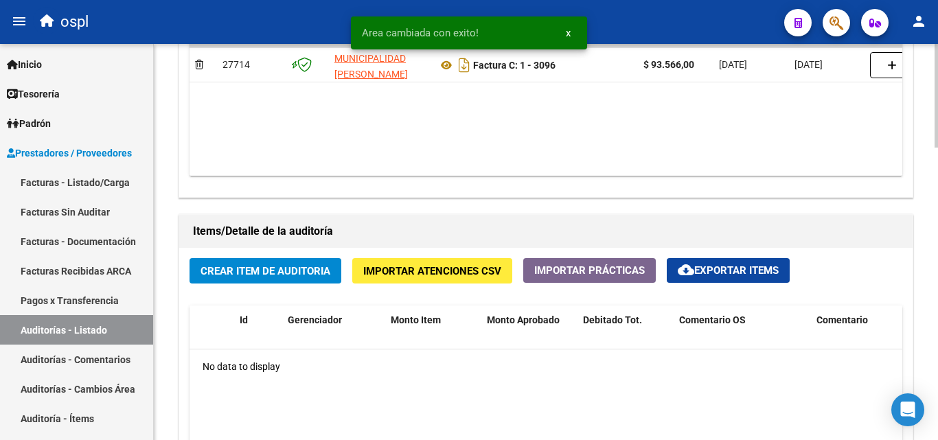
scroll to position [892, 0]
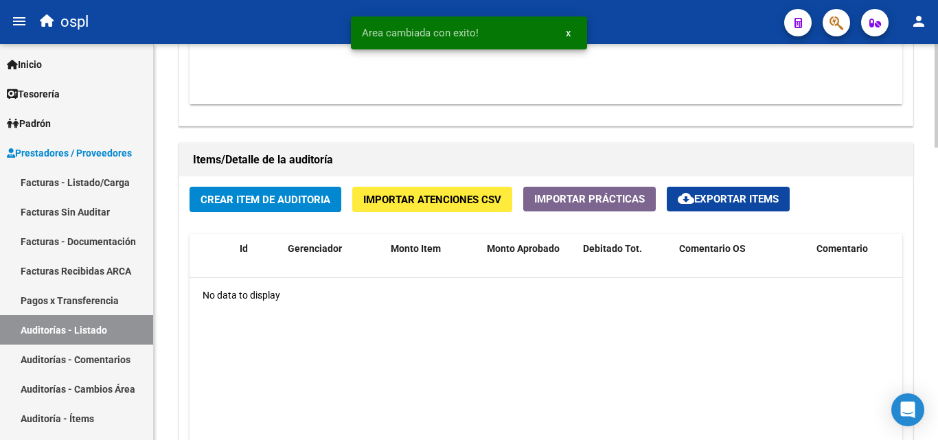
click at [257, 212] on button "Crear Item de Auditoria" at bounding box center [265, 199] width 152 height 25
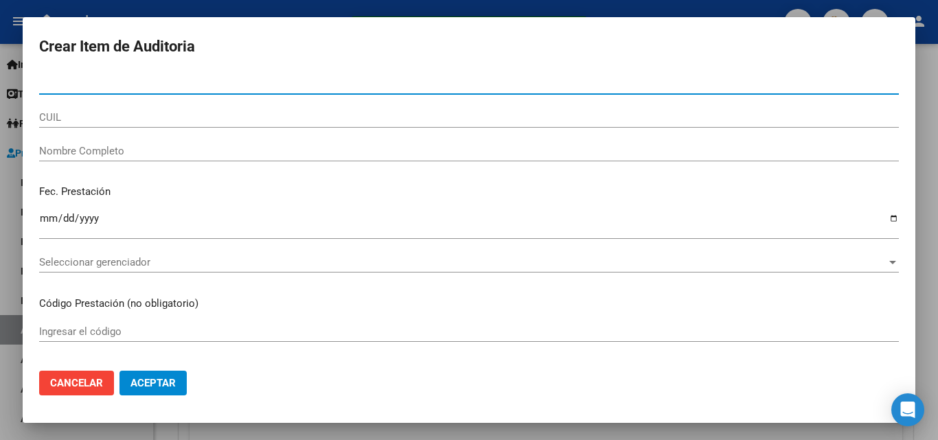
click at [82, 146] on input "Nombre Completo" at bounding box center [468, 151] width 859 height 12
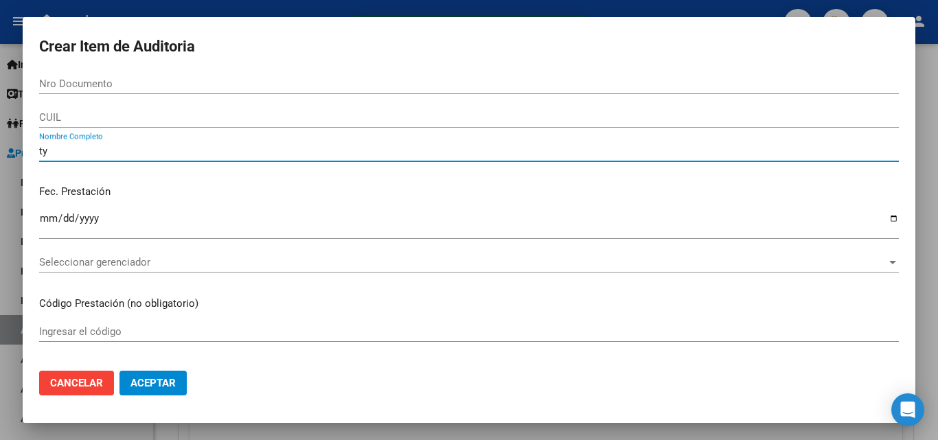
type input "t"
type input "todos"
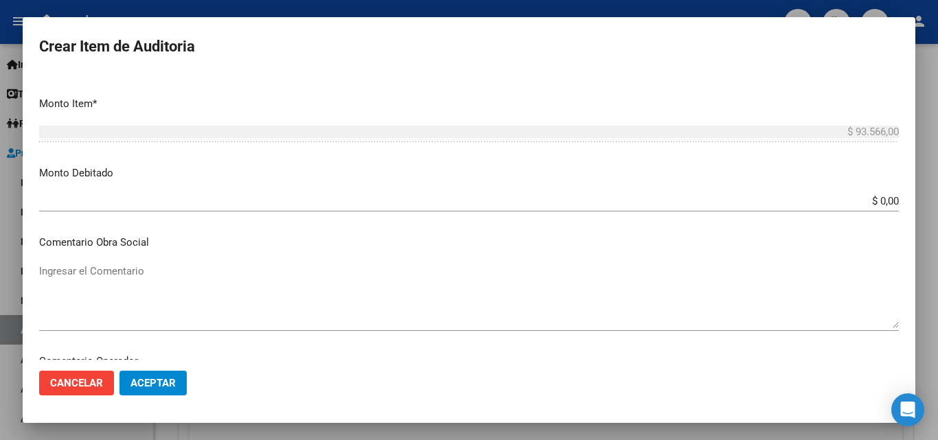
scroll to position [412, 0]
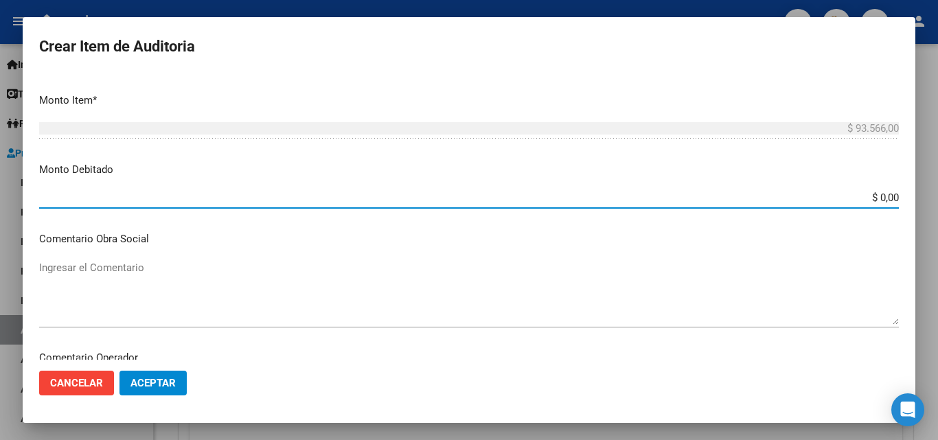
drag, startPoint x: 896, startPoint y: 198, endPoint x: 903, endPoint y: 198, distance: 7.5
click at [903, 198] on mat-dialog-content "Nro Documento CUIL todos Nombre Completo Fec. Prestación Ingresar la fecha Sele…" at bounding box center [469, 216] width 892 height 286
type input "$ 93.566,00"
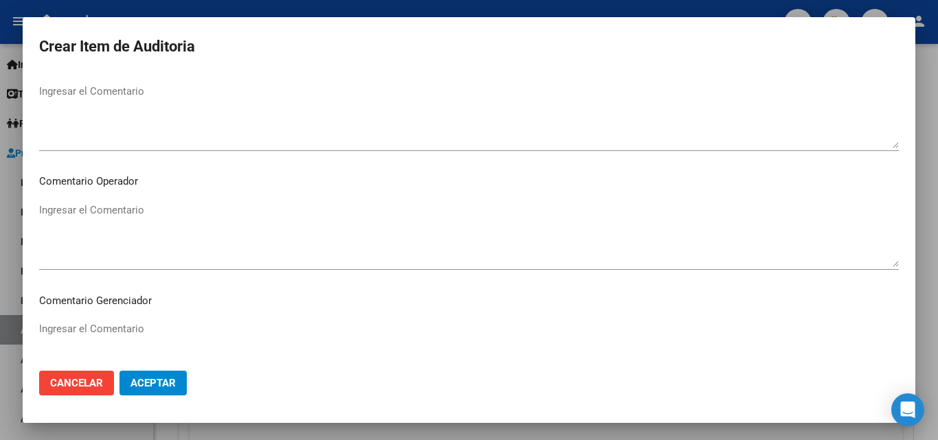
scroll to position [618, 0]
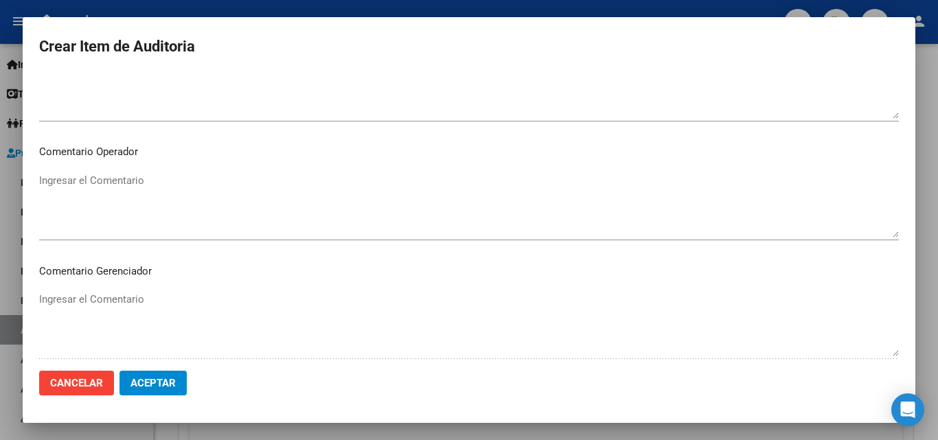
click at [239, 258] on mat-dialog-content "Nro Documento CUIL todos Nombre Completo Fec. Prestación Ingresar la fecha Sele…" at bounding box center [469, 216] width 892 height 286
click at [189, 194] on textarea "Ingresar el Comentario" at bounding box center [468, 205] width 859 height 65
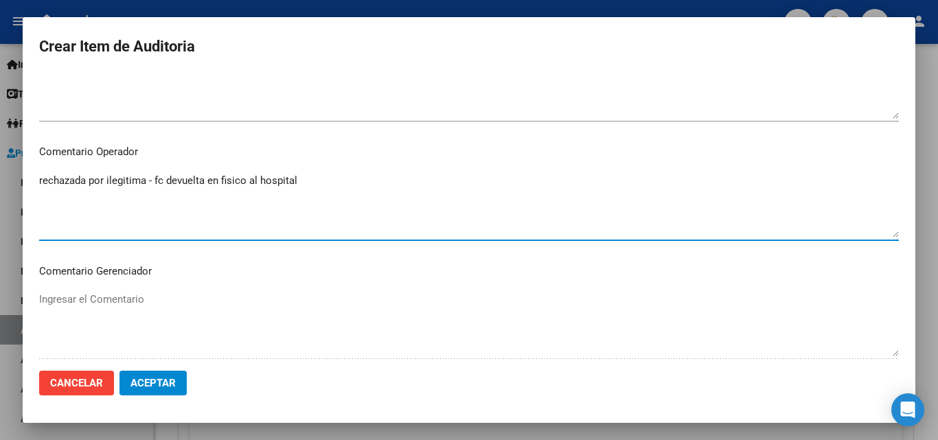
type textarea "rechazada por ilegitima - fc devuelta en fisico al hospital"
click at [146, 382] on span "Aceptar" at bounding box center [152, 383] width 45 height 12
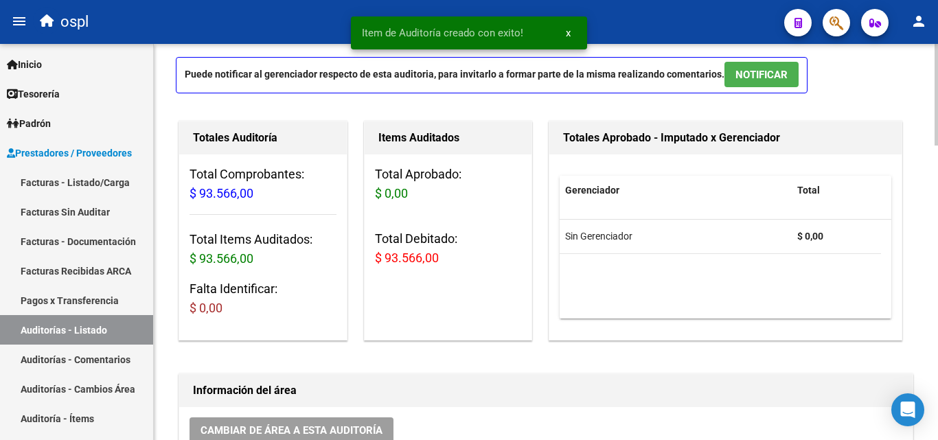
scroll to position [0, 0]
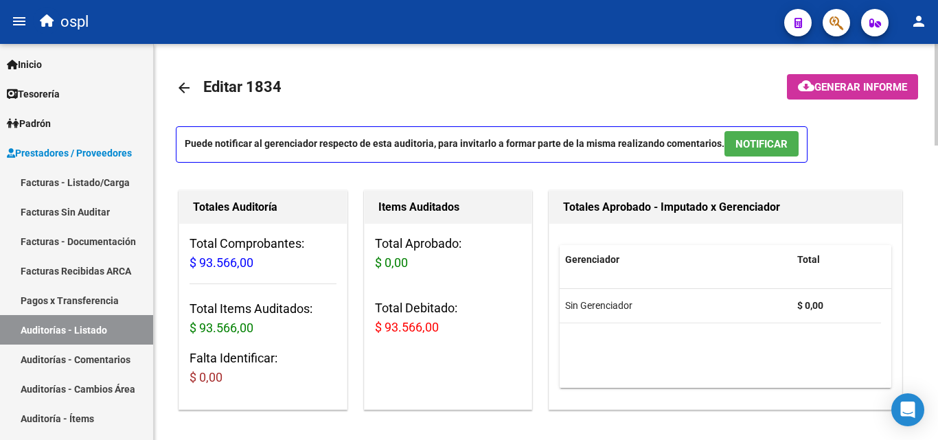
click at [181, 84] on mat-icon "arrow_back" at bounding box center [184, 88] width 16 height 16
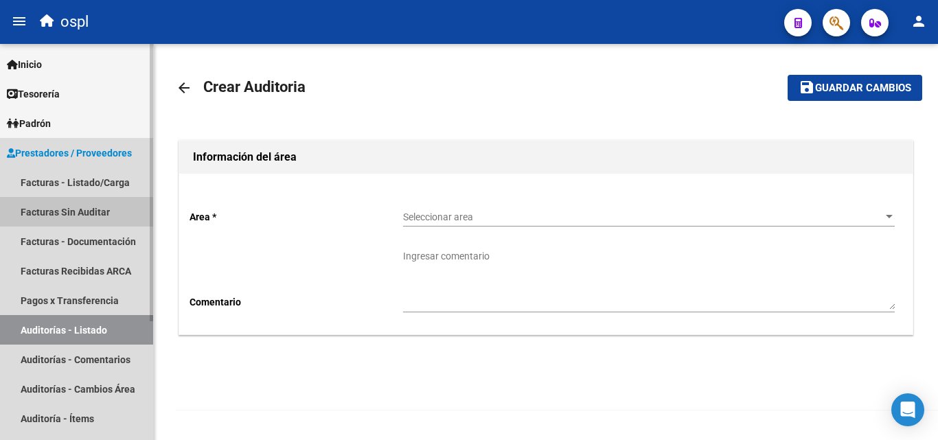
click at [65, 215] on link "Facturas Sin Auditar" at bounding box center [76, 212] width 153 height 30
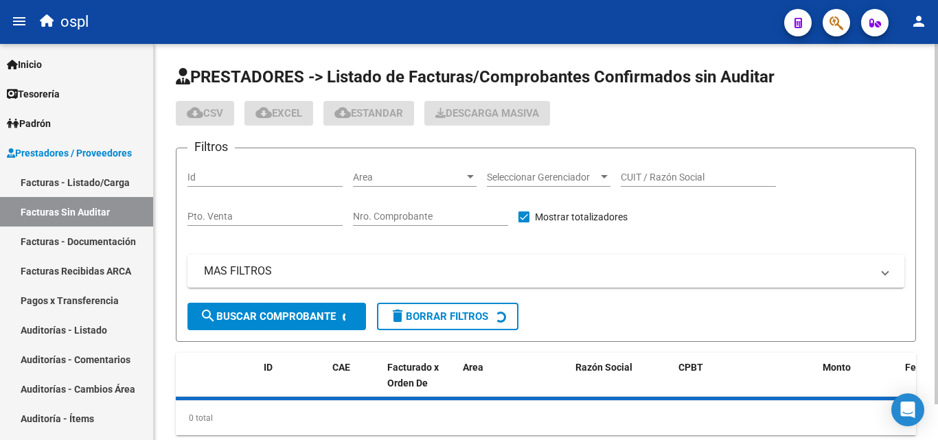
click at [434, 180] on span "Area" at bounding box center [408, 178] width 111 height 12
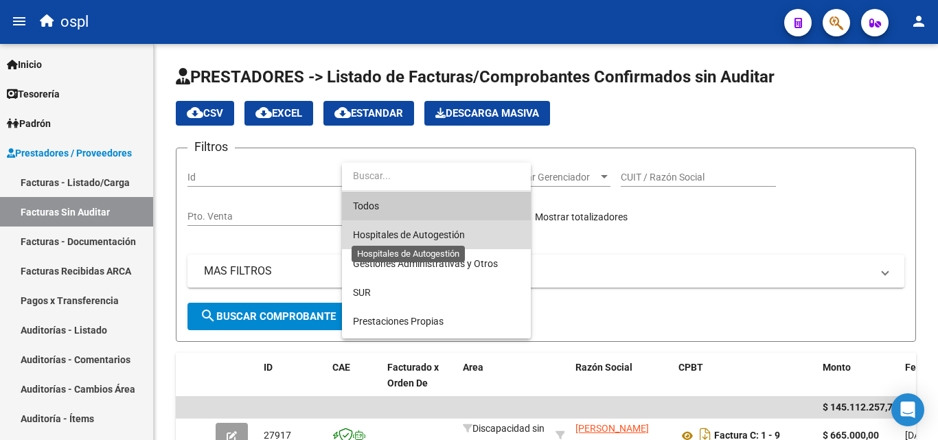
click at [438, 237] on span "Hospitales de Autogestión" at bounding box center [409, 234] width 112 height 11
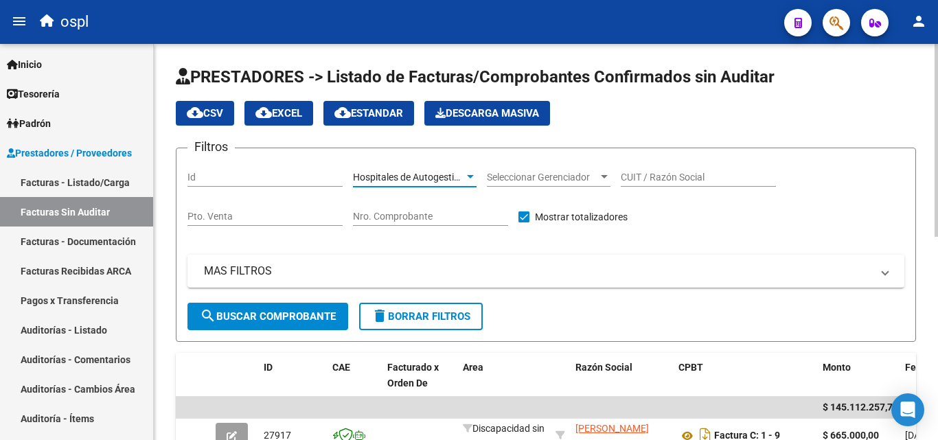
click at [316, 316] on span "search Buscar Comprobante" at bounding box center [268, 316] width 136 height 12
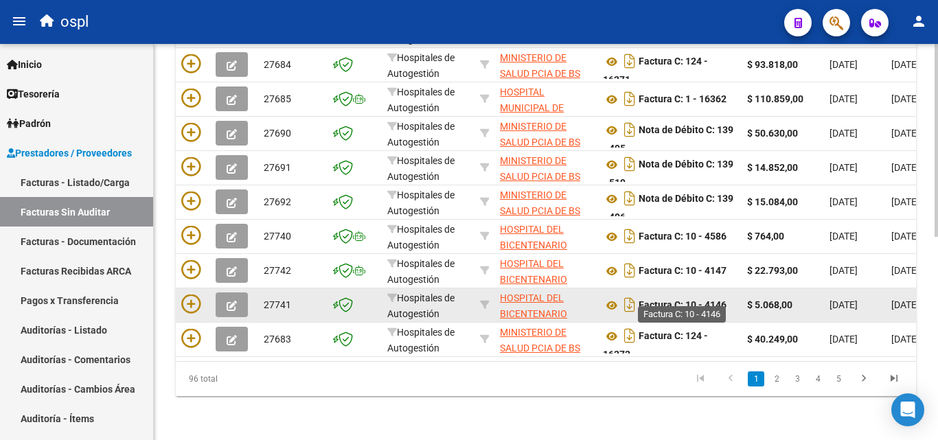
scroll to position [347, 0]
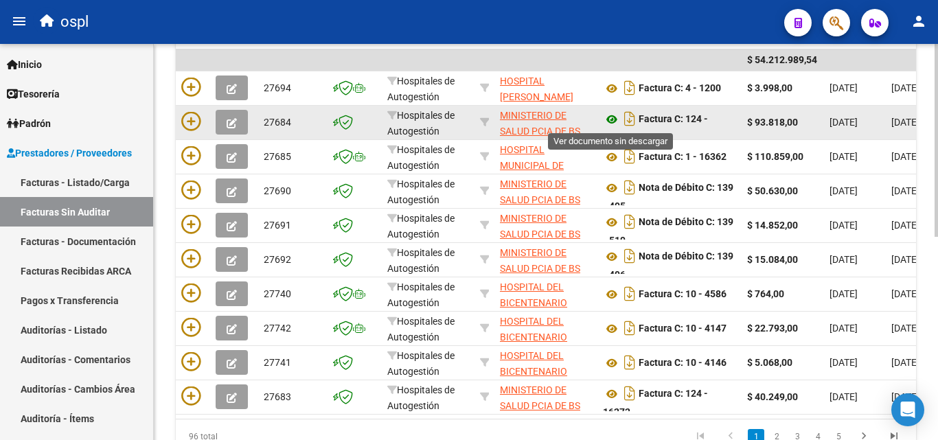
click at [607, 115] on icon at bounding box center [612, 119] width 18 height 16
click at [200, 111] on datatable-body-cell at bounding box center [193, 123] width 34 height 34
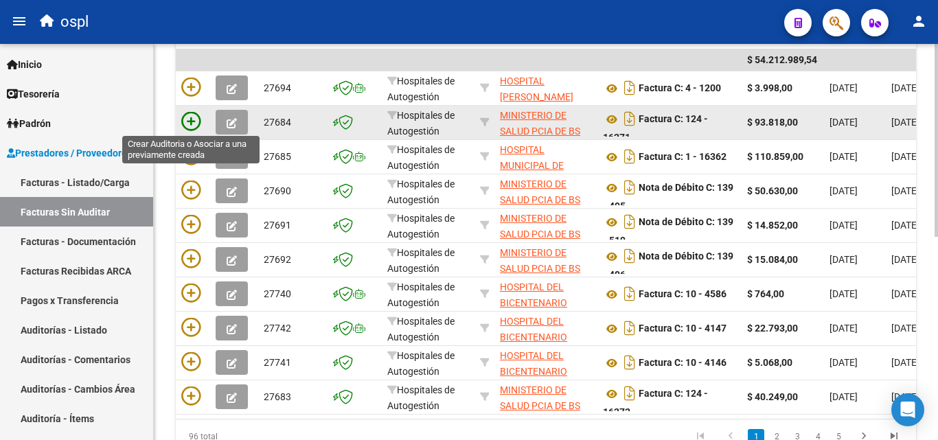
click at [183, 117] on icon at bounding box center [190, 121] width 19 height 19
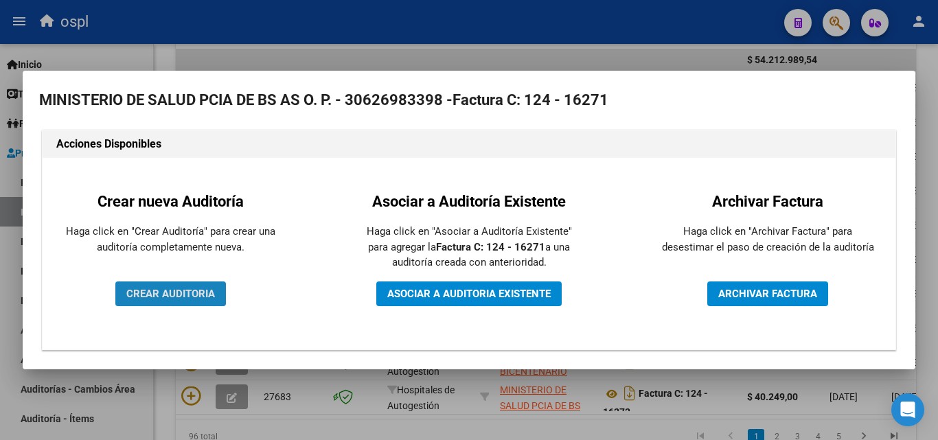
click at [174, 294] on span "CREAR AUDITORIA" at bounding box center [170, 294] width 89 height 12
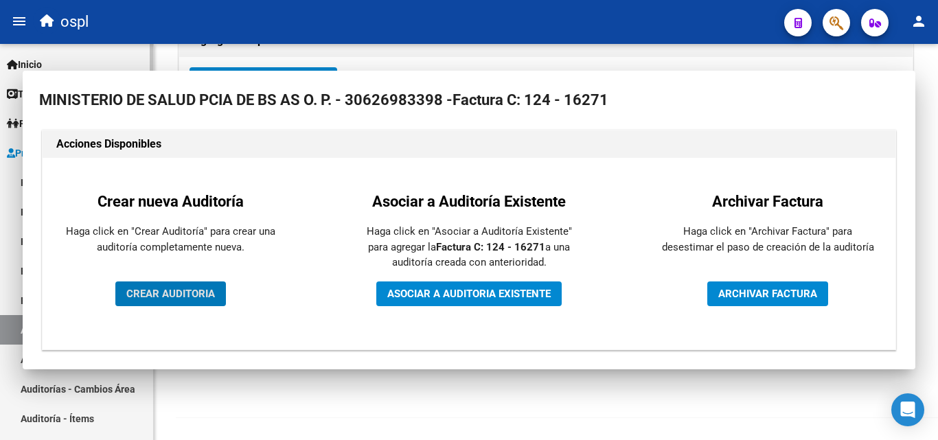
scroll to position [328, 0]
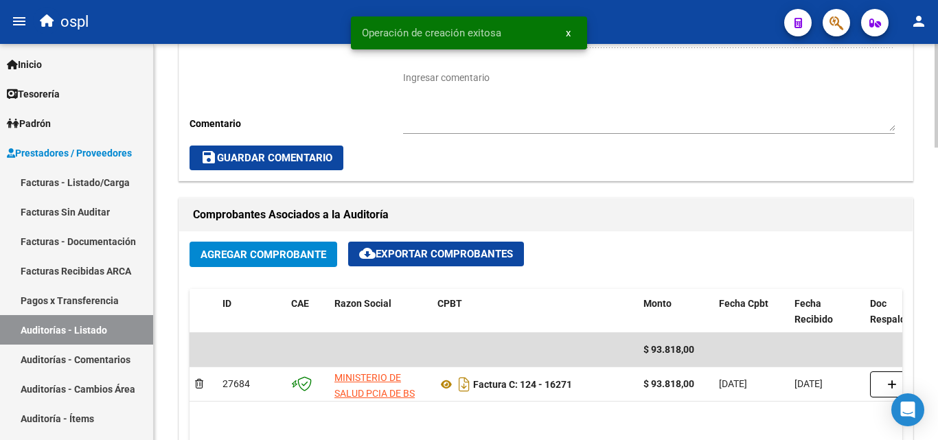
scroll to position [412, 0]
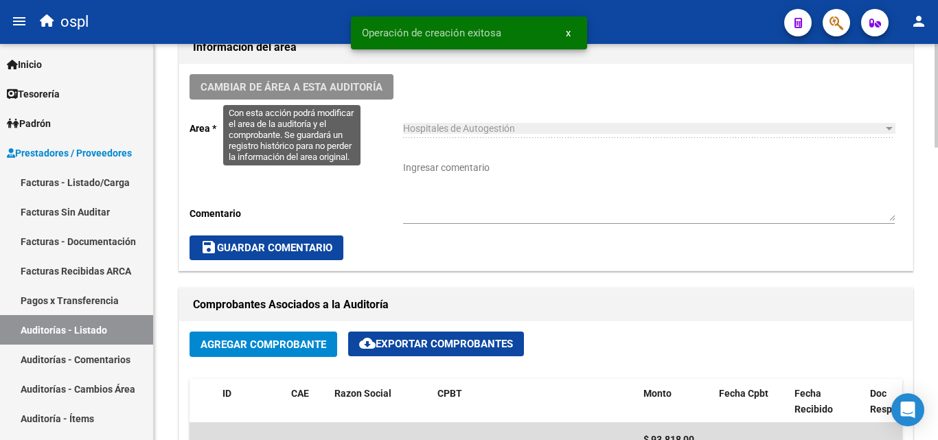
click at [342, 82] on span "Cambiar de área a esta auditoría" at bounding box center [291, 87] width 182 height 12
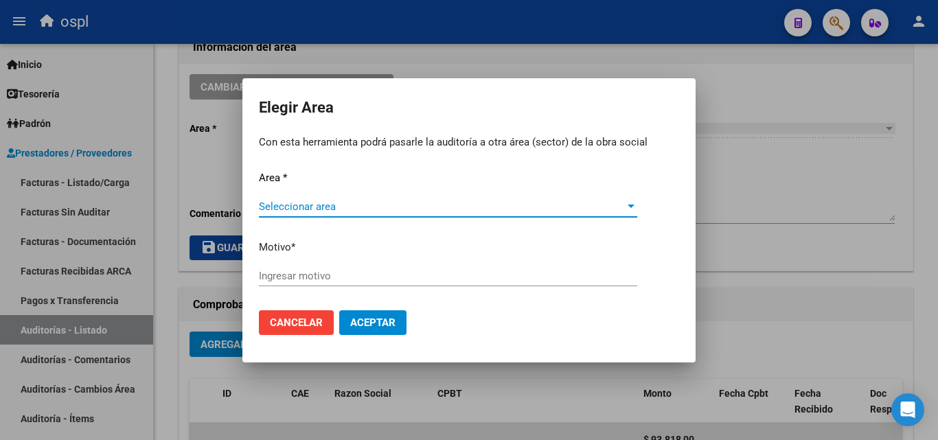
click at [303, 197] on div "Seleccionar area Seleccionar area" at bounding box center [448, 206] width 378 height 21
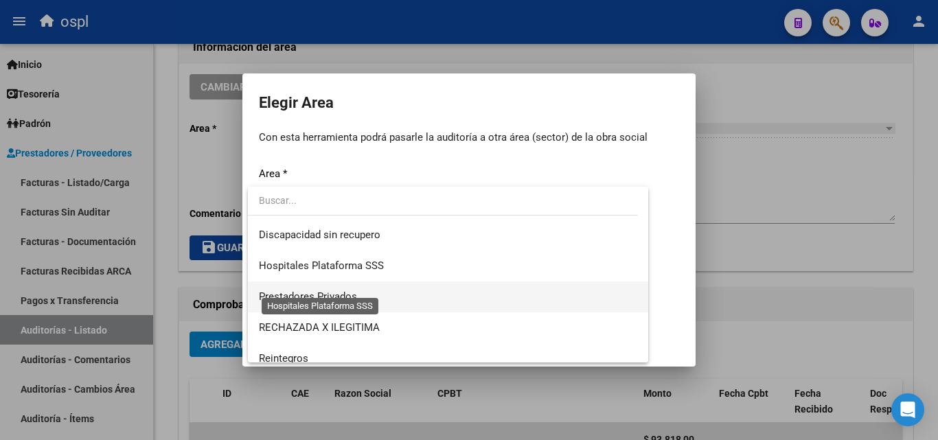
scroll to position [164, 0]
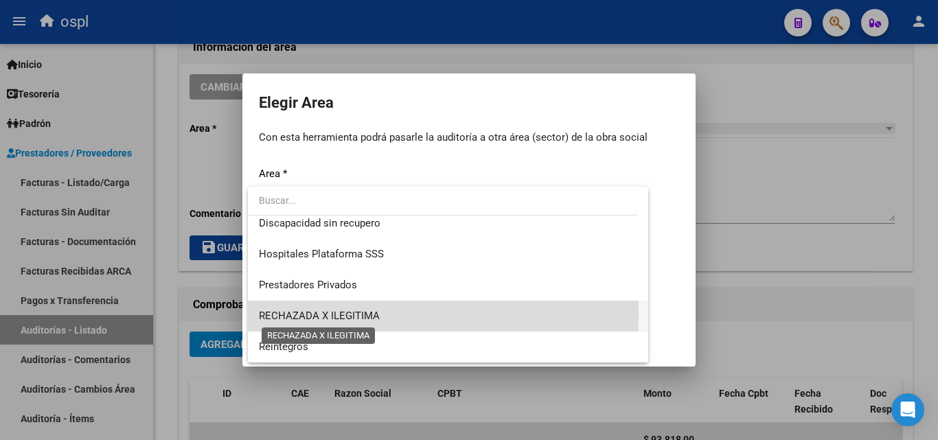
click at [356, 315] on span "RECHAZADA X ILEGITIMA" at bounding box center [319, 316] width 121 height 12
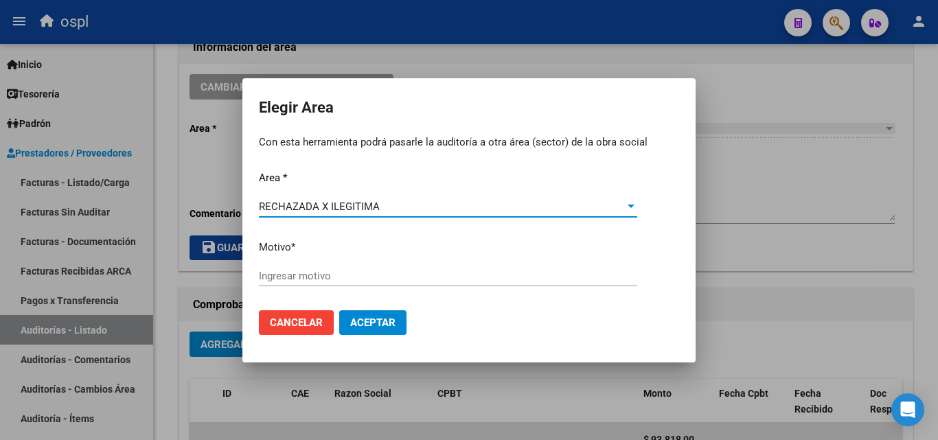
click at [321, 274] on input "Ingresar motivo" at bounding box center [448, 276] width 378 height 12
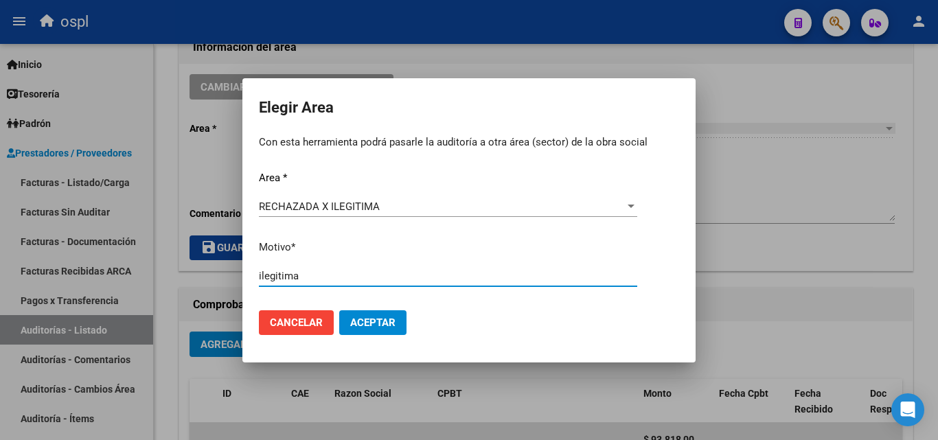
type input "ilegitima"
click at [380, 325] on span "Aceptar" at bounding box center [372, 322] width 45 height 12
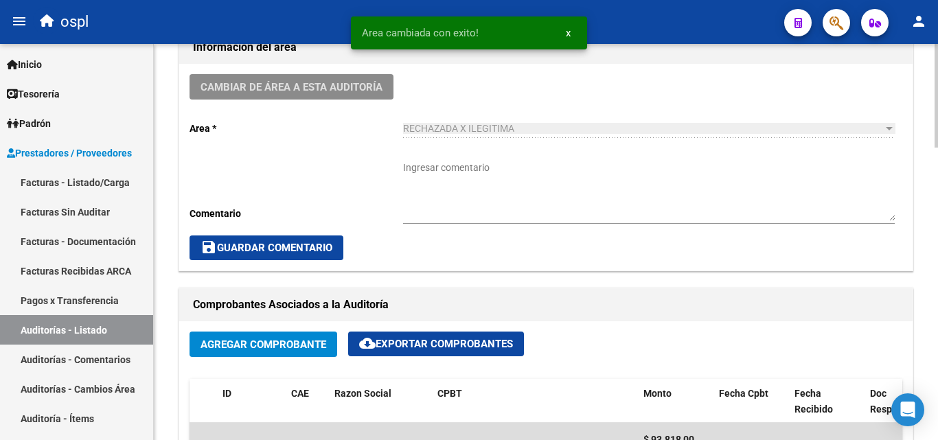
scroll to position [824, 0]
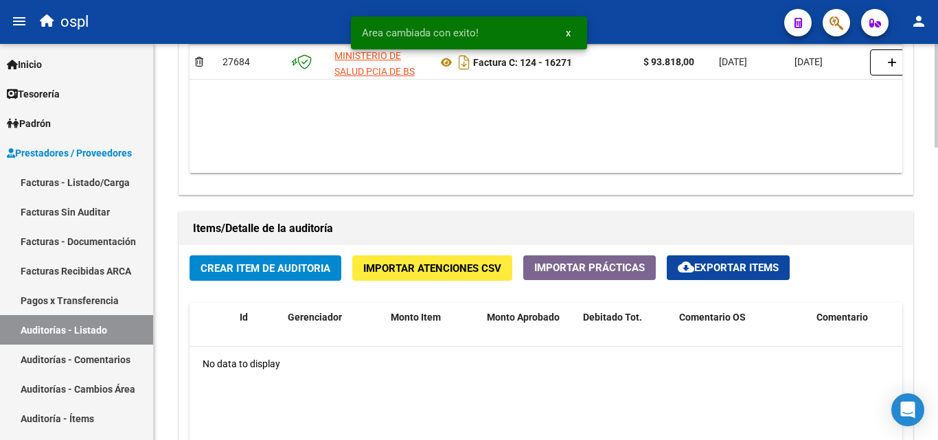
click at [293, 277] on button "Crear Item de Auditoria" at bounding box center [265, 267] width 152 height 25
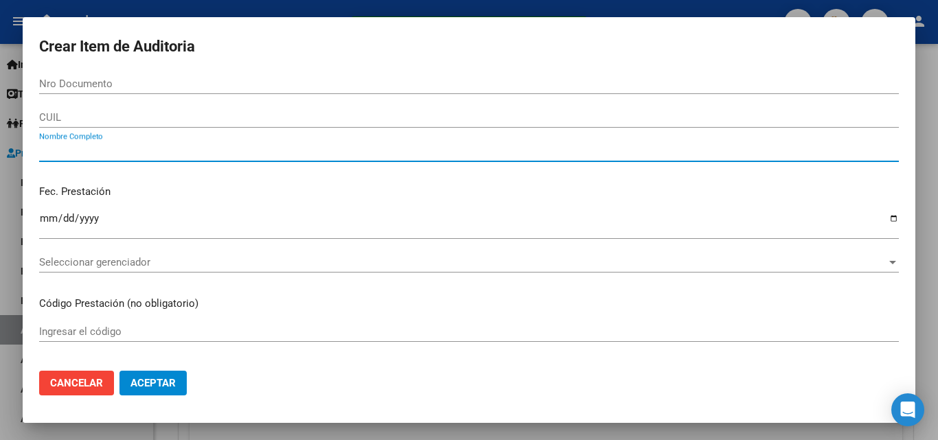
click at [76, 149] on input "Nombre Completo" at bounding box center [468, 151] width 859 height 12
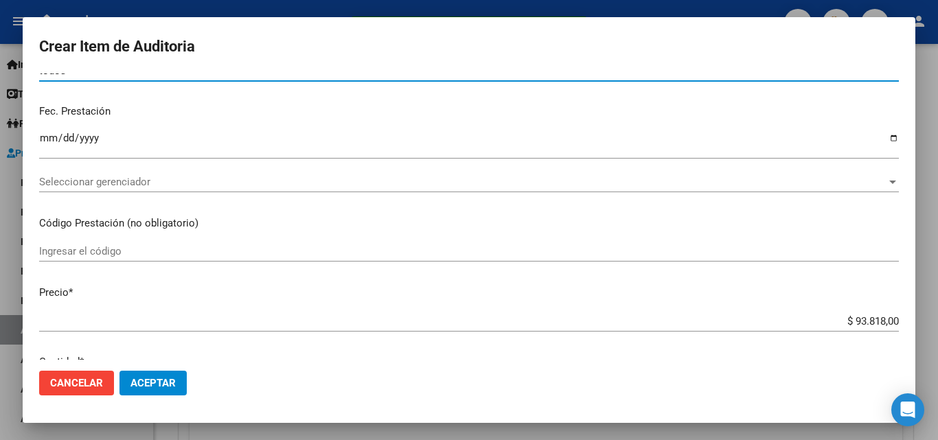
scroll to position [275, 0]
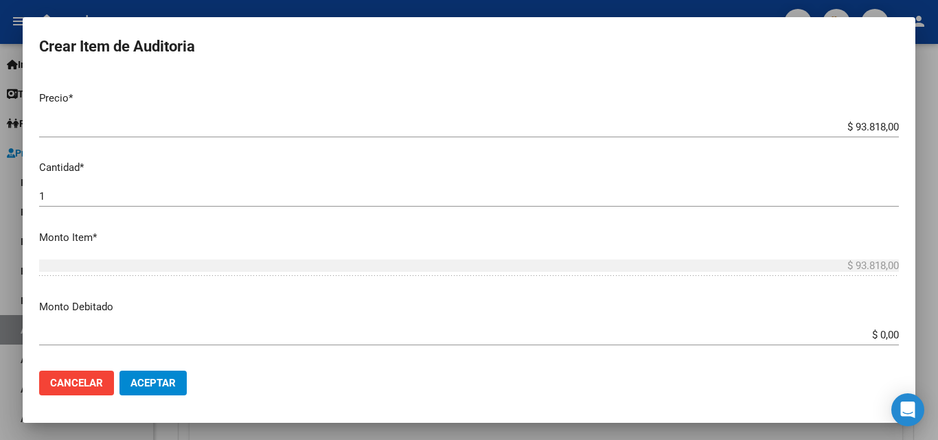
type input "todos"
click at [892, 340] on app-form-text-field "Monto Debitado $ 0,00 Ingresar el monto" at bounding box center [474, 320] width 870 height 43
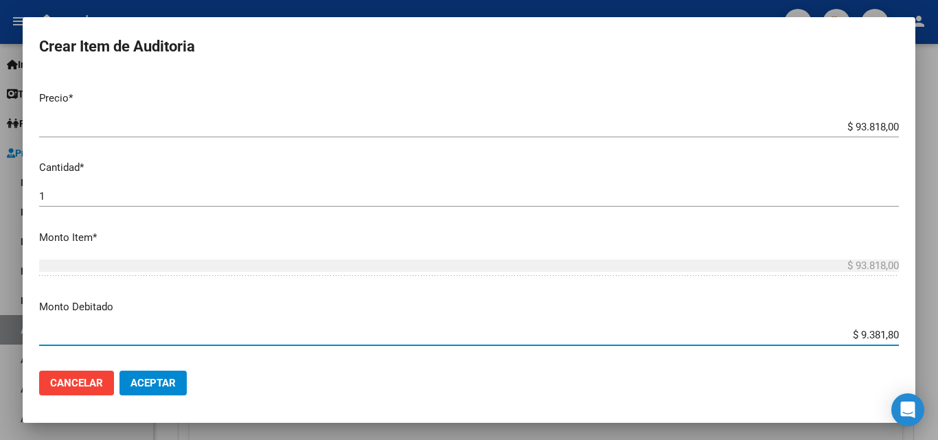
type input "$ 93.818,00"
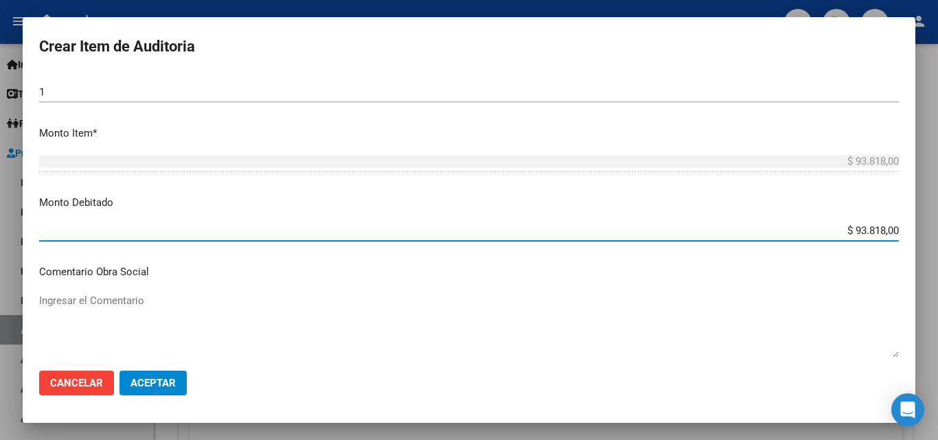
scroll to position [549, 0]
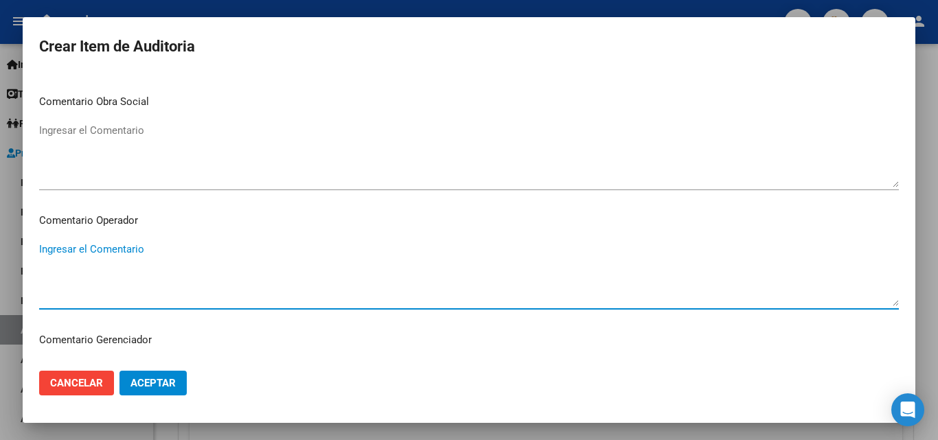
click at [168, 244] on textarea "Ingresar el Comentario" at bounding box center [468, 274] width 859 height 65
click at [208, 248] on textarea "rechazada por ilegitima - fc devuelta al hospital" at bounding box center [468, 274] width 859 height 65
type textarea "rechazada por ilegitima - fc devuelta en fisico al hospital"
click at [150, 373] on button "Aceptar" at bounding box center [152, 383] width 67 height 25
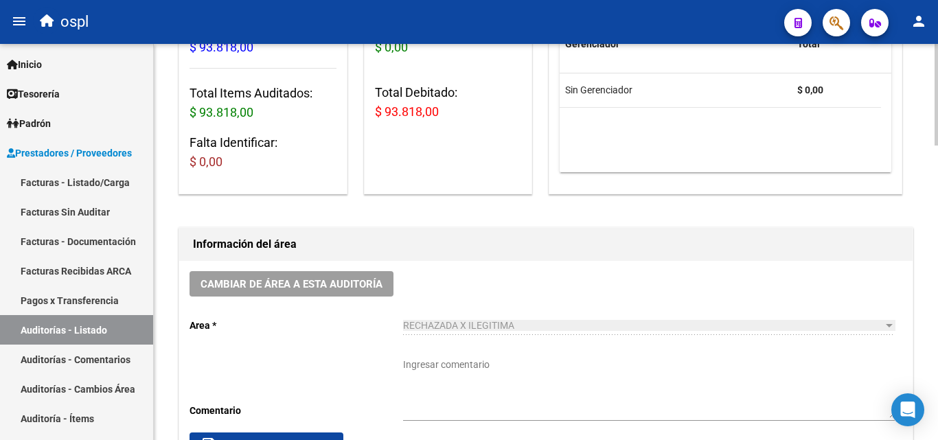
scroll to position [0, 0]
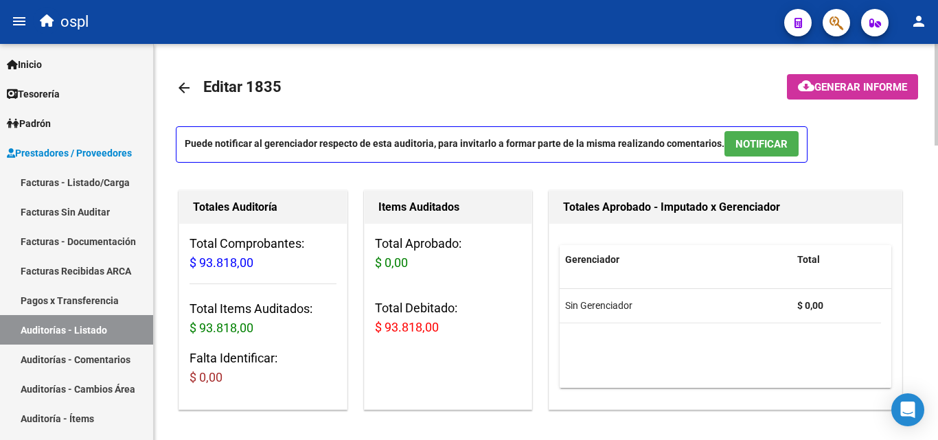
click at [185, 90] on mat-icon "arrow_back" at bounding box center [184, 88] width 16 height 16
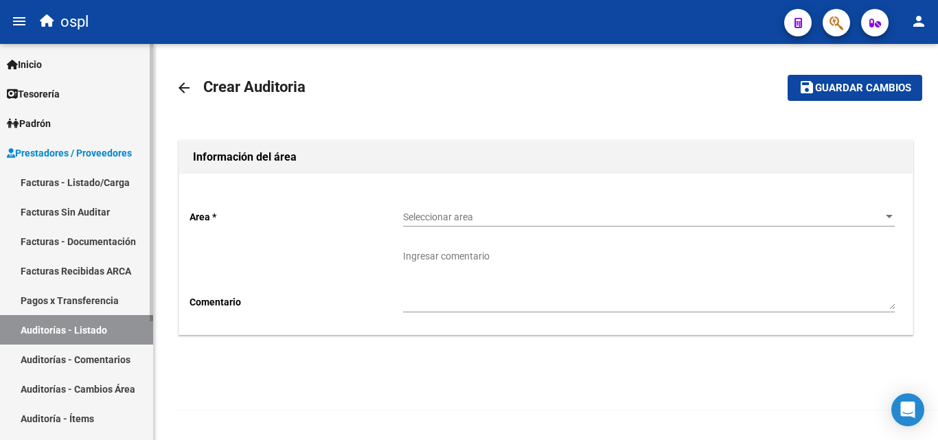
click at [97, 179] on link "Facturas - Listado/Carga" at bounding box center [76, 182] width 153 height 30
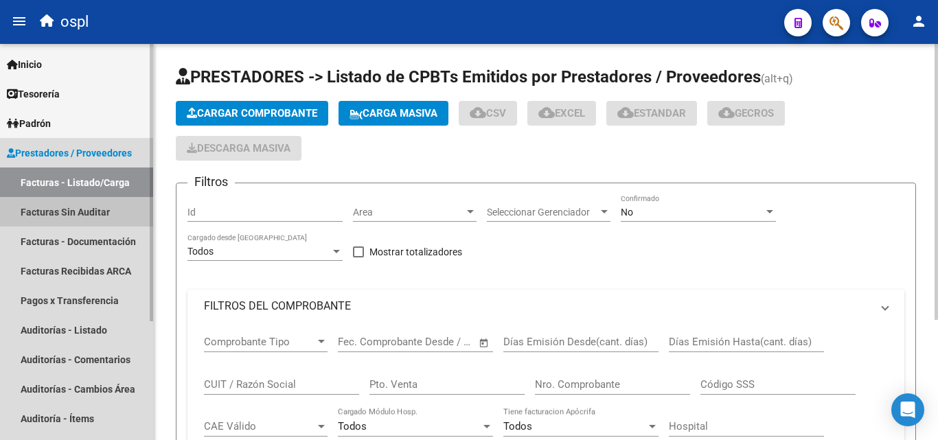
click at [110, 209] on link "Facturas Sin Auditar" at bounding box center [76, 212] width 153 height 30
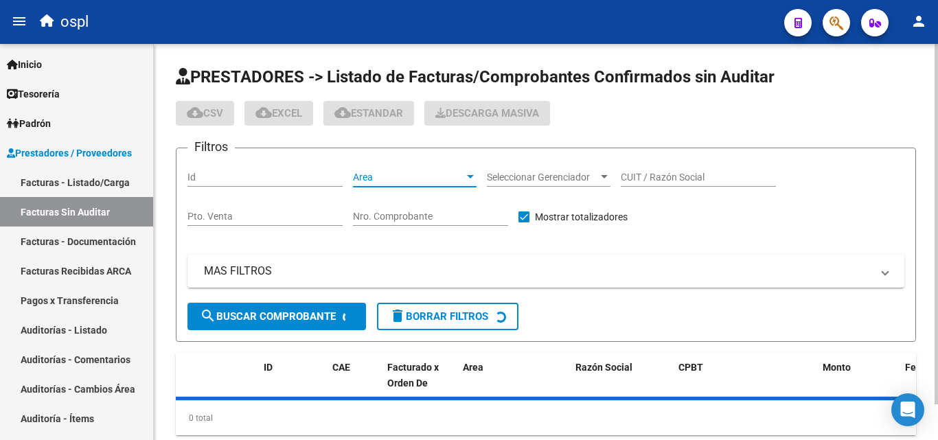
click at [423, 176] on span "Area" at bounding box center [408, 178] width 111 height 12
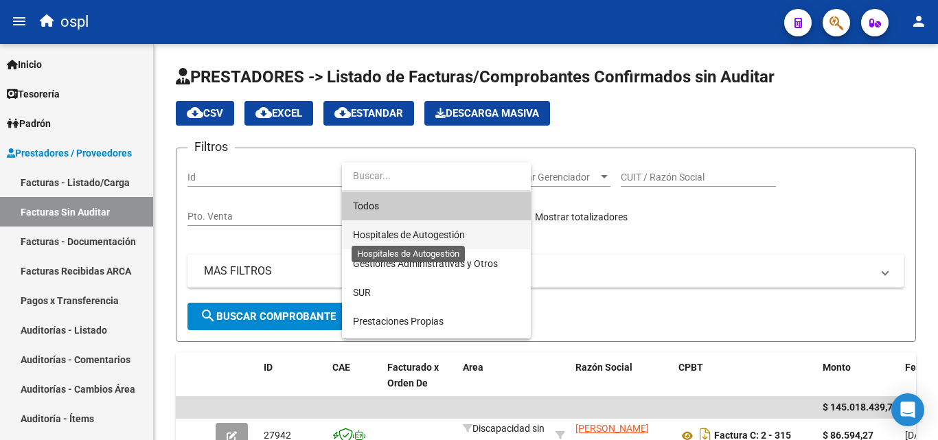
click at [420, 236] on span "Hospitales de Autogestión" at bounding box center [409, 234] width 112 height 11
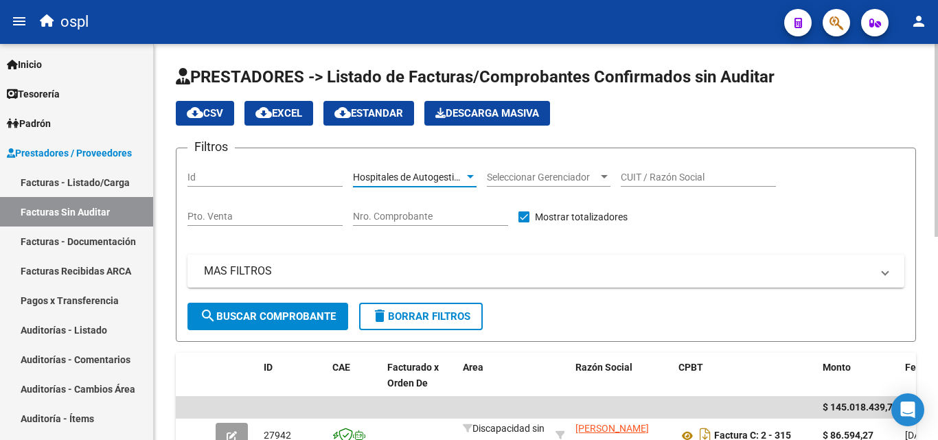
click at [283, 317] on span "search Buscar Comprobante" at bounding box center [268, 316] width 136 height 12
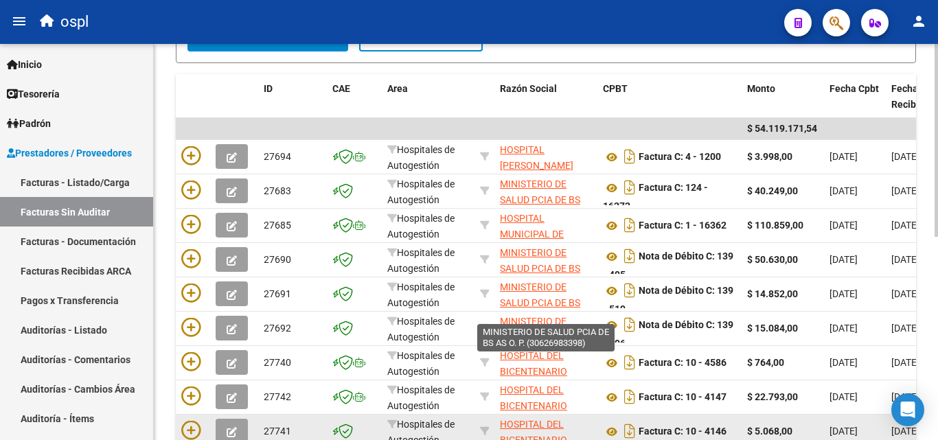
scroll to position [210, 0]
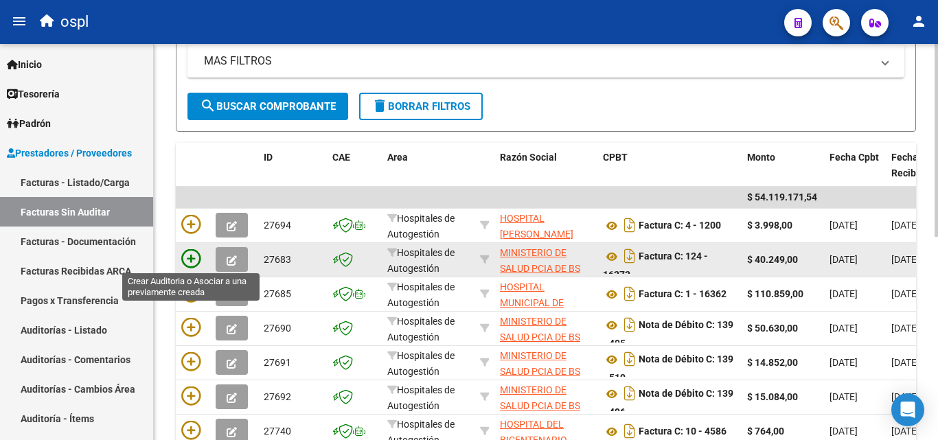
click at [196, 261] on icon at bounding box center [190, 258] width 19 height 19
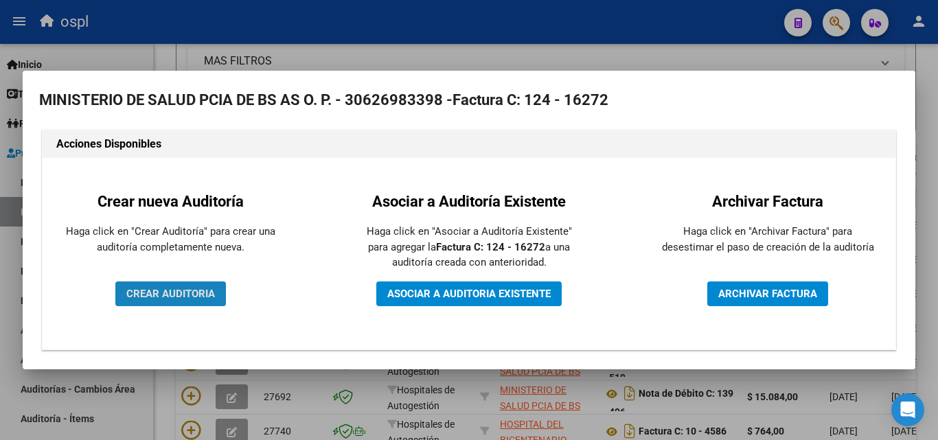
click at [173, 281] on button "CREAR AUDITORIA" at bounding box center [170, 293] width 111 height 25
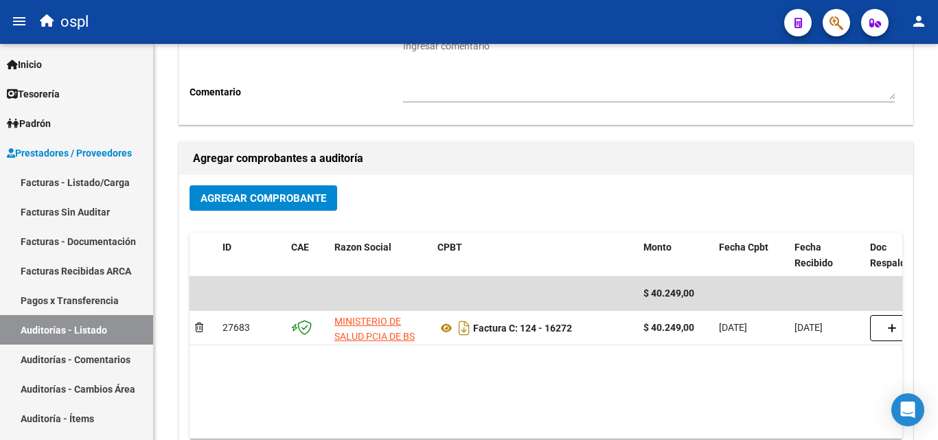
click at [174, 297] on div "arrow_back Crear Auditoria save Guardar cambios Información del área Area * Hos…" at bounding box center [546, 196] width 784 height 724
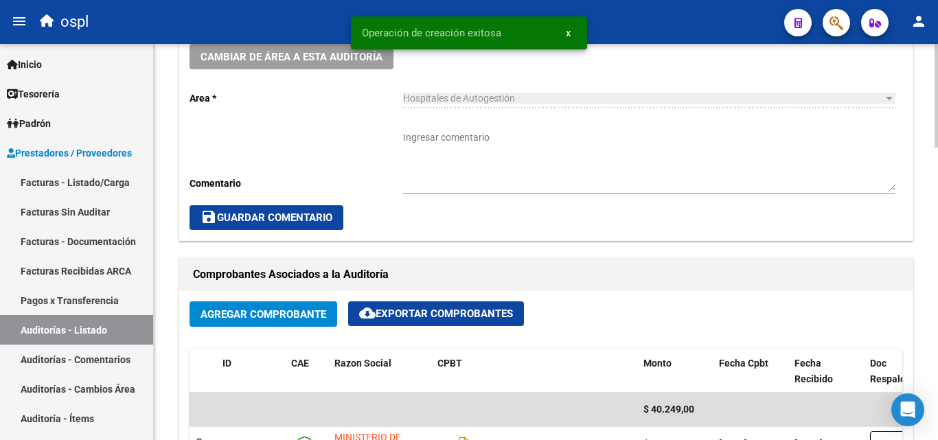
scroll to position [412, 0]
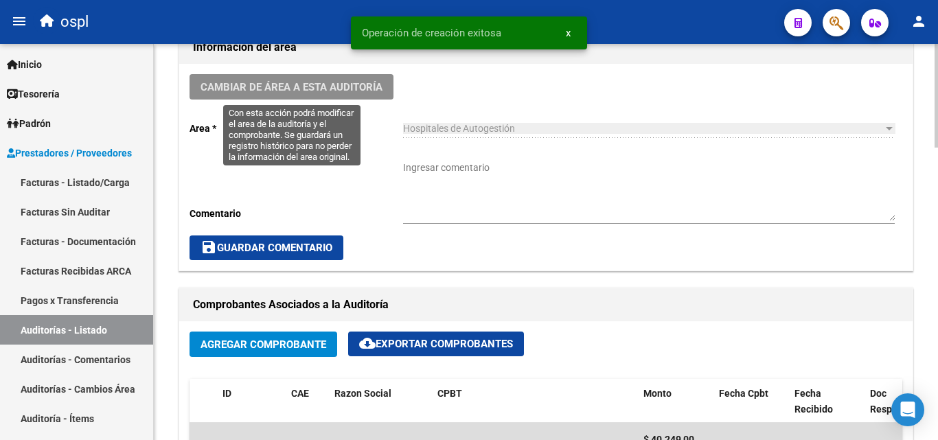
click at [335, 91] on span "Cambiar de área a esta auditoría" at bounding box center [291, 87] width 182 height 12
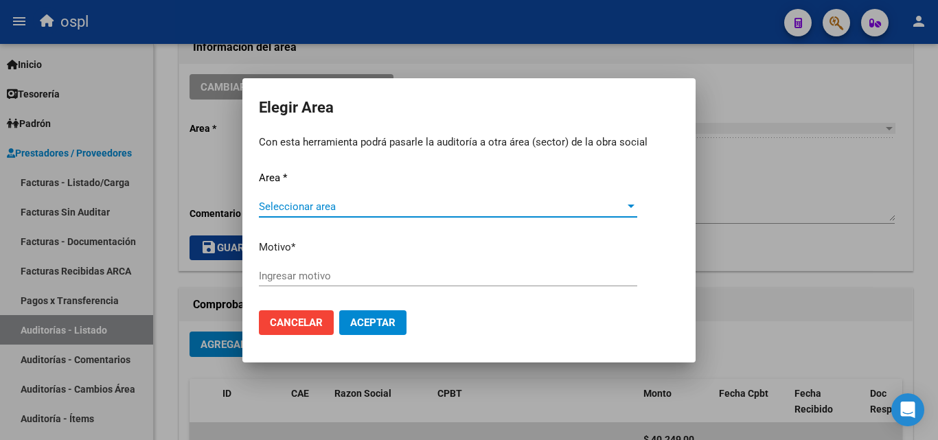
click at [294, 207] on span "Seleccionar area" at bounding box center [442, 206] width 366 height 12
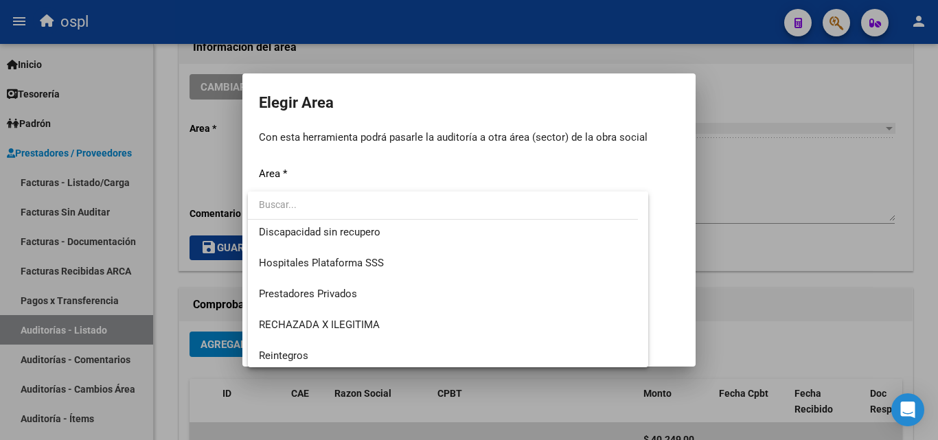
scroll to position [164, 0]
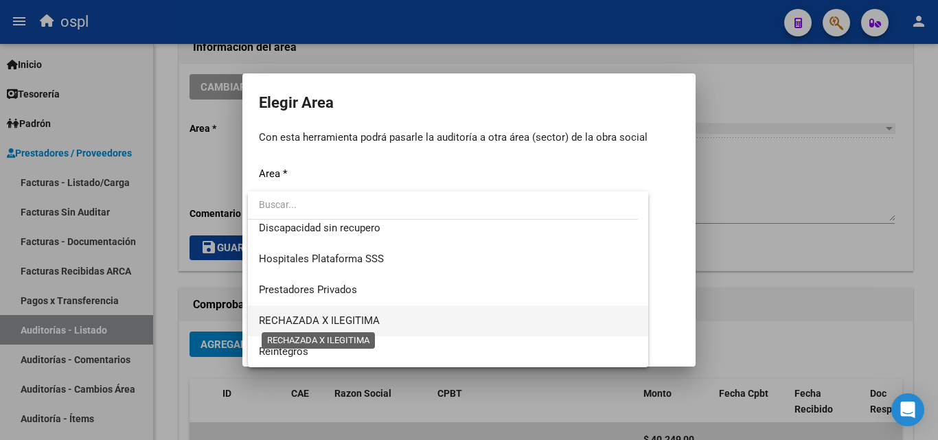
click at [377, 318] on span "RECHAZADA X ILEGITIMA" at bounding box center [319, 320] width 121 height 12
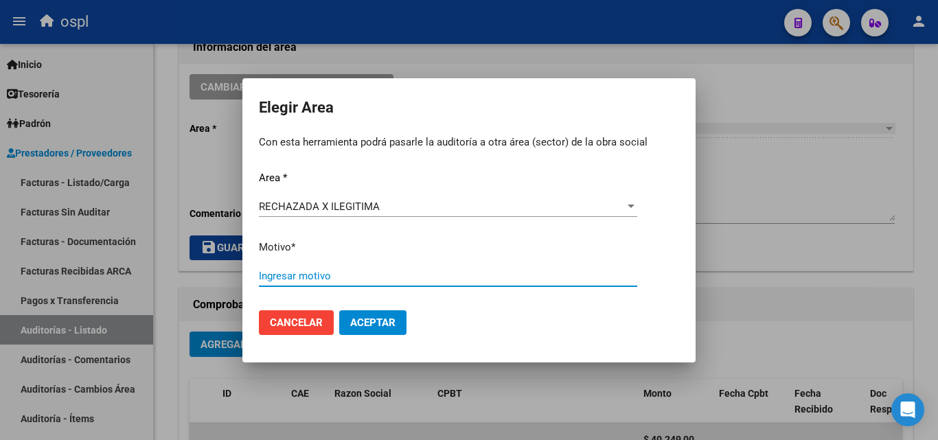
click at [307, 281] on input "Ingresar motivo" at bounding box center [448, 276] width 378 height 12
type input "ilegitima"
click at [368, 327] on span "Aceptar" at bounding box center [372, 322] width 45 height 12
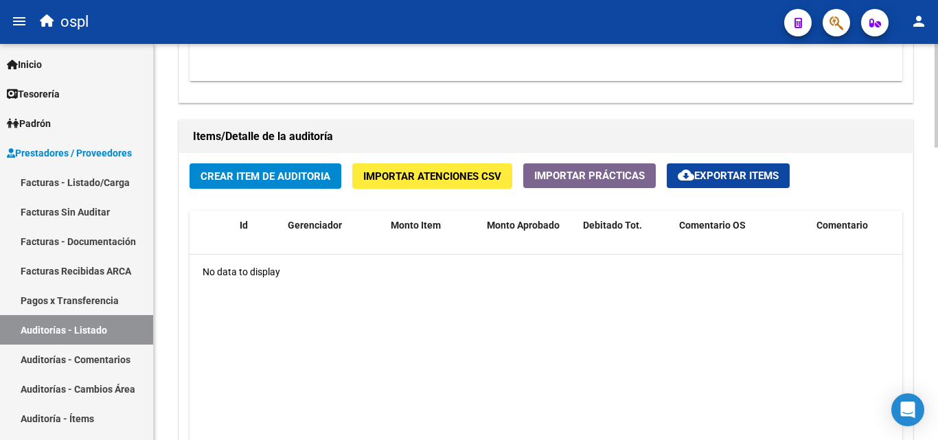
scroll to position [908, 0]
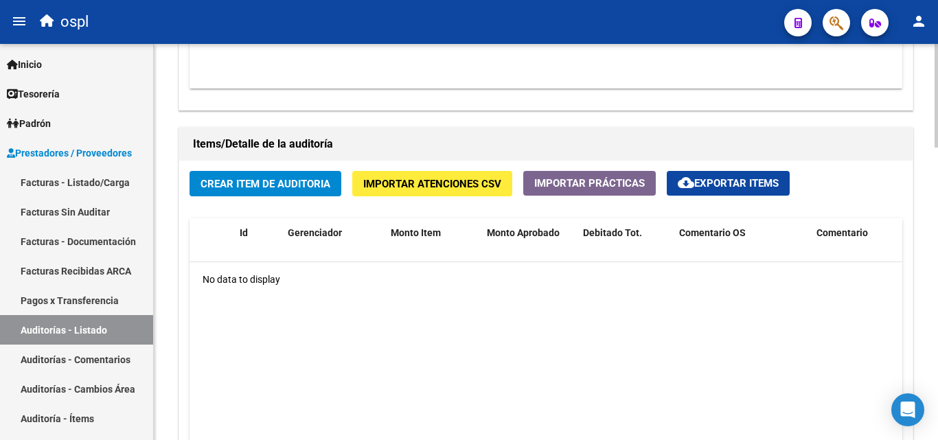
click at [262, 185] on span "Crear Item de Auditoria" at bounding box center [265, 184] width 130 height 12
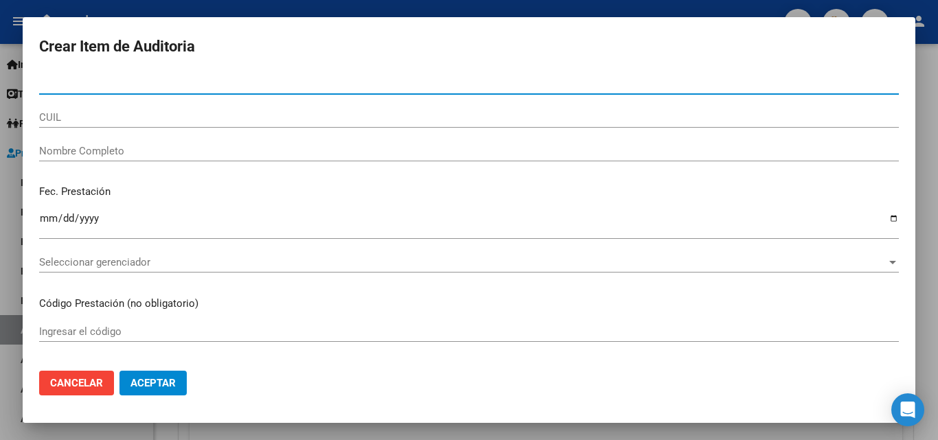
click at [104, 149] on input "Nombre Completo" at bounding box center [468, 151] width 859 height 12
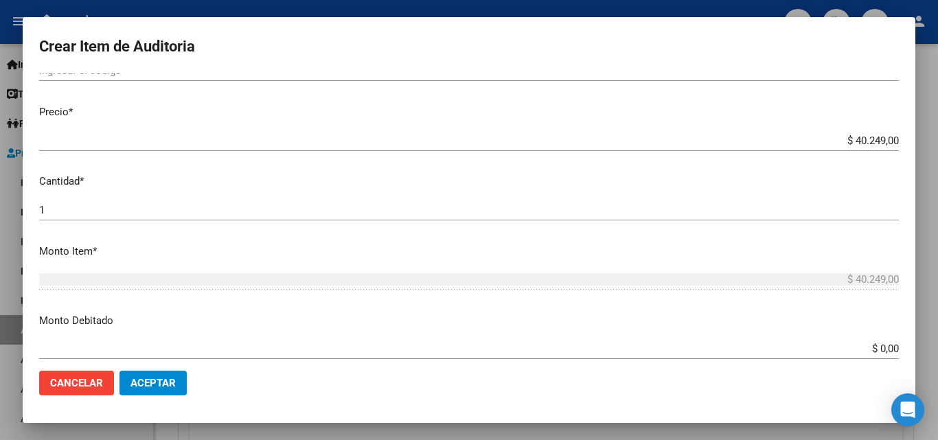
scroll to position [275, 0]
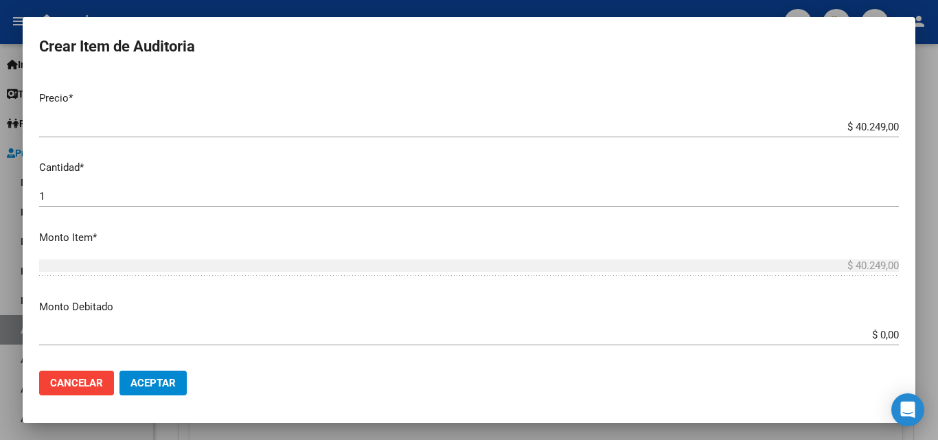
type input "todos"
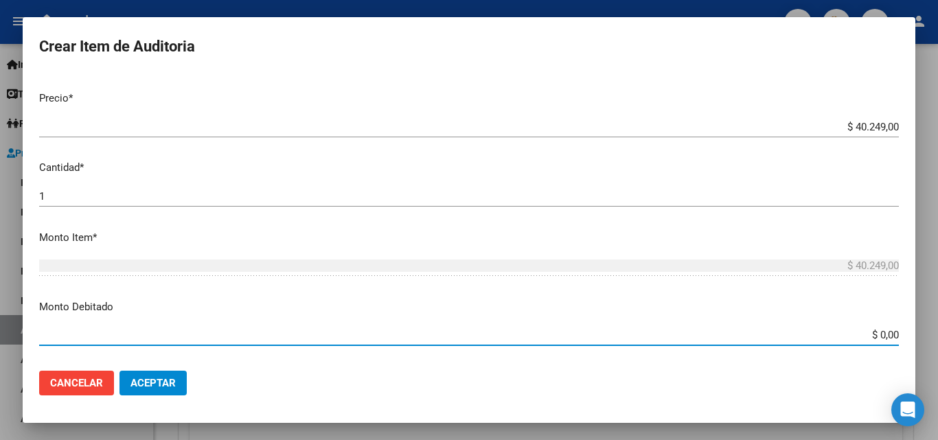
drag, startPoint x: 840, startPoint y: 332, endPoint x: 928, endPoint y: 342, distance: 88.5
click at [928, 342] on div "Crear Item de Auditoria Nro Documento CUIL todos Nombre Completo Fec. Prestació…" at bounding box center [469, 220] width 938 height 440
type input "$ 40.249,00"
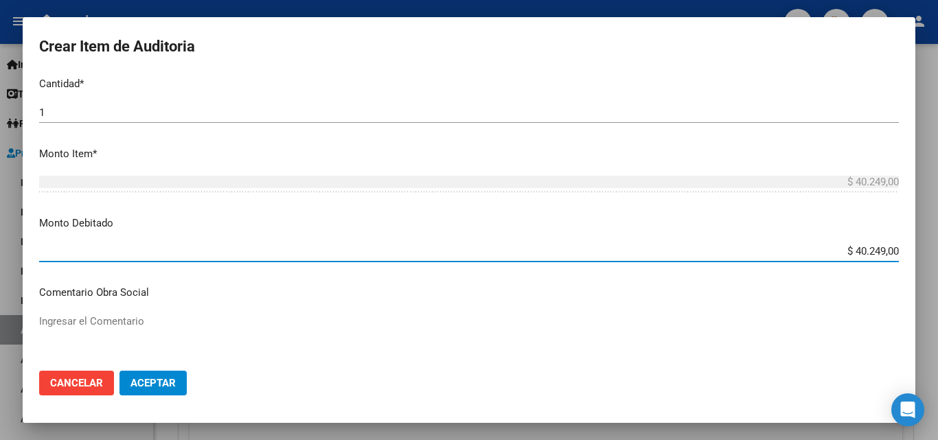
scroll to position [480, 0]
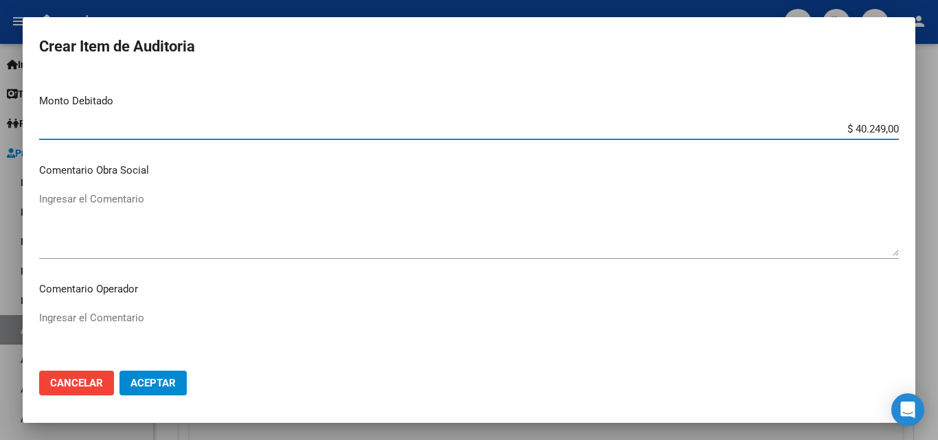
click at [124, 316] on textarea "Ingresar el Comentario" at bounding box center [468, 342] width 859 height 65
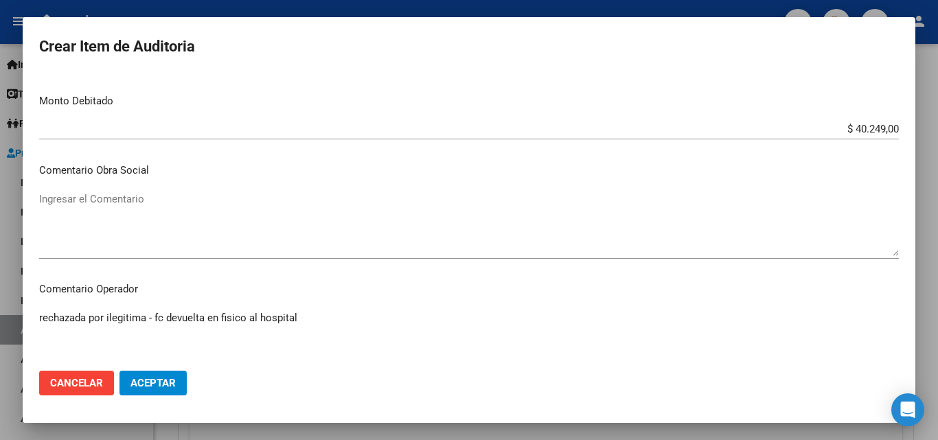
type textarea "rechazada por ilegitima - fc devuelta en fisico al hospital"
click at [132, 383] on span "Aceptar" at bounding box center [152, 383] width 45 height 12
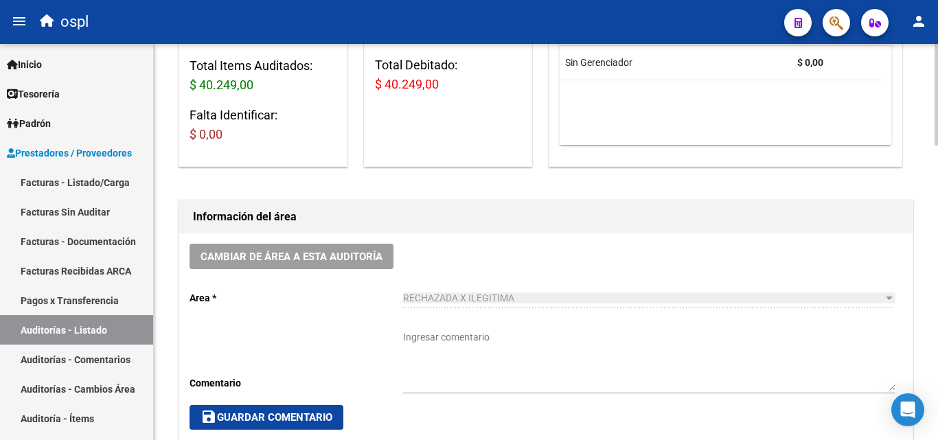
scroll to position [0, 0]
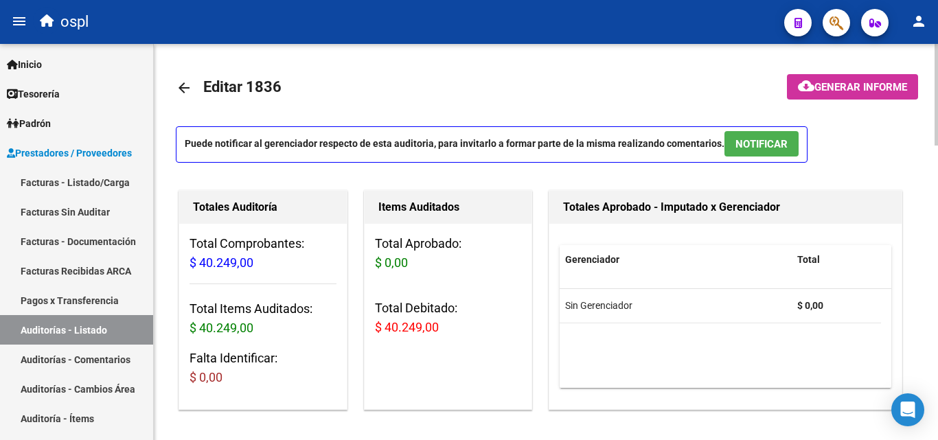
click at [189, 91] on mat-icon "arrow_back" at bounding box center [184, 88] width 16 height 16
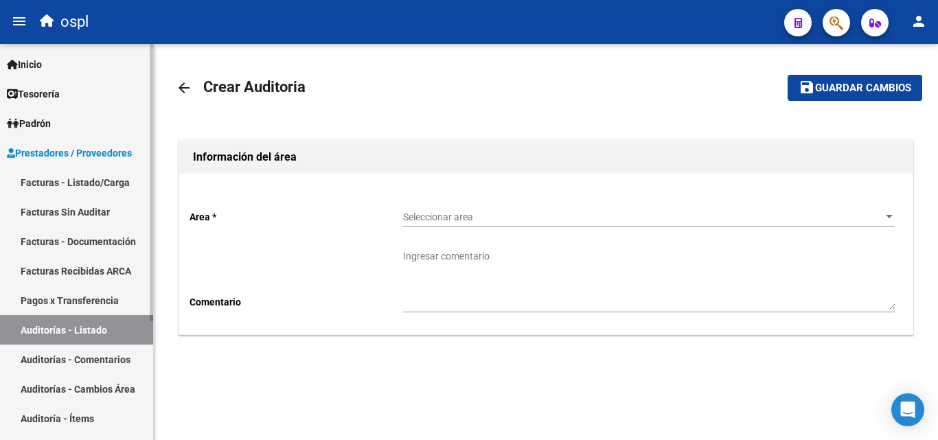
click at [60, 183] on link "Facturas - Listado/Carga" at bounding box center [76, 182] width 153 height 30
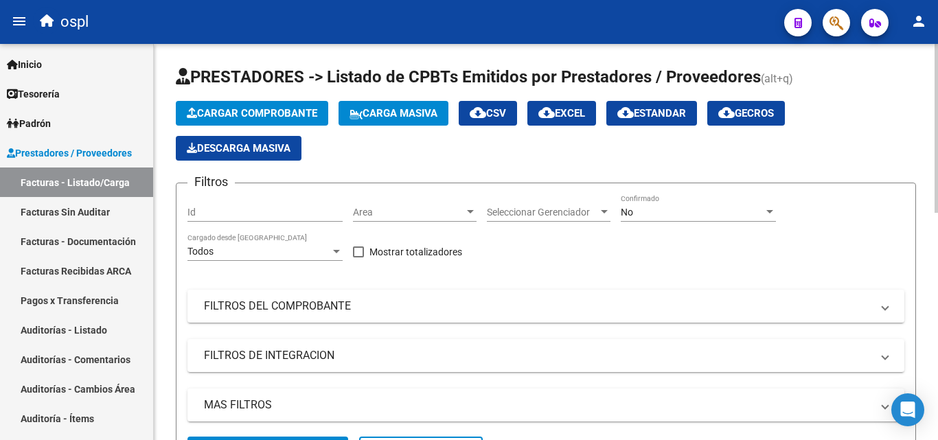
click at [375, 226] on div "Area Area" at bounding box center [415, 213] width 124 height 39
click at [378, 222] on div "Area Area" at bounding box center [415, 213] width 124 height 39
click at [380, 222] on div "Area Area" at bounding box center [415, 213] width 124 height 39
click at [385, 217] on span "Area" at bounding box center [408, 213] width 111 height 12
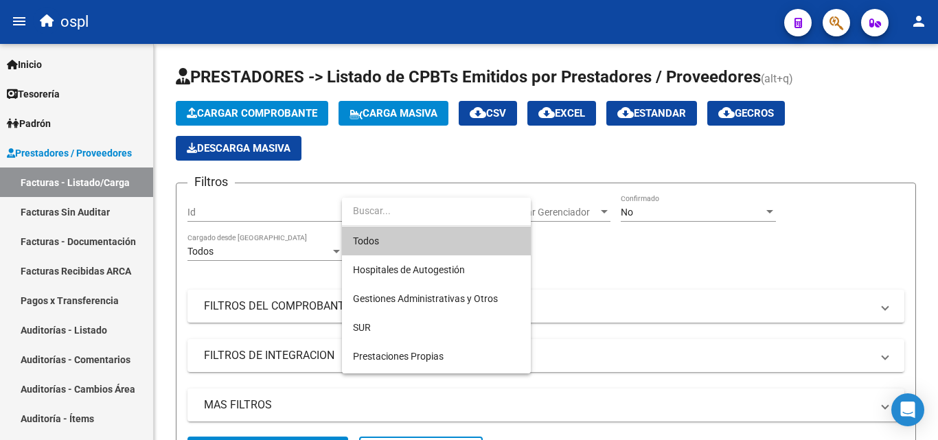
click at [281, 284] on div at bounding box center [469, 220] width 938 height 440
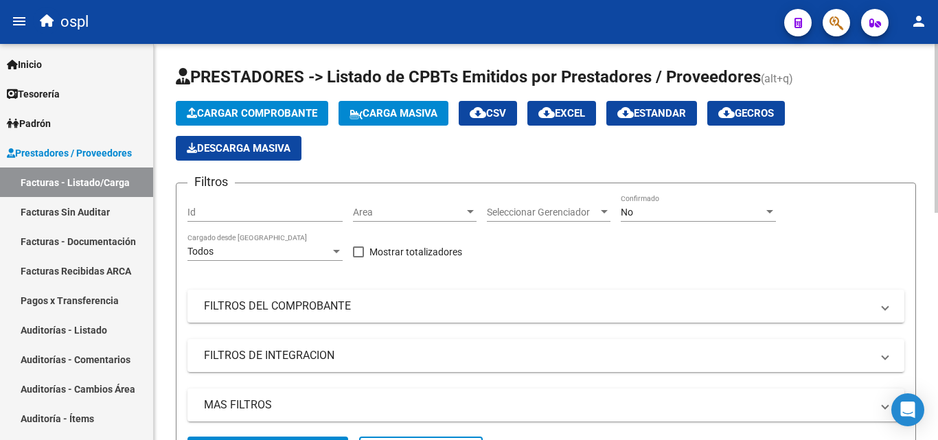
click at [364, 206] on div "Area Area" at bounding box center [415, 207] width 124 height 27
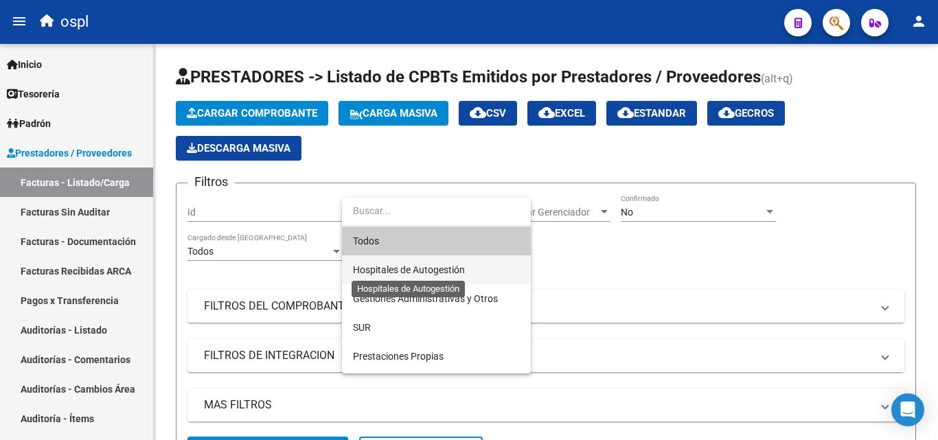
click at [363, 272] on span "Hospitales de Autogestión" at bounding box center [409, 269] width 112 height 11
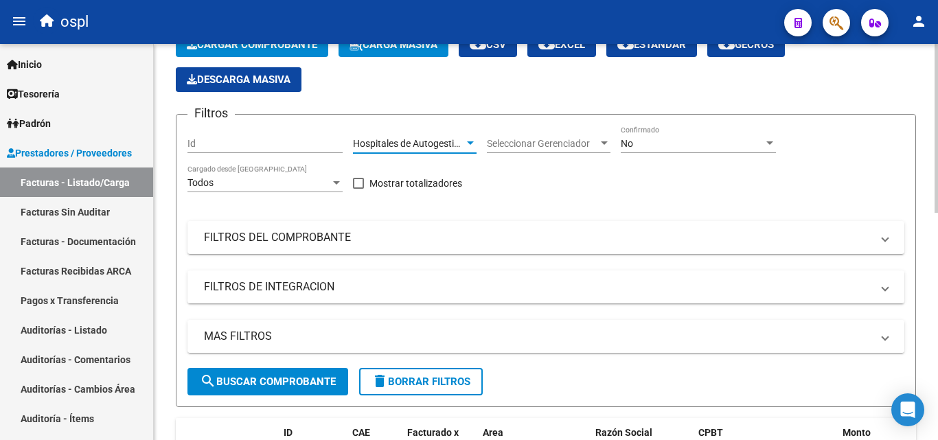
scroll to position [206, 0]
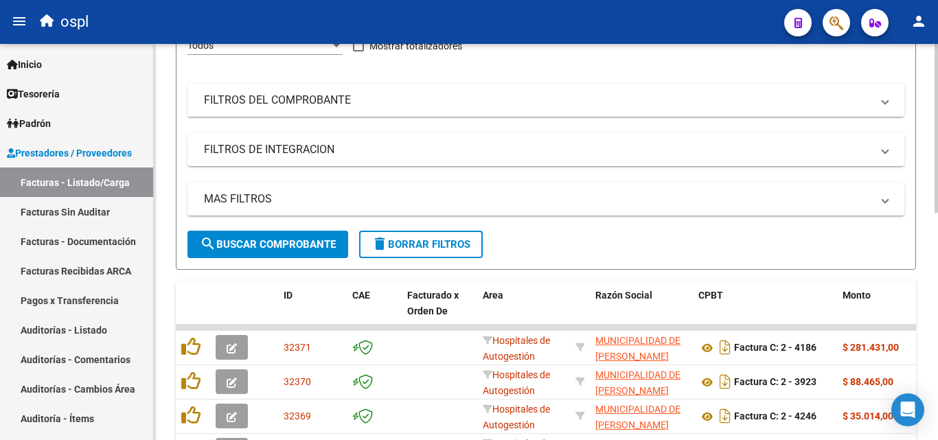
click at [300, 248] on span "search Buscar Comprobante" at bounding box center [268, 244] width 136 height 12
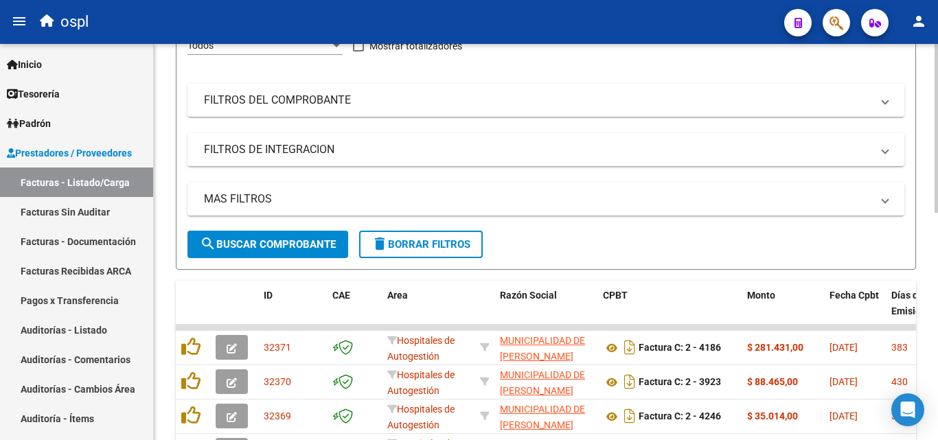
click at [238, 245] on span "search Buscar Comprobante" at bounding box center [268, 244] width 136 height 12
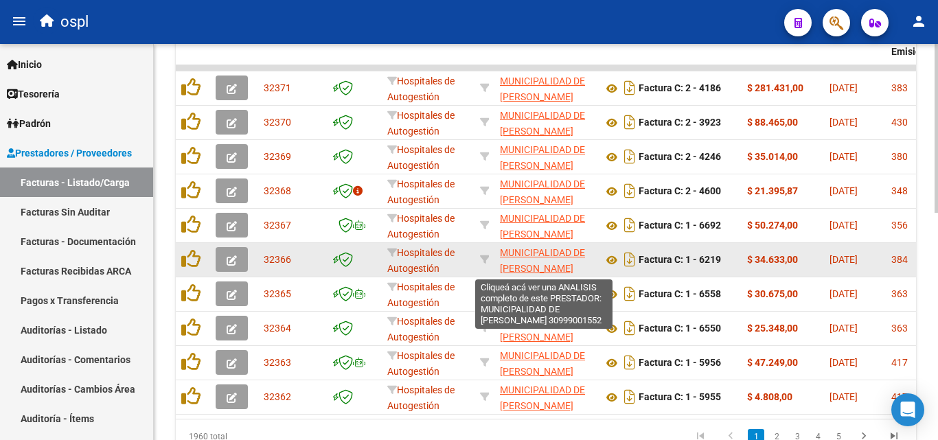
scroll to position [0, 0]
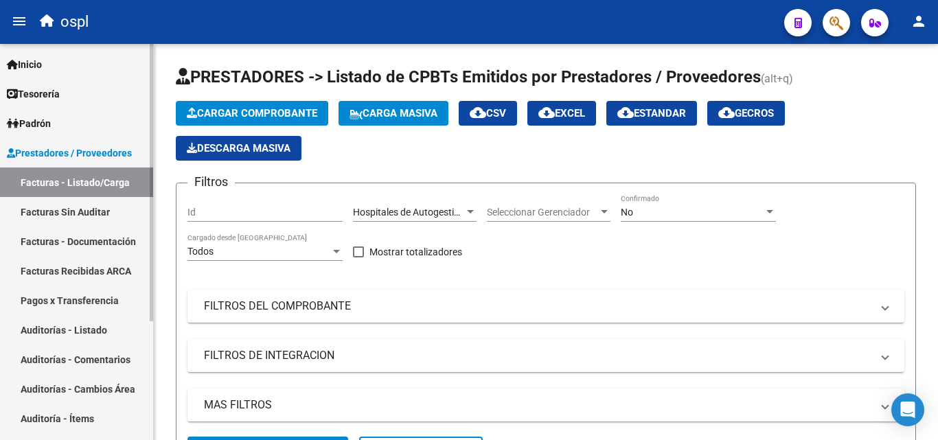
click at [103, 228] on link "Facturas - Documentación" at bounding box center [76, 241] width 153 height 30
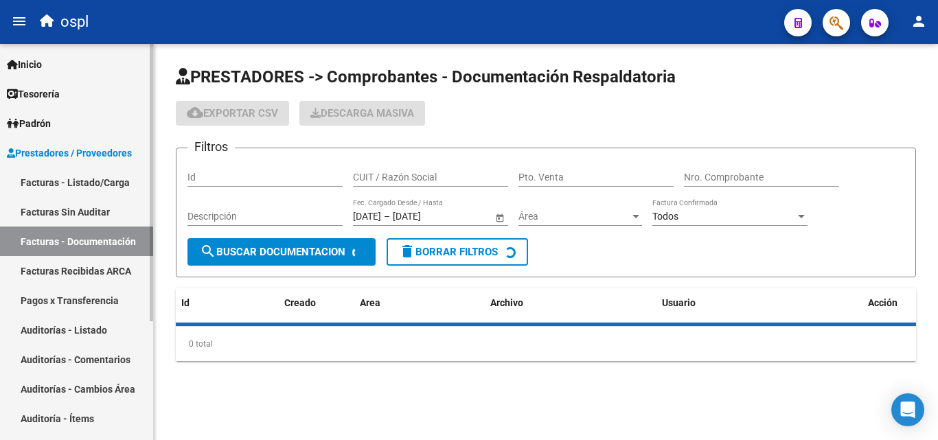
click at [96, 210] on link "Facturas Sin Auditar" at bounding box center [76, 212] width 153 height 30
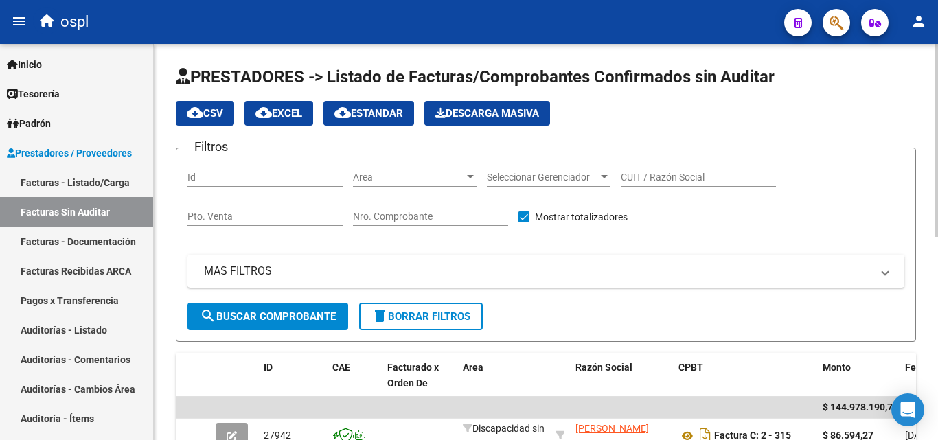
click at [367, 173] on span "Area" at bounding box center [408, 178] width 111 height 12
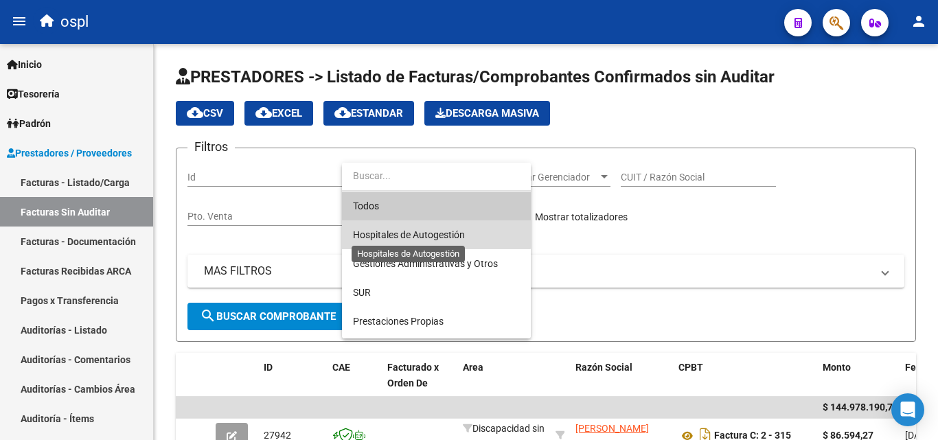
click at [415, 231] on span "Hospitales de Autogestión" at bounding box center [409, 234] width 112 height 11
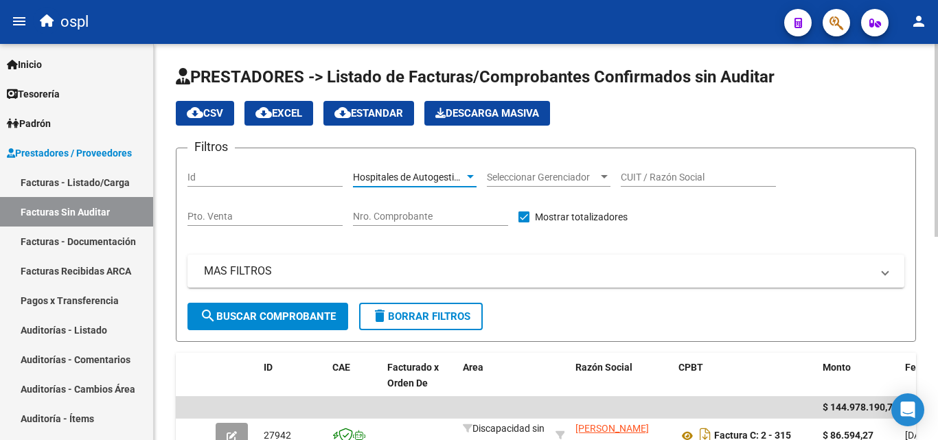
scroll to position [206, 0]
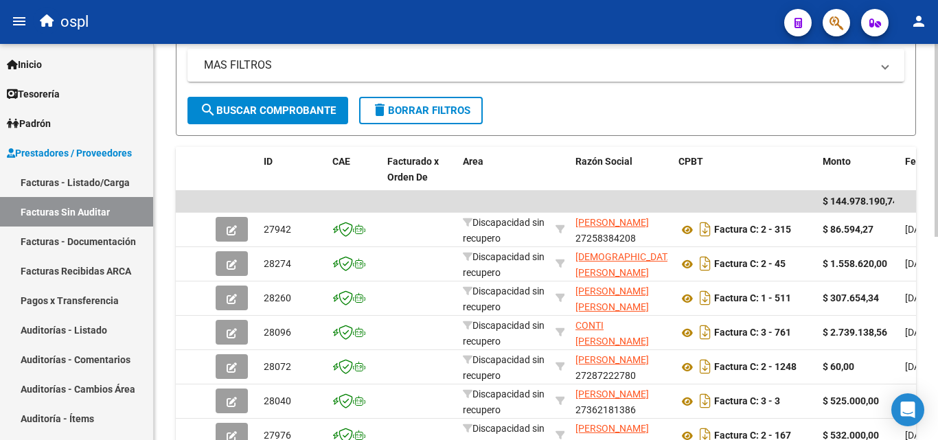
click at [288, 105] on span "search Buscar Comprobante" at bounding box center [268, 110] width 136 height 12
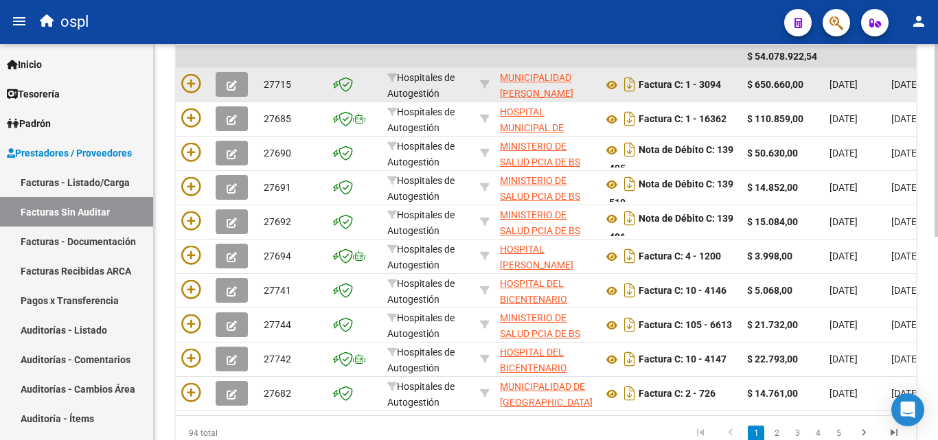
scroll to position [279, 0]
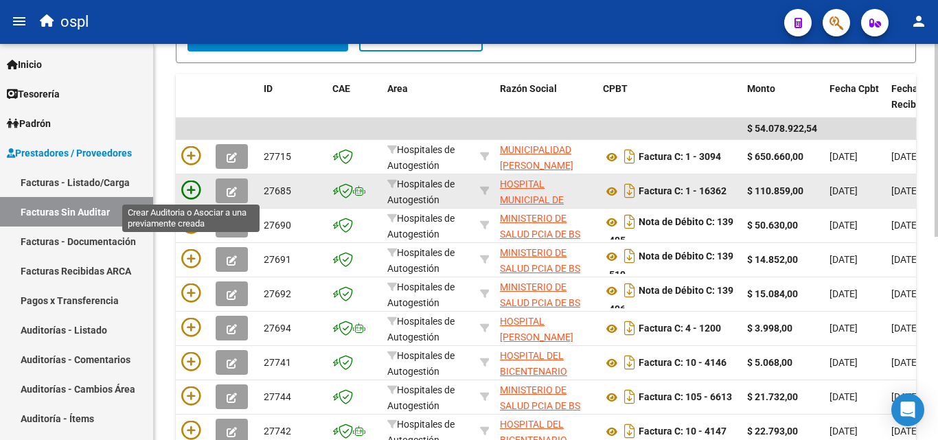
click at [189, 183] on icon at bounding box center [190, 190] width 19 height 19
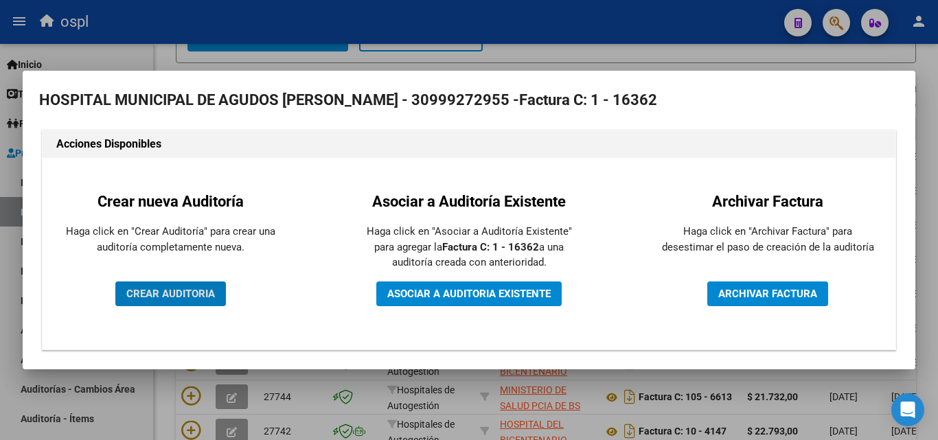
click at [177, 292] on span "CREAR AUDITORIA" at bounding box center [170, 294] width 89 height 12
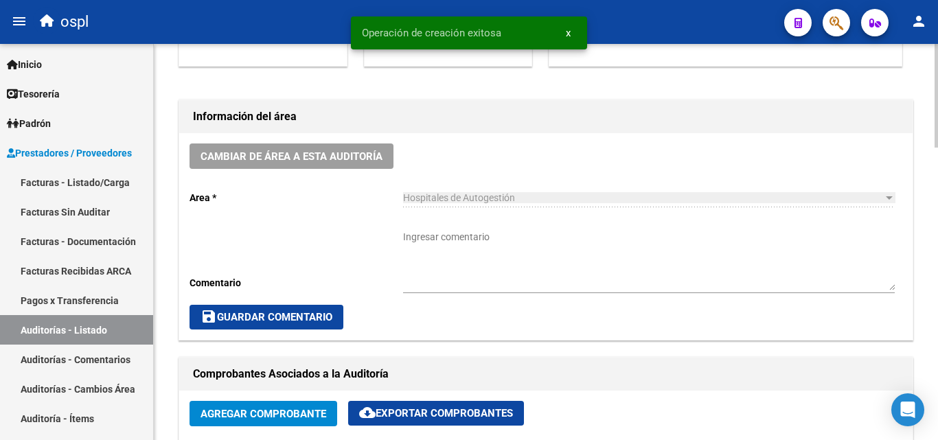
scroll to position [343, 0]
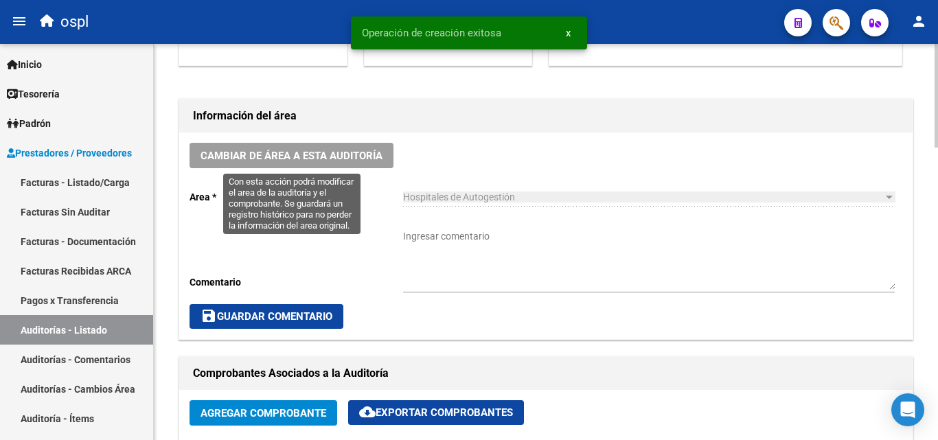
click at [373, 161] on span "Cambiar de área a esta auditoría" at bounding box center [291, 156] width 182 height 12
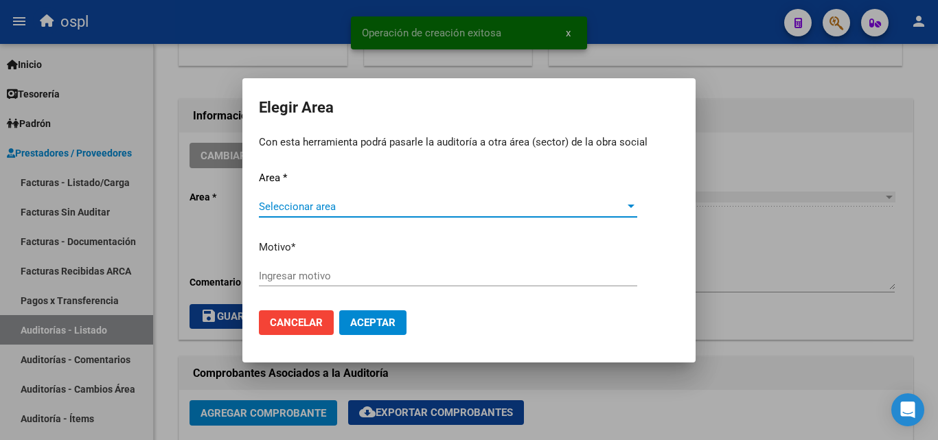
click at [334, 206] on span "Seleccionar area" at bounding box center [442, 206] width 366 height 12
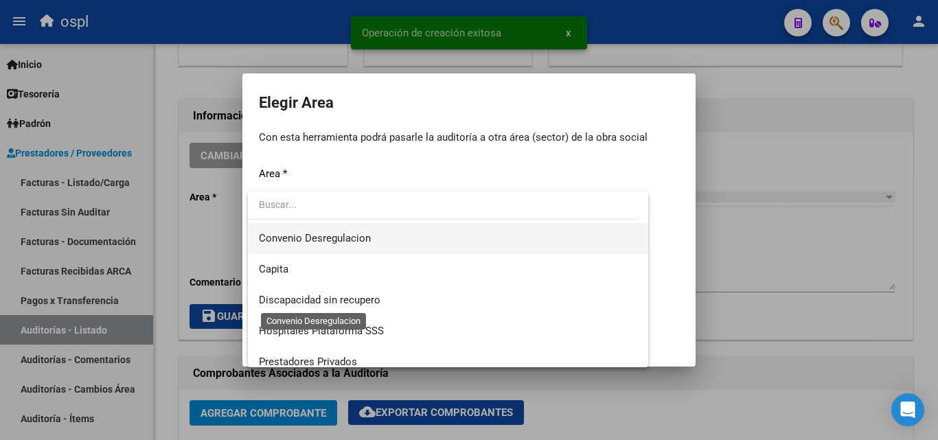
scroll to position [164, 0]
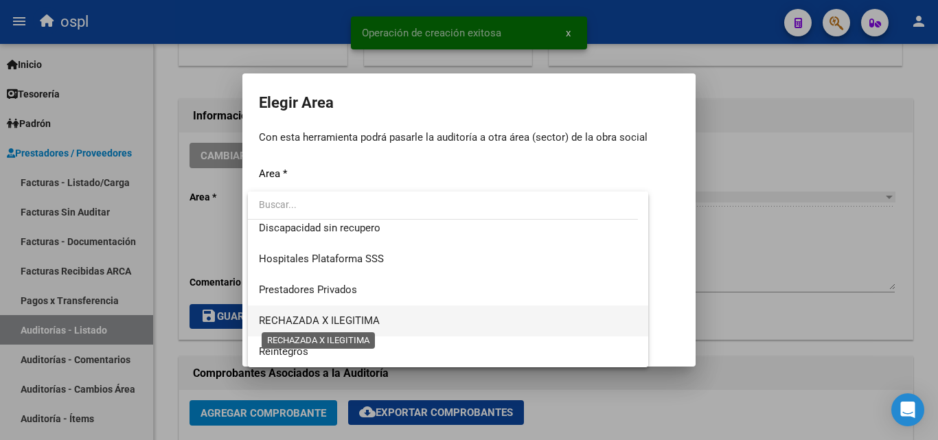
click at [356, 316] on span "RECHAZADA X ILEGITIMA" at bounding box center [319, 320] width 121 height 12
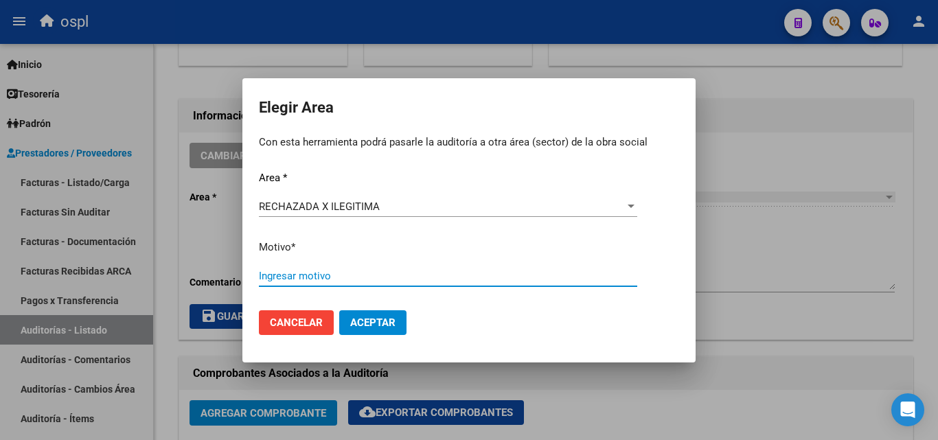
click at [288, 279] on input "Ingresar motivo" at bounding box center [448, 276] width 378 height 12
type input "ilegitima"
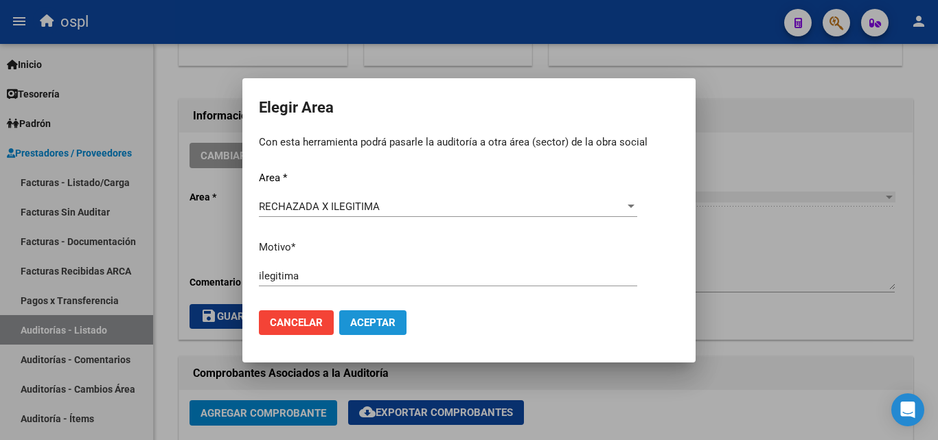
click at [367, 331] on button "Aceptar" at bounding box center [372, 322] width 67 height 25
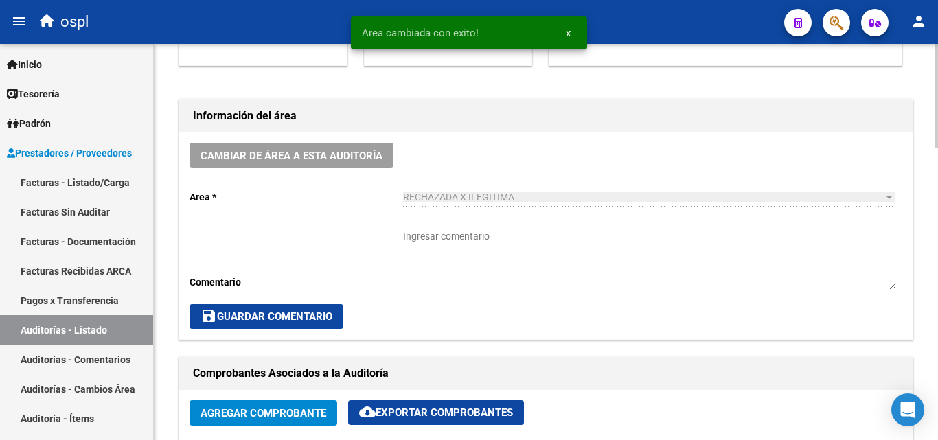
click at [232, 261] on div "Cambiar de área a esta auditoría Area * RECHAZADA X ILEGITIMA Seleccionar area …" at bounding box center [545, 235] width 733 height 207
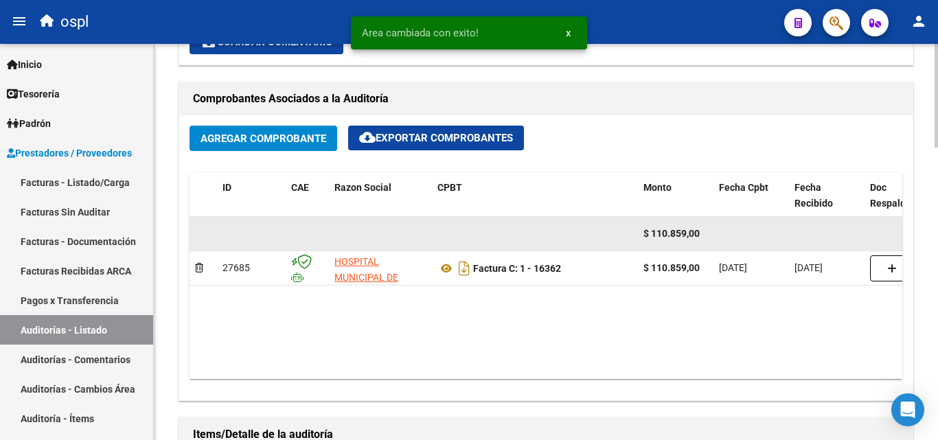
scroll to position [824, 0]
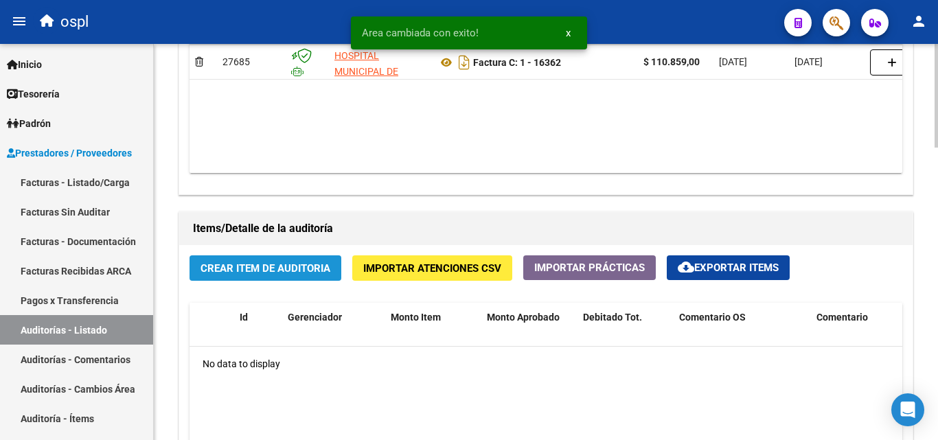
click at [235, 257] on button "Crear Item de Auditoria" at bounding box center [265, 267] width 152 height 25
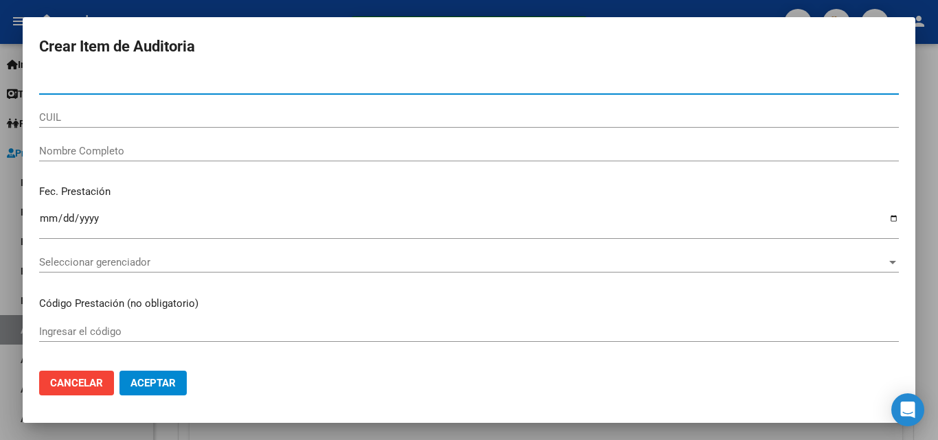
click at [162, 149] on input "Nombre Completo" at bounding box center [468, 151] width 859 height 12
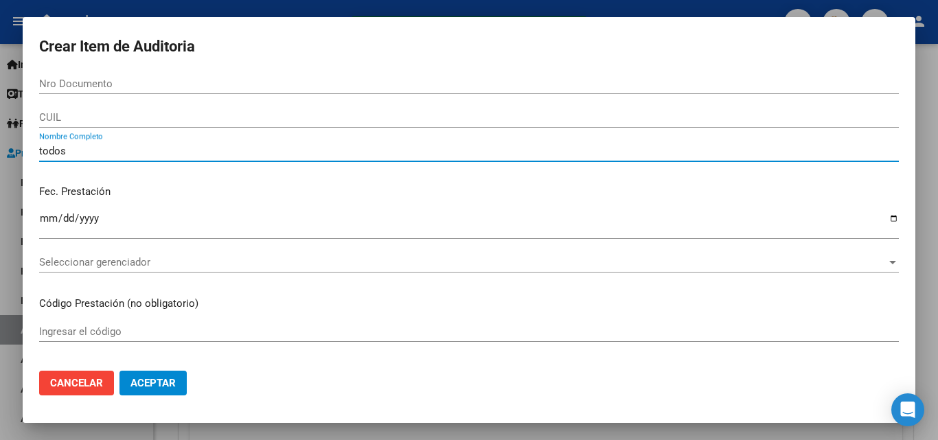
type input "todos"
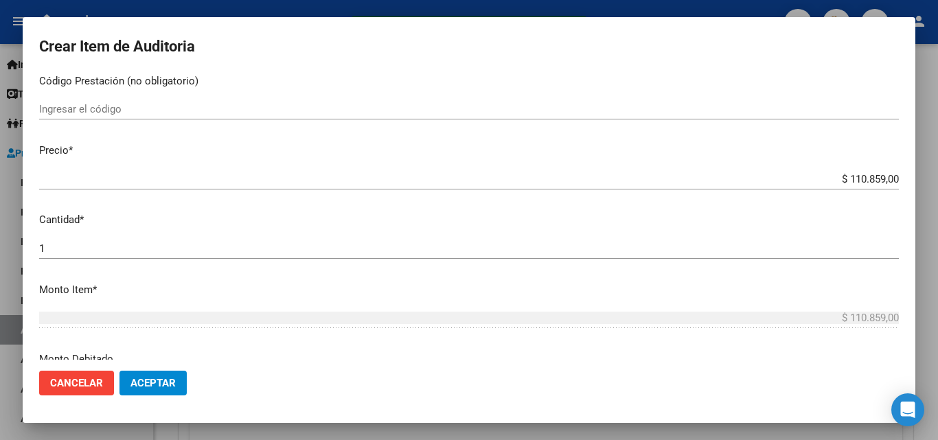
scroll to position [275, 0]
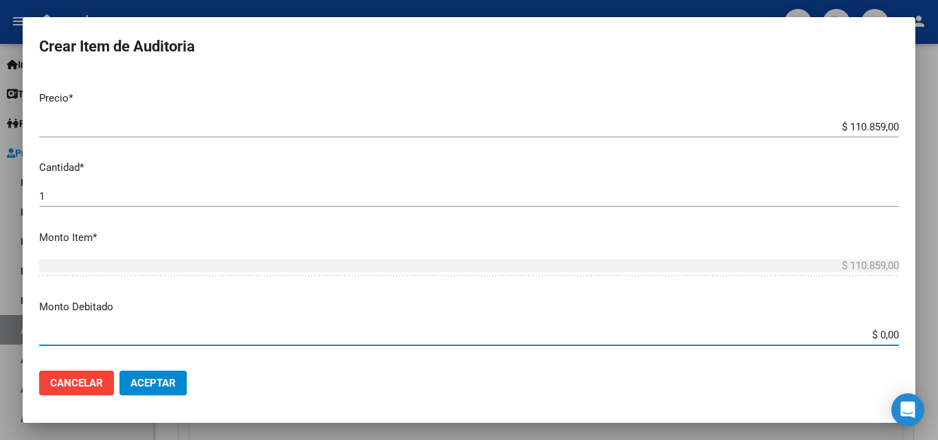
drag, startPoint x: 846, startPoint y: 340, endPoint x: 902, endPoint y: 340, distance: 55.6
click at [902, 340] on mat-dialog-content "Nro Documento CUIL todos Nombre Completo Fec. Prestación Ingresar la fecha Sele…" at bounding box center [469, 216] width 892 height 286
type input "$ 110.859,00"
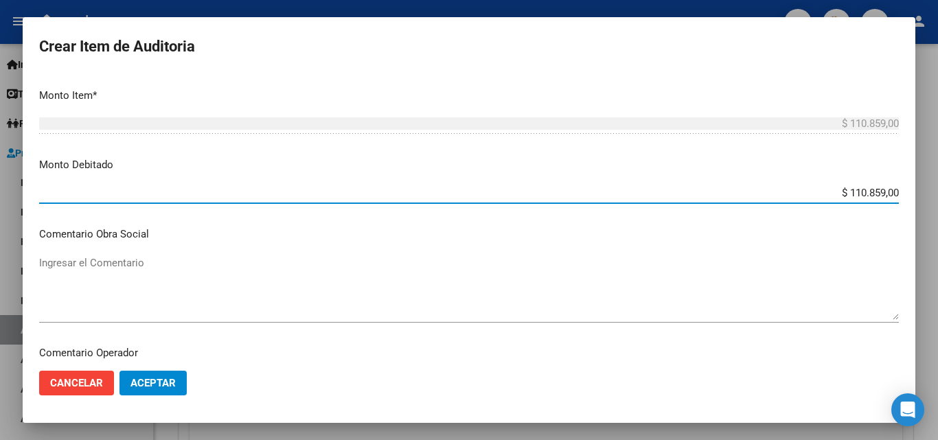
scroll to position [549, 0]
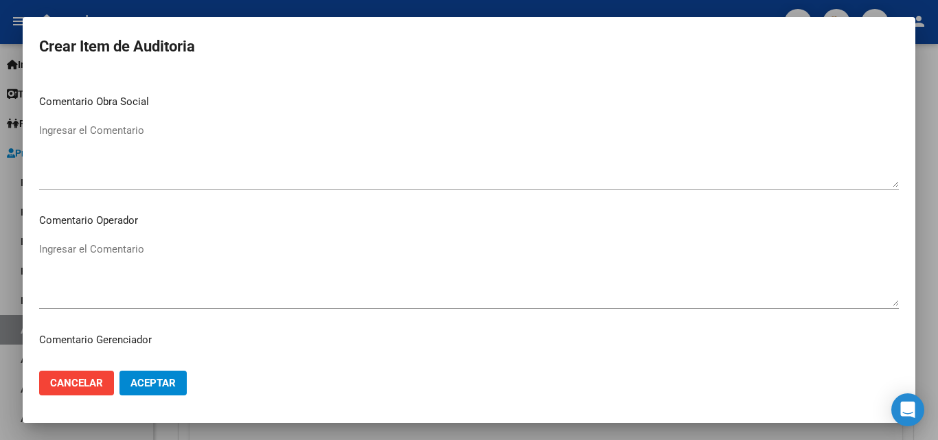
click at [281, 267] on textarea "Ingresar el Comentario" at bounding box center [468, 274] width 859 height 65
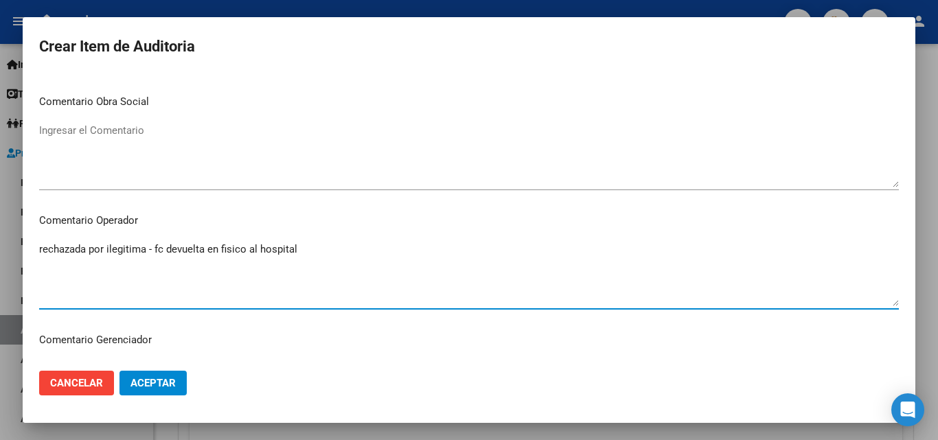
type textarea "rechazada por ilegitima - fc devuelta en fisico al hospital"
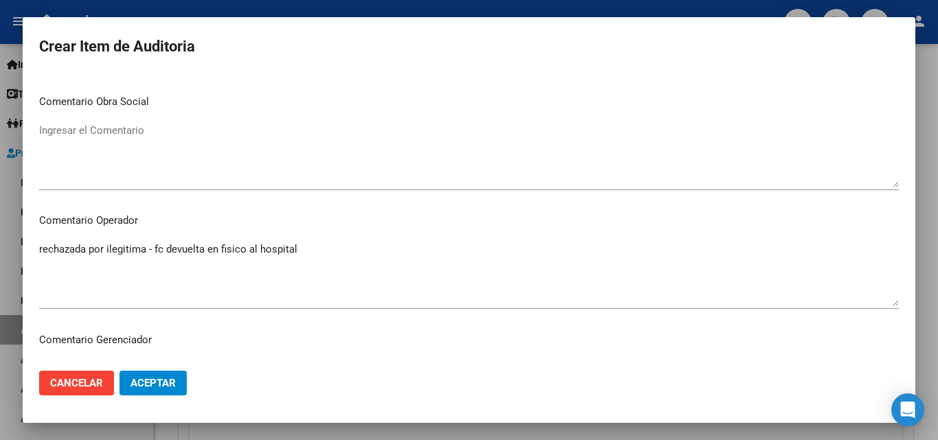
drag, startPoint x: 143, startPoint y: 360, endPoint x: 147, endPoint y: 384, distance: 24.4
click at [143, 362] on mat-dialog-actions "Cancelar Aceptar" at bounding box center [468, 383] width 859 height 47
click at [147, 386] on span "Aceptar" at bounding box center [152, 383] width 45 height 12
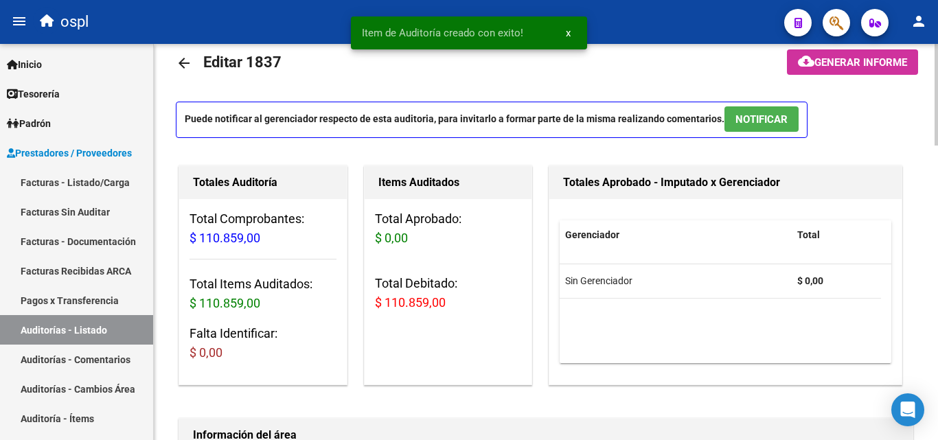
scroll to position [0, 0]
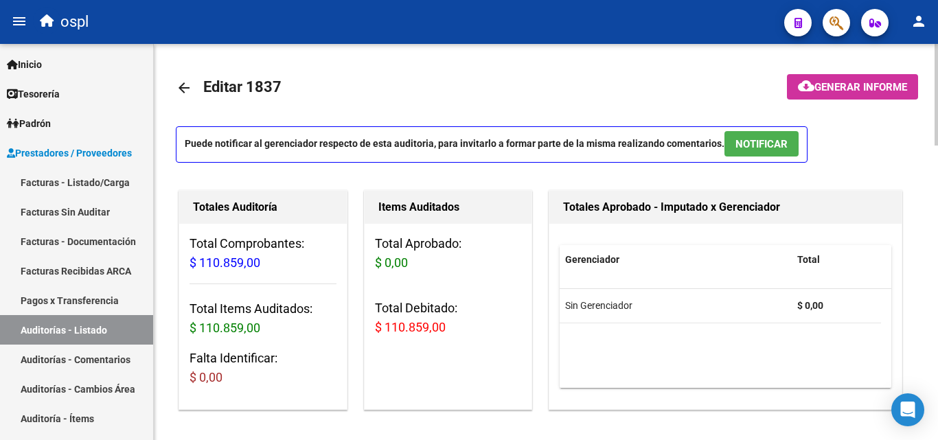
click at [183, 88] on mat-icon "arrow_back" at bounding box center [184, 88] width 16 height 16
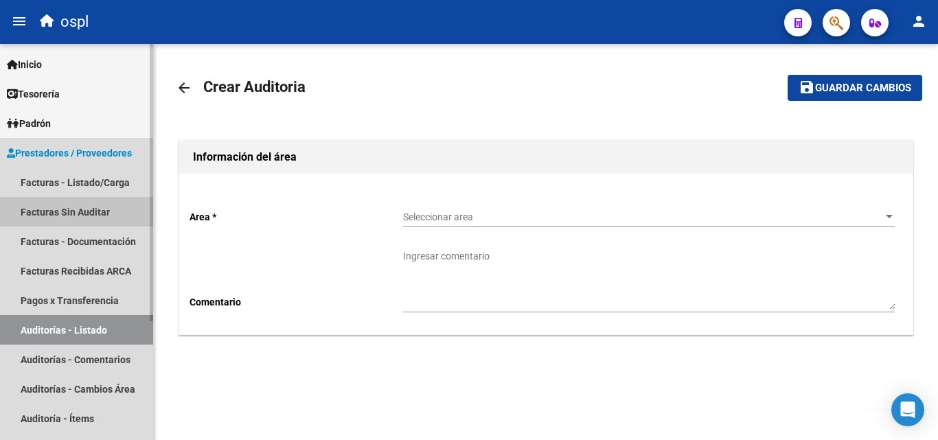
click at [82, 217] on link "Facturas Sin Auditar" at bounding box center [76, 212] width 153 height 30
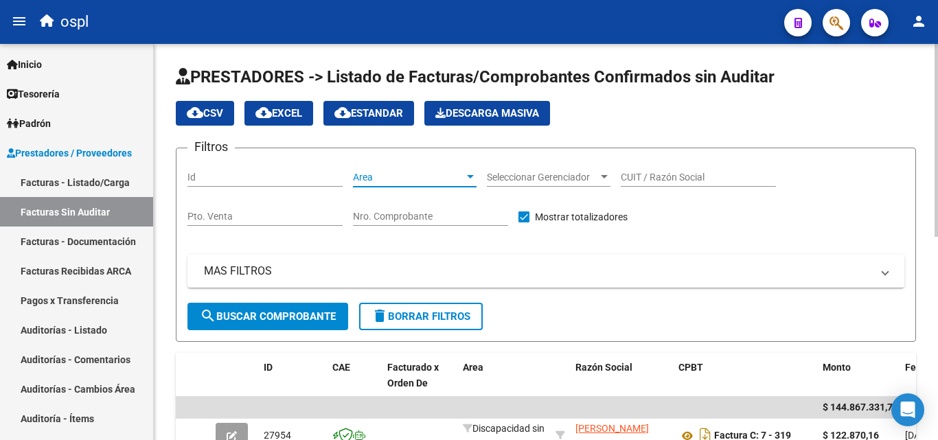
click at [377, 178] on span "Area" at bounding box center [408, 178] width 111 height 12
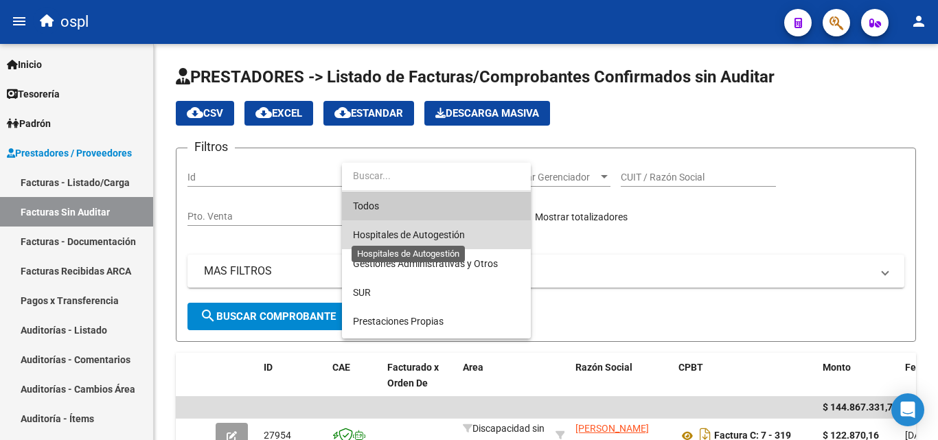
click at [413, 231] on span "Hospitales de Autogestión" at bounding box center [409, 234] width 112 height 11
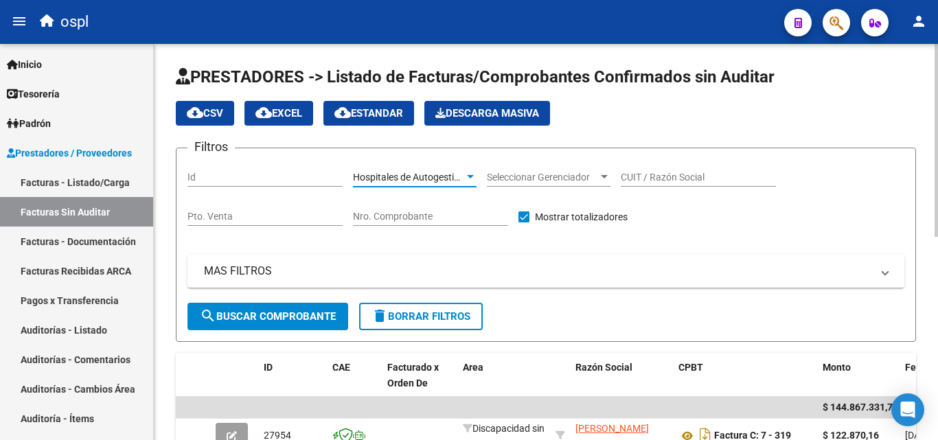
click at [311, 308] on button "search Buscar Comprobante" at bounding box center [267, 316] width 161 height 27
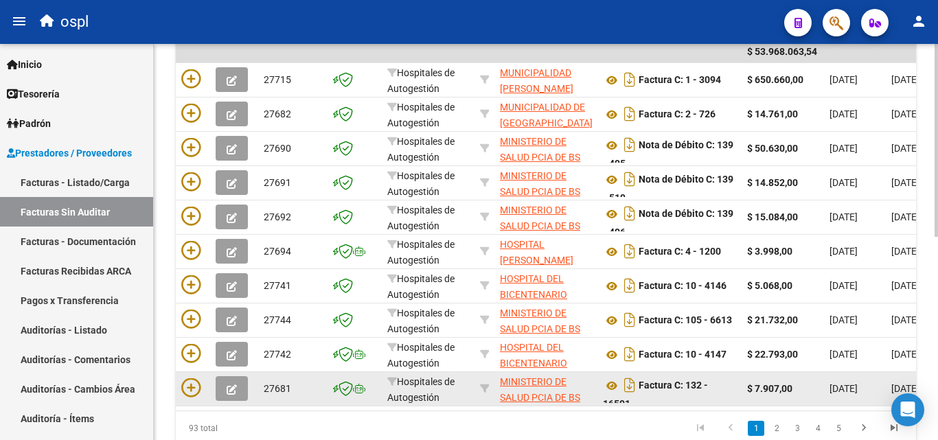
scroll to position [279, 0]
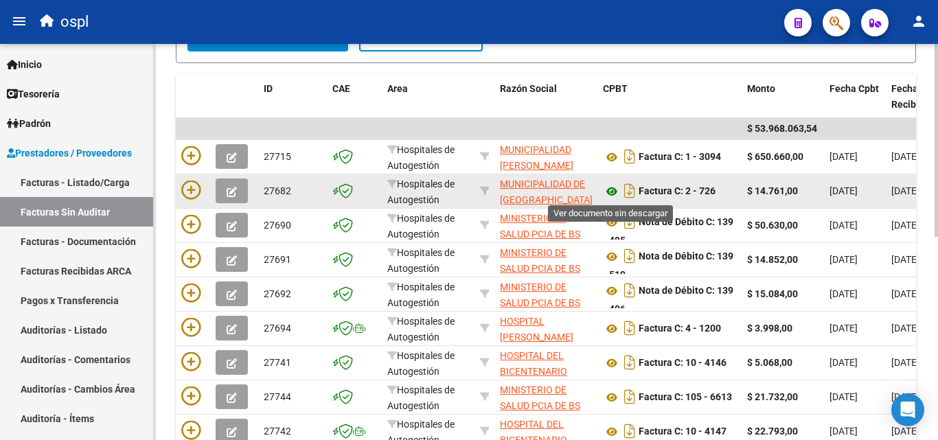
click at [614, 190] on icon at bounding box center [612, 191] width 18 height 16
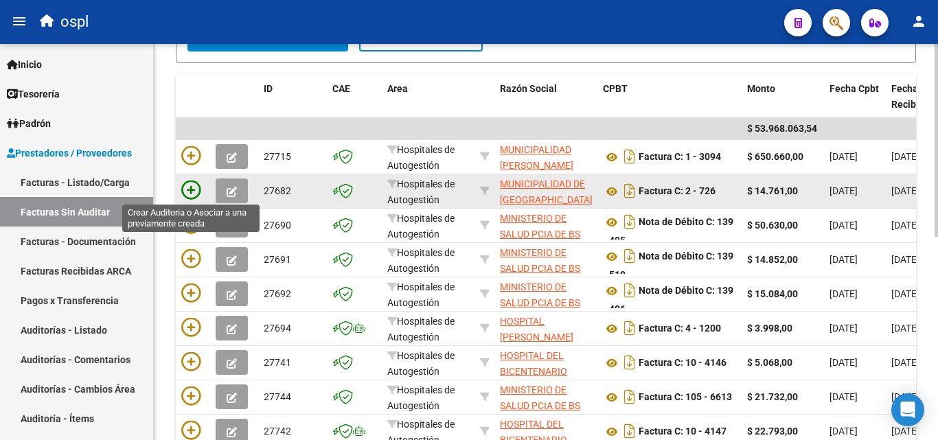
click at [185, 183] on icon at bounding box center [190, 190] width 19 height 19
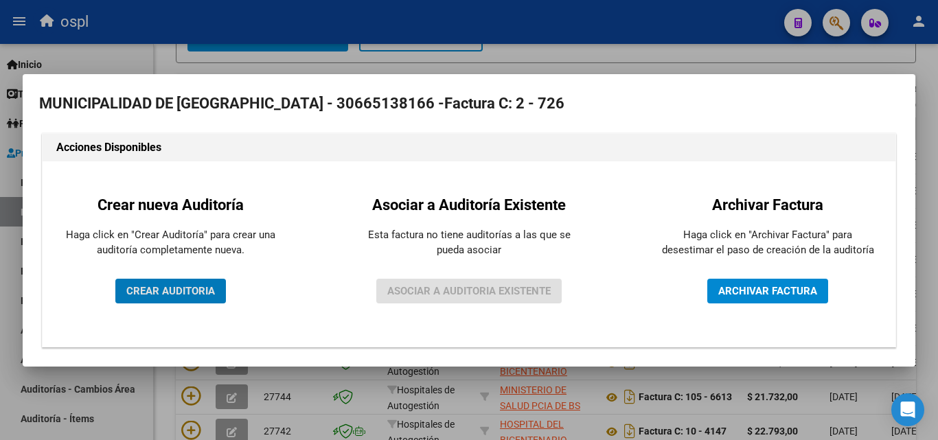
click at [198, 308] on div "Crear nueva Auditoría Haga click en "Crear Auditoría" para crear una auditoría …" at bounding box center [170, 254] width 235 height 165
click at [189, 286] on span "CREAR AUDITORIA" at bounding box center [170, 291] width 89 height 12
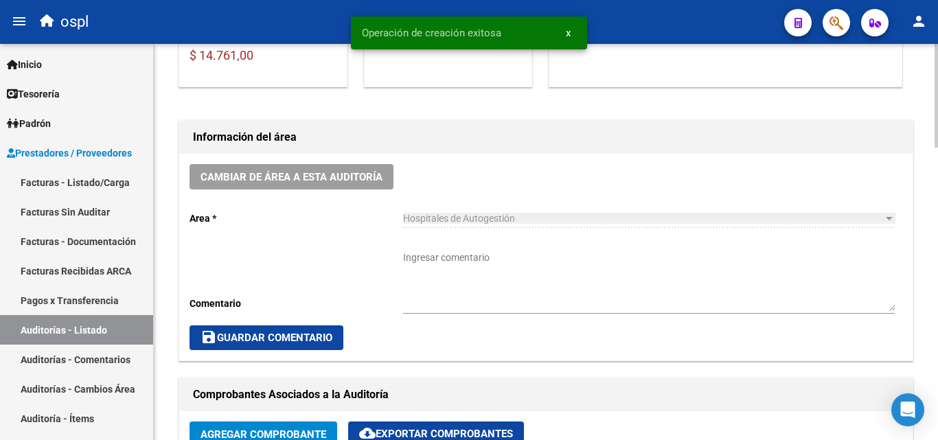
scroll to position [343, 0]
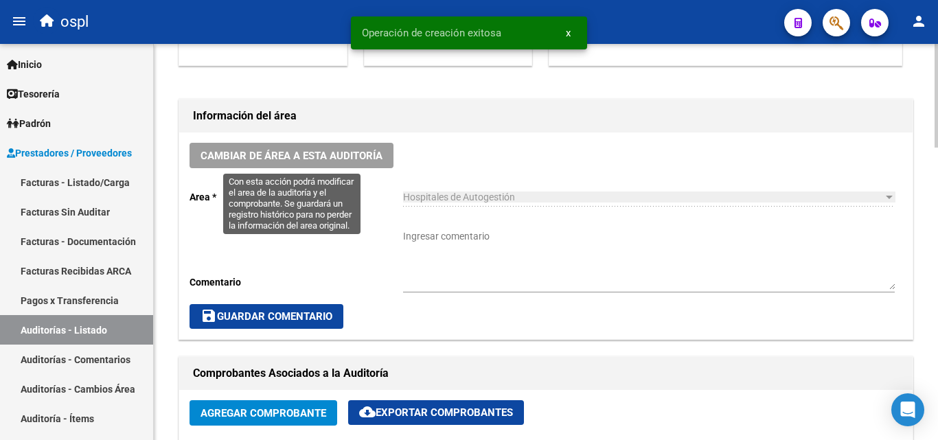
click at [345, 143] on button "Cambiar de área a esta auditoría" at bounding box center [291, 155] width 204 height 25
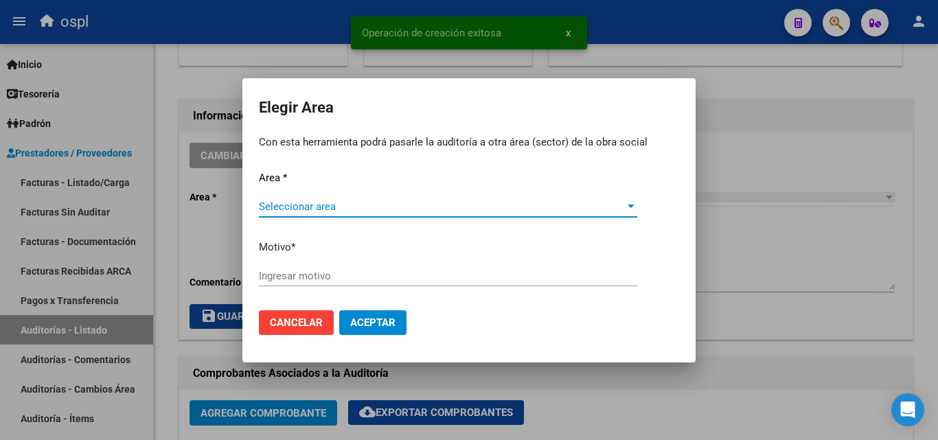
click at [345, 207] on span "Seleccionar area" at bounding box center [442, 206] width 366 height 12
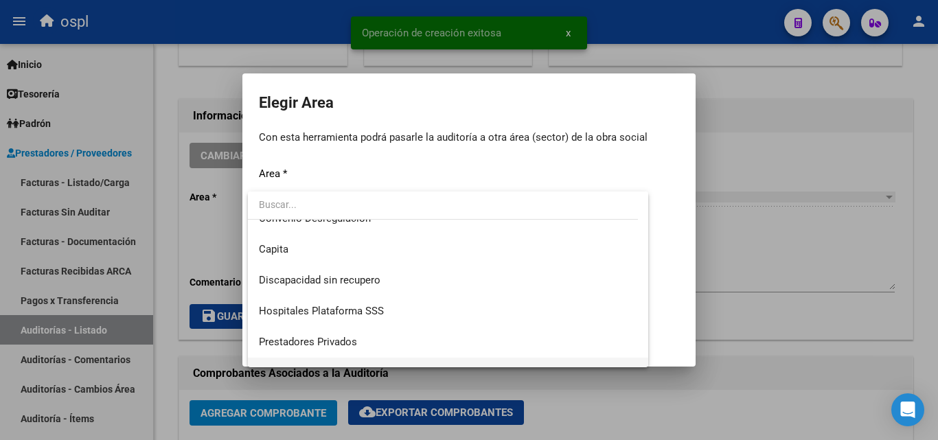
scroll to position [164, 0]
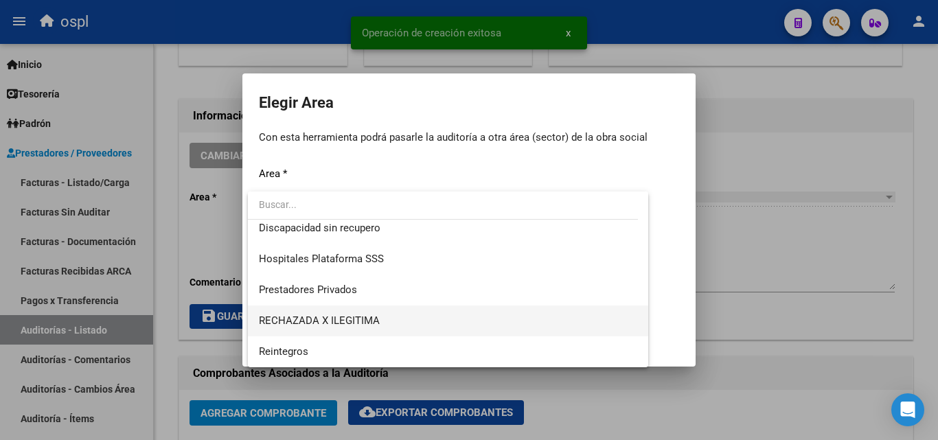
click at [344, 323] on span "RECHAZADA X ILEGITIMA" at bounding box center [319, 320] width 121 height 12
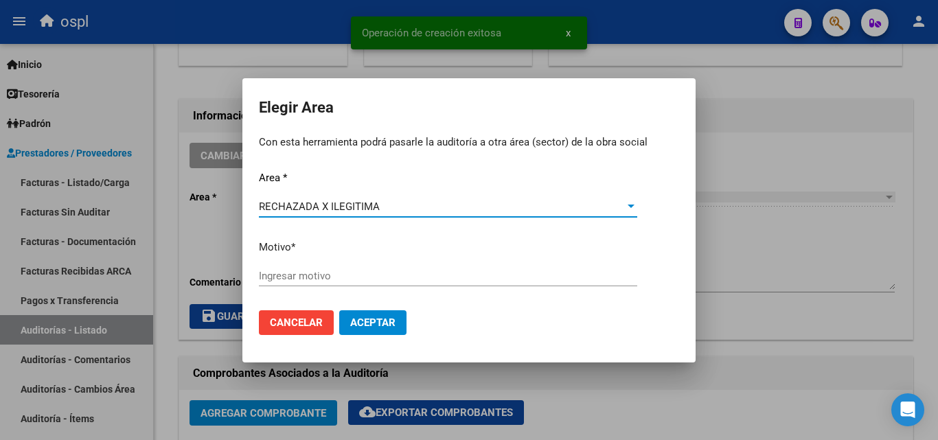
click at [305, 275] on input "Ingresar motivo" at bounding box center [448, 276] width 378 height 12
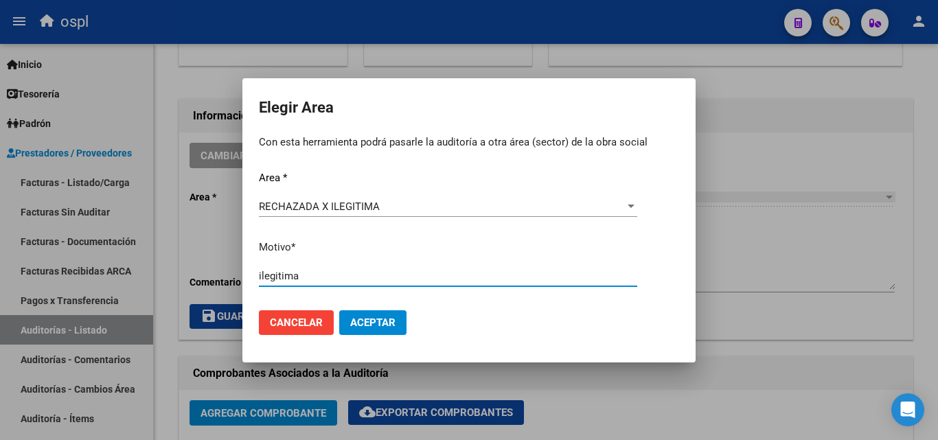
type input "ilegitima"
click at [379, 325] on span "Aceptar" at bounding box center [372, 322] width 45 height 12
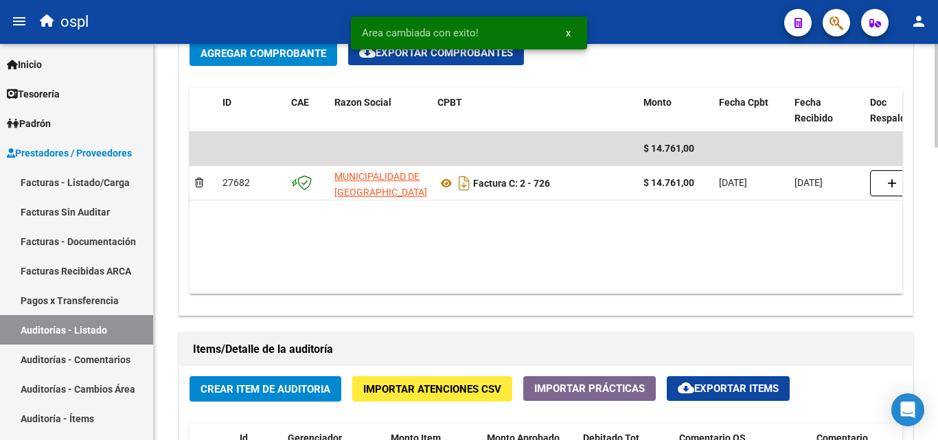
scroll to position [961, 0]
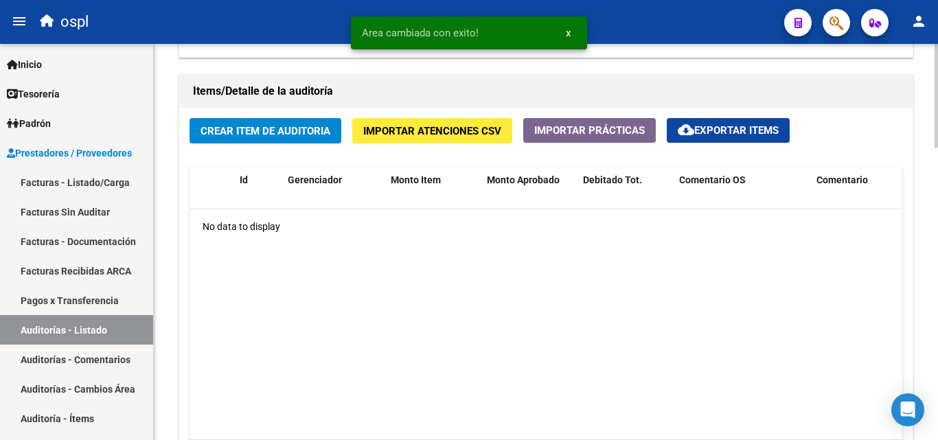
click at [281, 136] on span "Crear Item de Auditoria" at bounding box center [265, 131] width 130 height 12
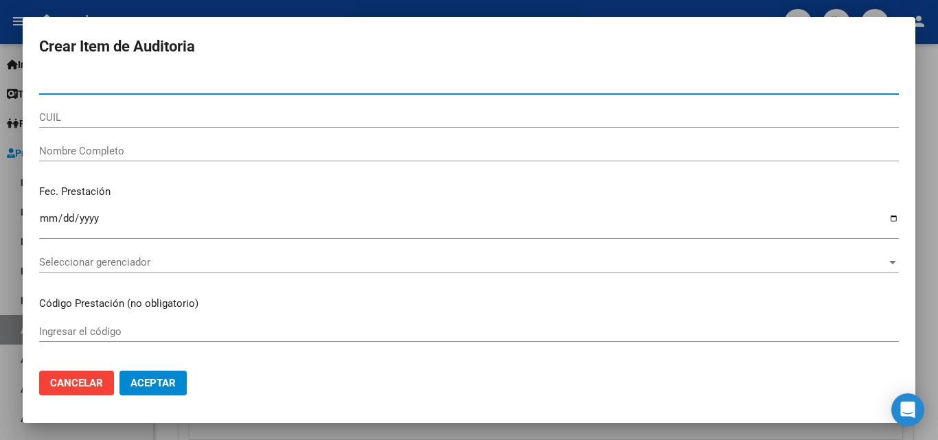
click at [231, 158] on div "Nombre Completo" at bounding box center [468, 151] width 859 height 21
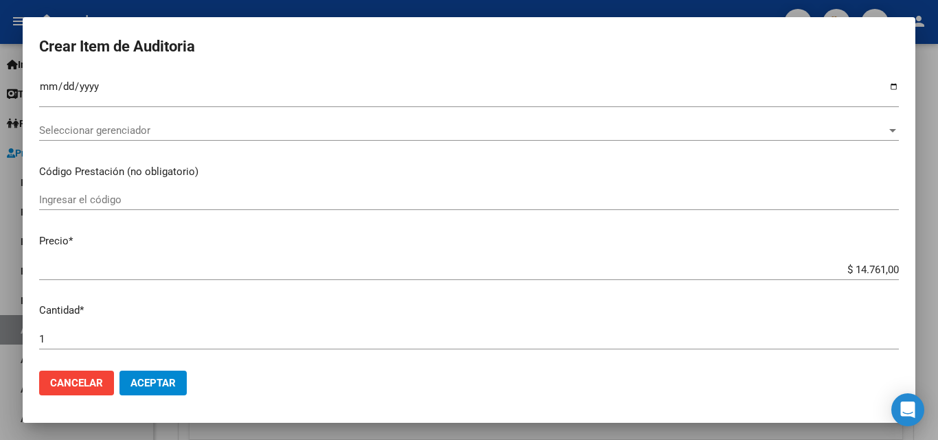
scroll to position [275, 0]
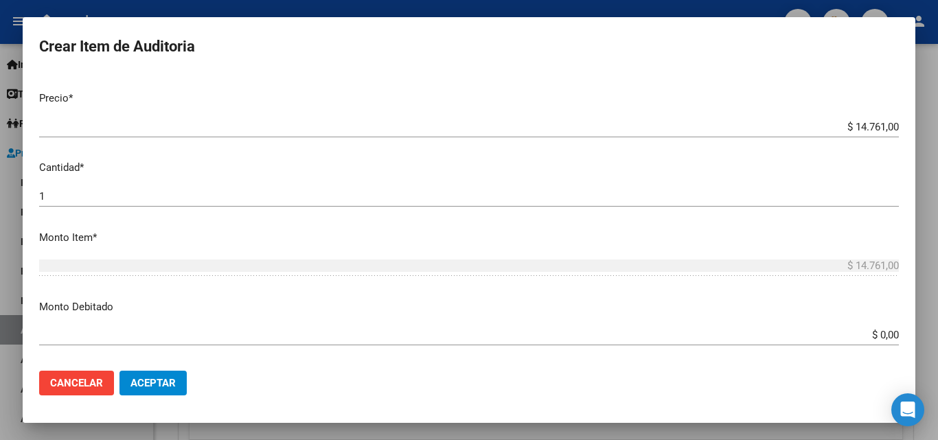
type input "todos"
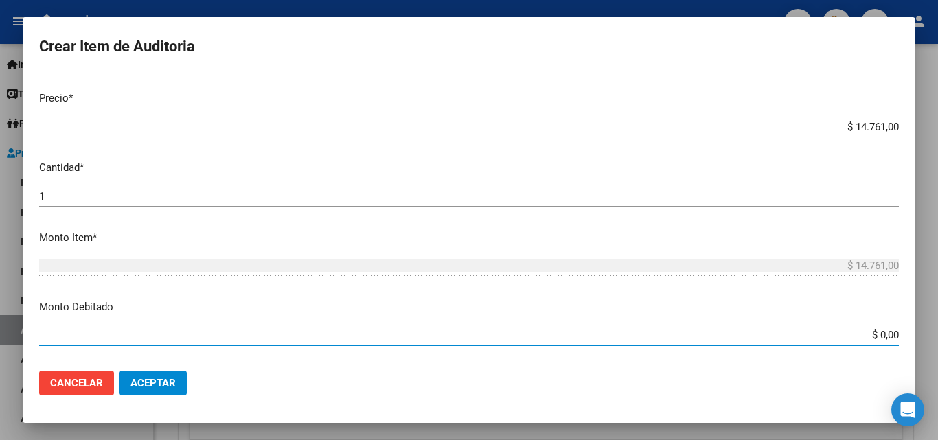
drag, startPoint x: 895, startPoint y: 330, endPoint x: 937, endPoint y: 332, distance: 41.9
click at [937, 332] on div "Crear Item de Auditoria Nro Documento CUIL todos Nombre Completo Fec. Prestació…" at bounding box center [469, 220] width 938 height 440
type input "$ 14.761,00"
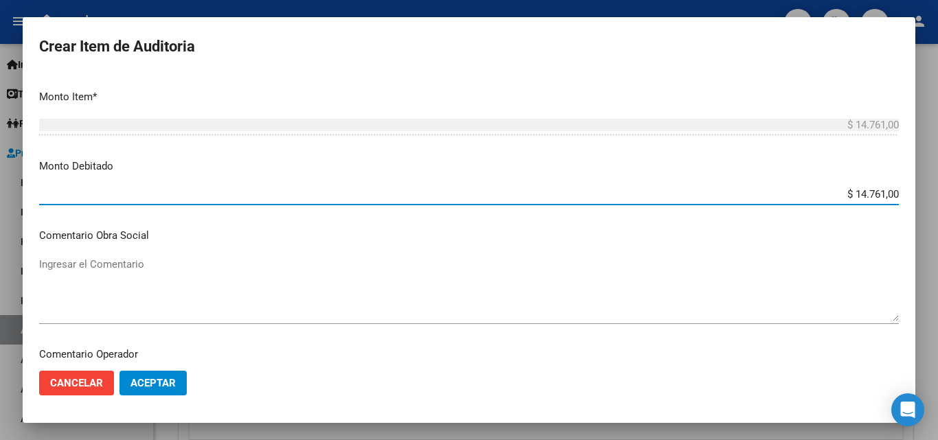
scroll to position [480, 0]
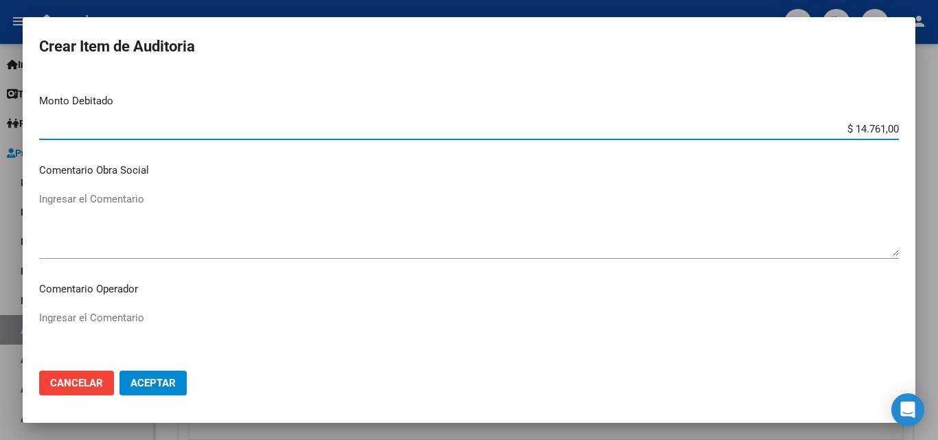
click at [204, 308] on div "Ingresar el Comentario" at bounding box center [468, 342] width 859 height 70
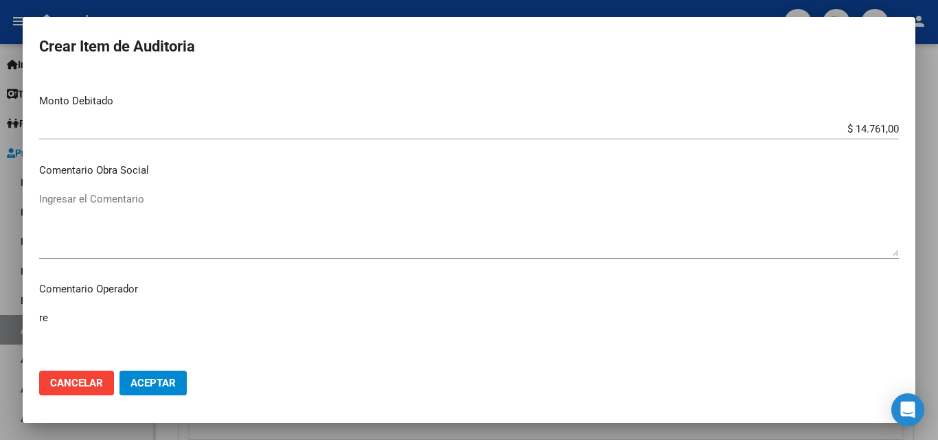
type textarea "r"
type textarea "rechazada por ilegitima - fc devuelta en fisico al hospital"
click at [173, 386] on span "Aceptar" at bounding box center [152, 383] width 45 height 12
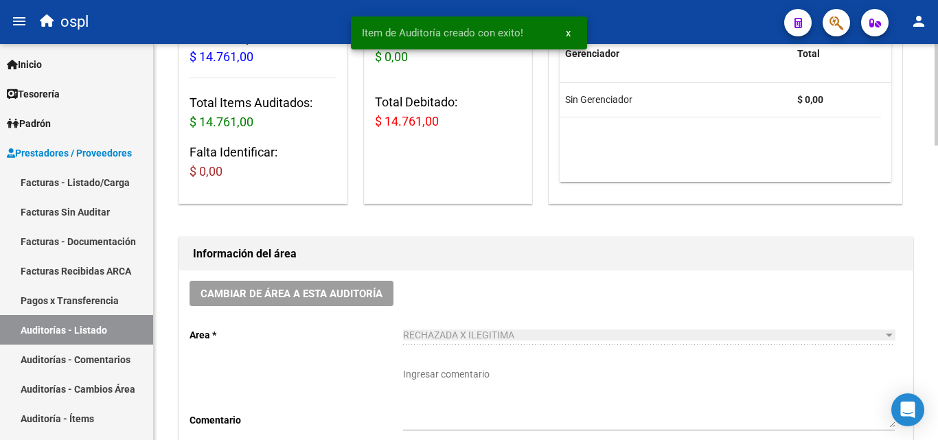
scroll to position [1, 0]
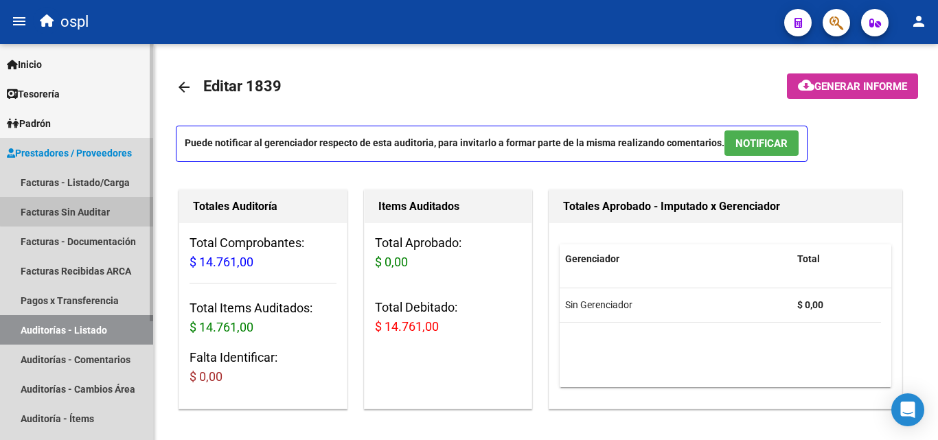
click at [77, 205] on link "Facturas Sin Auditar" at bounding box center [76, 212] width 153 height 30
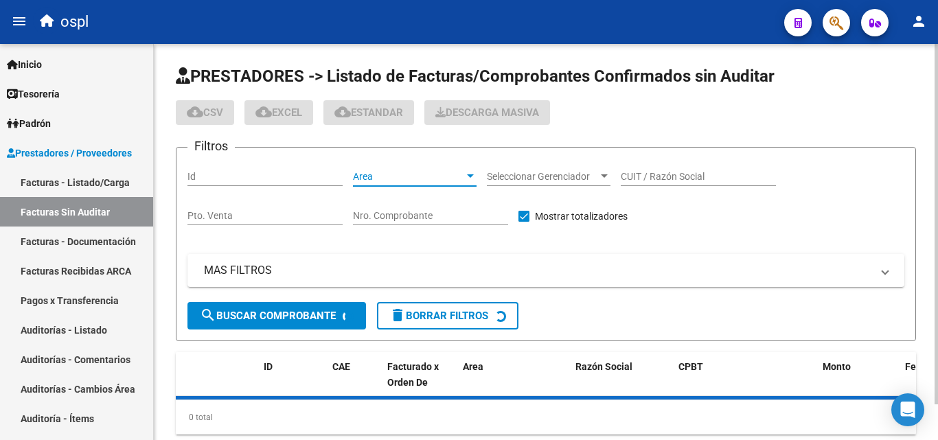
click at [397, 177] on span "Area" at bounding box center [408, 177] width 111 height 12
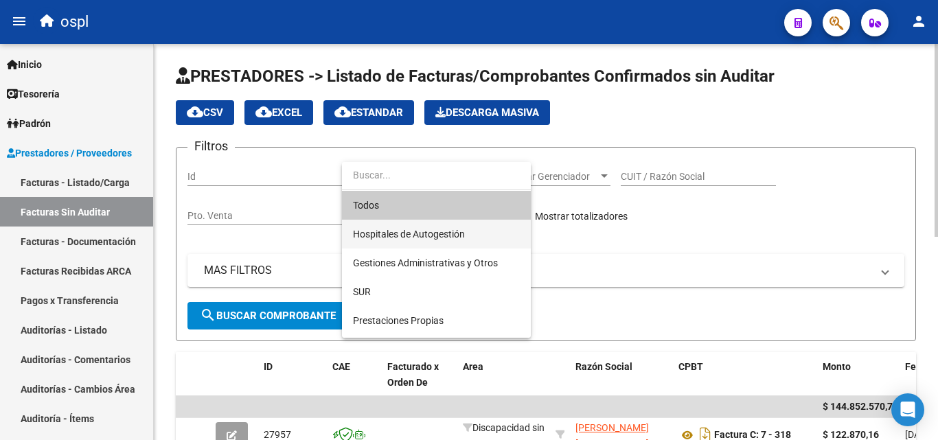
click at [391, 225] on span "Hospitales de Autogestión" at bounding box center [436, 234] width 167 height 29
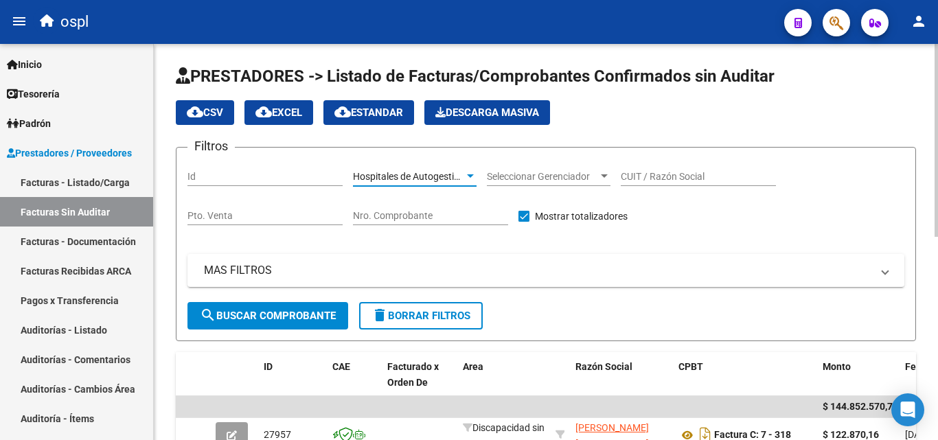
click at [289, 318] on span "search Buscar Comprobante" at bounding box center [268, 316] width 136 height 12
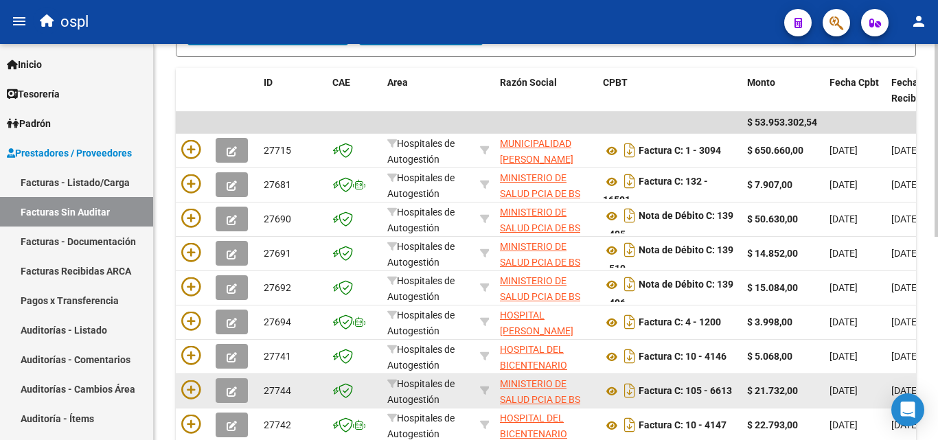
scroll to position [279, 0]
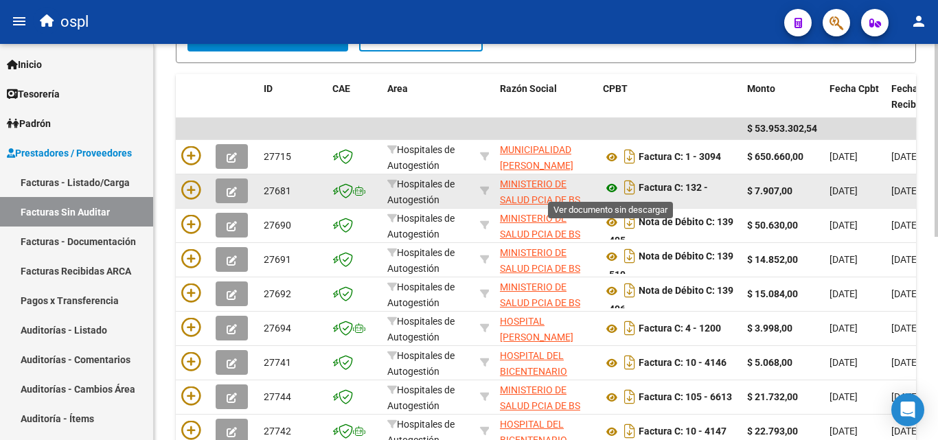
click at [611, 187] on icon at bounding box center [612, 188] width 18 height 16
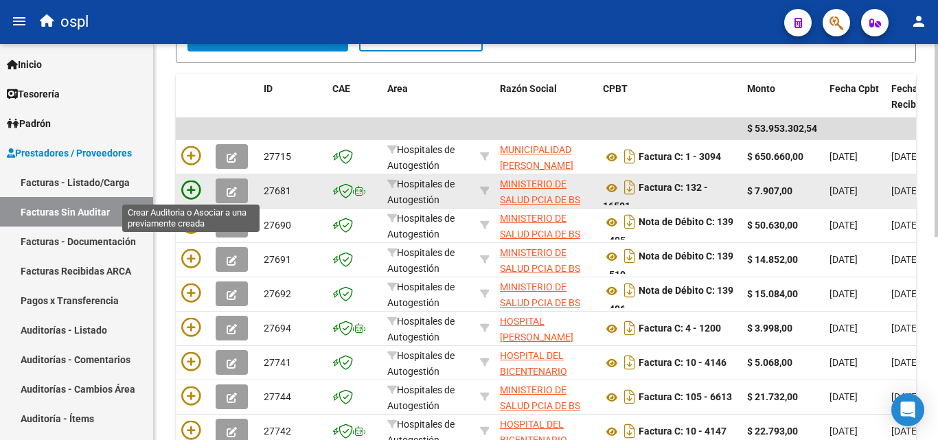
click at [200, 188] on icon at bounding box center [190, 190] width 19 height 19
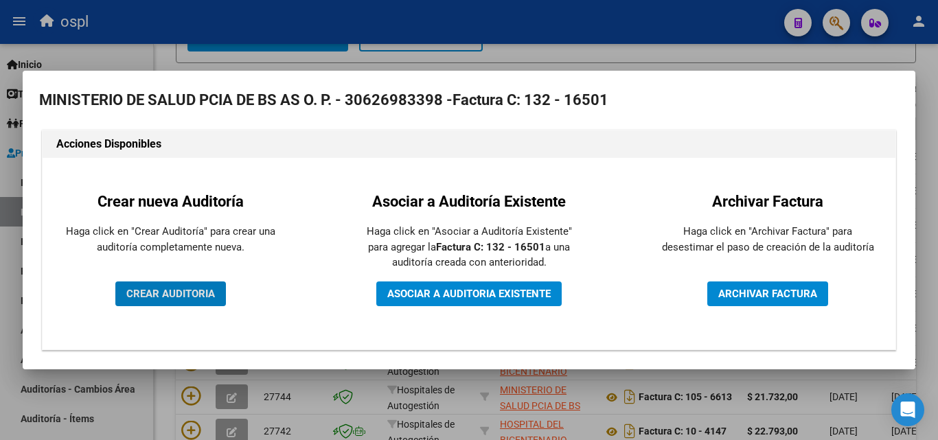
click at [183, 289] on span "CREAR AUDITORIA" at bounding box center [170, 294] width 89 height 12
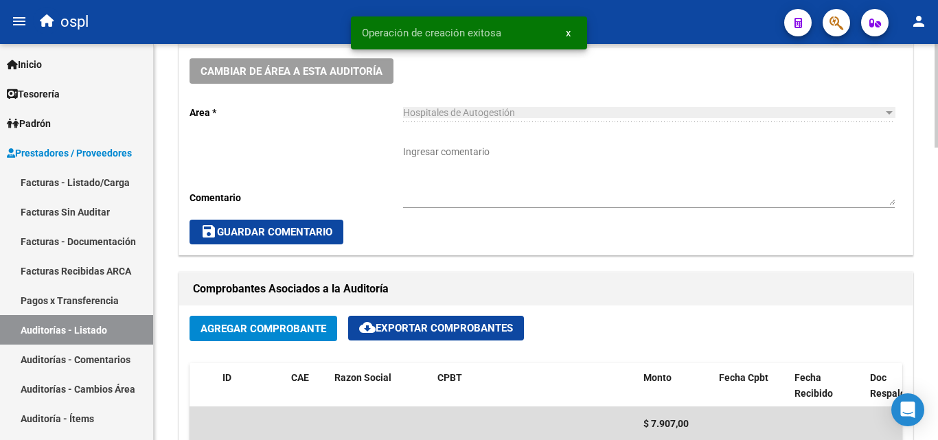
scroll to position [343, 0]
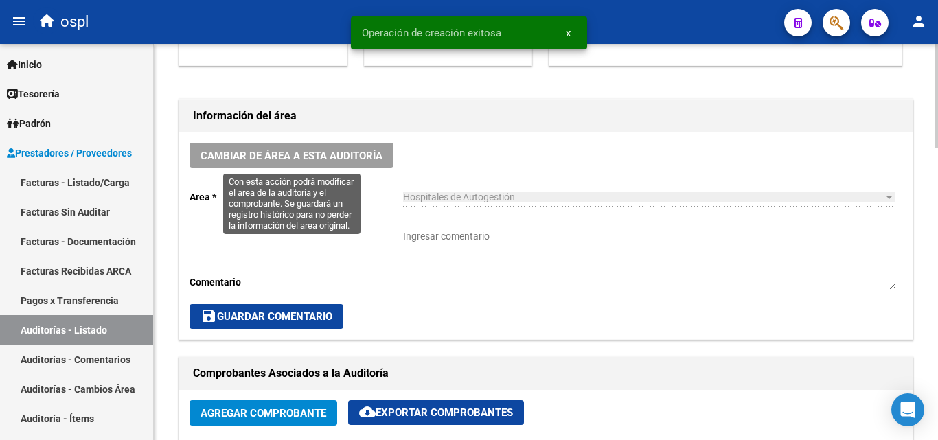
click at [310, 154] on span "Cambiar de área a esta auditoría" at bounding box center [291, 156] width 182 height 12
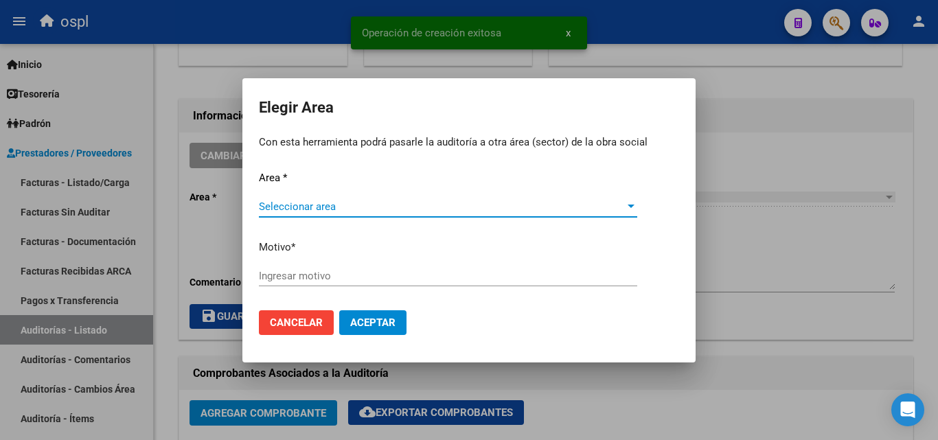
click at [356, 207] on span "Seleccionar area" at bounding box center [442, 206] width 366 height 12
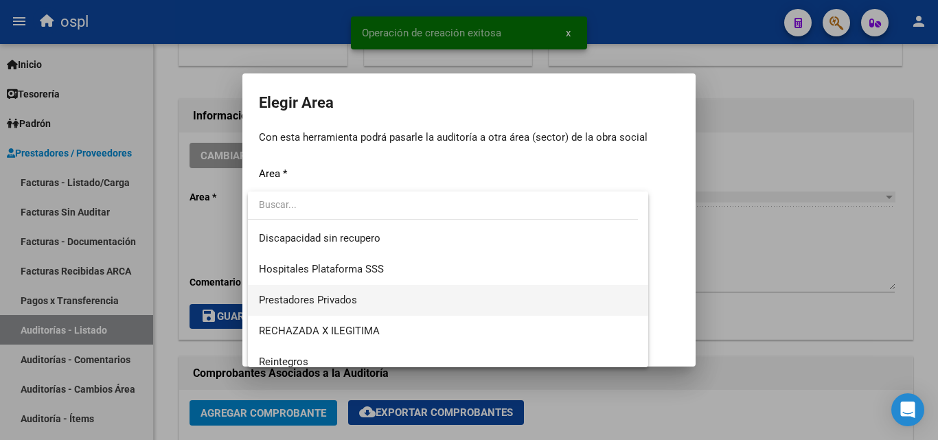
scroll to position [164, 0]
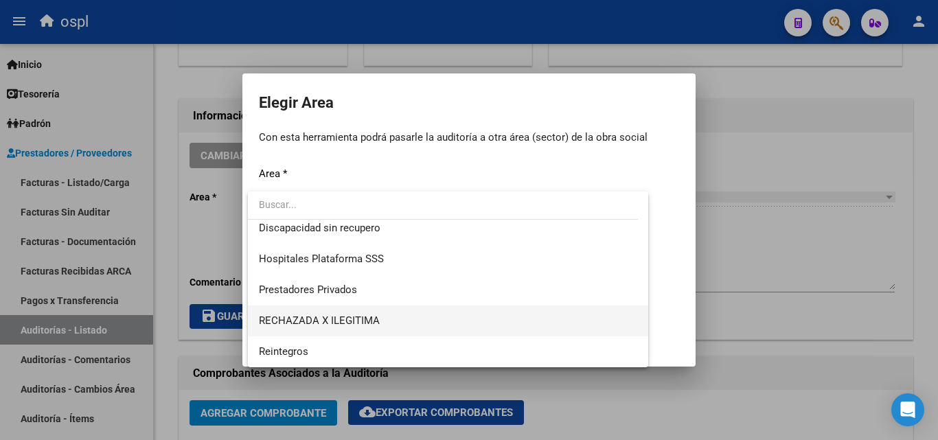
click at [382, 318] on span "RECHAZADA X ILEGITIMA" at bounding box center [448, 320] width 378 height 31
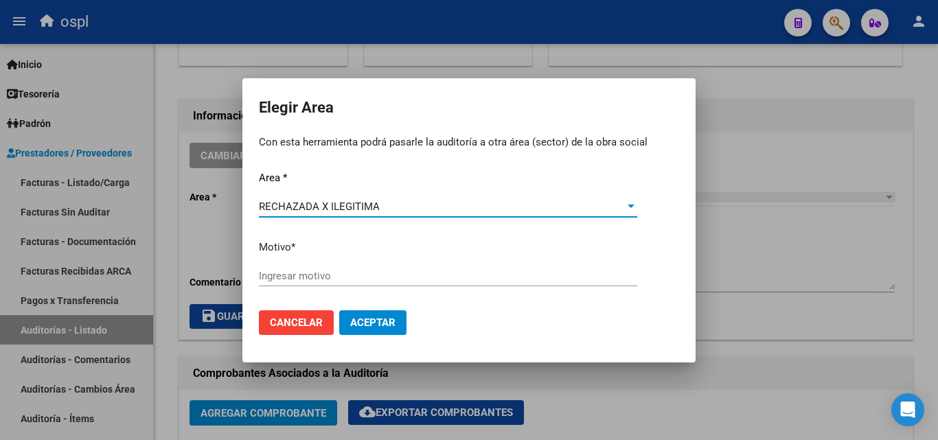
click at [303, 277] on input "Ingresar motivo" at bounding box center [448, 276] width 378 height 12
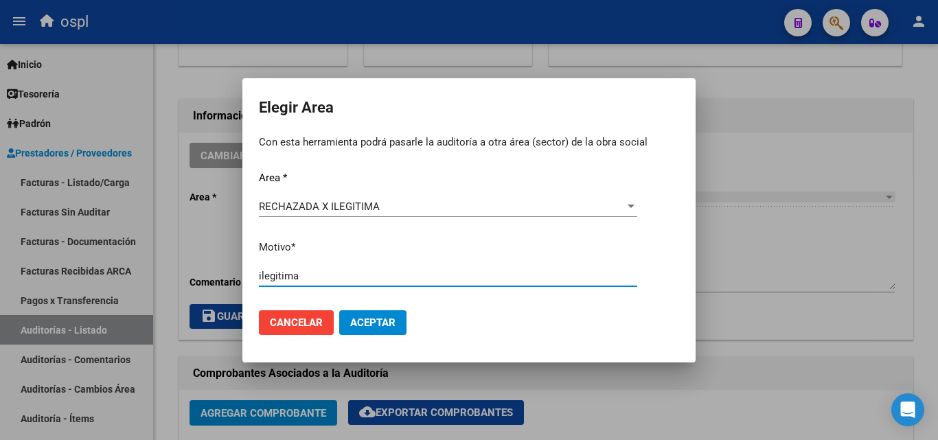
type input "ilegitima"
click at [386, 334] on button "Aceptar" at bounding box center [372, 322] width 67 height 25
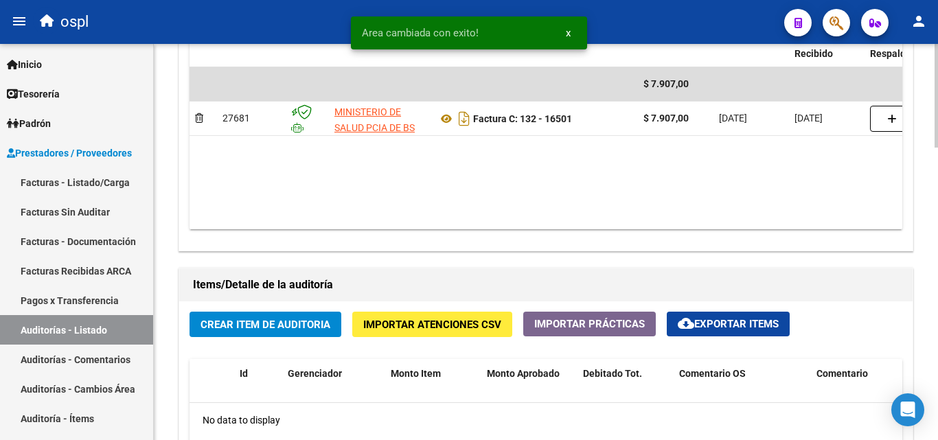
scroll to position [824, 0]
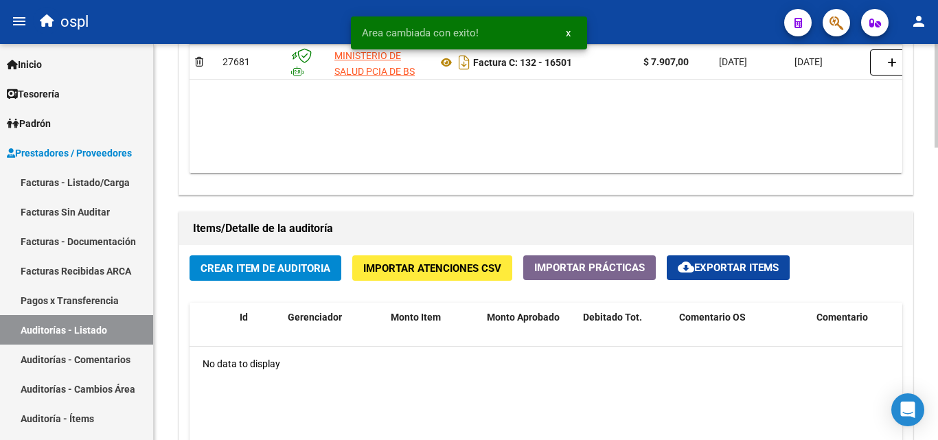
click at [269, 270] on span "Crear Item de Auditoria" at bounding box center [265, 268] width 130 height 12
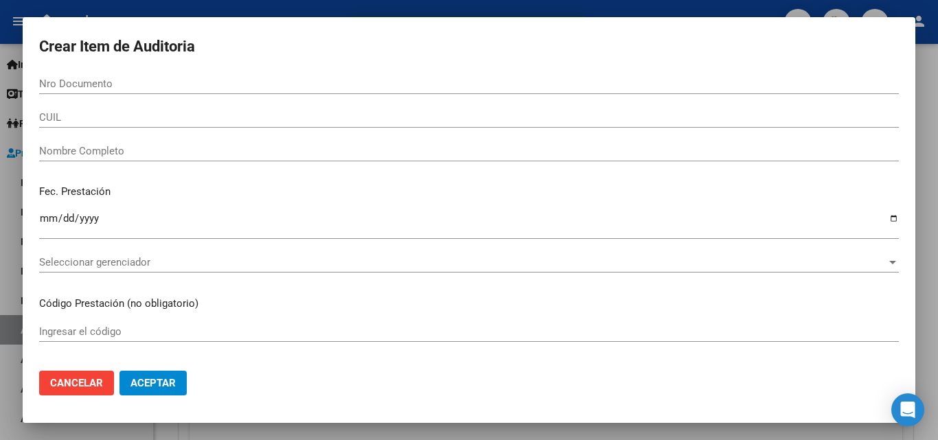
click at [189, 163] on div "Nombre Completo" at bounding box center [468, 158] width 859 height 34
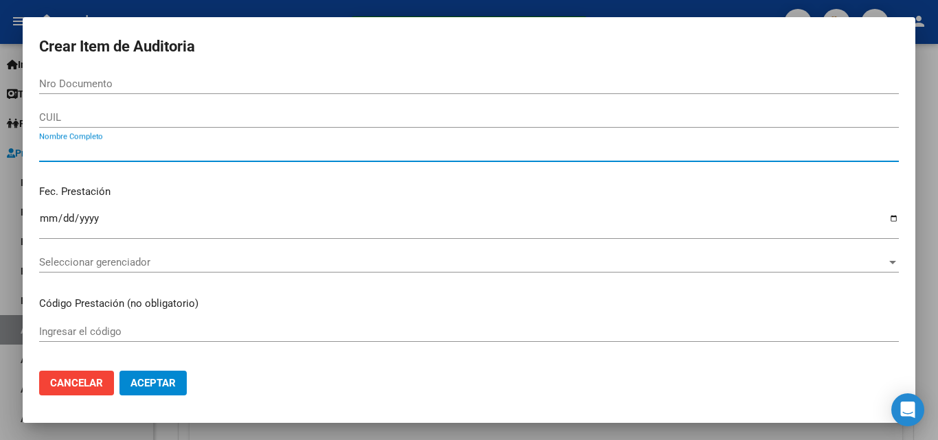
click at [183, 152] on input "Nombre Completo" at bounding box center [468, 151] width 859 height 12
type input "todos"
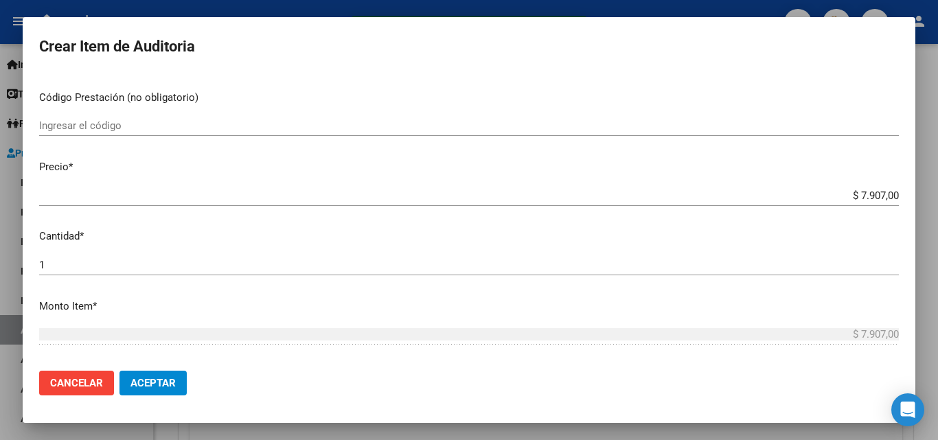
scroll to position [275, 0]
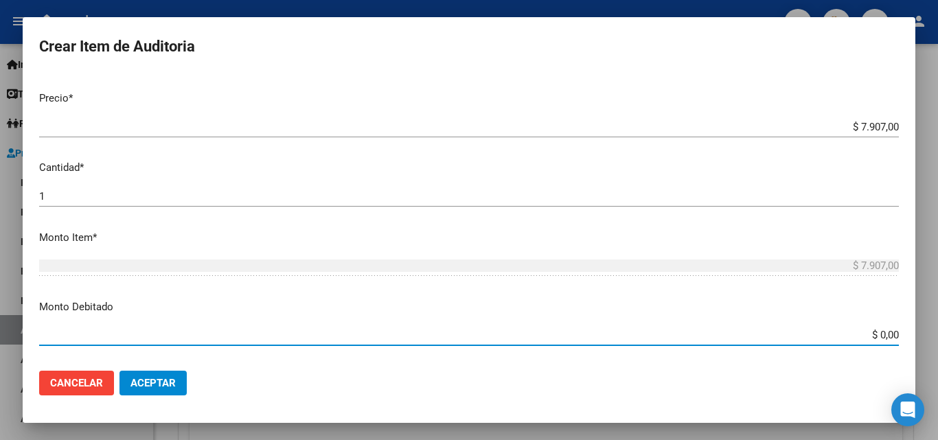
drag, startPoint x: 857, startPoint y: 331, endPoint x: 916, endPoint y: 331, distance: 58.3
click at [916, 331] on div "Crear Item de Auditoria Nro Documento CUIL todos Nombre Completo Fec. Prestació…" at bounding box center [469, 220] width 938 height 440
type input "$ 7.907,00"
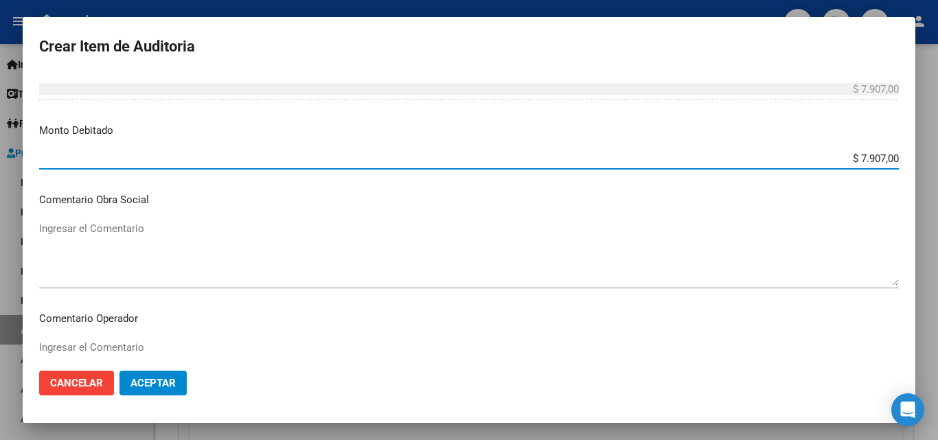
scroll to position [480, 0]
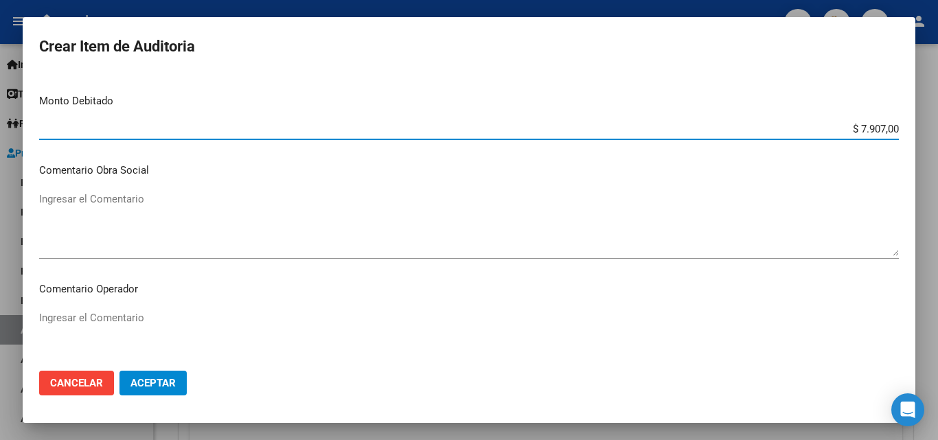
click at [200, 310] on textarea "Ingresar el Comentario" at bounding box center [468, 342] width 859 height 65
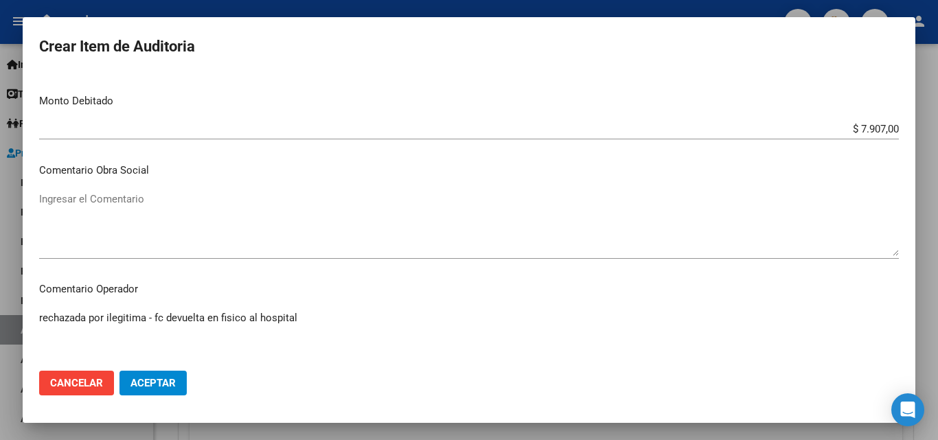
type textarea "rechazada por ilegitima - fc devuelta en fisico al hospital"
click at [174, 385] on span "Aceptar" at bounding box center [152, 383] width 45 height 12
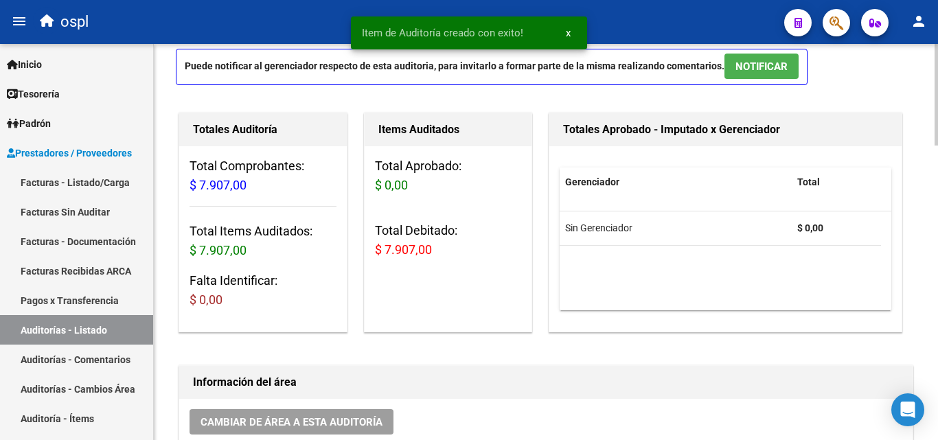
scroll to position [53, 0]
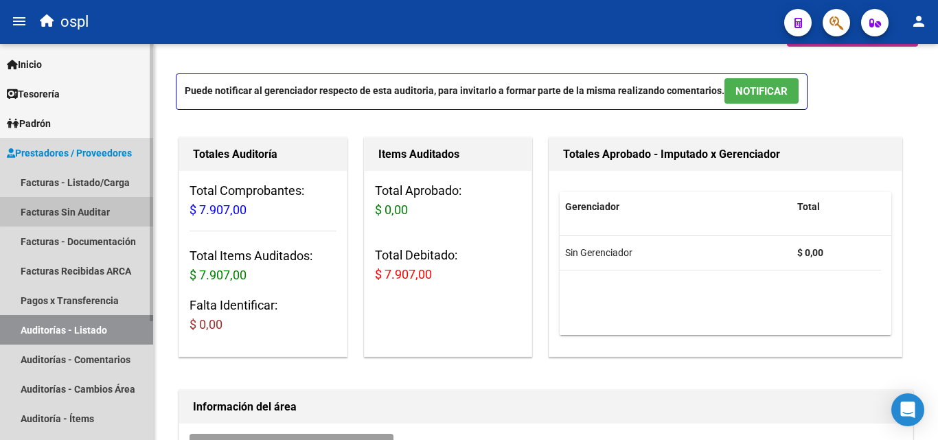
click at [100, 205] on link "Facturas Sin Auditar" at bounding box center [76, 212] width 153 height 30
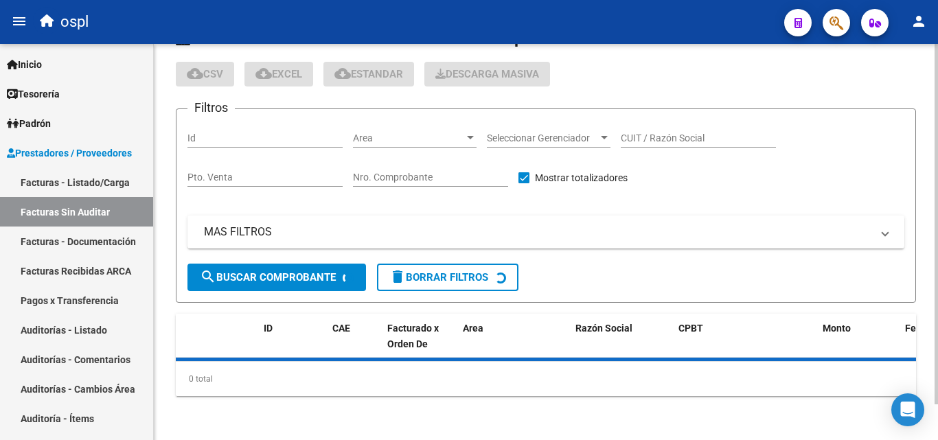
click at [403, 133] on span "Area" at bounding box center [408, 138] width 111 height 12
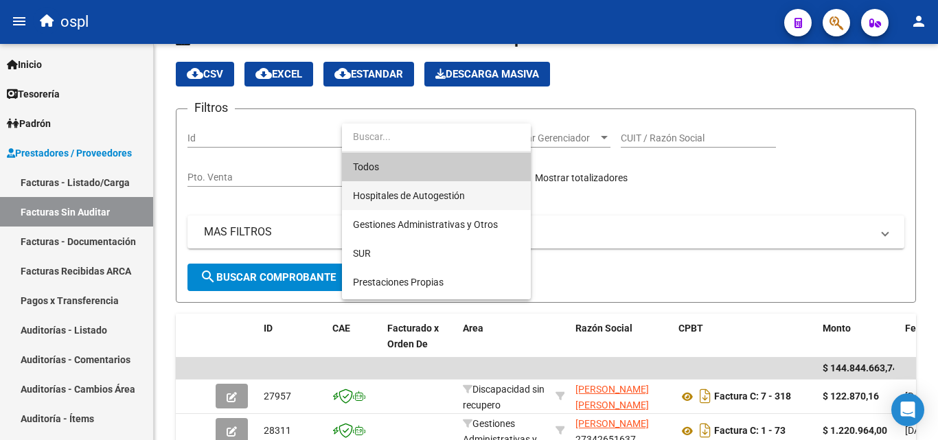
click at [416, 198] on span "Hospitales de Autogestión" at bounding box center [409, 195] width 112 height 11
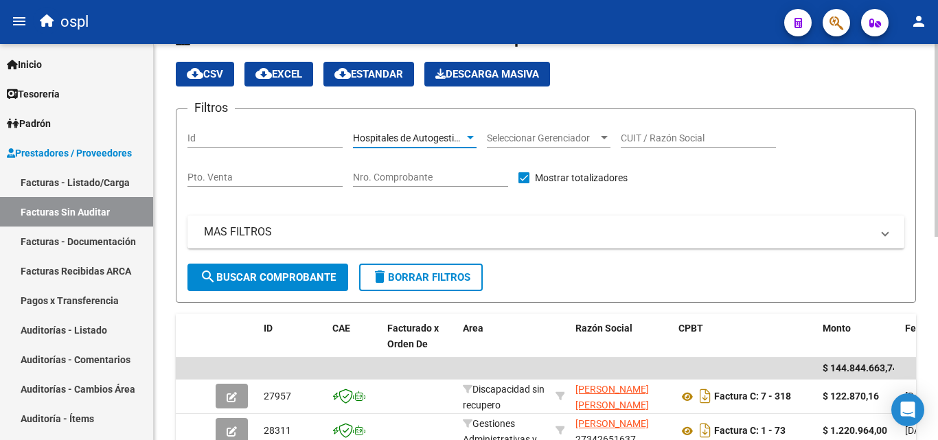
click at [281, 285] on button "search Buscar Comprobante" at bounding box center [267, 277] width 161 height 27
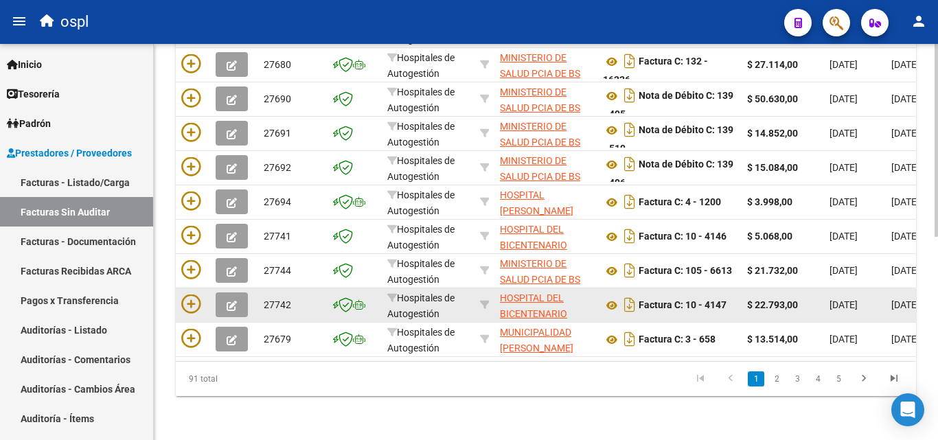
scroll to position [279, 0]
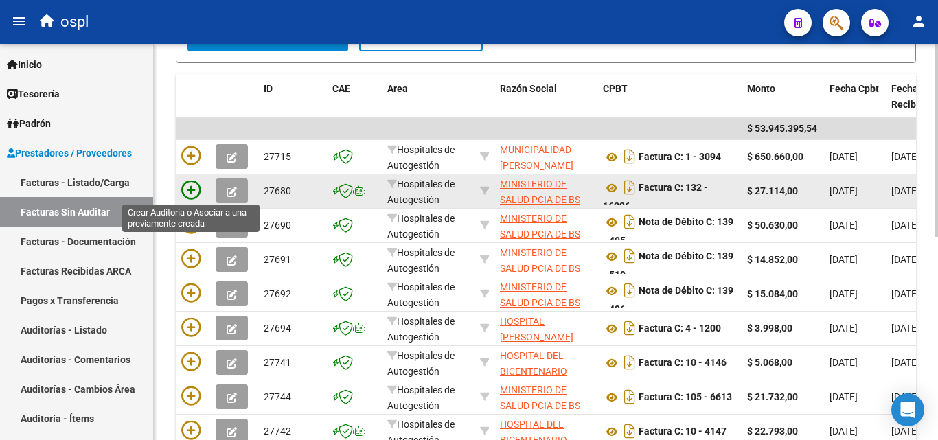
click at [183, 184] on icon at bounding box center [190, 190] width 19 height 19
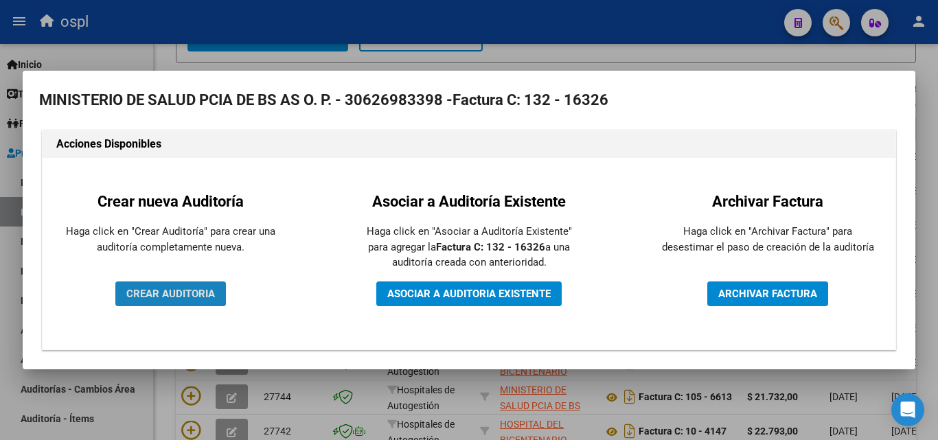
click at [162, 288] on span "CREAR AUDITORIA" at bounding box center [170, 294] width 89 height 12
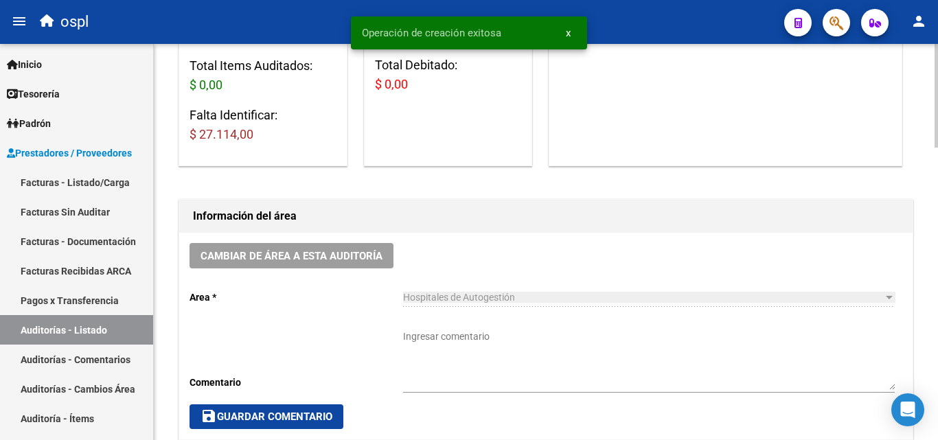
scroll to position [275, 0]
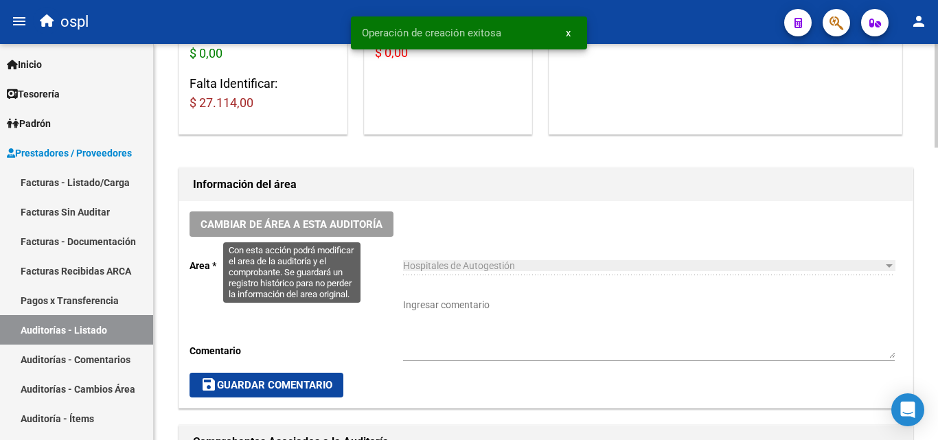
click at [369, 218] on span "Cambiar de área a esta auditoría" at bounding box center [291, 224] width 182 height 12
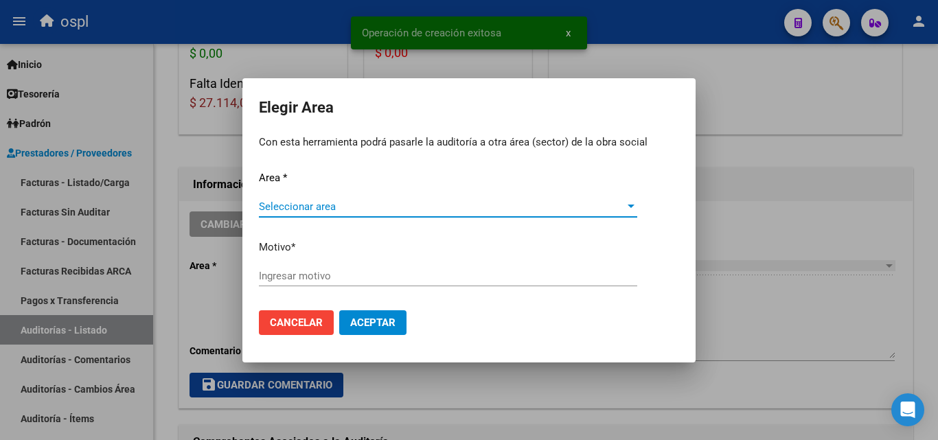
click at [307, 207] on span "Seleccionar area" at bounding box center [442, 206] width 366 height 12
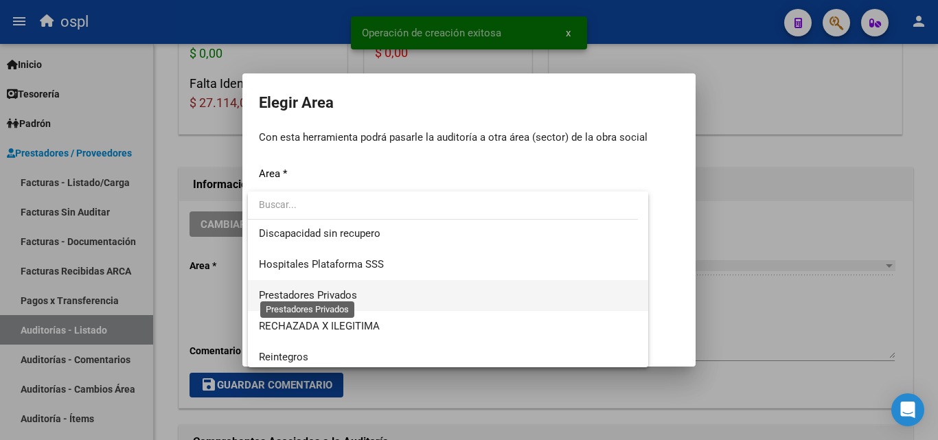
scroll to position [164, 0]
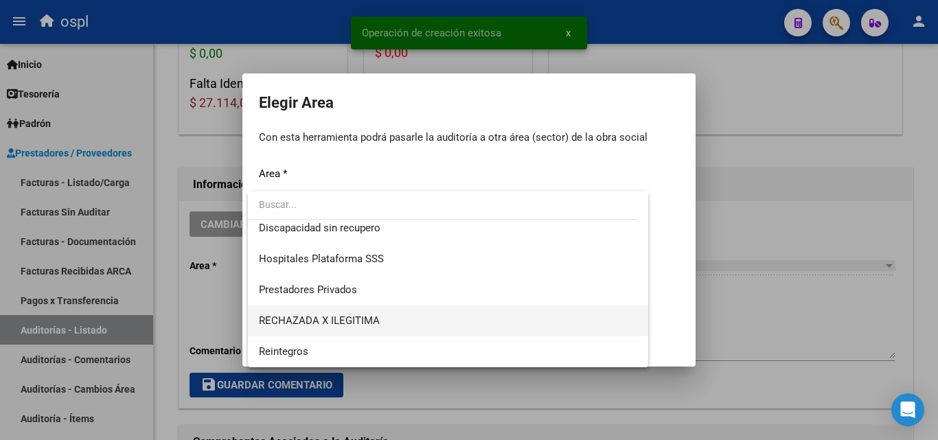
click at [331, 312] on span "RECHAZADA X ILEGITIMA" at bounding box center [448, 320] width 378 height 31
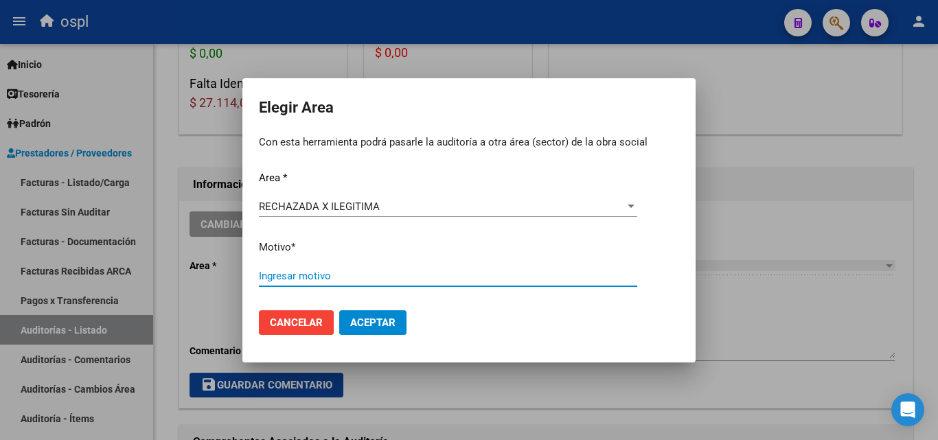
click at [299, 276] on input "Ingresar motivo" at bounding box center [448, 276] width 378 height 12
type input "ilegitima"
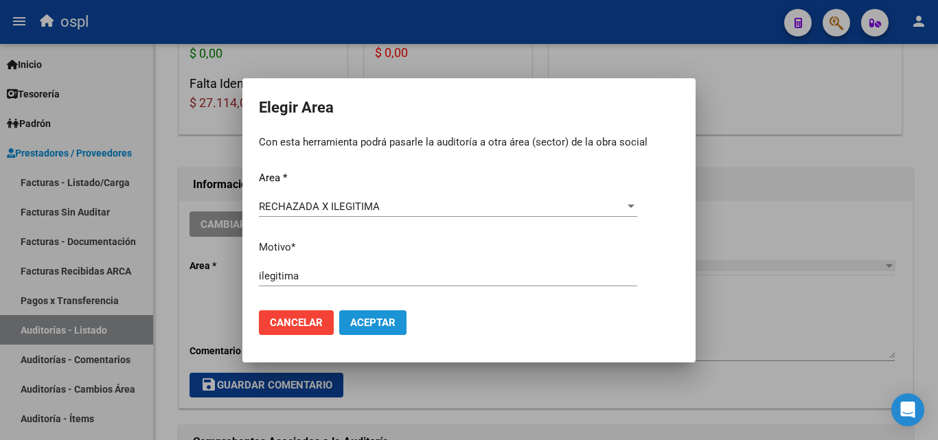
click at [373, 323] on span "Aceptar" at bounding box center [372, 322] width 45 height 12
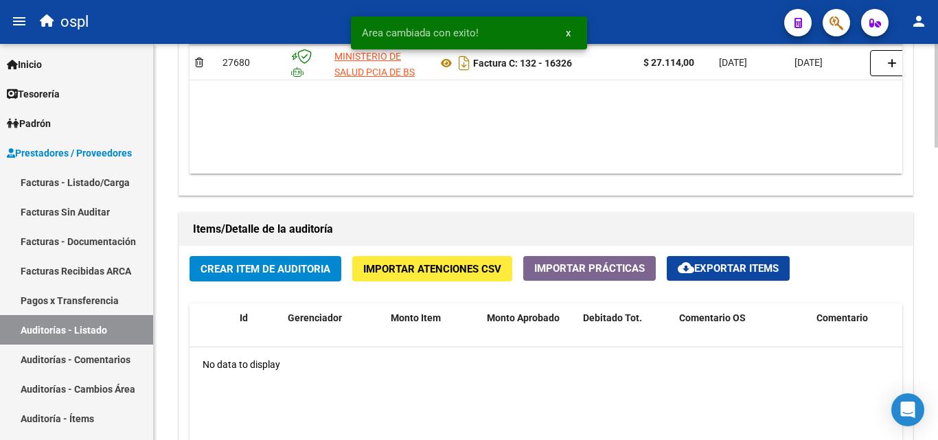
scroll to position [824, 0]
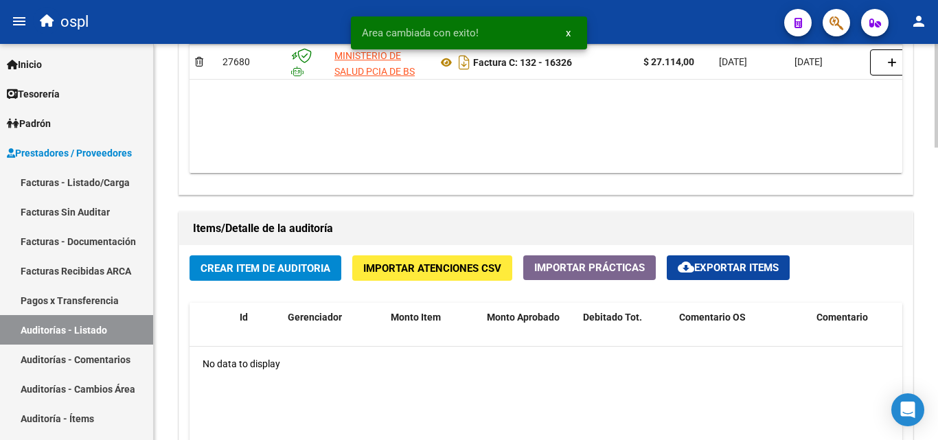
click at [292, 270] on span "Crear Item de Auditoria" at bounding box center [265, 268] width 130 height 12
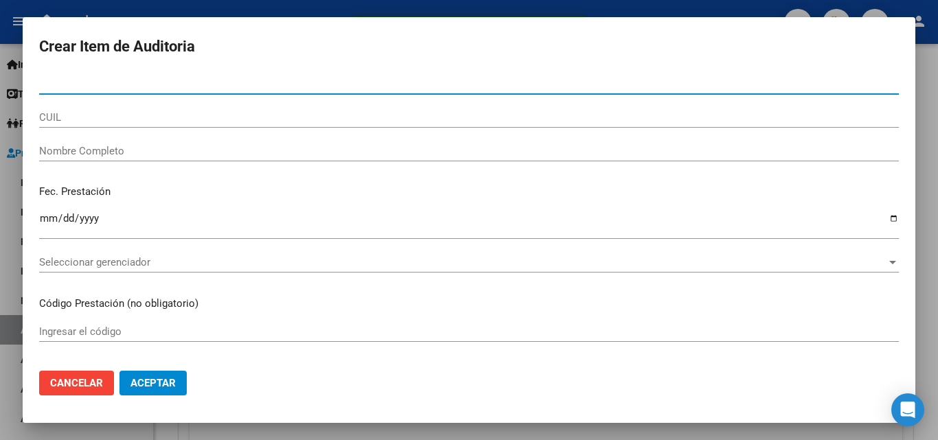
click at [135, 151] on input "Nombre Completo" at bounding box center [468, 151] width 859 height 12
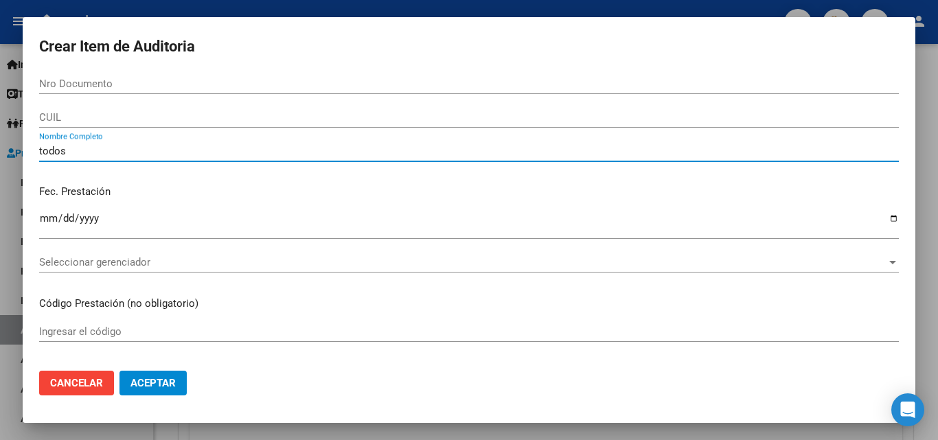
type input "todos"
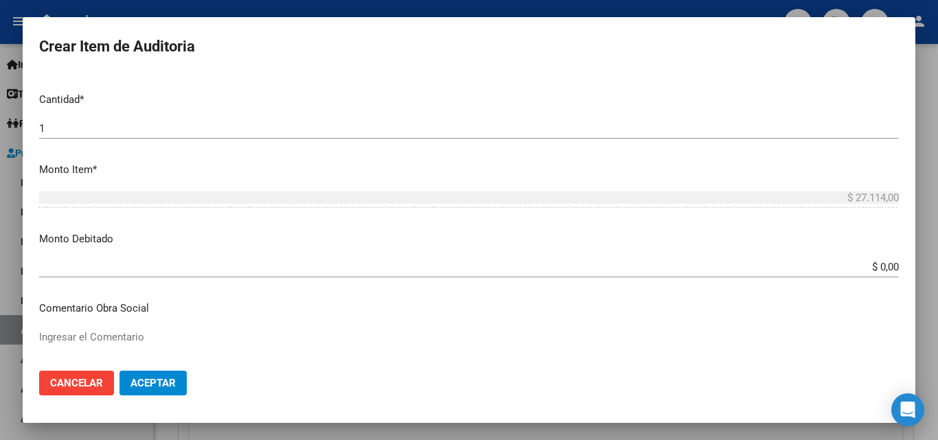
scroll to position [343, 0]
drag, startPoint x: 922, startPoint y: 272, endPoint x: 931, endPoint y: 275, distance: 9.2
click at [931, 275] on div "Crear Item de Auditoria Nro Documento CUIL todos Nombre Completo Fec. Prestació…" at bounding box center [469, 220] width 938 height 440
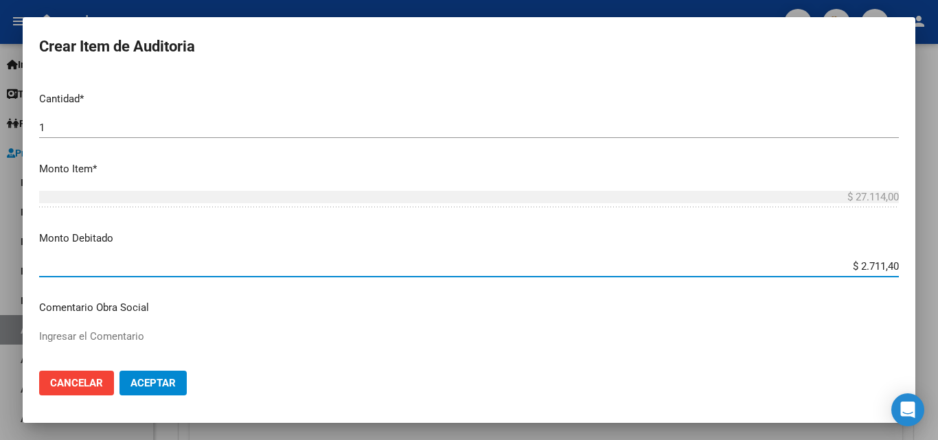
type input "$ 27.114,00"
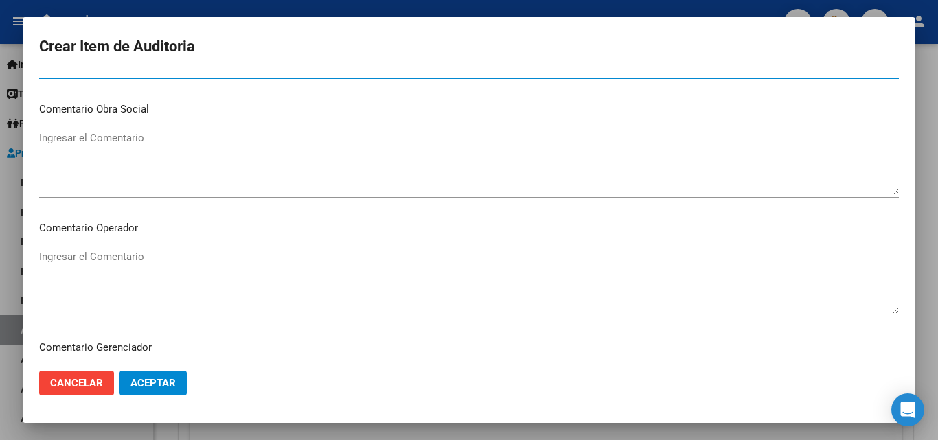
scroll to position [549, 0]
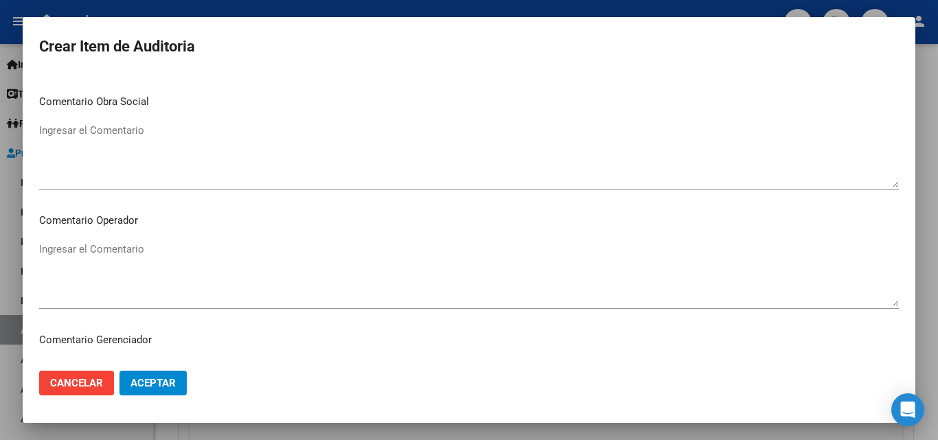
click at [170, 227] on p "Comentario Operador" at bounding box center [468, 221] width 859 height 16
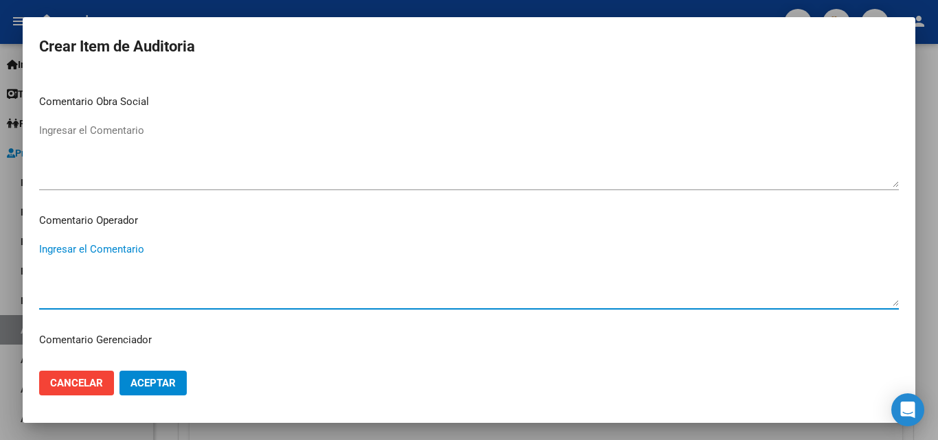
click at [174, 244] on textarea "Ingresar el Comentario" at bounding box center [468, 274] width 859 height 65
type textarea "rechazada por ilegitima - fc devuelta en fisico al hospital"
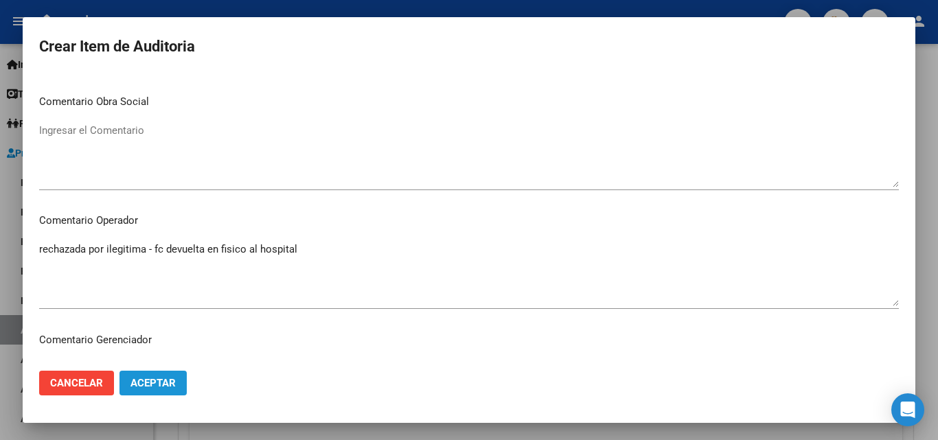
click at [163, 387] on span "Aceptar" at bounding box center [152, 383] width 45 height 12
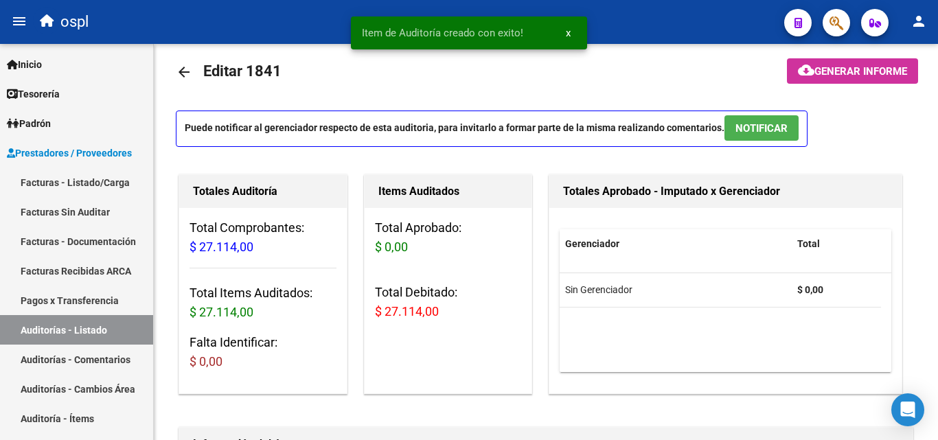
scroll to position [0, 0]
